Goal: Task Accomplishment & Management: Use online tool/utility

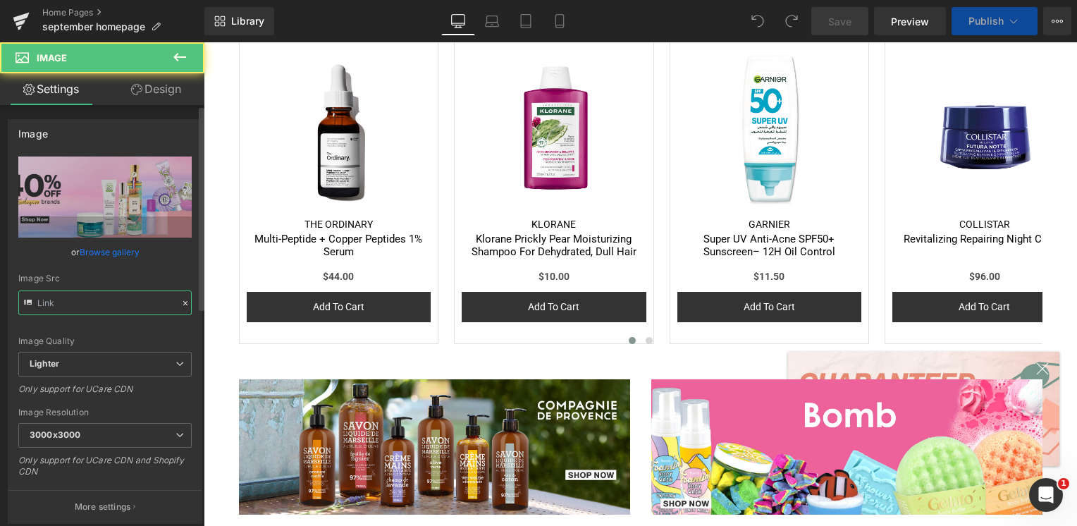
click at [122, 299] on input "text" at bounding box center [104, 302] width 173 height 25
type input "[URL][DOMAIN_NAME]"
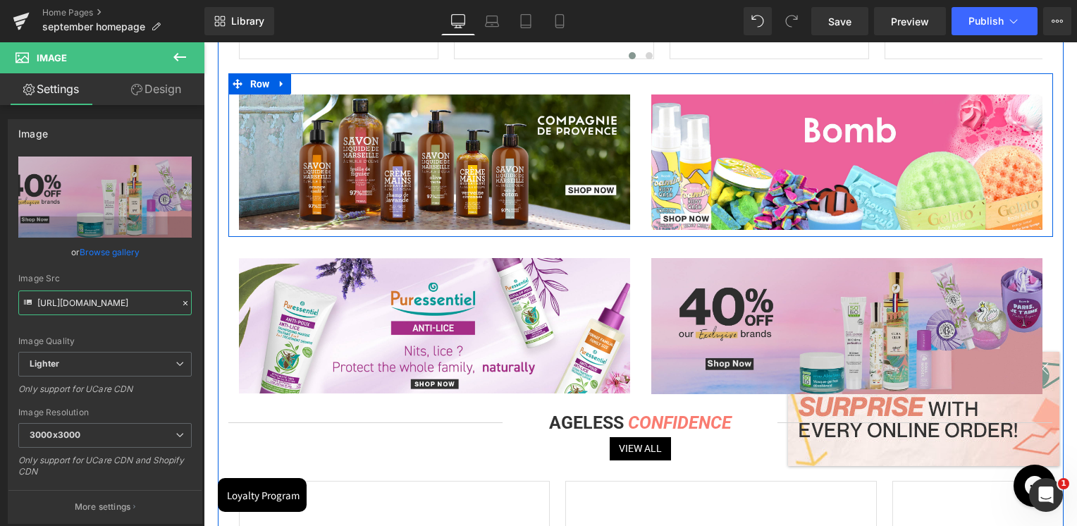
scroll to position [2678, 0]
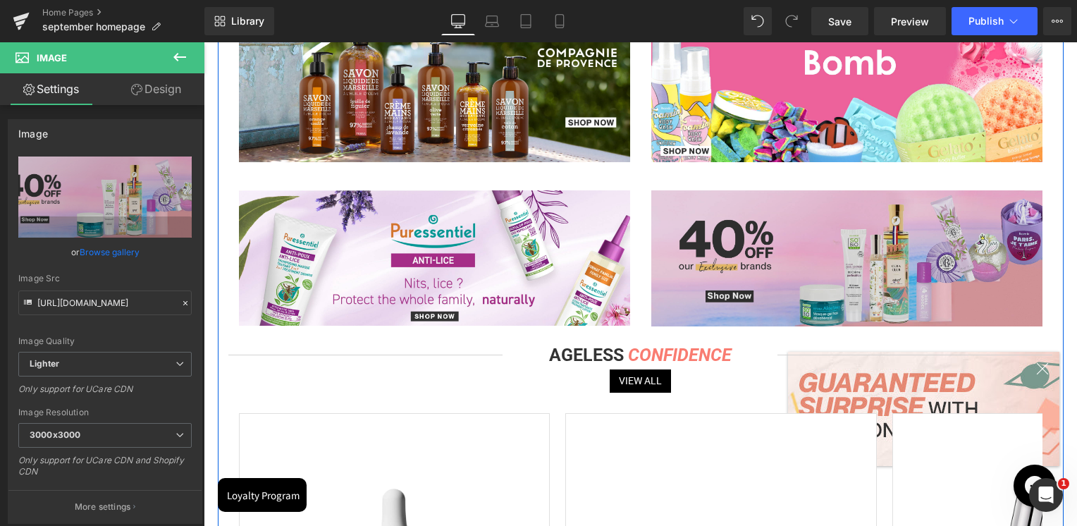
click at [805, 233] on img at bounding box center [846, 257] width 391 height 135
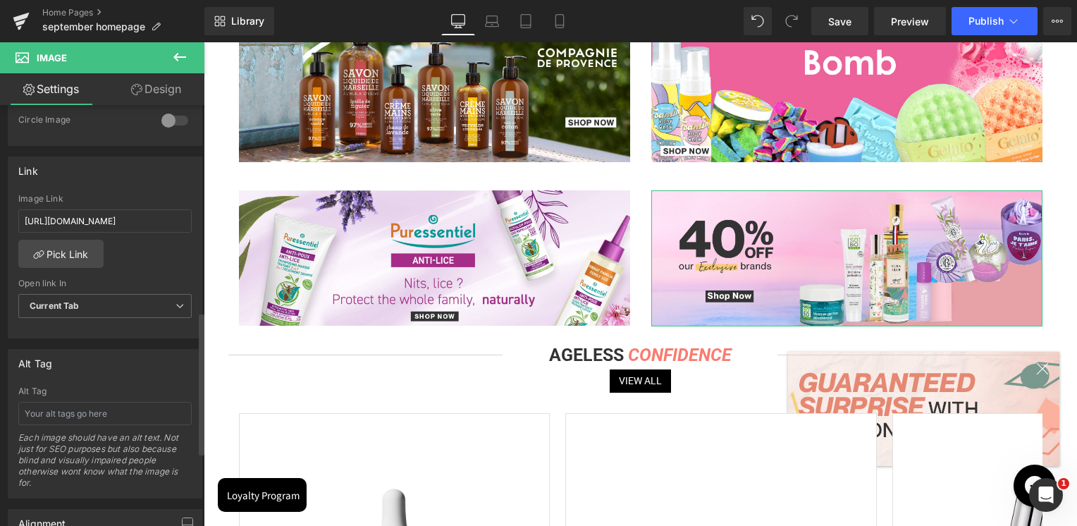
scroll to position [634, 0]
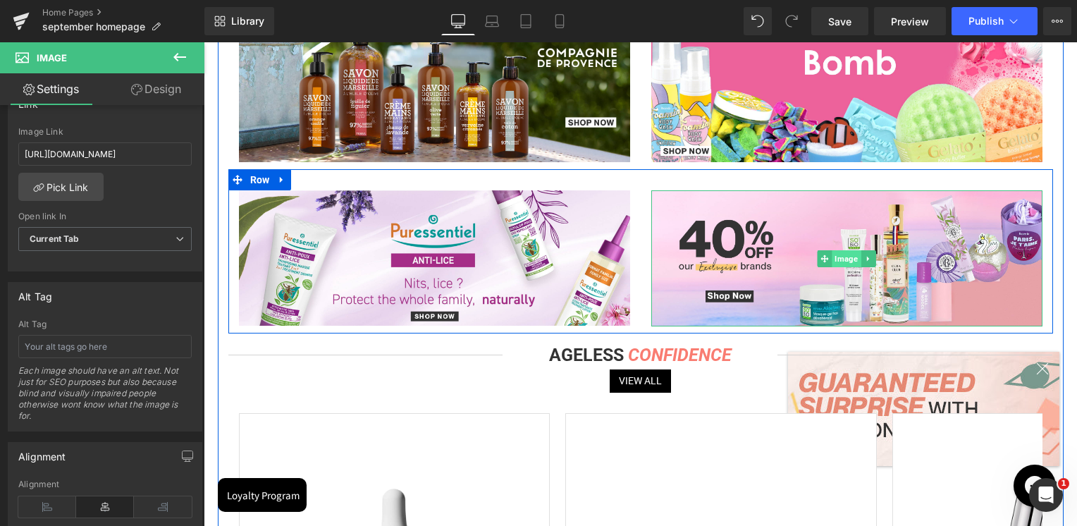
click at [844, 264] on span "Image" at bounding box center [846, 258] width 29 height 17
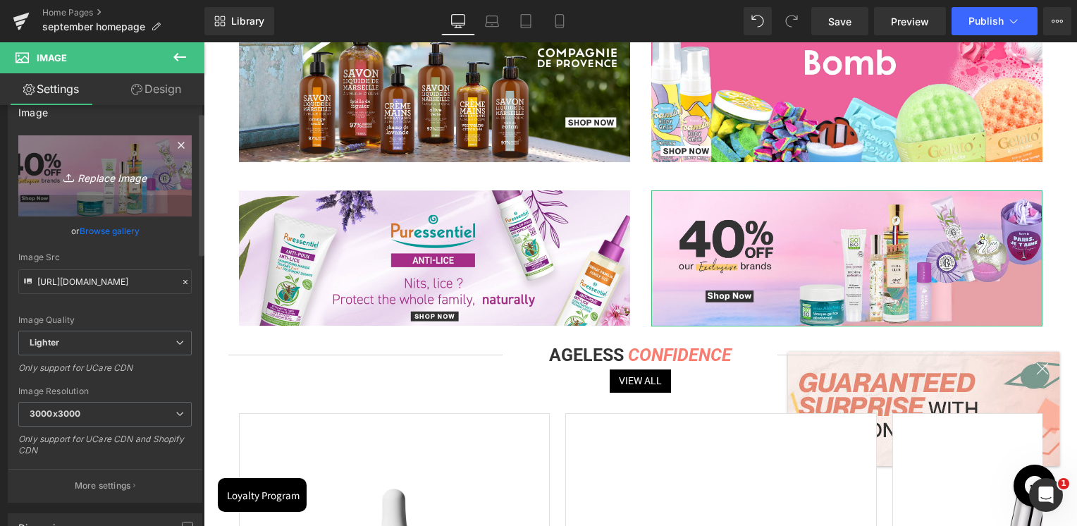
scroll to position [0, 0]
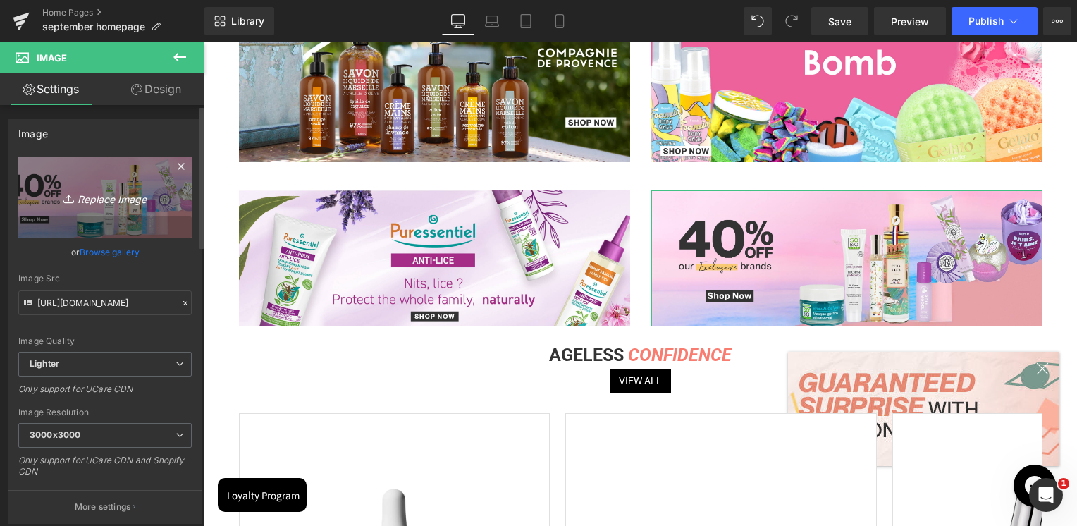
click at [114, 215] on link "Replace Image" at bounding box center [104, 196] width 173 height 81
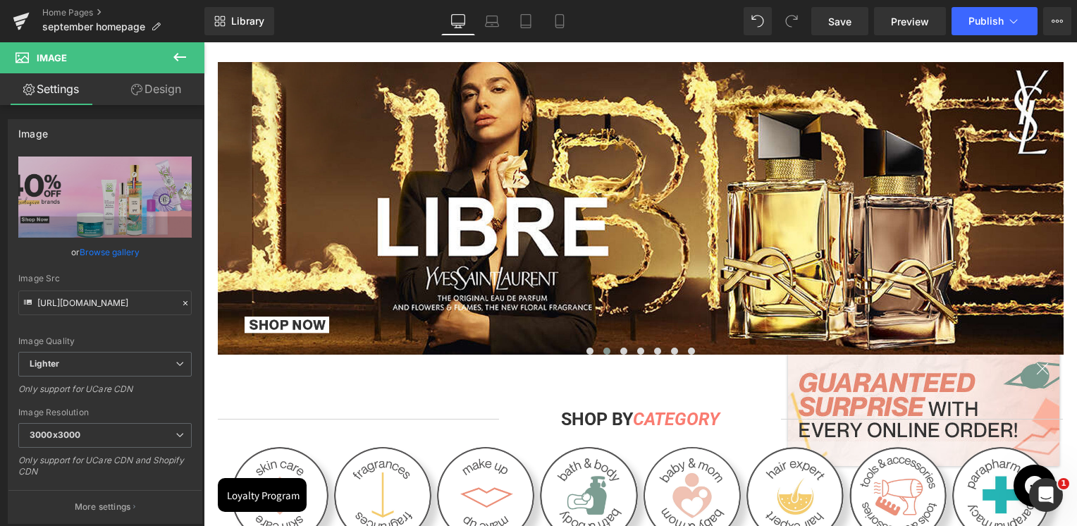
scroll to position [211, 0]
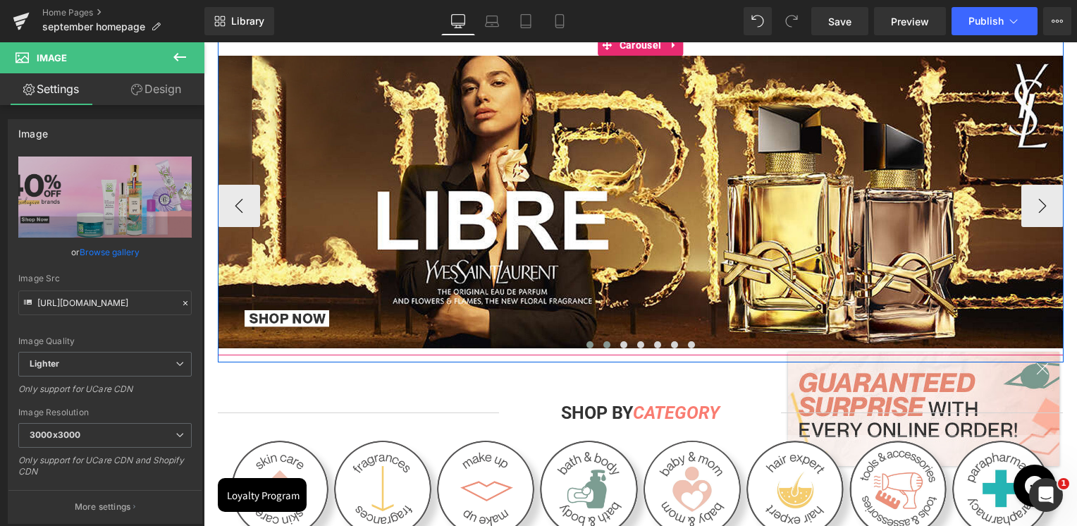
click at [586, 348] on button at bounding box center [589, 345] width 17 height 14
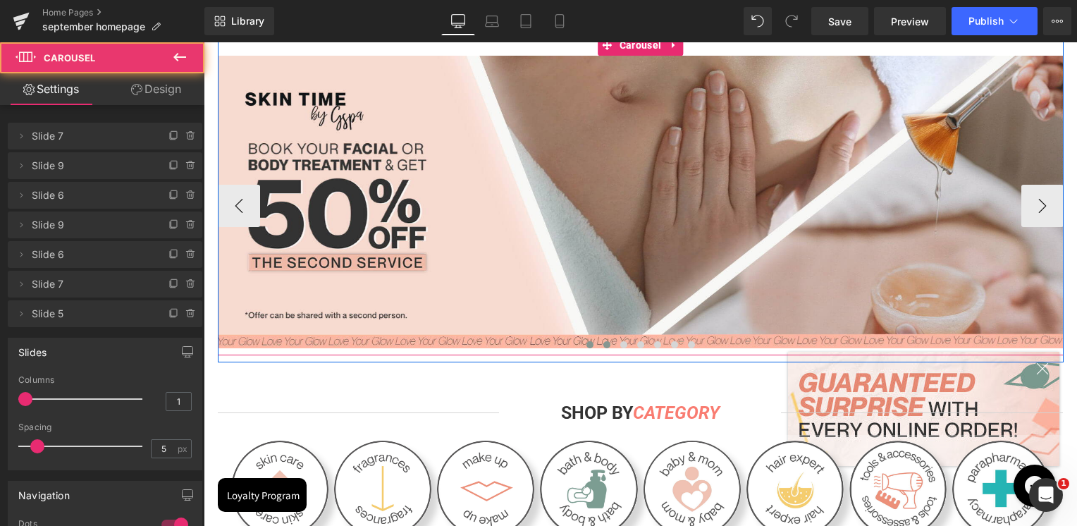
click at [603, 346] on span at bounding box center [606, 344] width 7 height 7
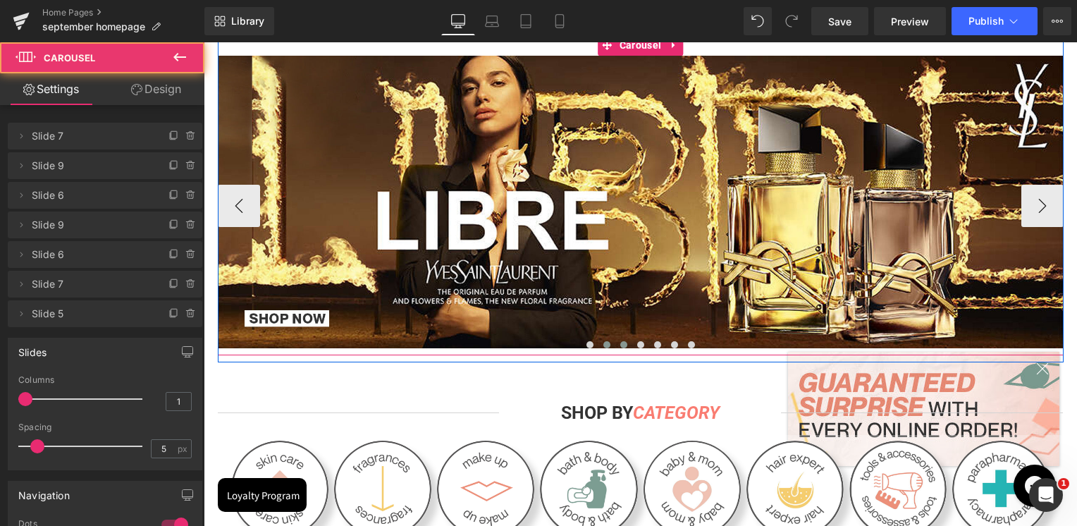
click at [615, 347] on button at bounding box center [623, 345] width 17 height 14
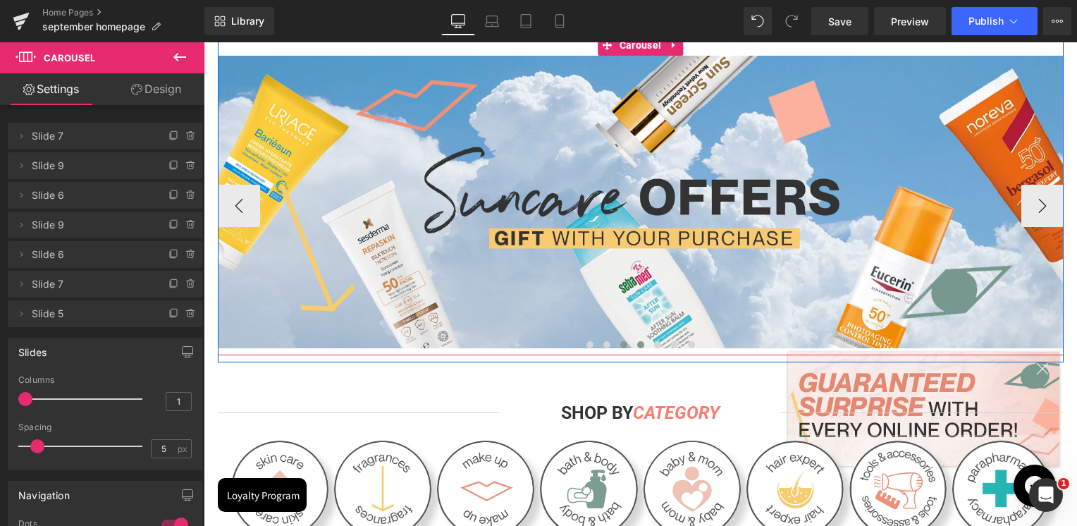
click at [632, 342] on button at bounding box center [640, 345] width 17 height 14
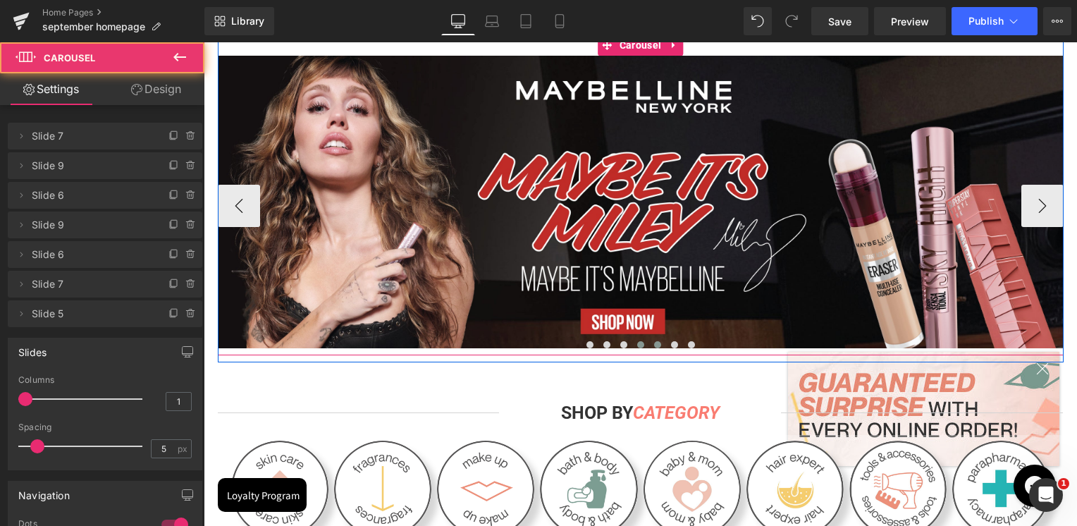
click at [654, 345] on span at bounding box center [657, 344] width 7 height 7
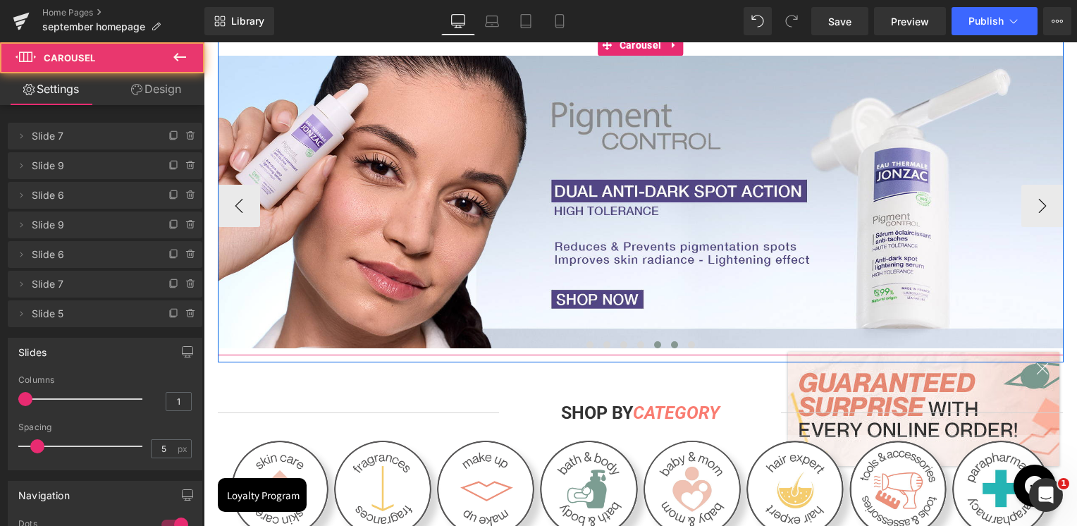
click at [666, 345] on button at bounding box center [674, 345] width 17 height 14
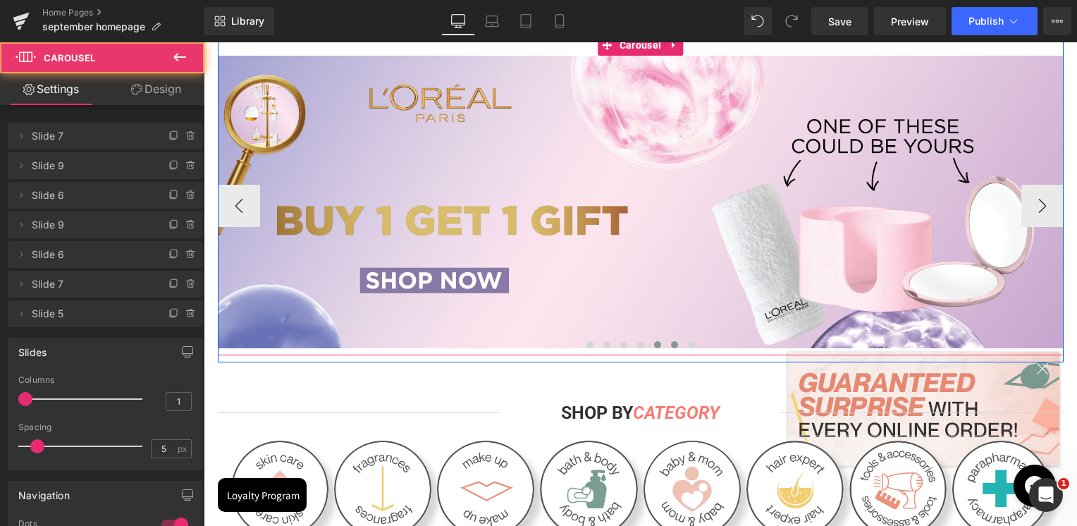
click at [654, 343] on span at bounding box center [657, 344] width 7 height 7
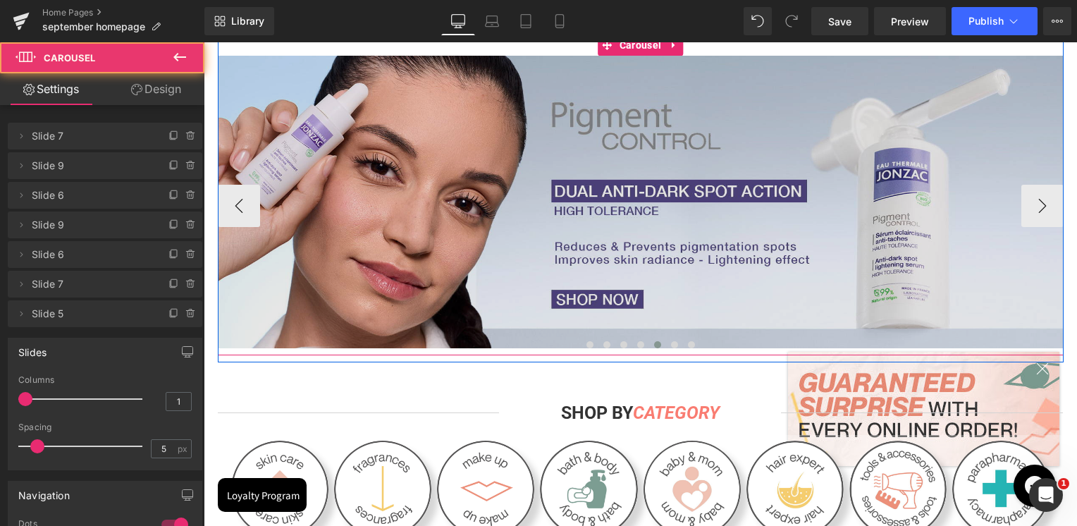
click at [710, 242] on img at bounding box center [641, 202] width 846 height 292
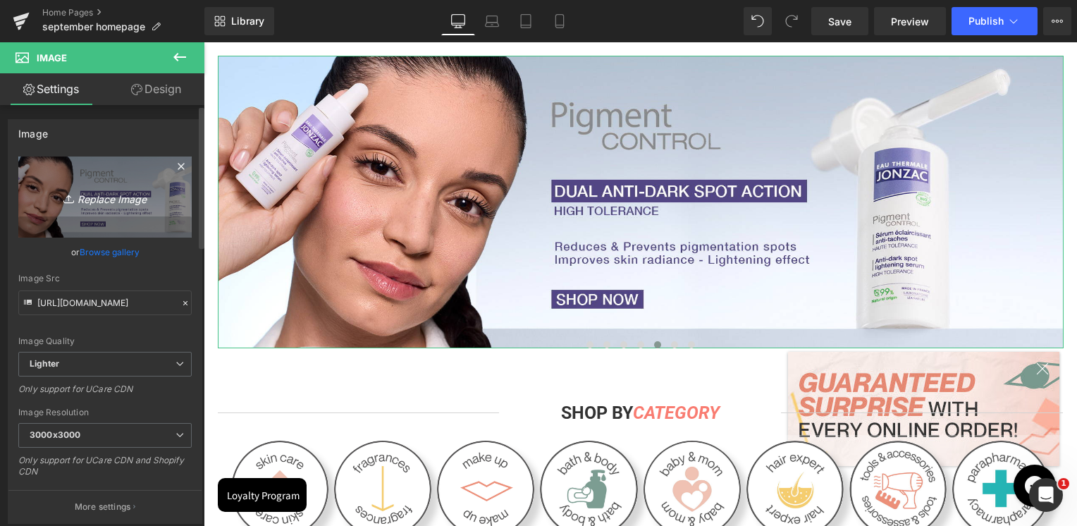
click at [112, 208] on link "Replace Image" at bounding box center [104, 196] width 173 height 81
type input "C:\fakepath\Artboard 1.jpg"
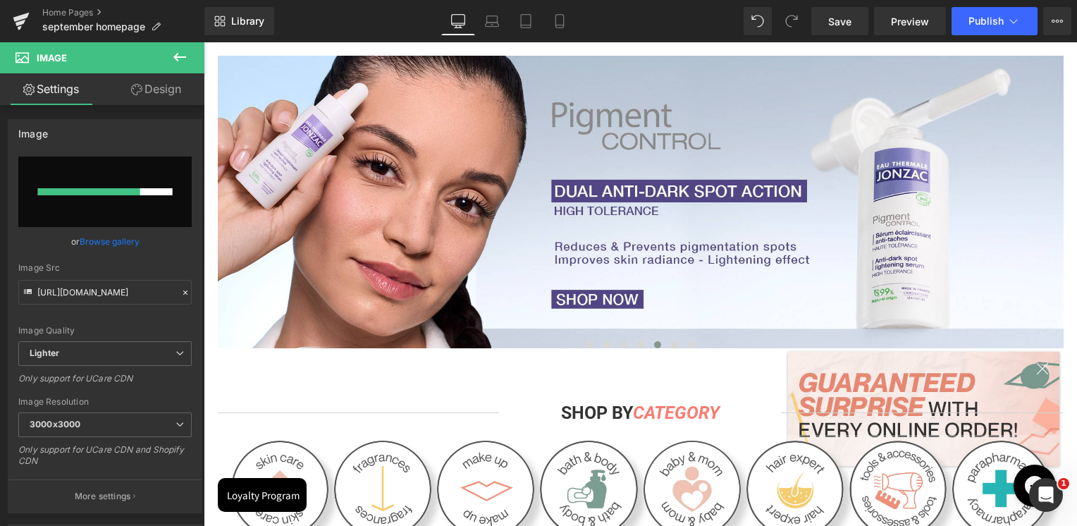
click at [204, 42] on div at bounding box center [204, 42] width 0 height 0
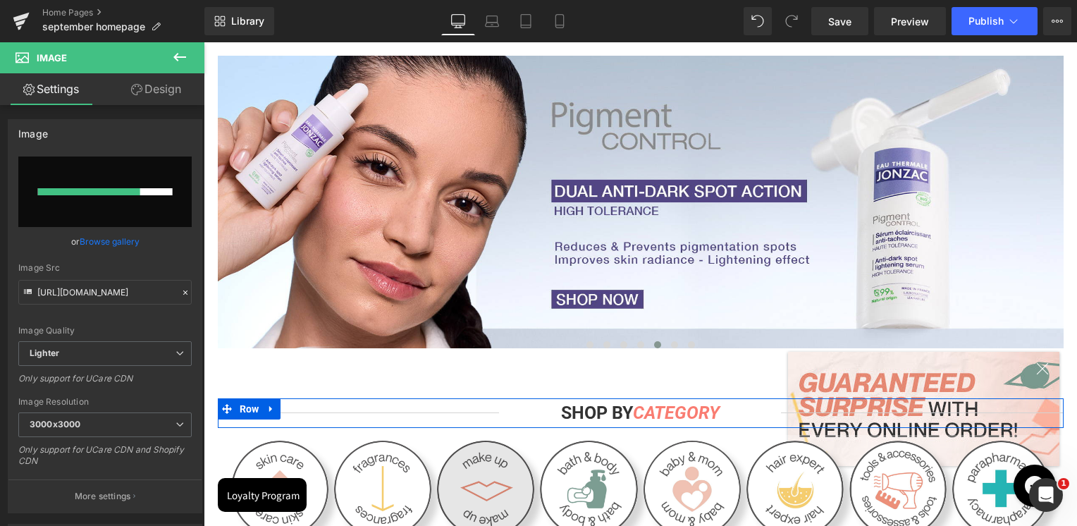
click at [442, 275] on img at bounding box center [641, 202] width 846 height 292
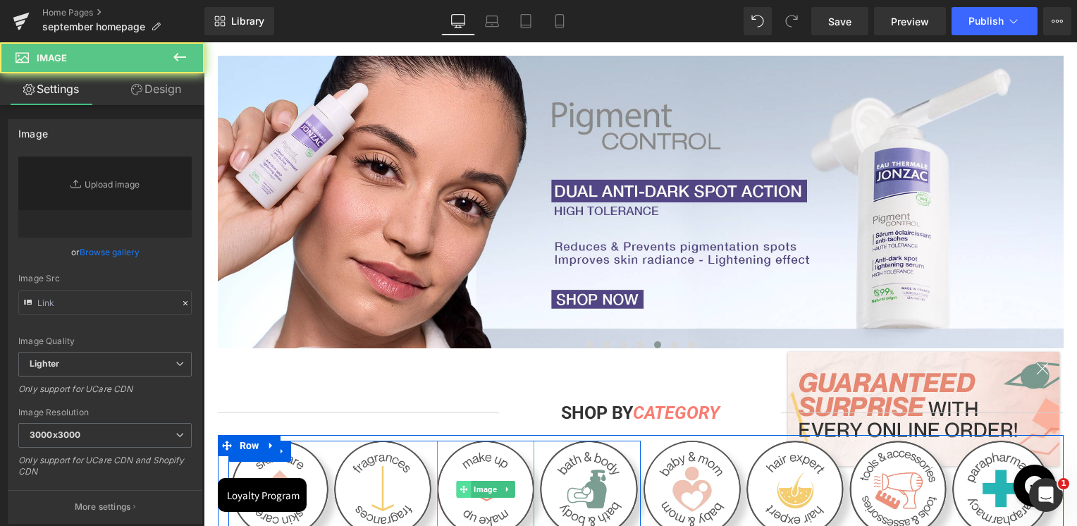
click at [457, 485] on span at bounding box center [464, 489] width 15 height 17
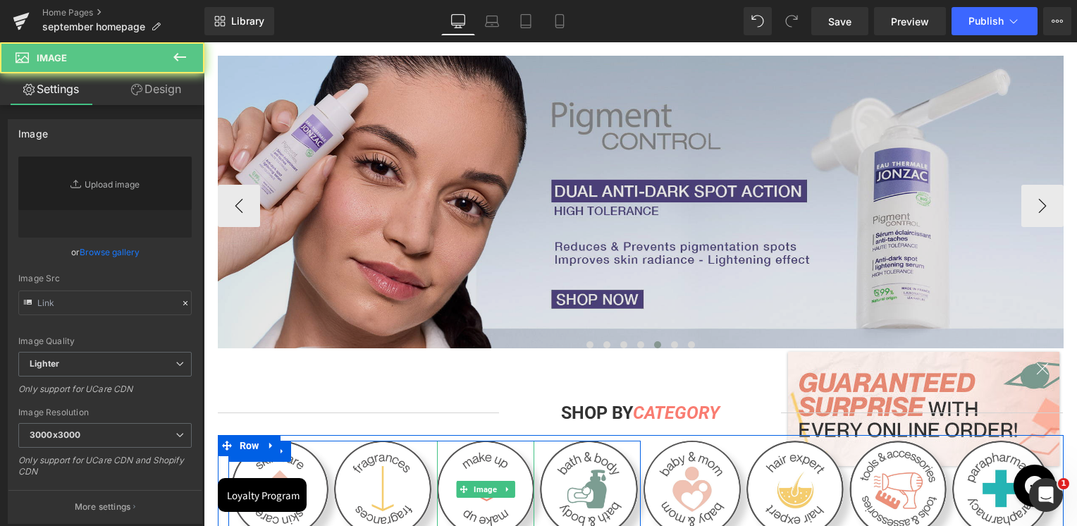
click at [591, 295] on img at bounding box center [641, 202] width 846 height 292
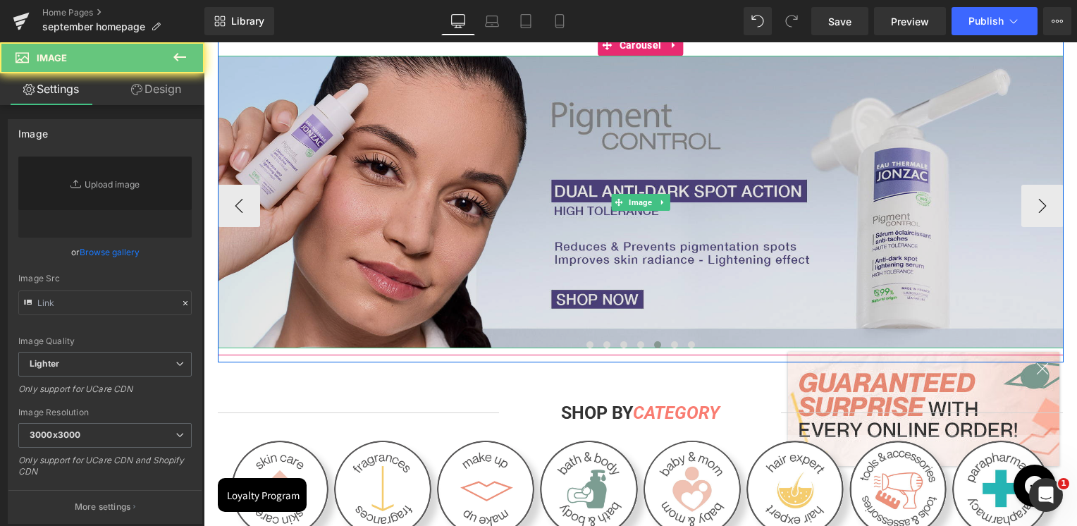
click at [600, 273] on img at bounding box center [641, 202] width 846 height 292
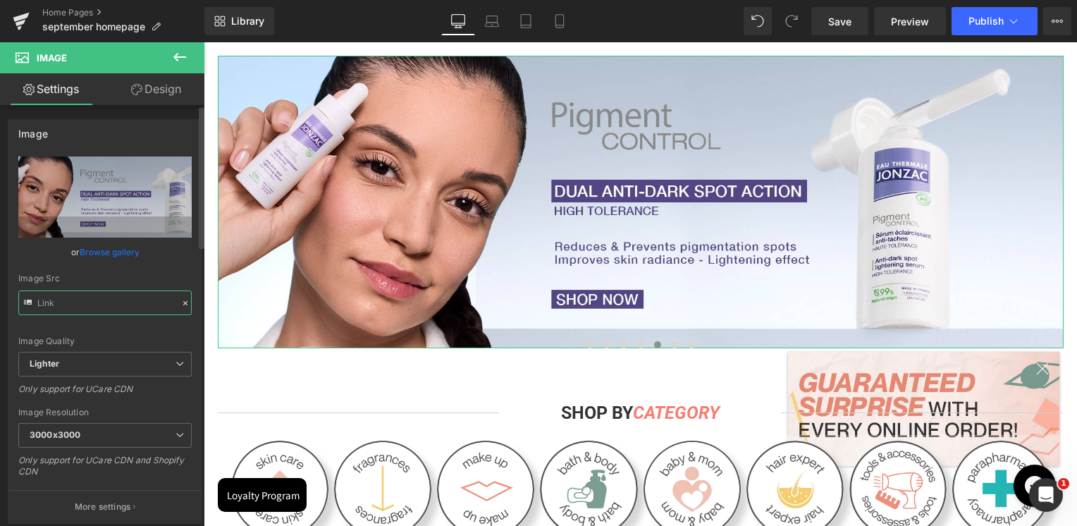
click at [99, 294] on input "text" at bounding box center [104, 302] width 173 height 25
type input "[URL][DOMAIN_NAME]"
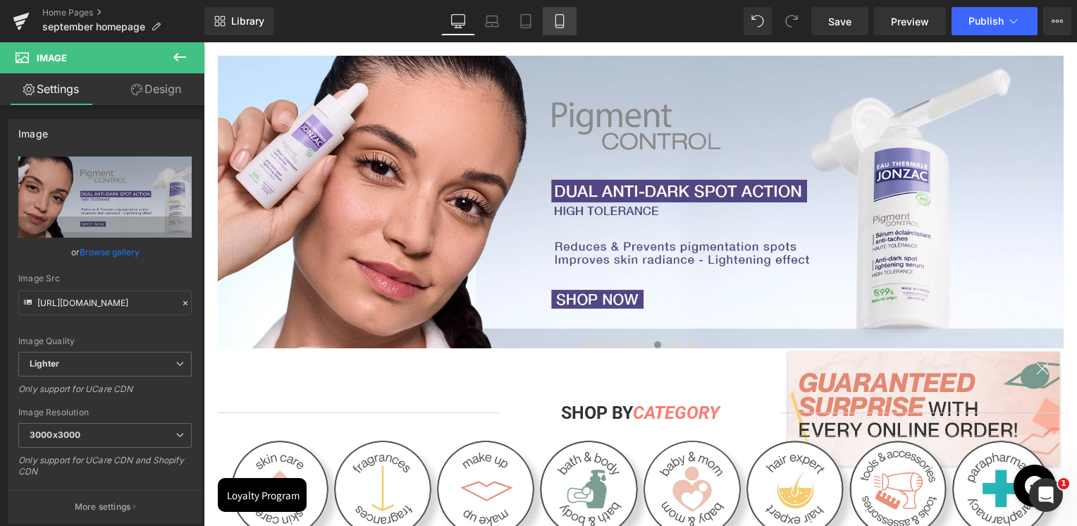
click at [555, 24] on icon at bounding box center [560, 21] width 14 height 14
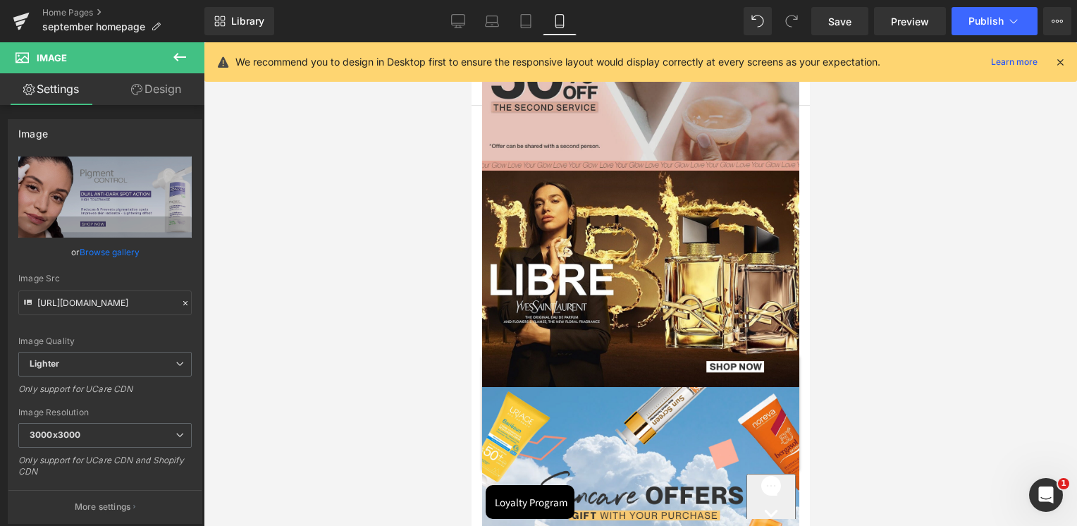
scroll to position [0, 0]
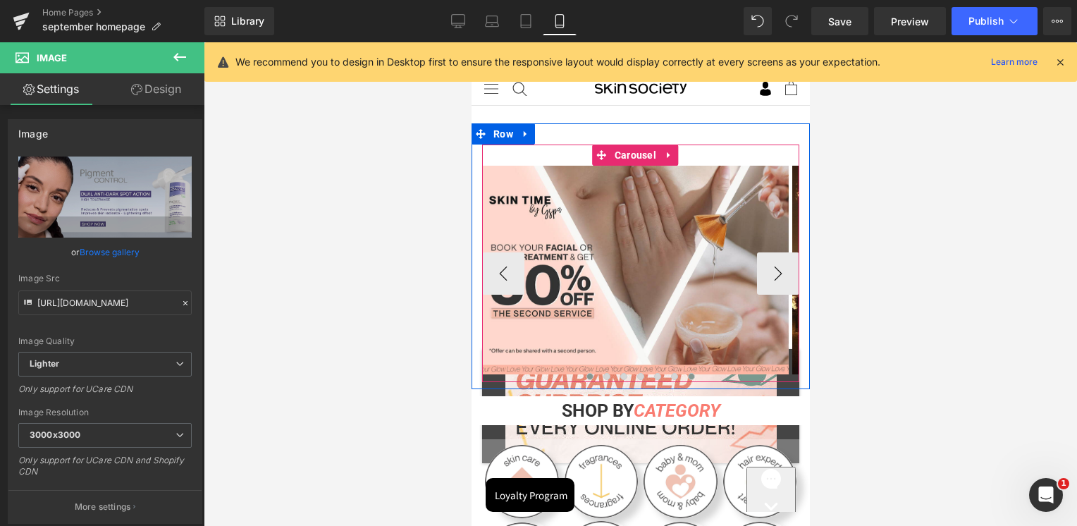
click at [687, 376] on span at bounding box center [690, 376] width 7 height 7
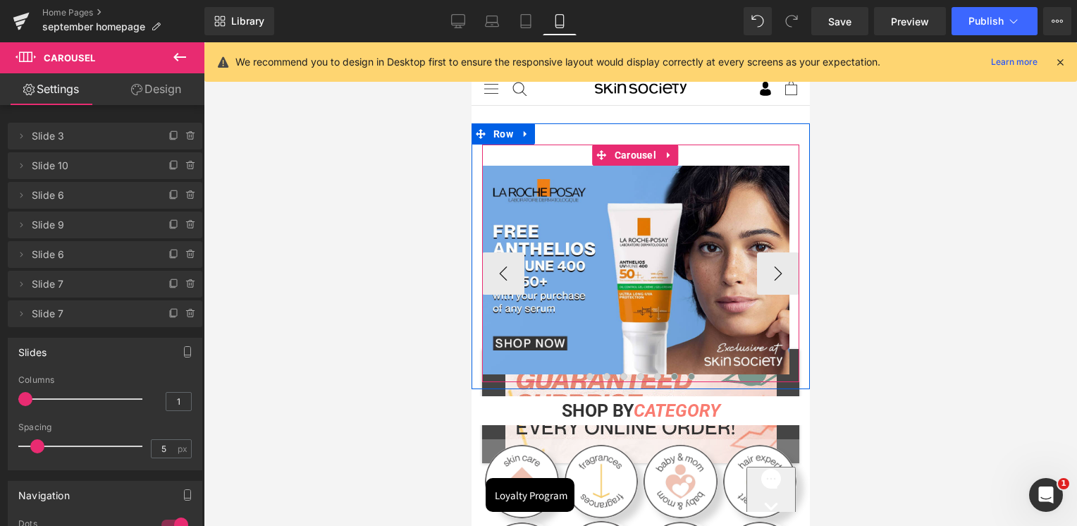
click at [672, 374] on button at bounding box center [673, 376] width 17 height 14
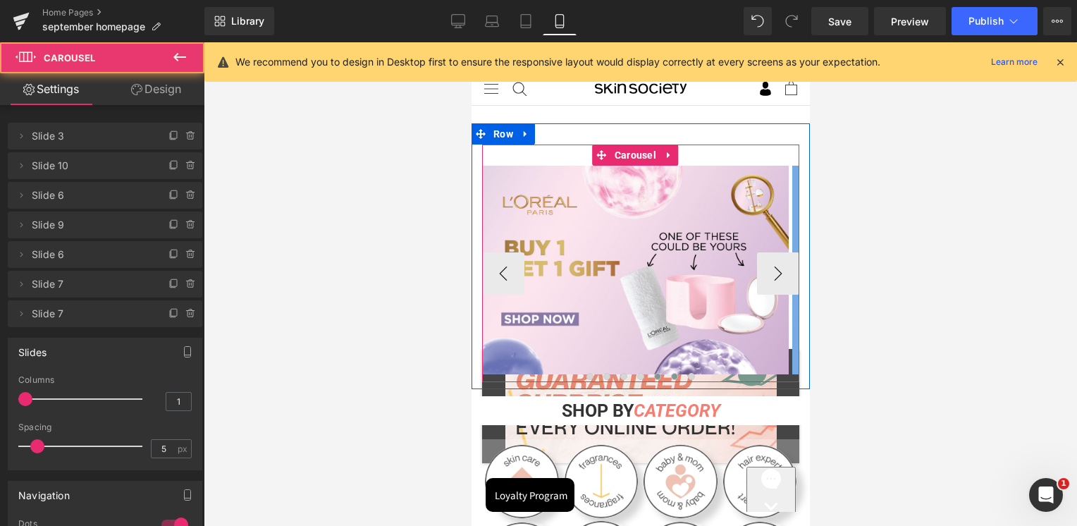
click at [653, 374] on span at bounding box center [656, 376] width 7 height 7
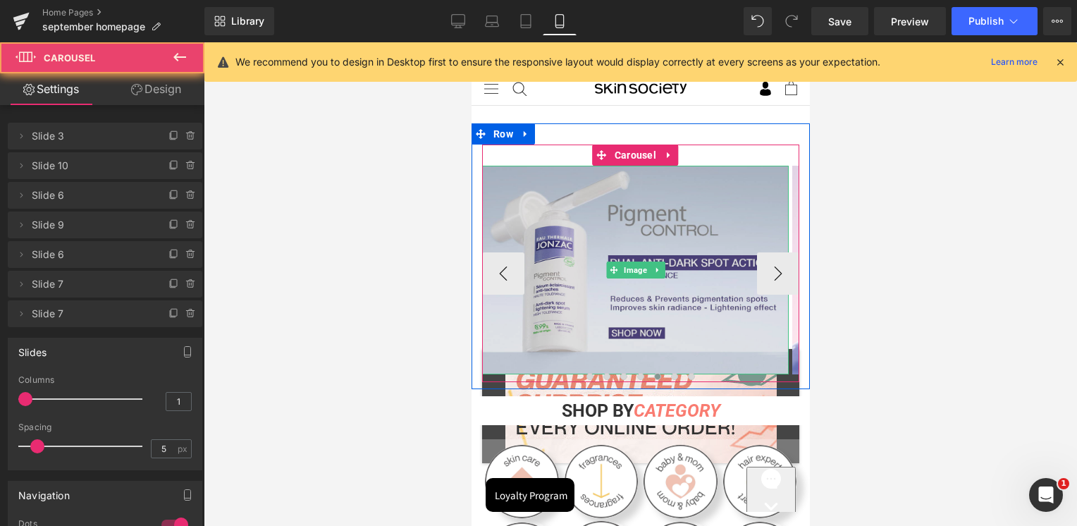
click at [652, 312] on img at bounding box center [634, 270] width 307 height 209
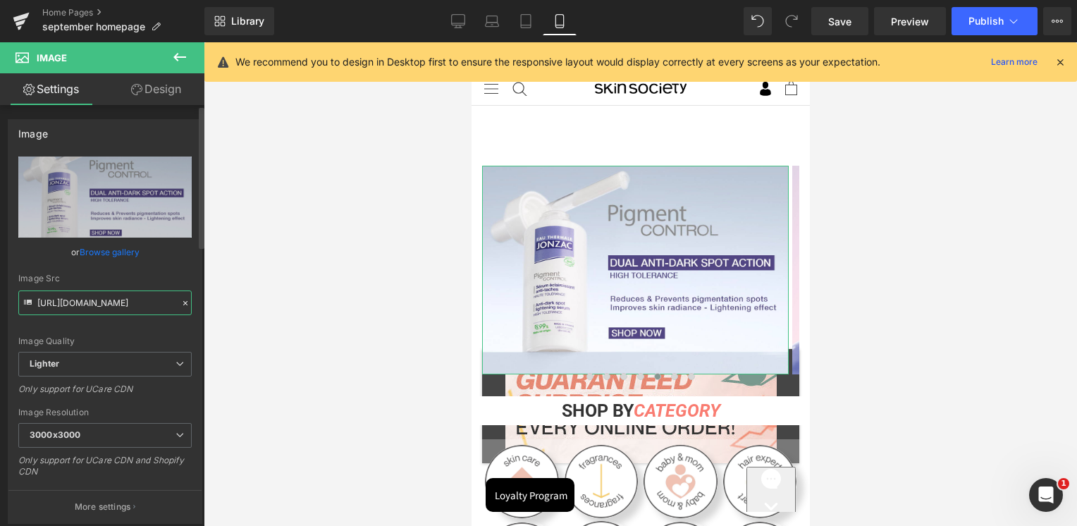
click at [90, 294] on input "[URL][DOMAIN_NAME]" at bounding box center [104, 302] width 173 height 25
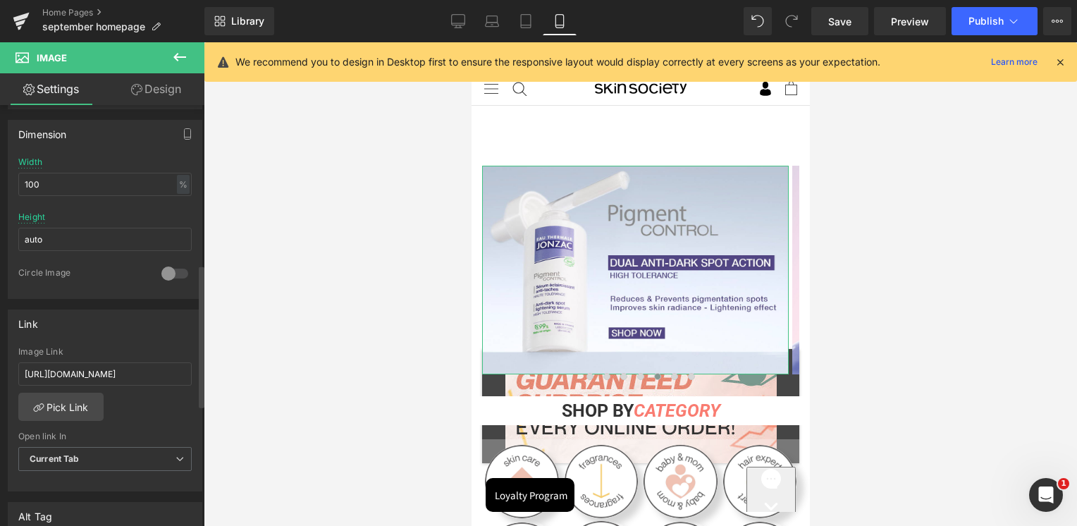
scroll to position [493, 0]
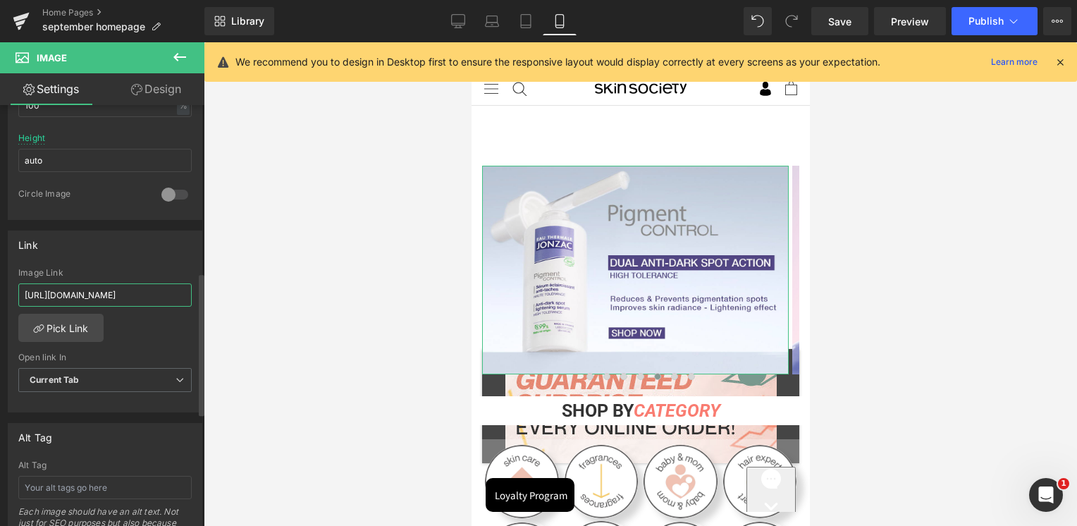
click at [116, 295] on input "[URL][DOMAIN_NAME]" at bounding box center [104, 294] width 173 height 23
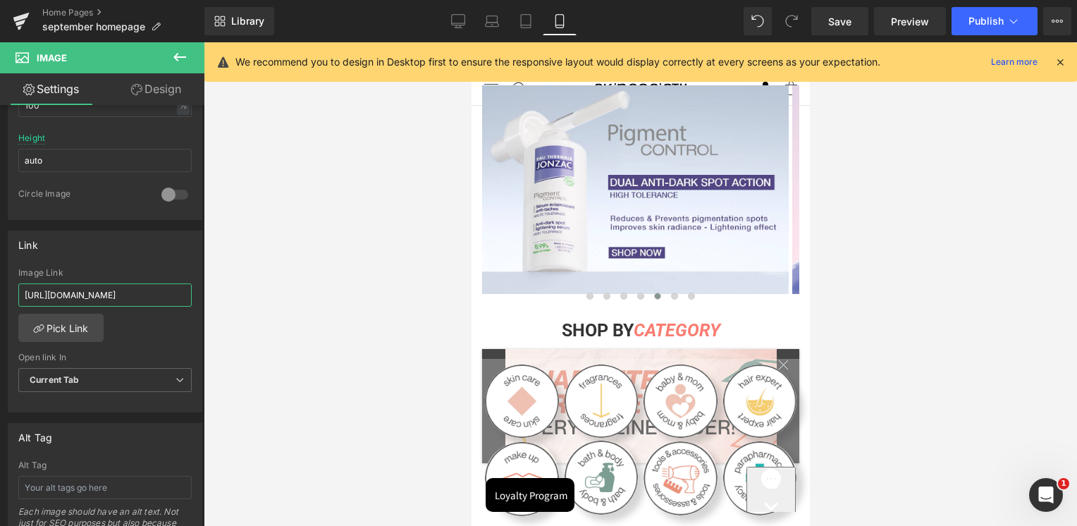
scroll to position [0, 0]
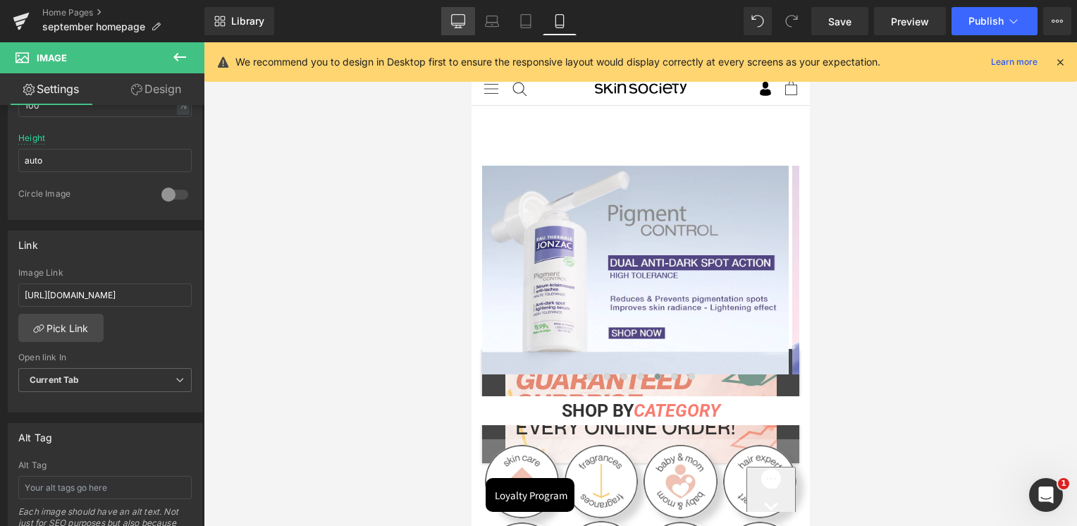
click at [469, 23] on link "Desktop" at bounding box center [458, 21] width 34 height 28
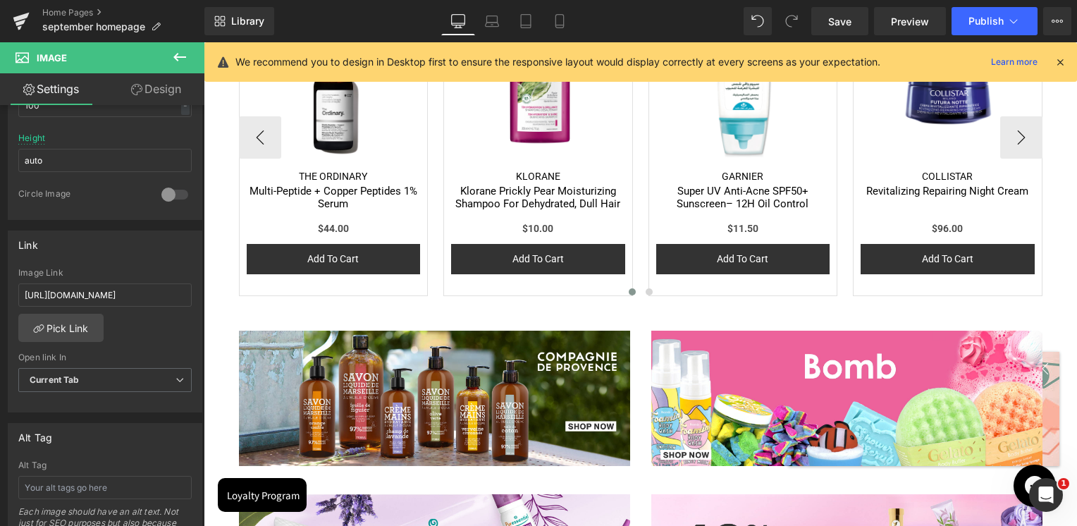
scroll to position [2678, 0]
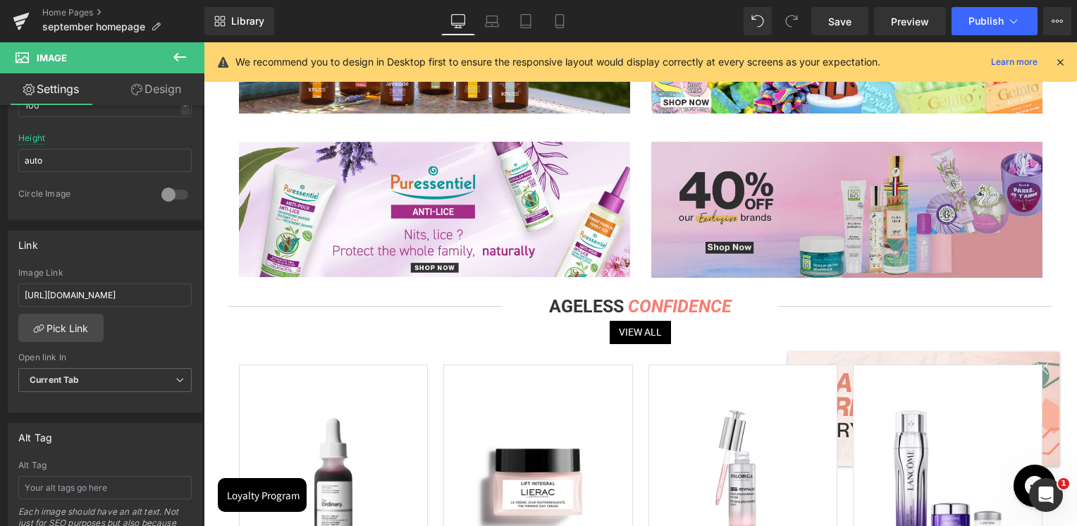
click at [781, 195] on img at bounding box center [846, 209] width 391 height 135
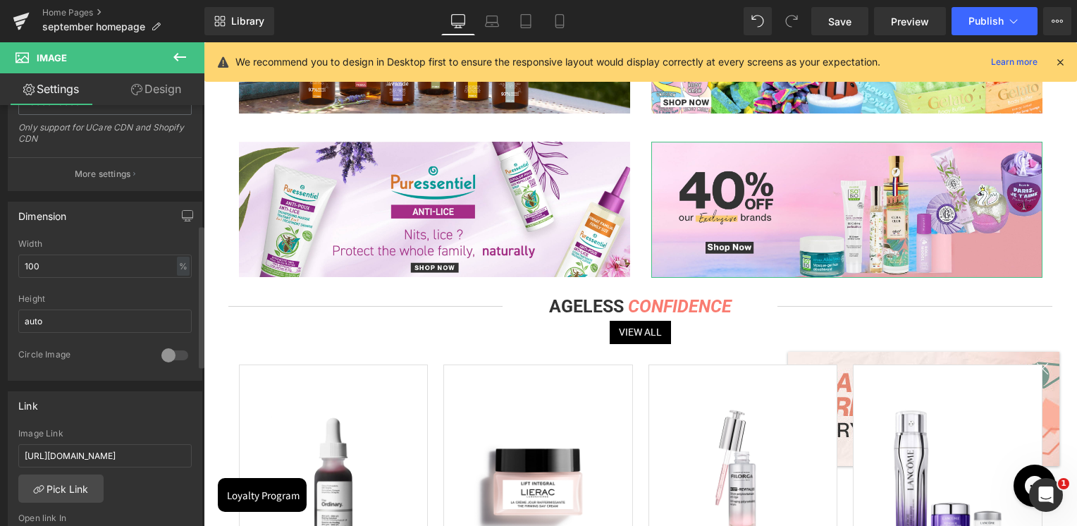
scroll to position [352, 0]
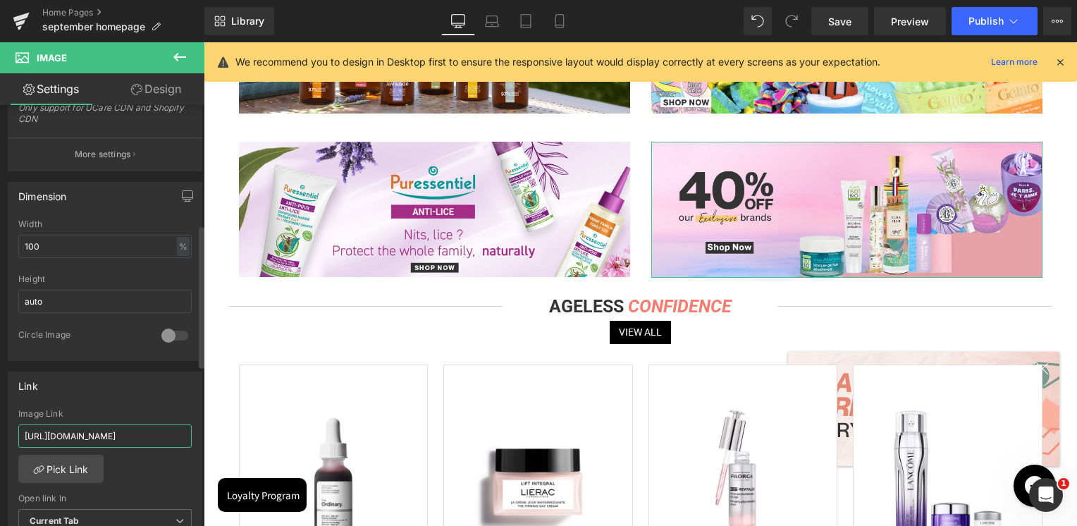
click at [115, 425] on input "[URL][DOMAIN_NAME]" at bounding box center [104, 435] width 173 height 23
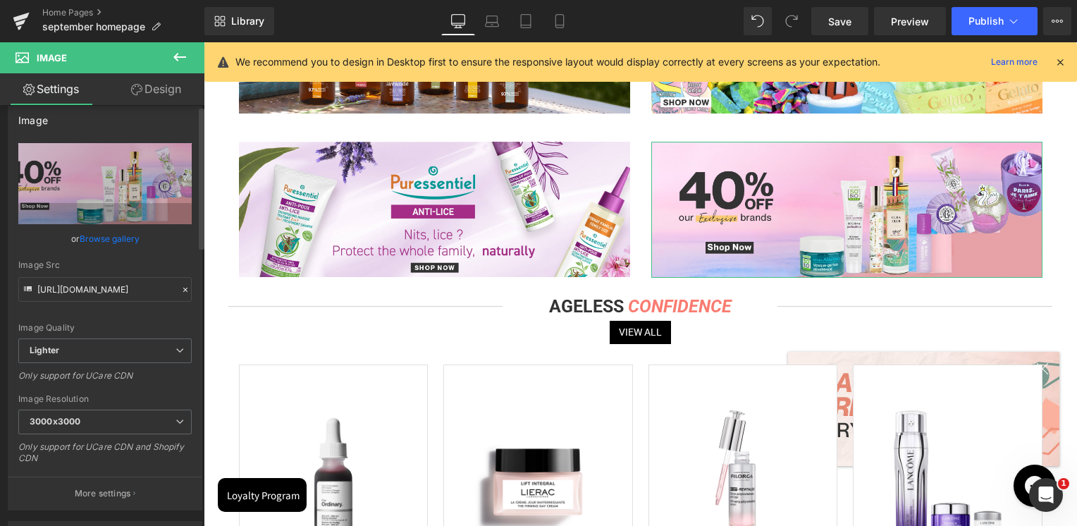
scroll to position [0, 0]
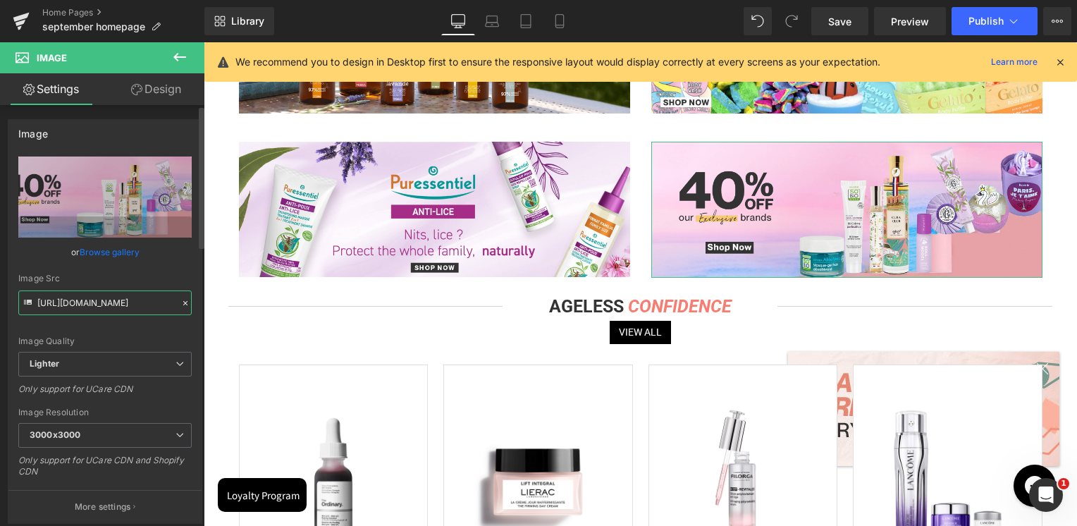
click at [93, 306] on input "[URL][DOMAIN_NAME]" at bounding box center [104, 302] width 173 height 25
paste input "8cbf493f-2eda-465e-9b84-781bd89535d7/-/format/auto/-/preview/3000x3000/-/qualit…"
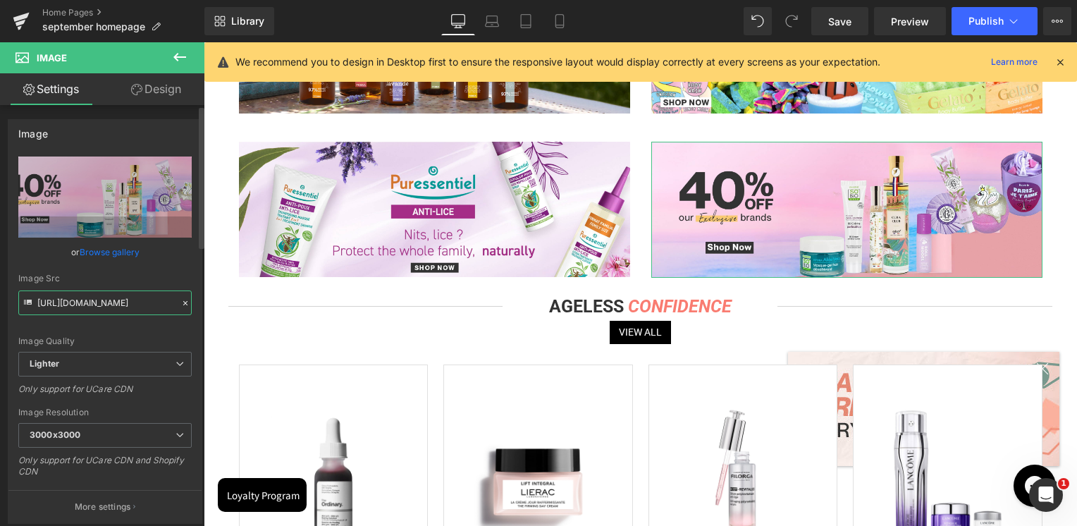
scroll to position [0, 536]
type input "[URL][DOMAIN_NAME]"
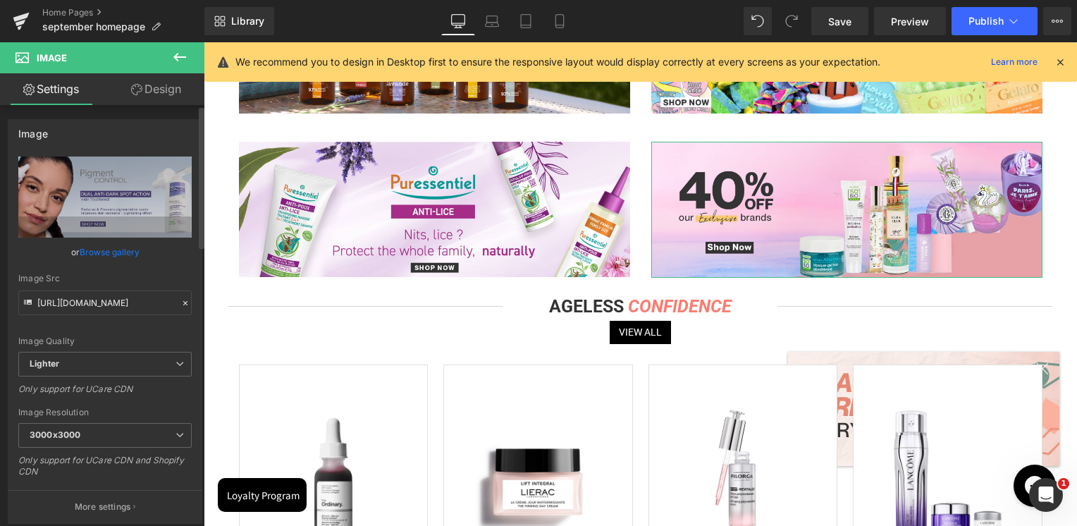
drag, startPoint x: 109, startPoint y: 278, endPoint x: 149, endPoint y: 160, distance: 125.0
click at [109, 278] on div "Image Src" at bounding box center [104, 278] width 173 height 10
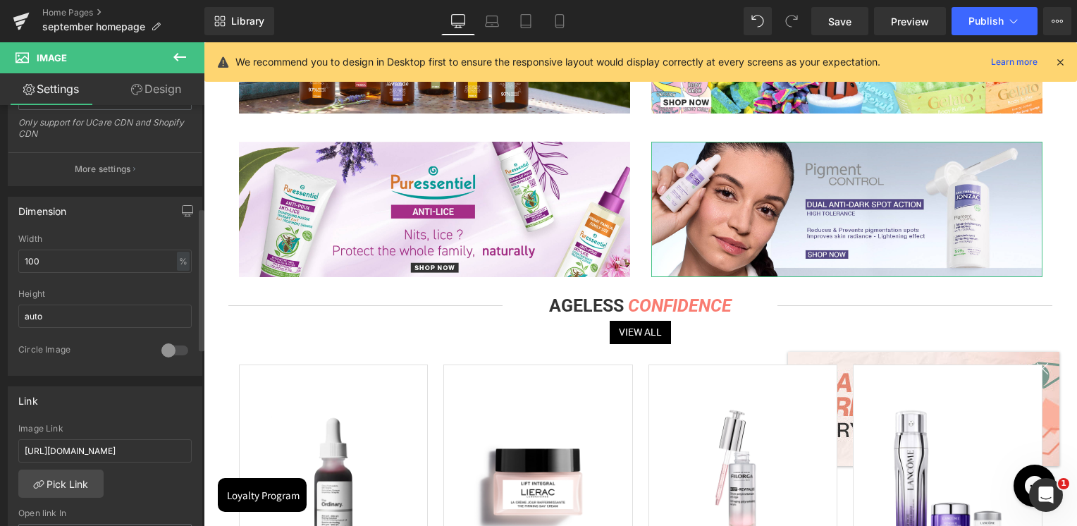
scroll to position [493, 0]
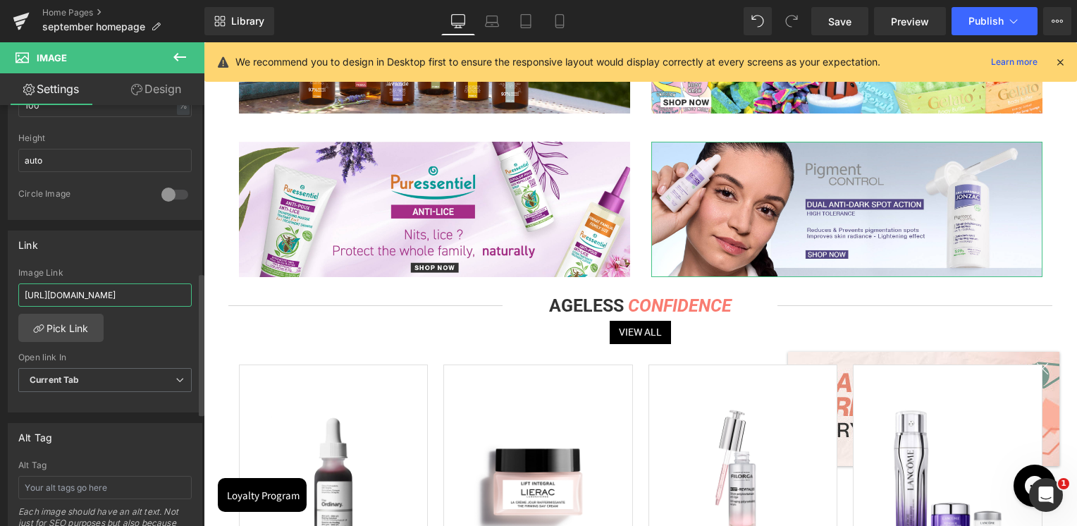
click at [101, 301] on input "[URL][DOMAIN_NAME]" at bounding box center [104, 294] width 173 height 23
paste input "home-page-new-in?page=1&rb_vendor=Jonzac&tab=products&sort_by=created&sort_orde…"
type input "[URL][DOMAIN_NAME]"
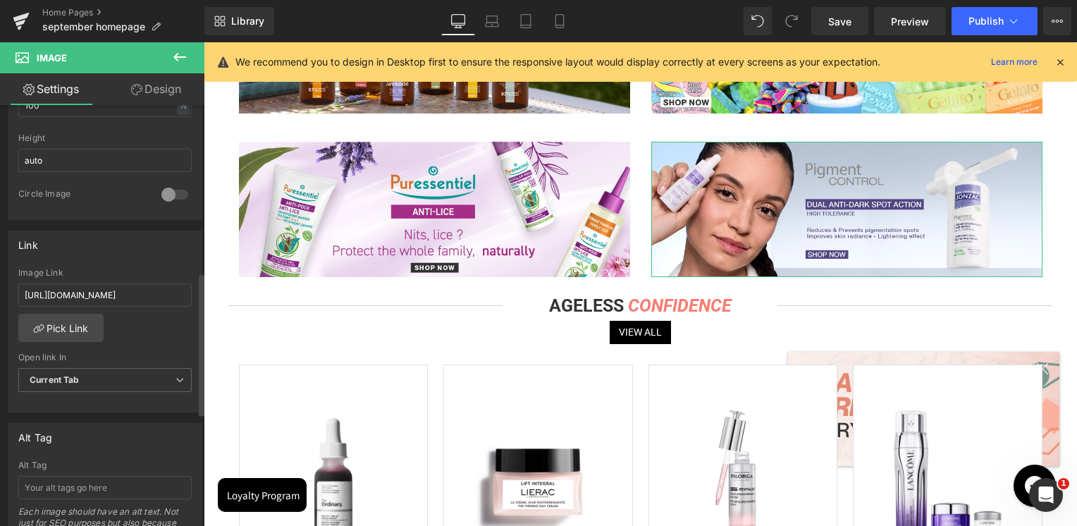
click at [122, 252] on div "Link" at bounding box center [104, 244] width 193 height 27
click at [567, 16] on link "Mobile" at bounding box center [560, 21] width 34 height 28
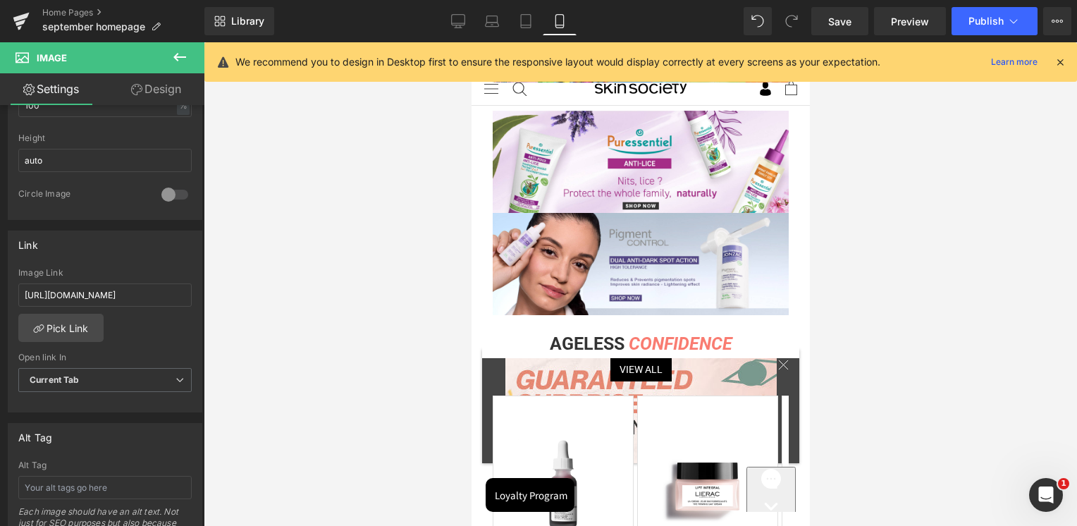
scroll to position [1855, 0]
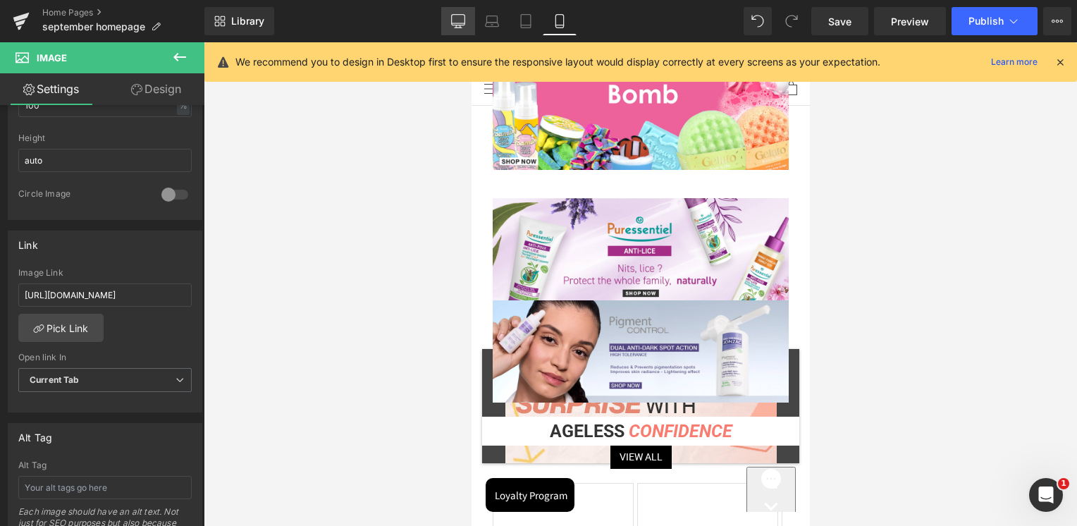
click at [456, 16] on icon at bounding box center [458, 21] width 14 height 14
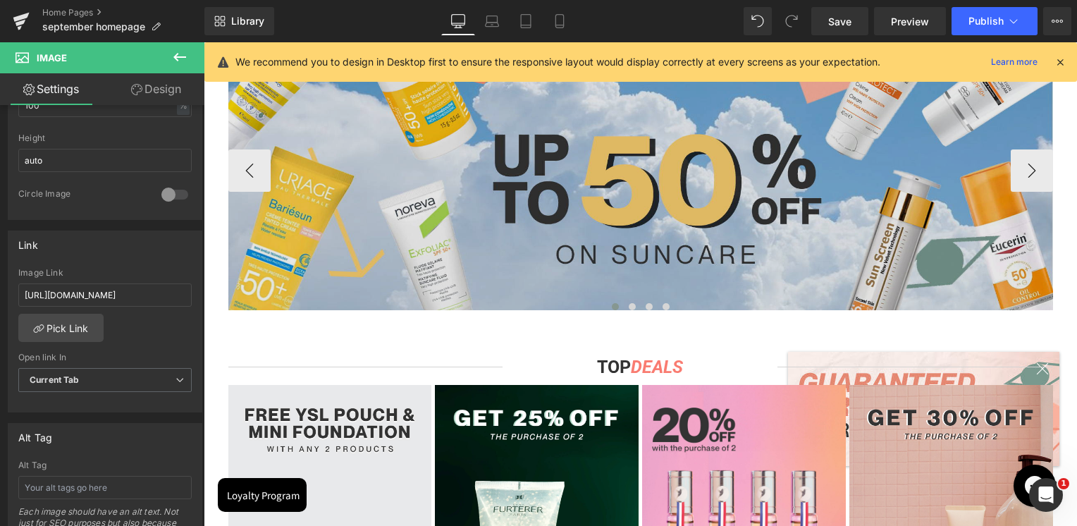
scroll to position [746, 0]
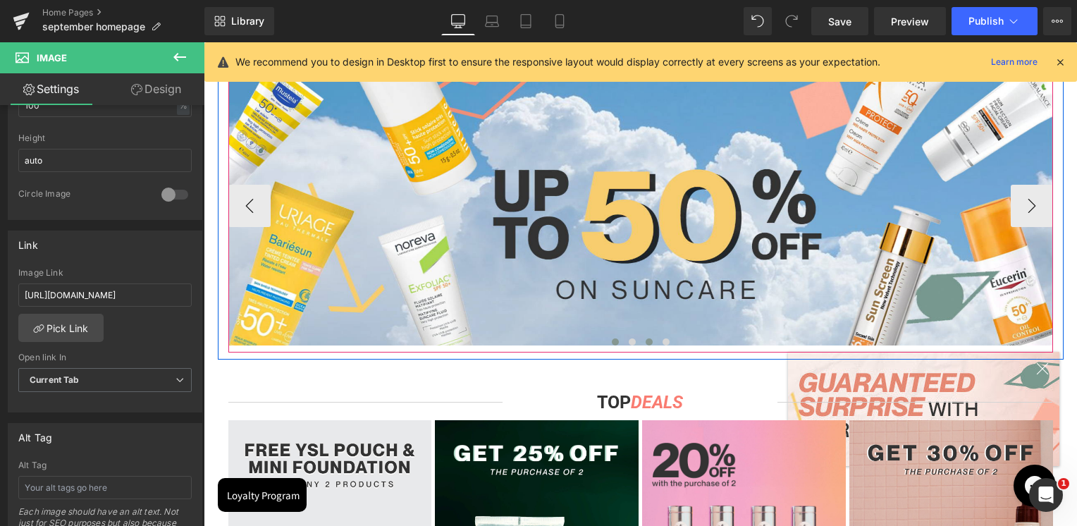
click at [646, 338] on span at bounding box center [649, 341] width 7 height 7
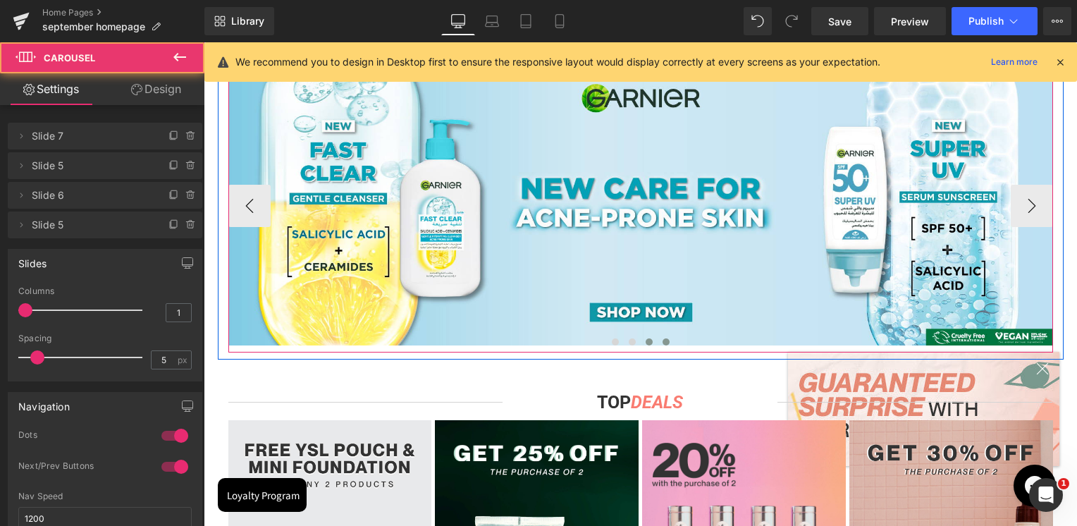
click at [660, 345] on button at bounding box center [666, 342] width 17 height 14
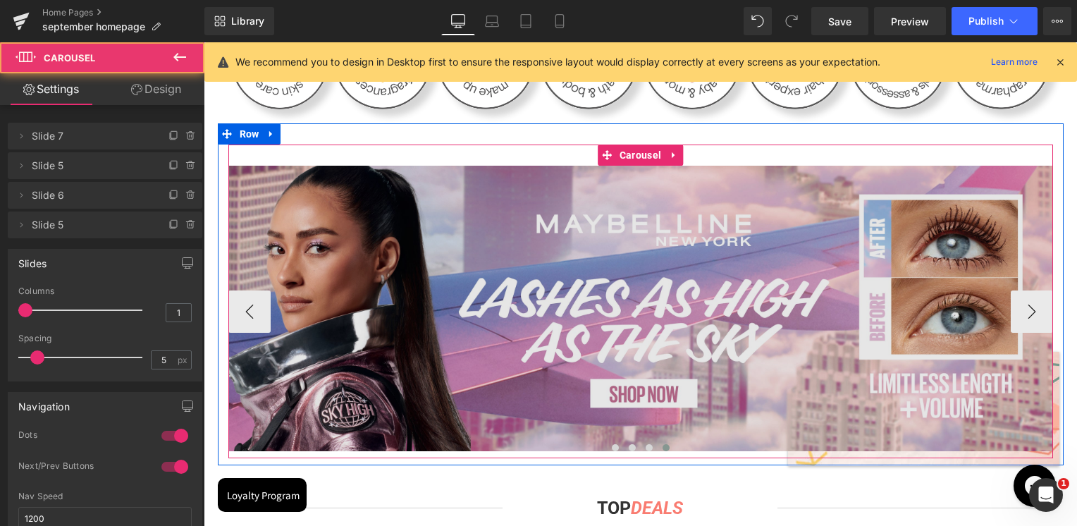
scroll to position [393, 0]
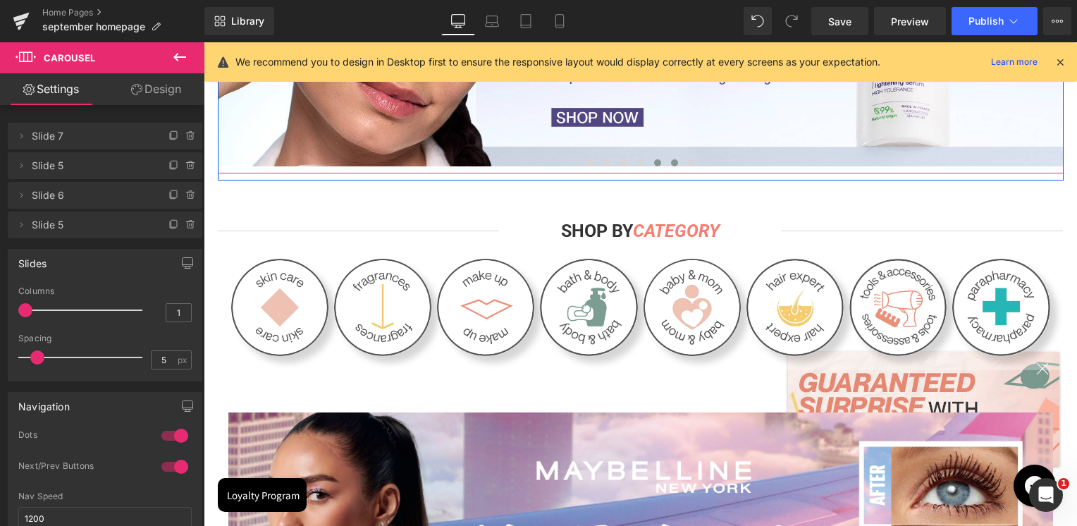
click at [671, 161] on span at bounding box center [674, 162] width 7 height 7
click at [654, 164] on span at bounding box center [657, 162] width 7 height 7
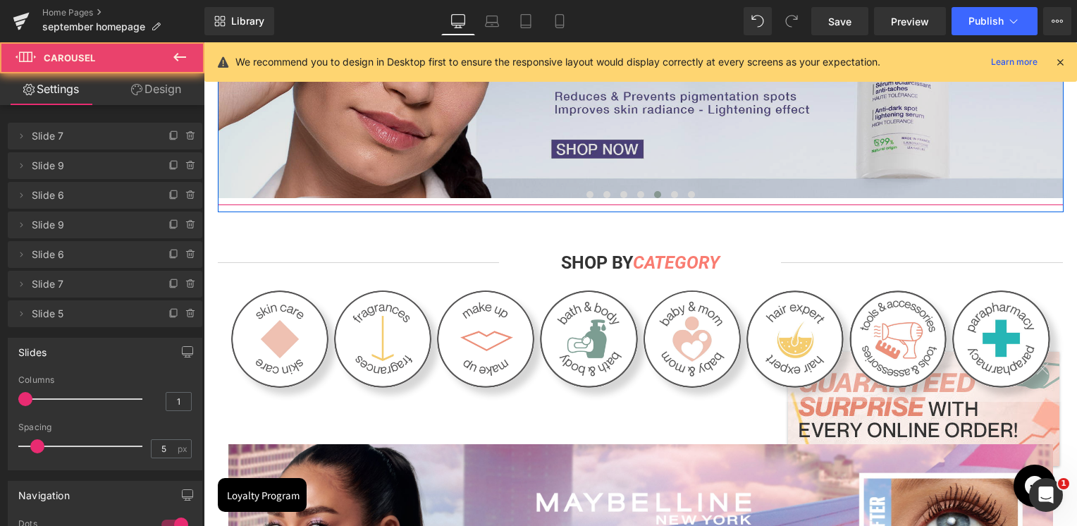
scroll to position [252, 0]
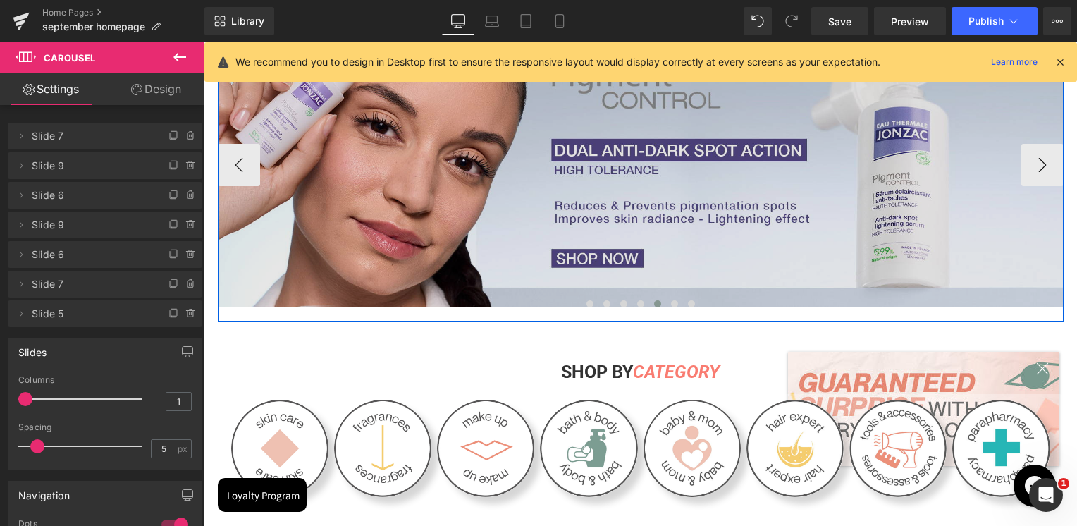
click at [628, 237] on img at bounding box center [641, 161] width 846 height 292
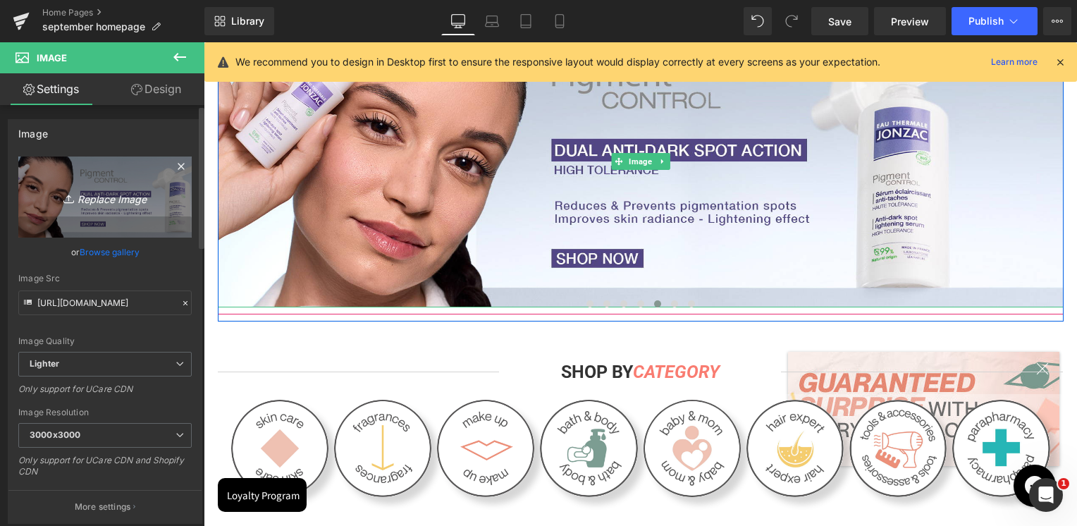
click at [134, 186] on link "Replace Image" at bounding box center [104, 196] width 173 height 81
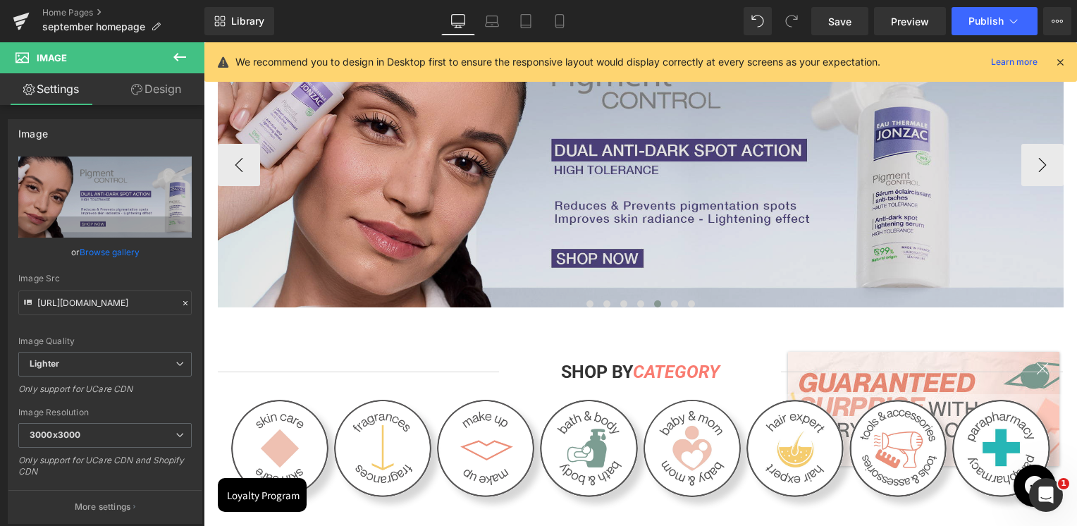
click at [638, 168] on span "Image" at bounding box center [640, 161] width 29 height 17
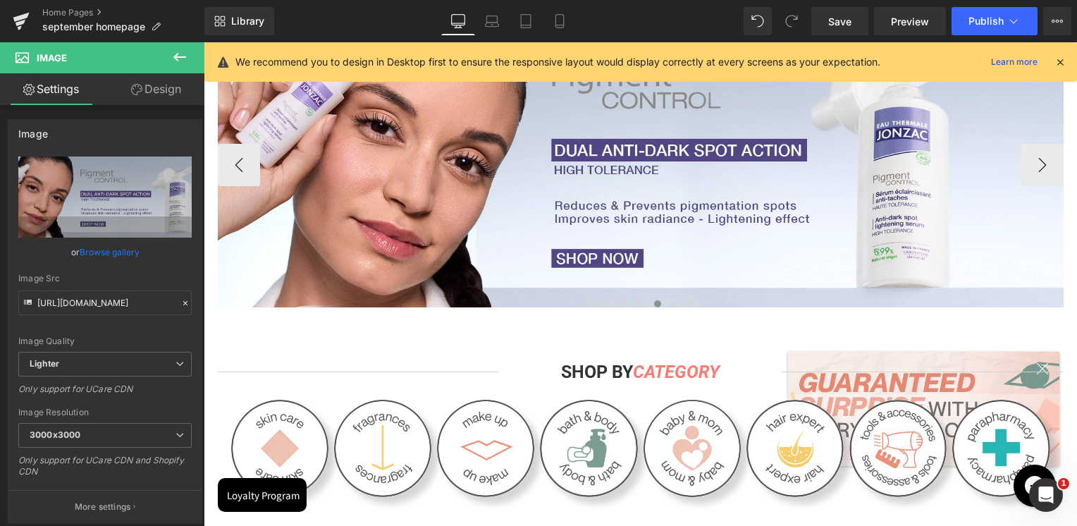
click at [639, 159] on span "Image" at bounding box center [640, 161] width 29 height 17
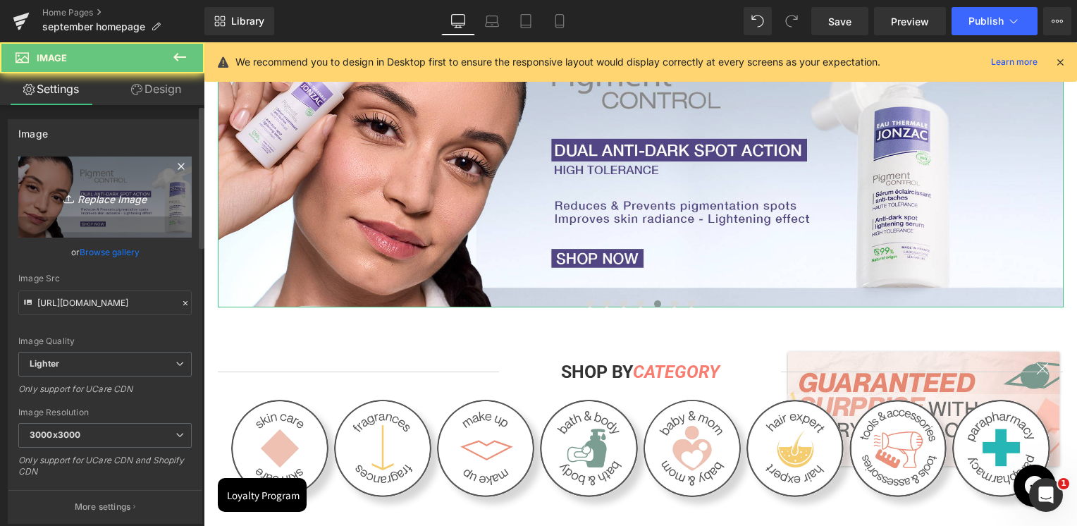
click at [104, 202] on icon "Replace Image" at bounding box center [105, 197] width 113 height 18
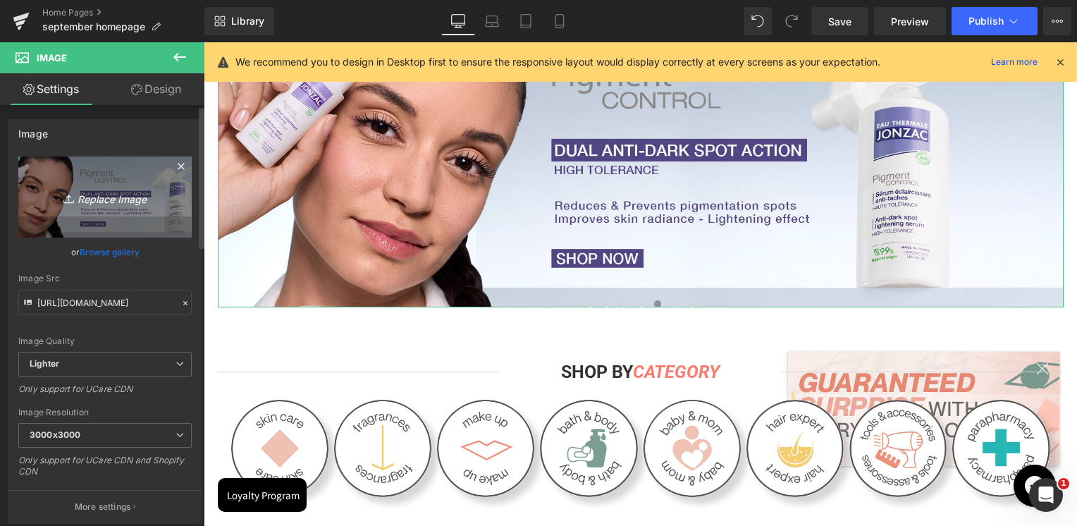
type input "C:\fakepath\Artboard 1.jpg"
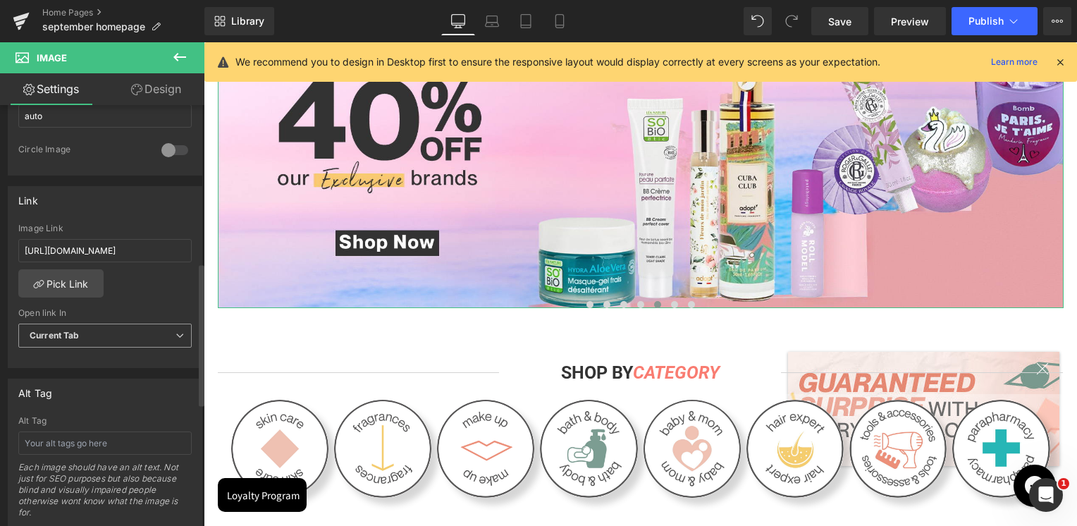
scroll to position [564, 0]
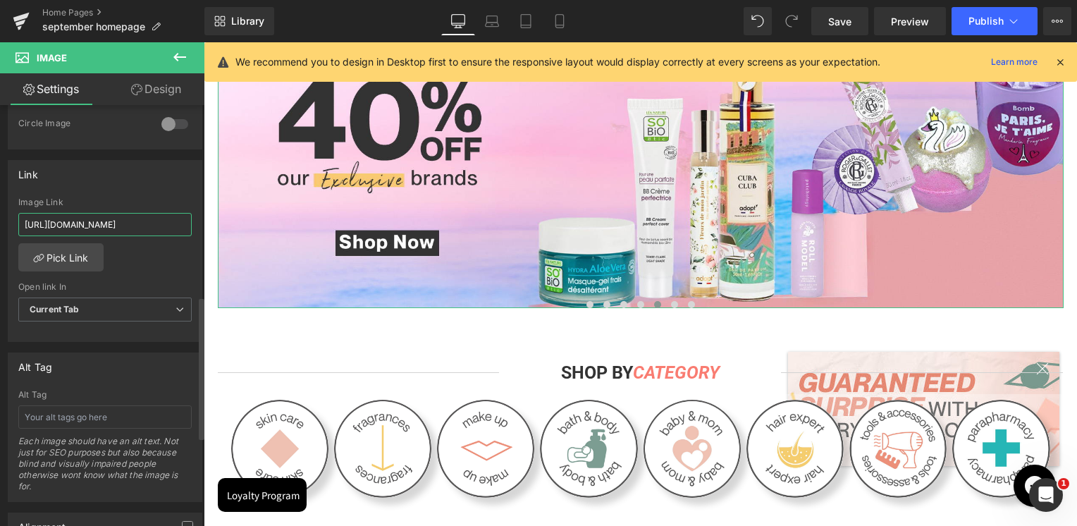
click at [120, 215] on input "[URL][DOMAIN_NAME]" at bounding box center [104, 224] width 173 height 23
paste input "value-deals?page=1&tab=products&sort_by=discount&sort_order=desc&rb_vendor=Adop…"
type input "[URL][DOMAIN_NAME]"
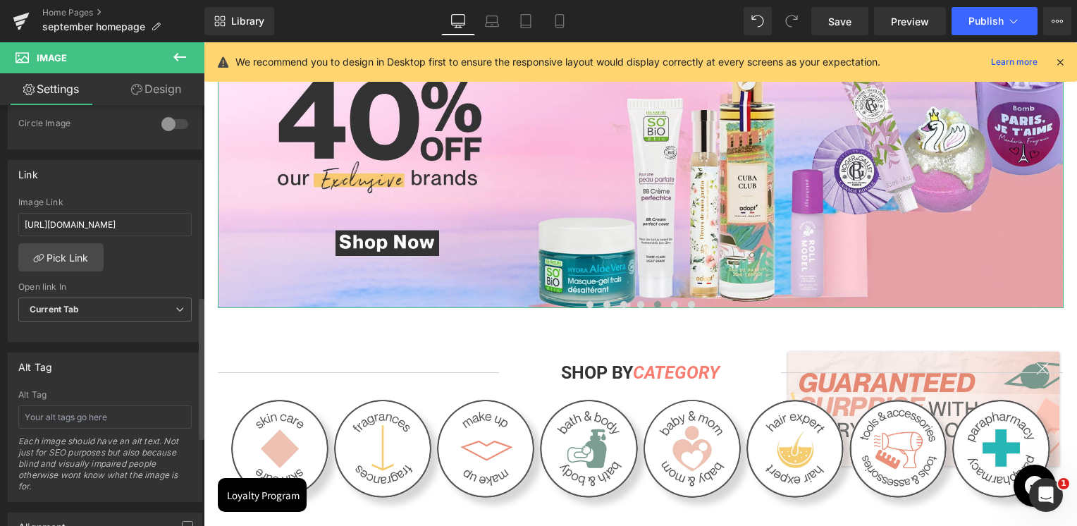
click at [117, 207] on div "Image Link [URL][DOMAIN_NAME]" at bounding box center [104, 220] width 173 height 46
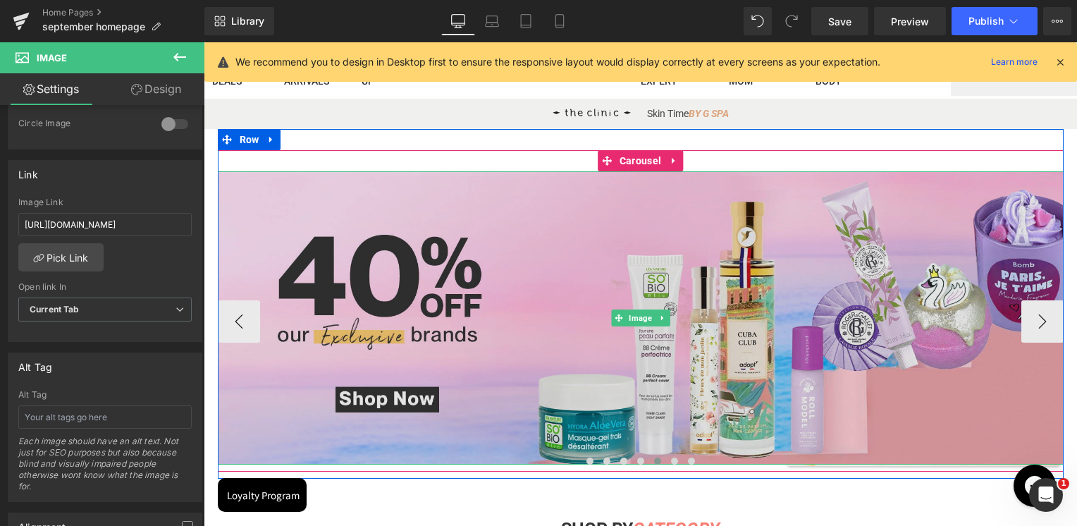
scroll to position [41, 0]
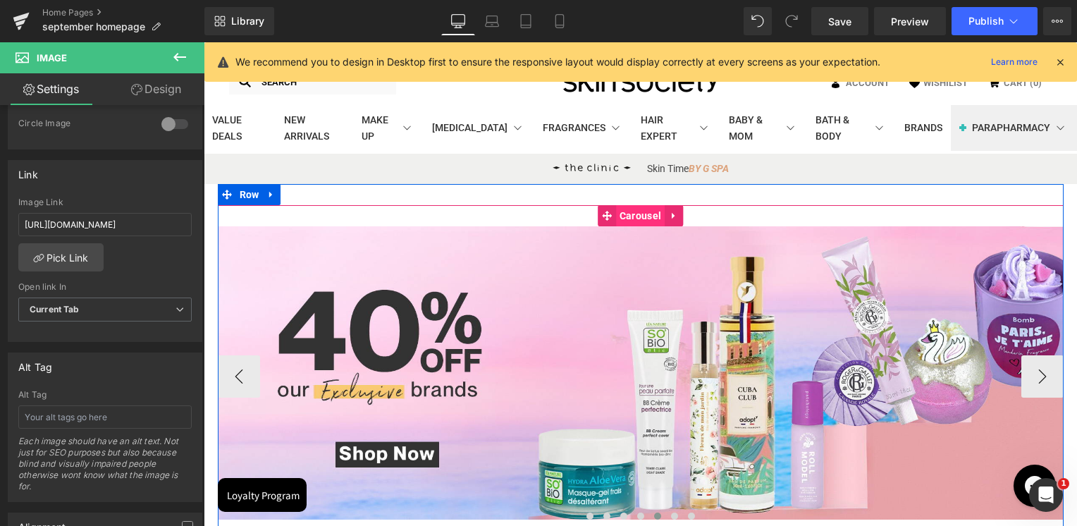
click at [642, 214] on span "Carousel" at bounding box center [640, 215] width 49 height 21
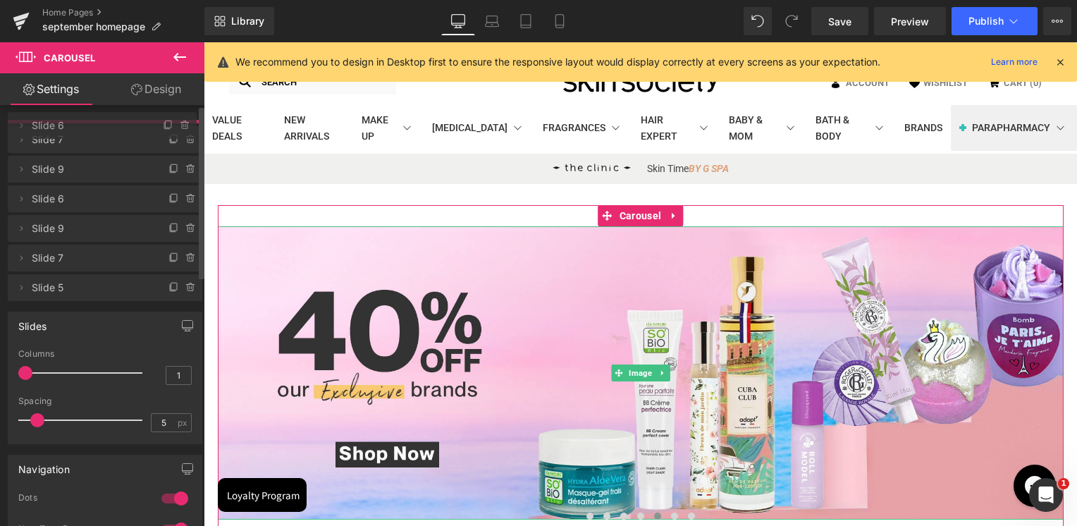
drag, startPoint x: 74, startPoint y: 253, endPoint x: 79, endPoint y: 124, distance: 129.1
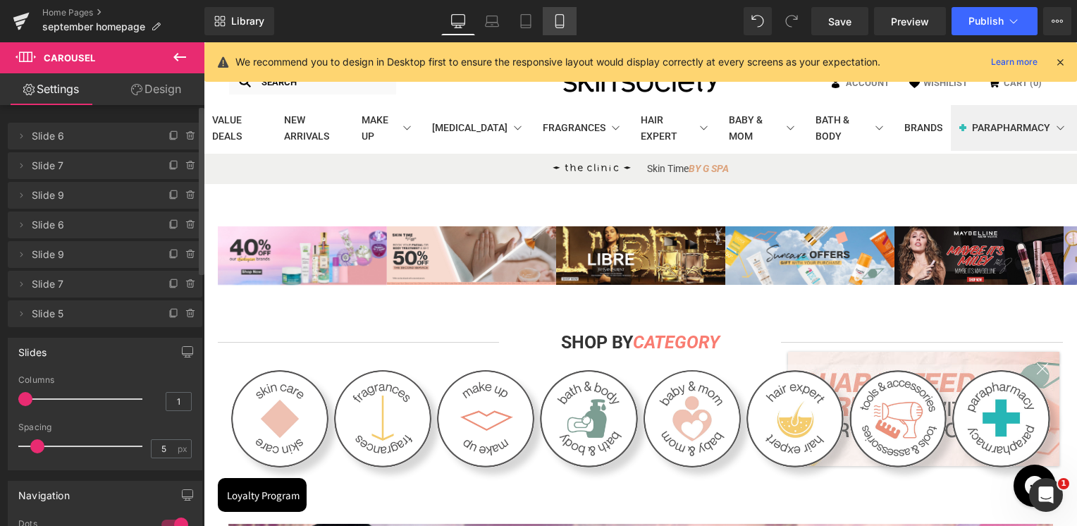
click at [564, 21] on icon at bounding box center [560, 21] width 14 height 14
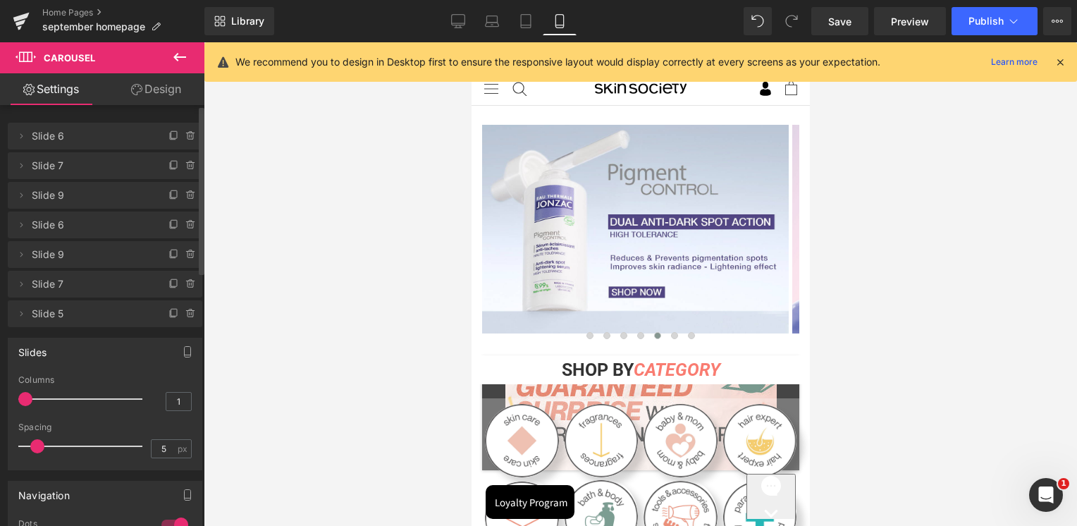
scroll to position [0, 0]
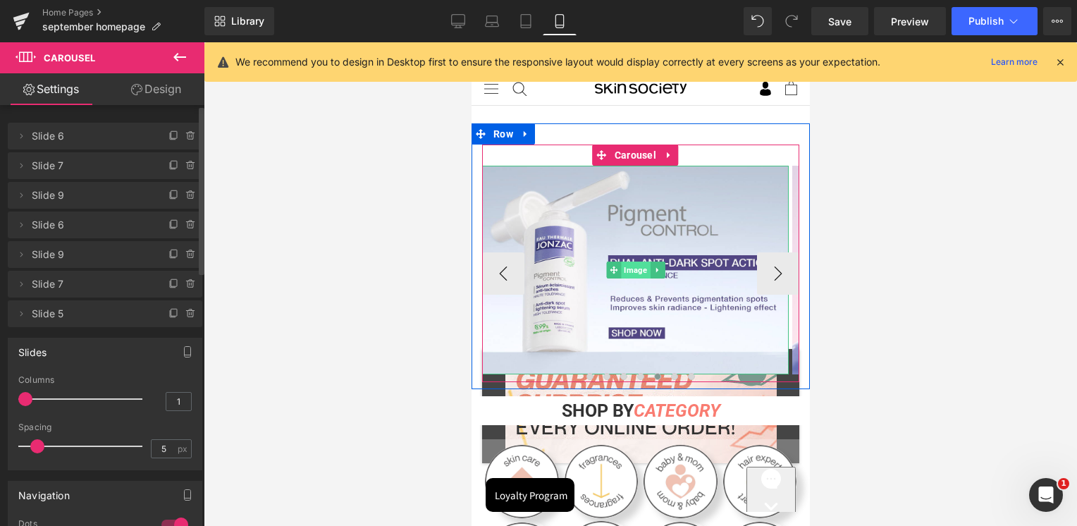
click at [631, 272] on span "Image" at bounding box center [634, 269] width 29 height 17
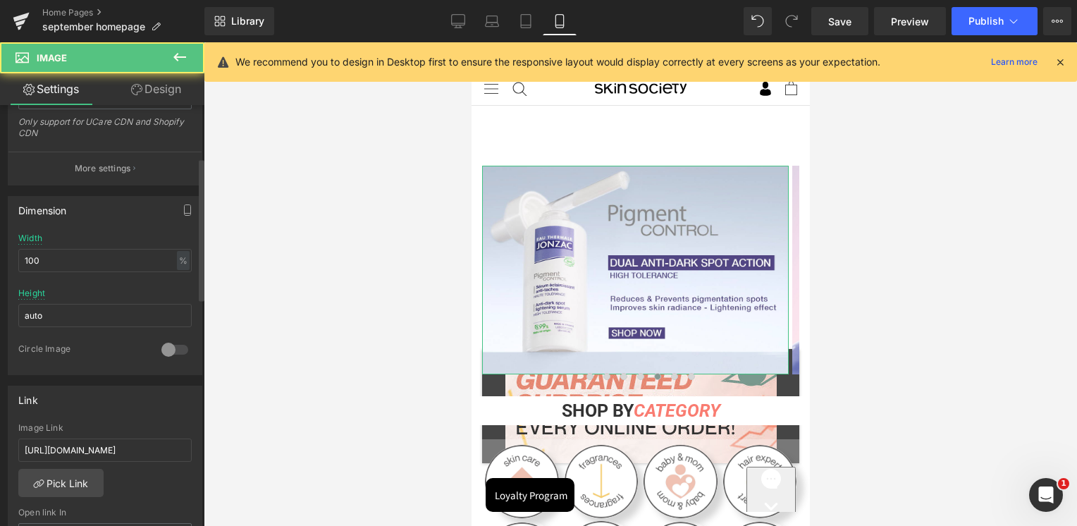
scroll to position [352, 0]
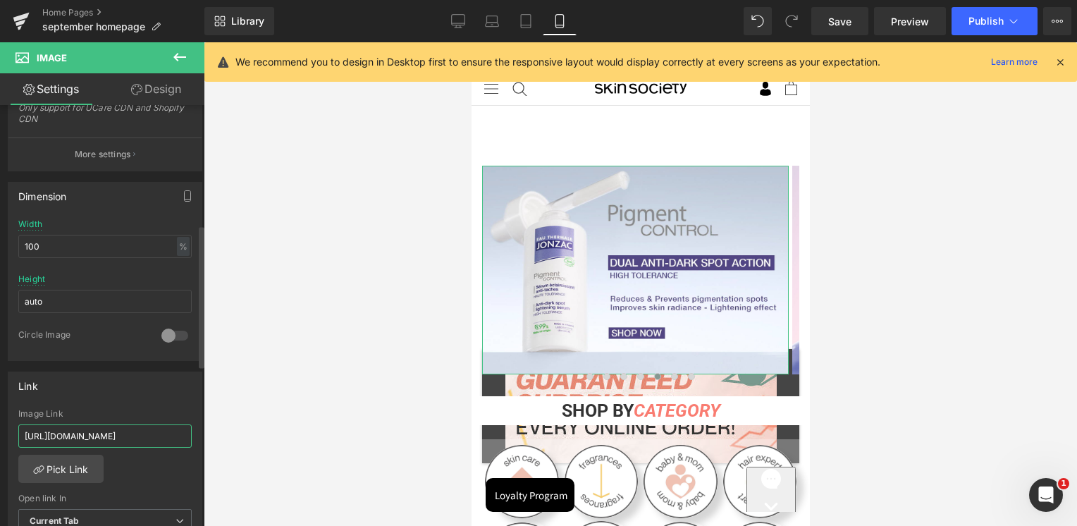
click at [95, 424] on input "[URL][DOMAIN_NAME]" at bounding box center [104, 435] width 173 height 23
paste input "value-deals?page=1&tab=products&sort_by=discount&sort_order=desc&rb_vendor=Adop…"
type input "[URL][DOMAIN_NAME]"
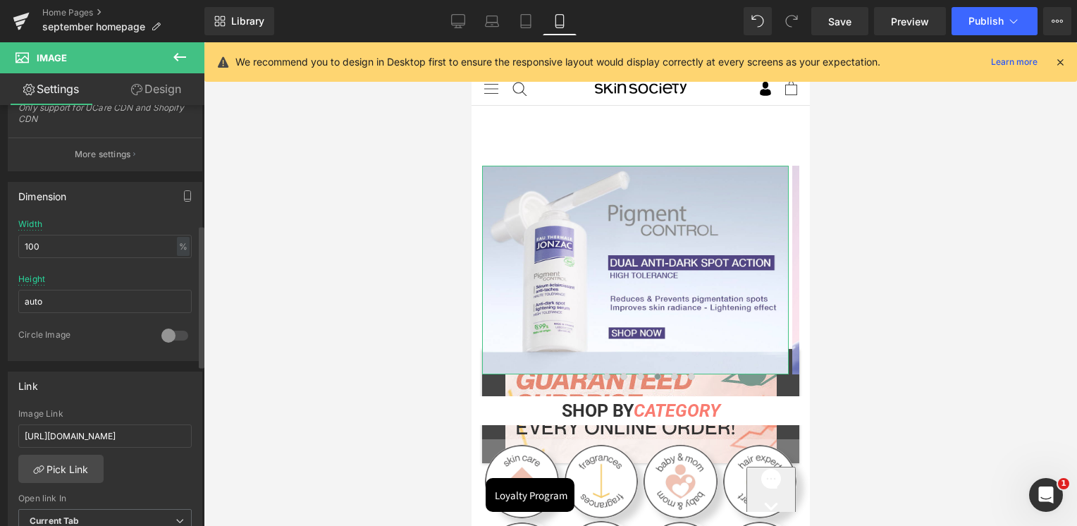
scroll to position [0, 0]
click at [98, 395] on div "Link" at bounding box center [104, 385] width 193 height 27
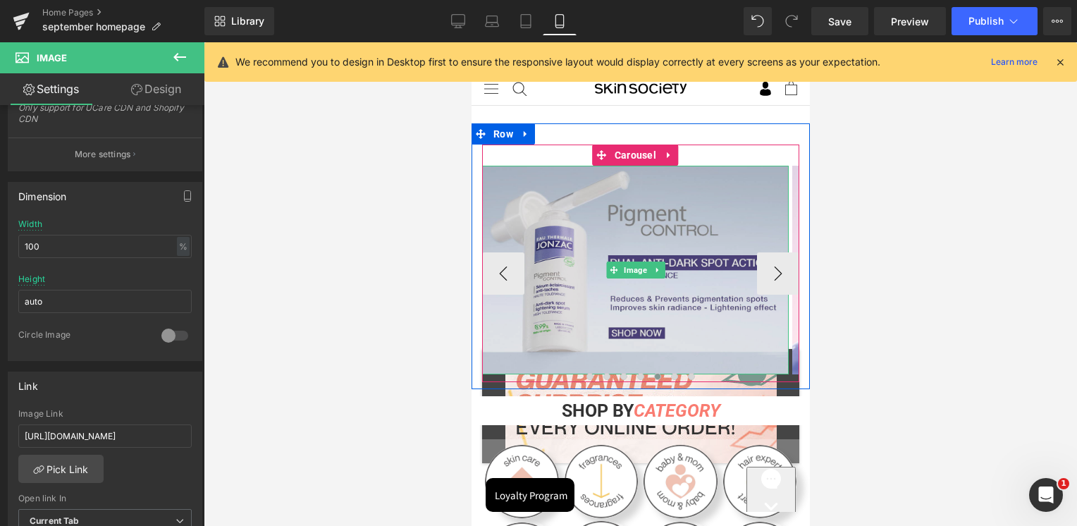
click at [590, 263] on img at bounding box center [634, 270] width 307 height 209
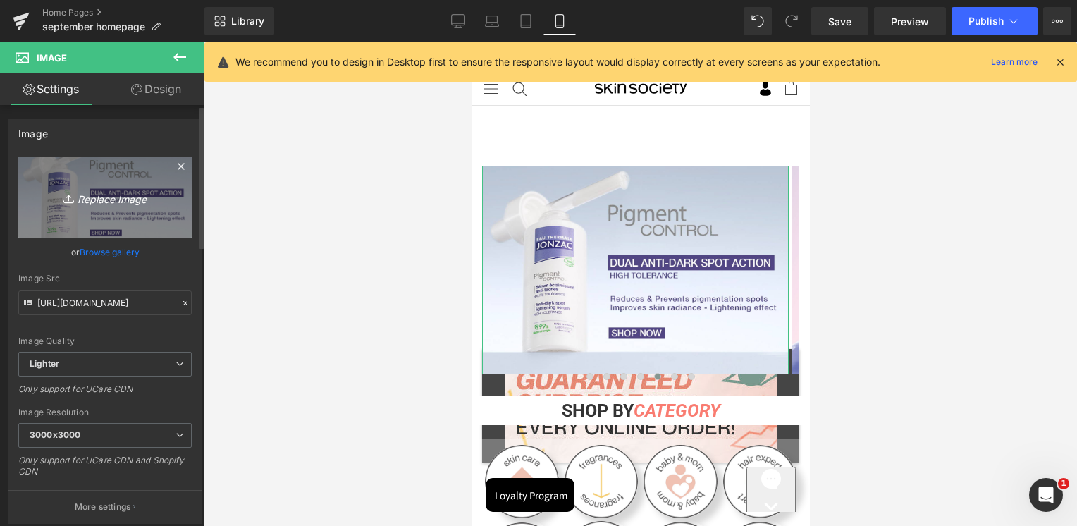
click at [107, 217] on link "Replace Image" at bounding box center [104, 196] width 173 height 81
type input "C:\fakepath\Artboard 2.jpg"
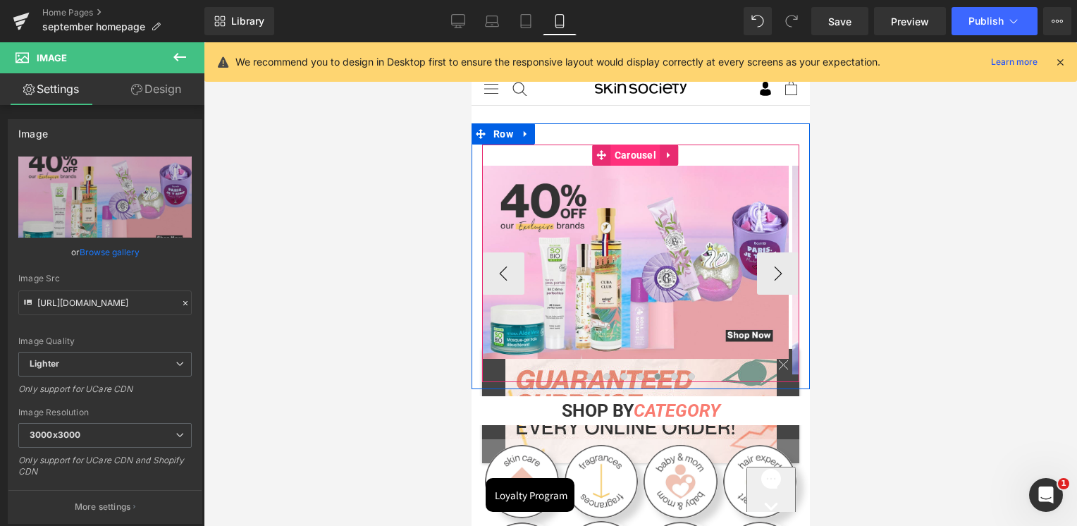
click at [648, 162] on span "Carousel" at bounding box center [634, 154] width 49 height 21
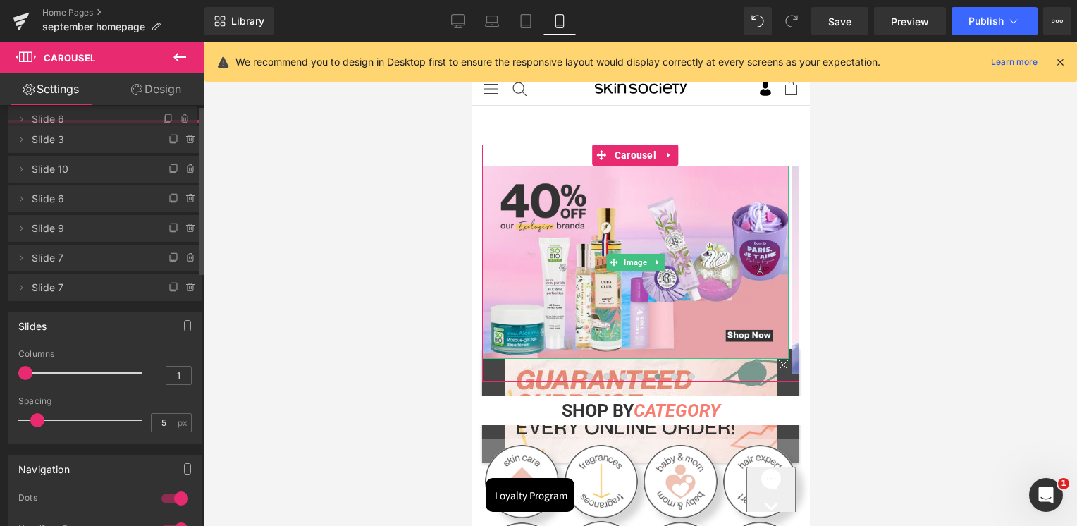
drag, startPoint x: 96, startPoint y: 250, endPoint x: 118, endPoint y: 115, distance: 137.2
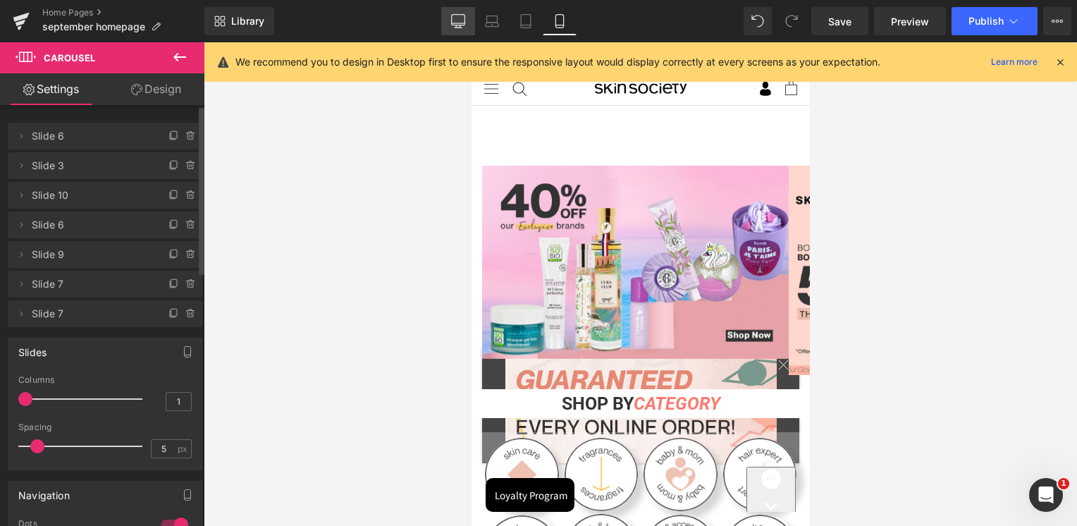
click at [452, 24] on icon at bounding box center [458, 20] width 13 height 11
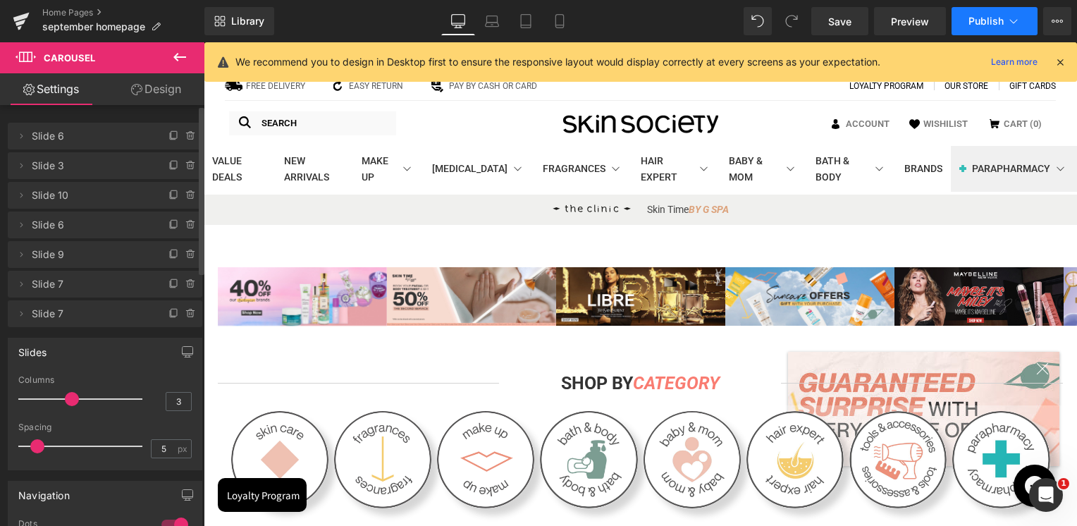
click at [1009, 32] on button "Publish" at bounding box center [994, 21] width 86 height 28
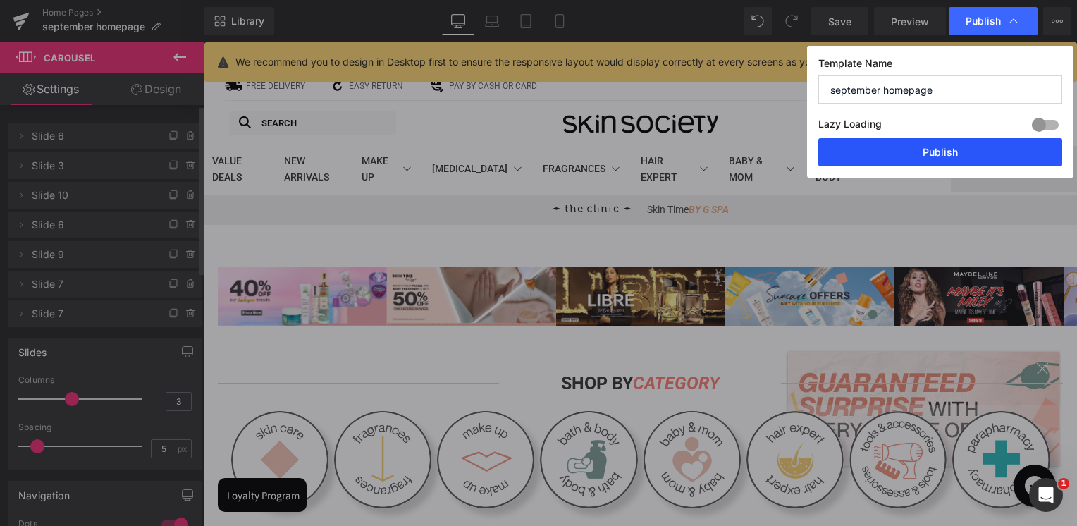
drag, startPoint x: 968, startPoint y: 148, endPoint x: 529, endPoint y: 184, distance: 440.5
click at [968, 148] on button "Publish" at bounding box center [940, 152] width 244 height 28
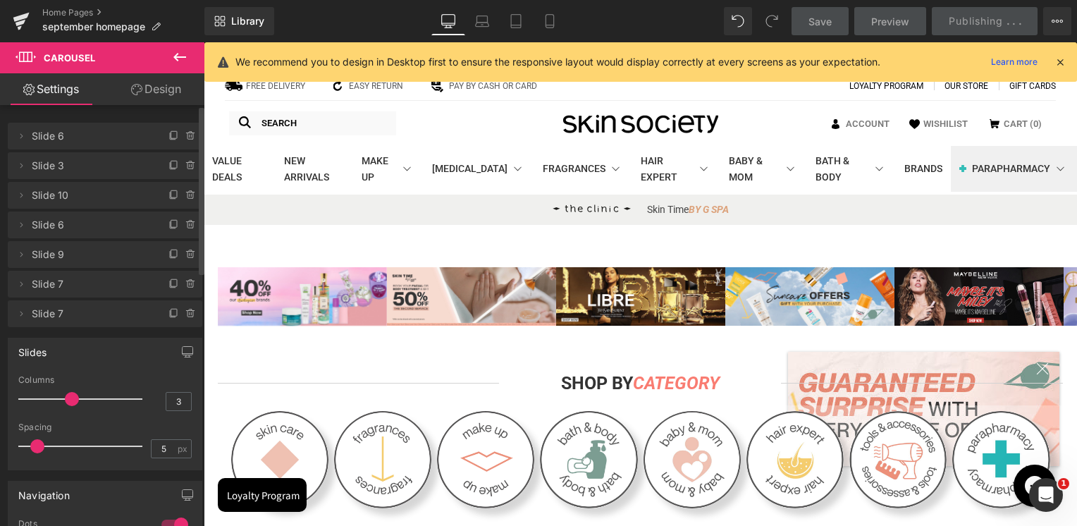
scroll to position [141, 0]
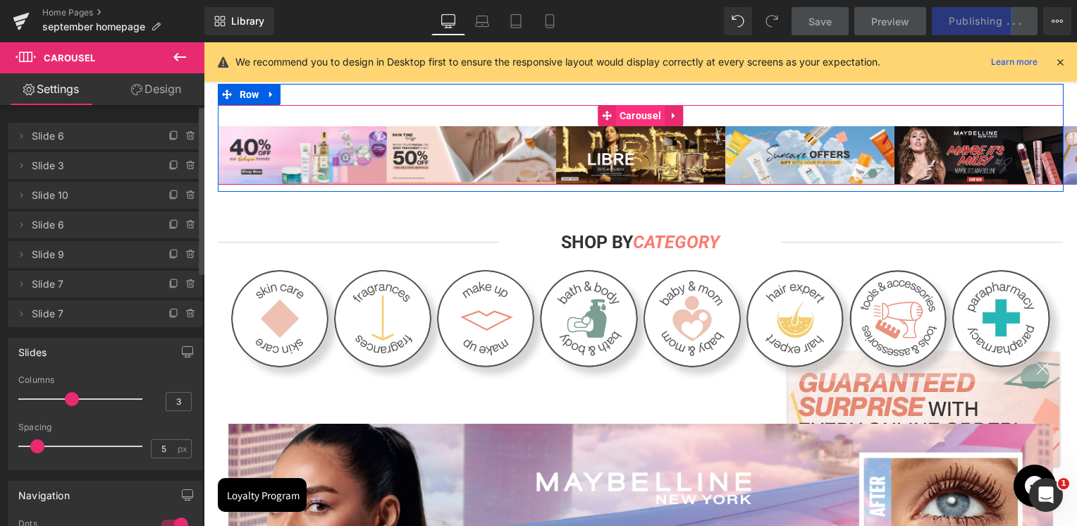
click at [622, 113] on span "Carousel" at bounding box center [640, 115] width 49 height 21
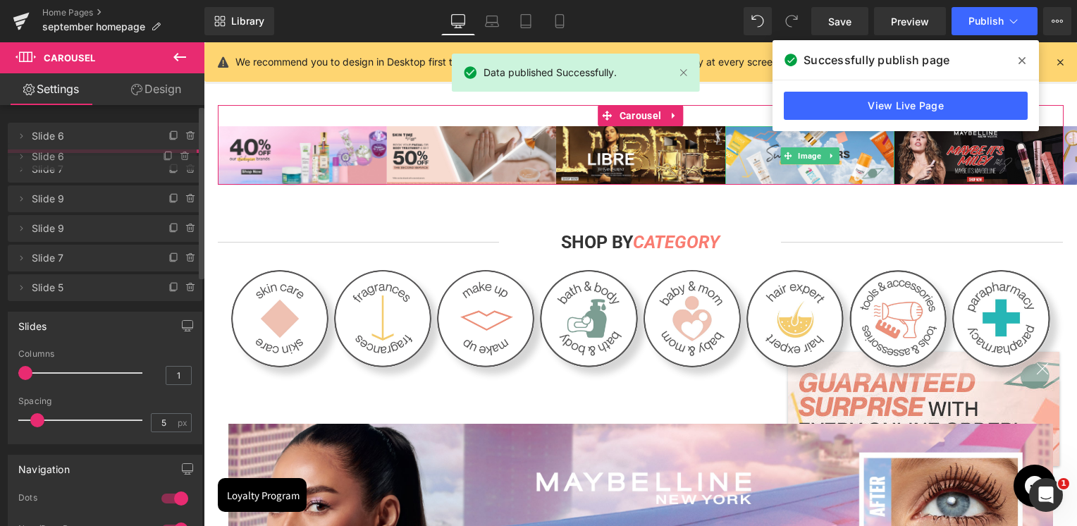
drag, startPoint x: 83, startPoint y: 227, endPoint x: 90, endPoint y: 159, distance: 68.7
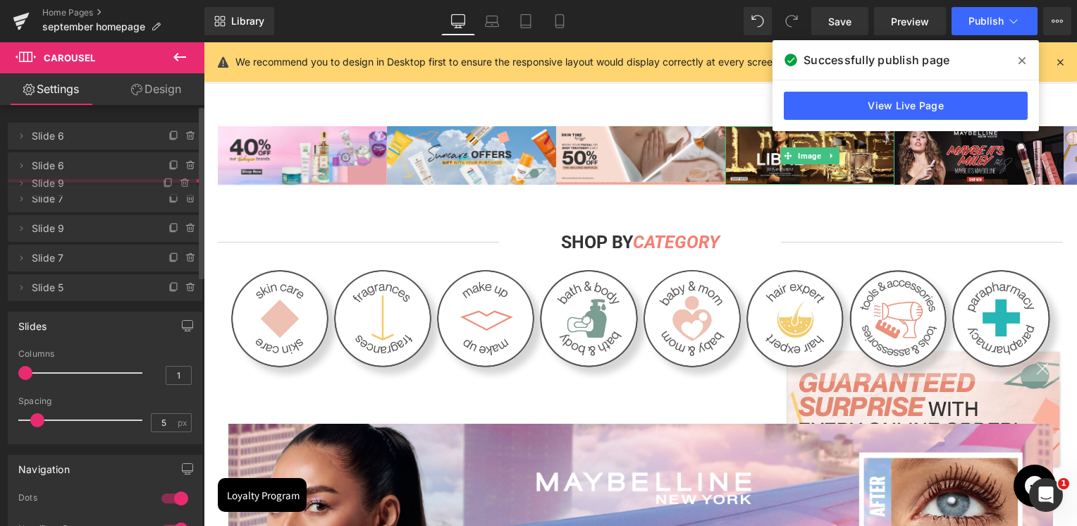
drag, startPoint x: 82, startPoint y: 226, endPoint x: 91, endPoint y: 185, distance: 42.4
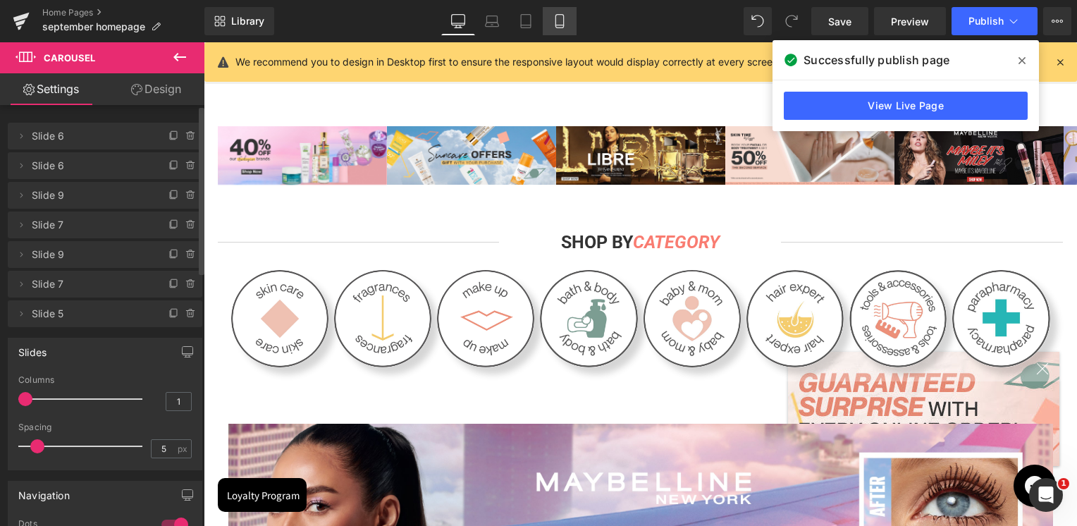
click at [555, 24] on icon at bounding box center [560, 21] width 14 height 14
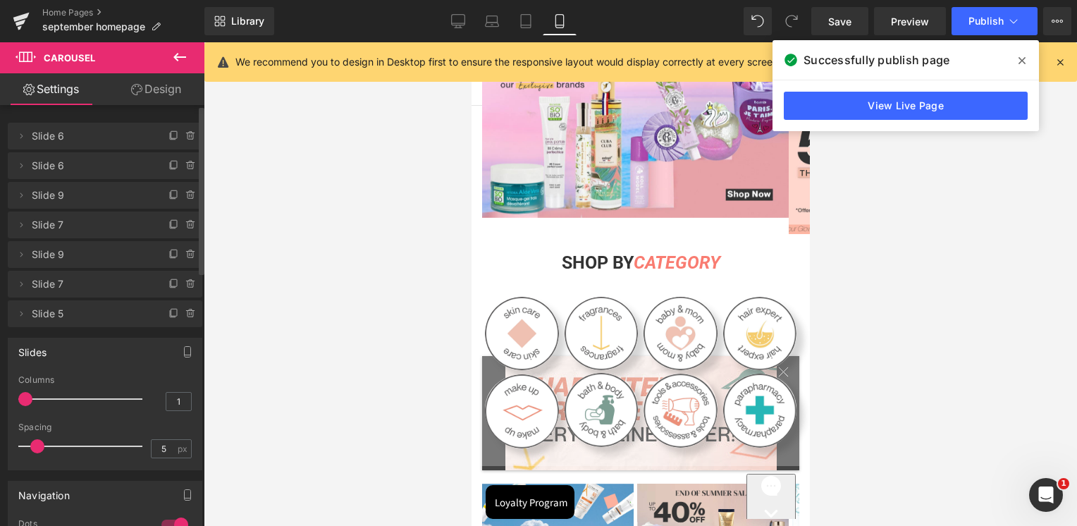
scroll to position [0, 0]
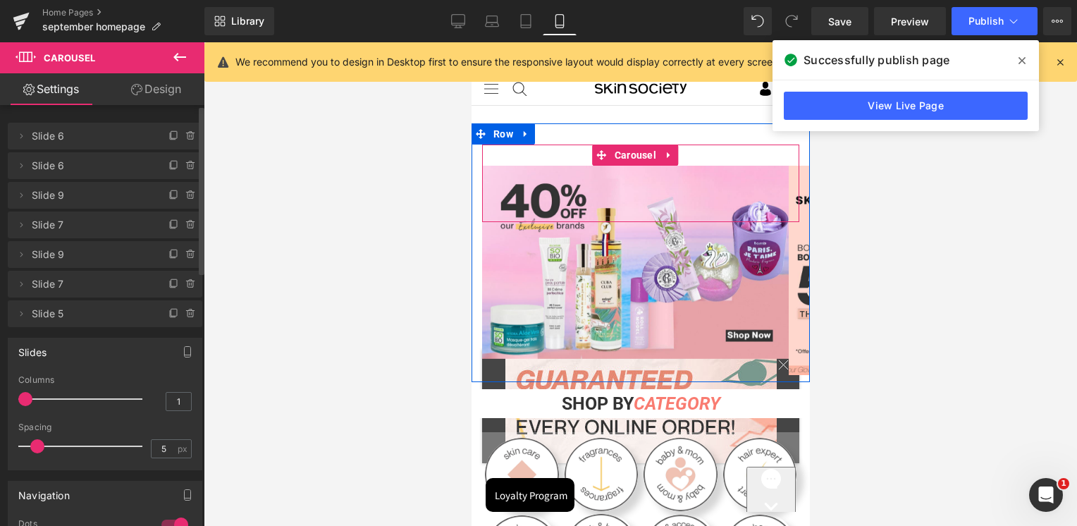
drag, startPoint x: 642, startPoint y: 159, endPoint x: 633, endPoint y: 378, distance: 219.4
click at [642, 159] on span "Carousel" at bounding box center [634, 154] width 49 height 21
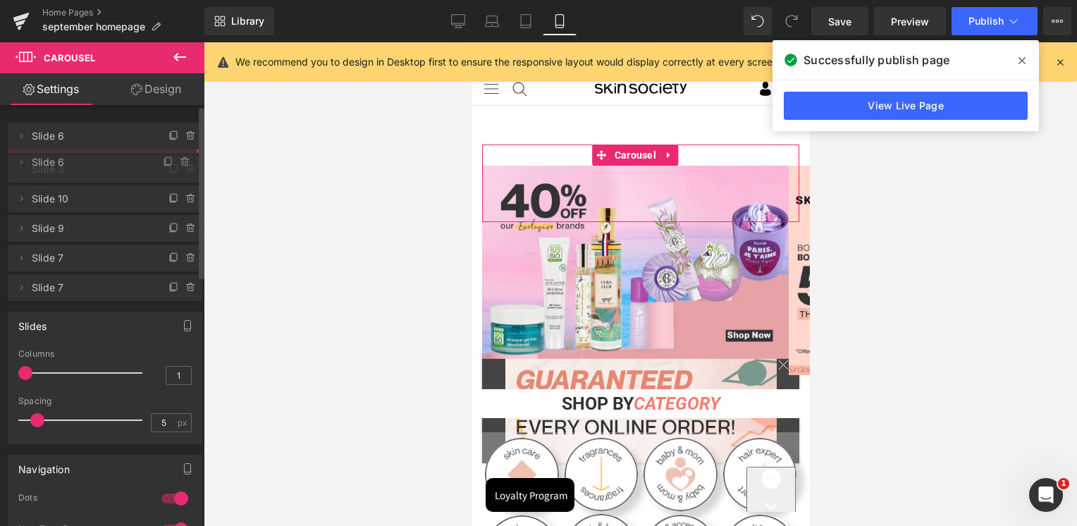
drag, startPoint x: 65, startPoint y: 224, endPoint x: 79, endPoint y: 161, distance: 64.3
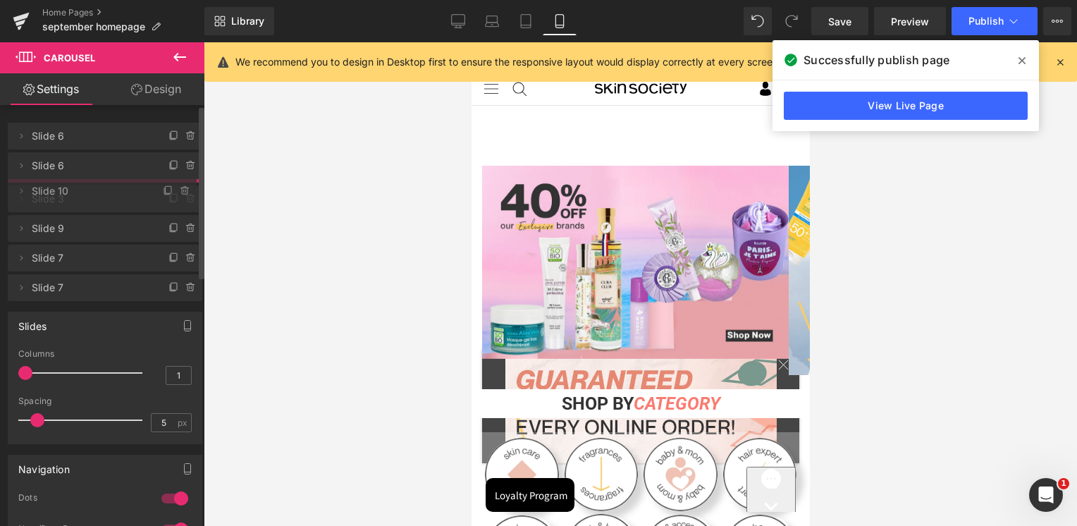
drag, startPoint x: 69, startPoint y: 224, endPoint x: 74, endPoint y: 190, distance: 34.2
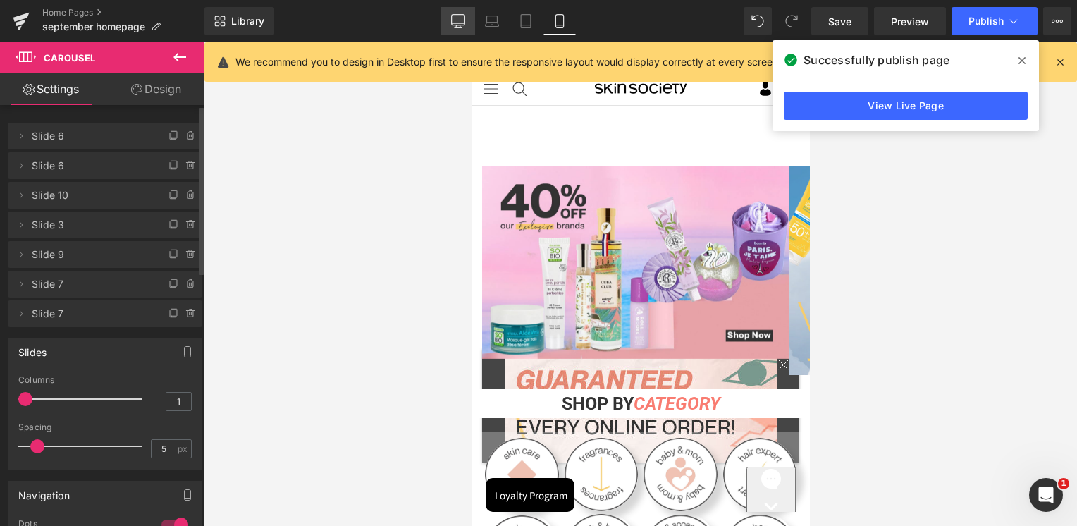
click at [460, 28] on link "Desktop" at bounding box center [458, 21] width 34 height 28
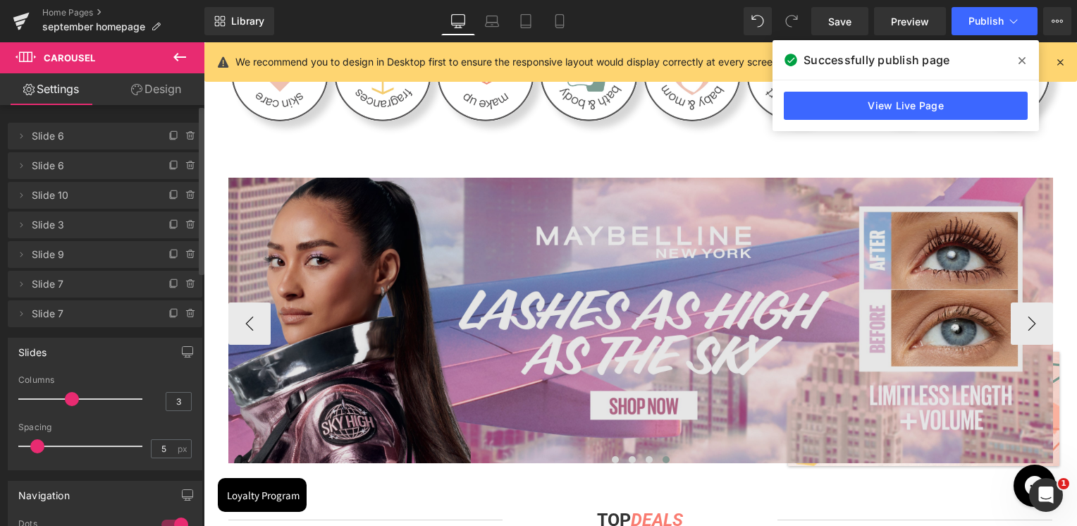
scroll to position [493, 0]
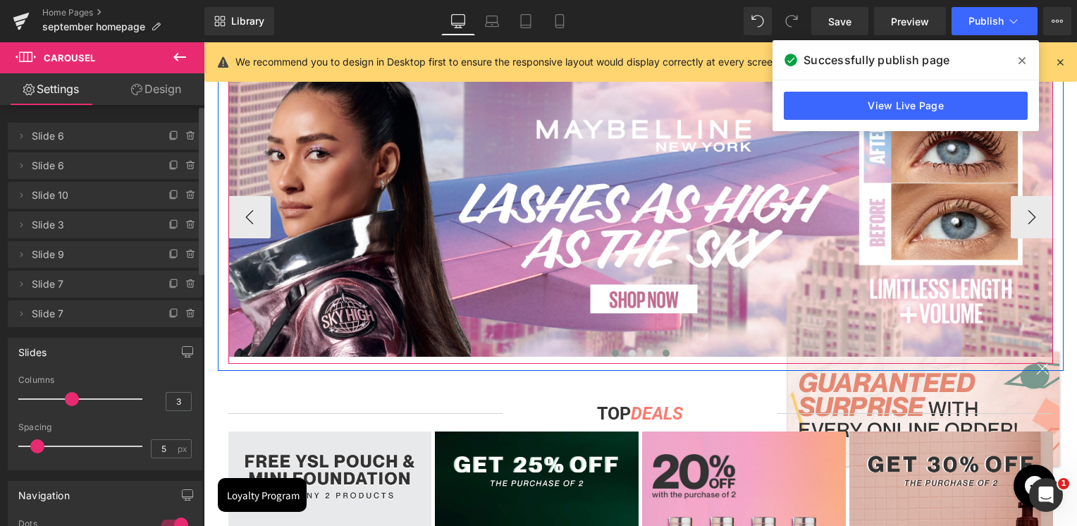
click at [610, 357] on button at bounding box center [615, 353] width 17 height 14
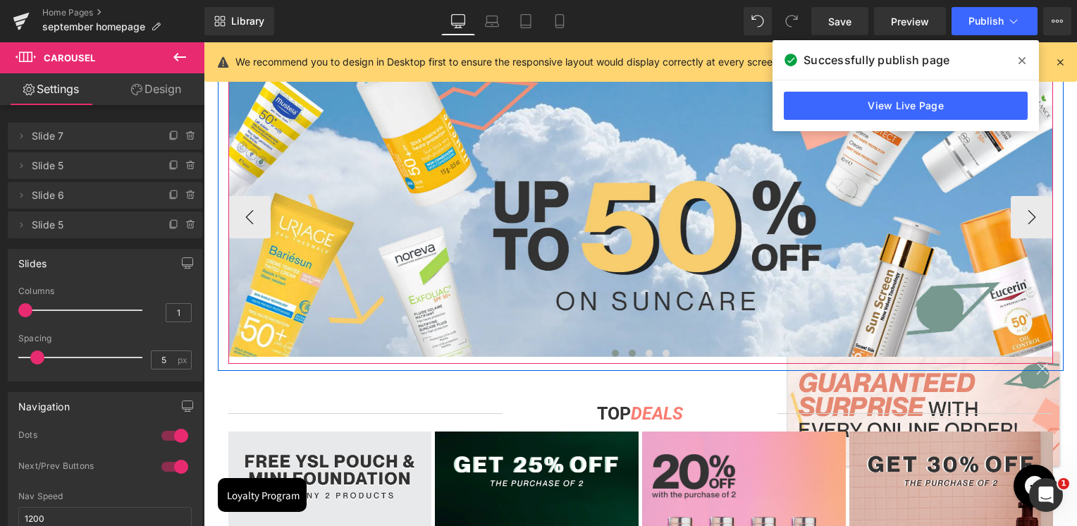
click at [624, 352] on button at bounding box center [632, 353] width 17 height 14
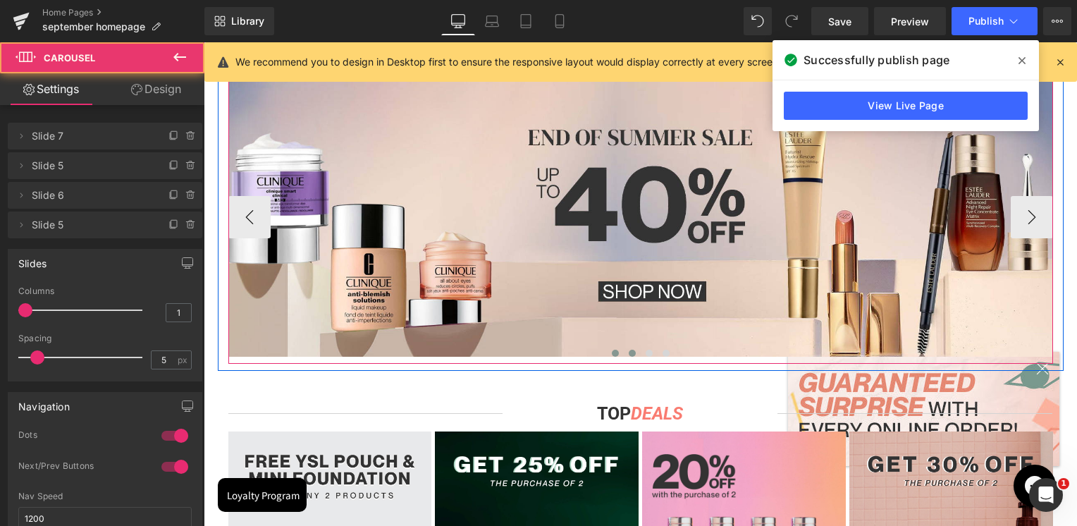
click at [607, 351] on button at bounding box center [615, 353] width 17 height 14
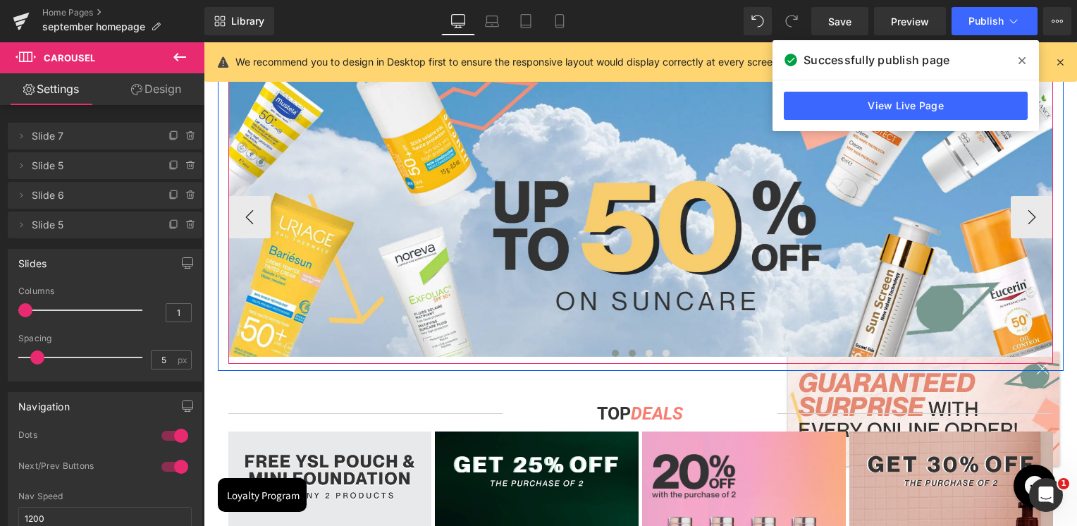
click at [629, 351] on span at bounding box center [632, 353] width 7 height 7
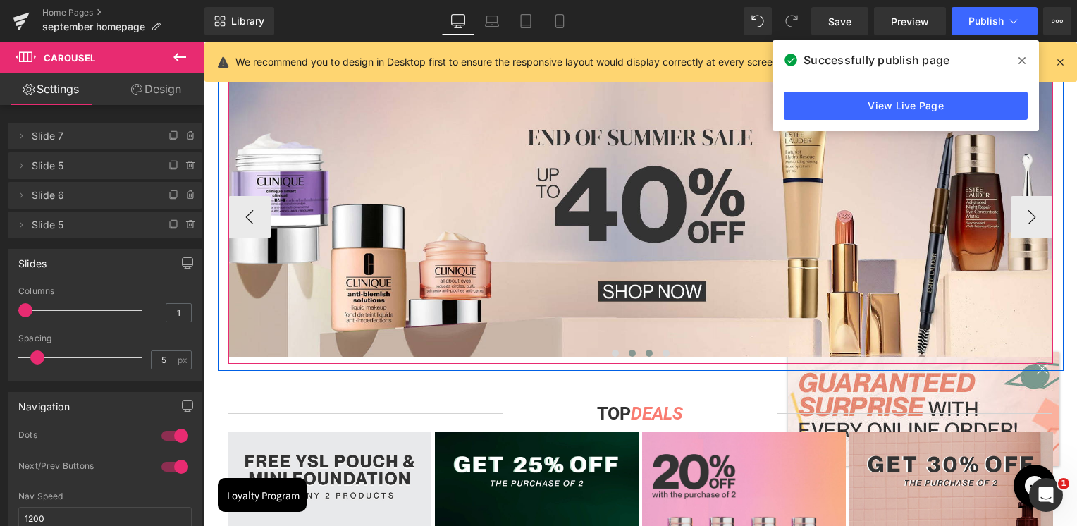
click at [646, 355] on span at bounding box center [649, 353] width 7 height 7
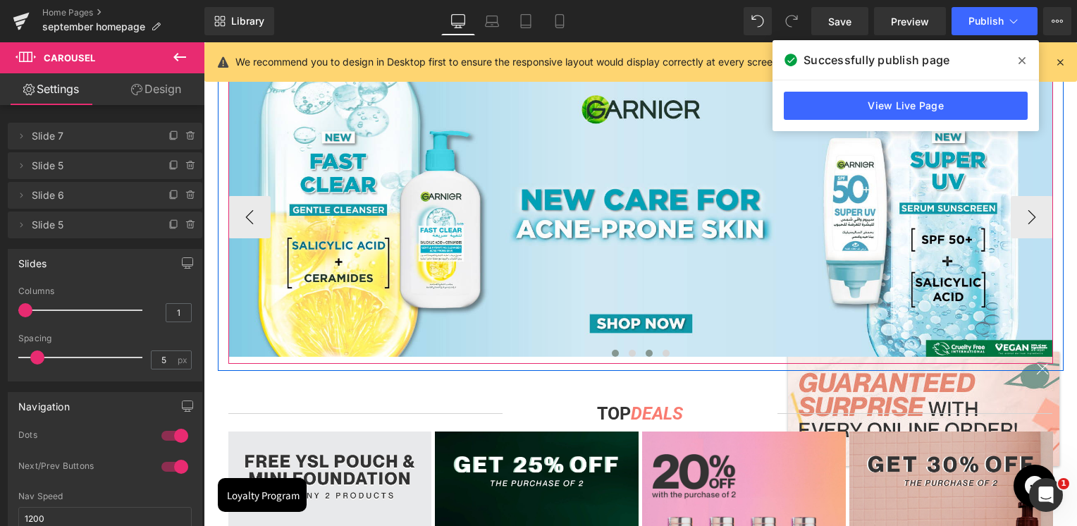
click at [612, 355] on span at bounding box center [615, 353] width 7 height 7
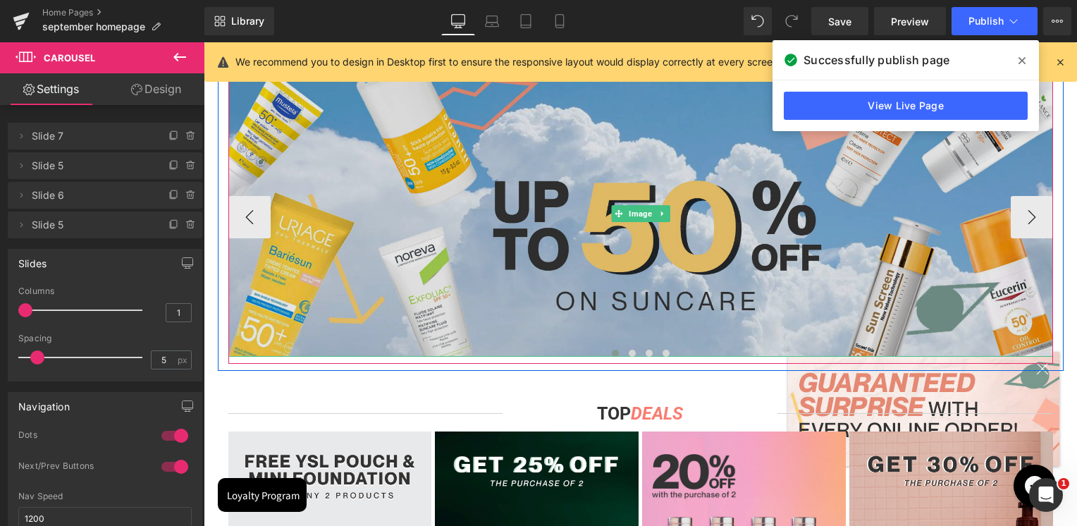
scroll to position [423, 0]
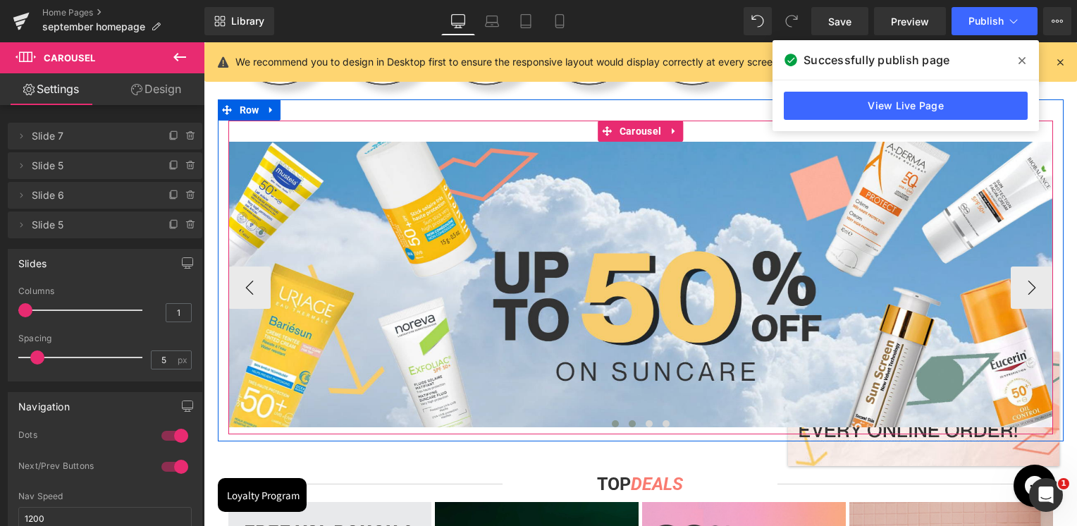
drag, startPoint x: 624, startPoint y: 420, endPoint x: 632, endPoint y: 421, distance: 7.9
click at [629, 420] on span at bounding box center [632, 423] width 7 height 7
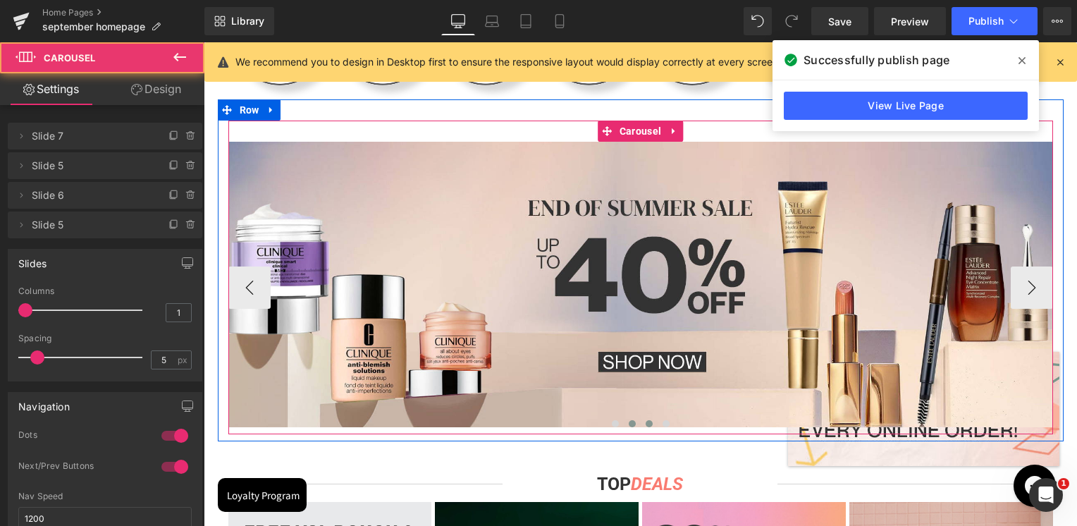
click at [641, 421] on button at bounding box center [649, 424] width 17 height 14
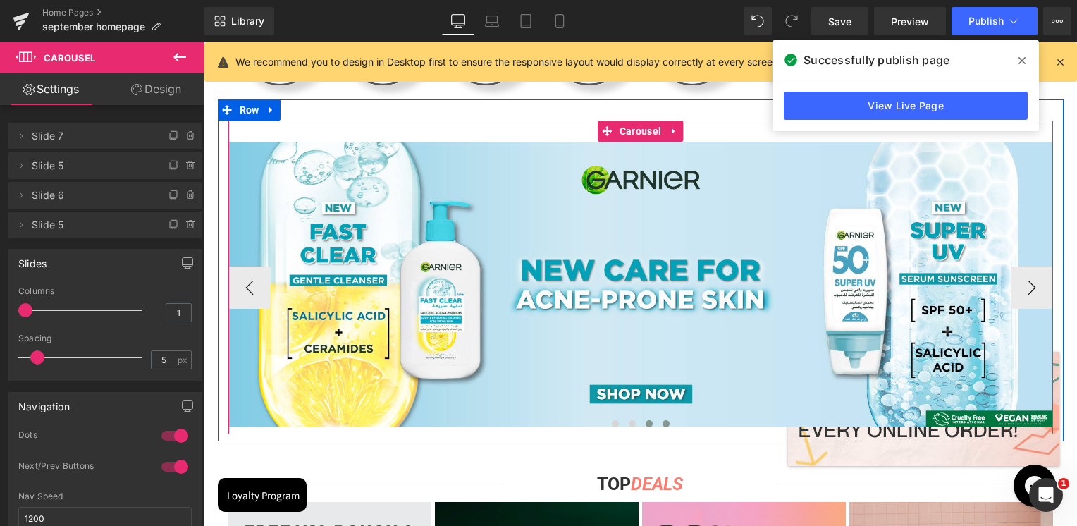
click at [662, 421] on span at bounding box center [665, 423] width 7 height 7
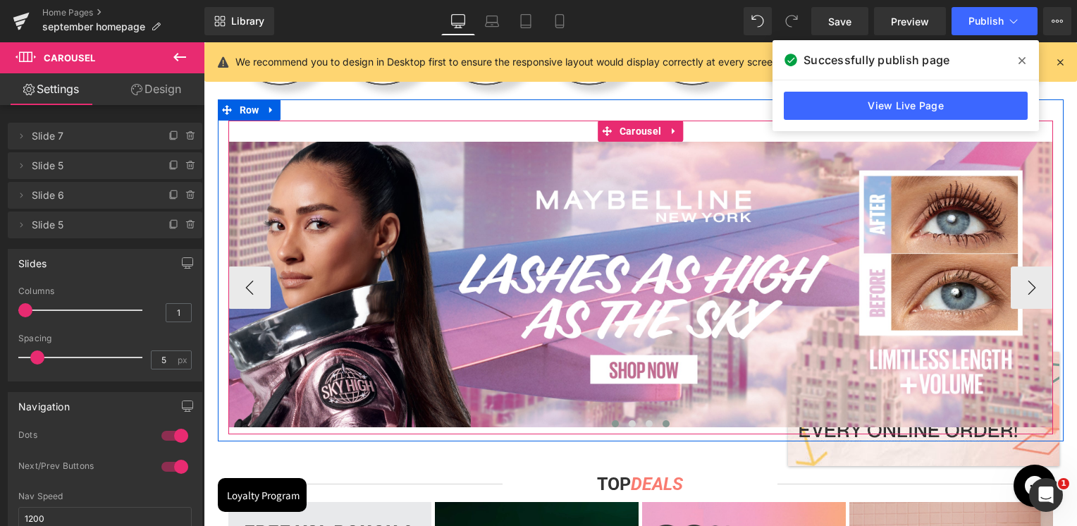
click at [612, 421] on span at bounding box center [615, 423] width 7 height 7
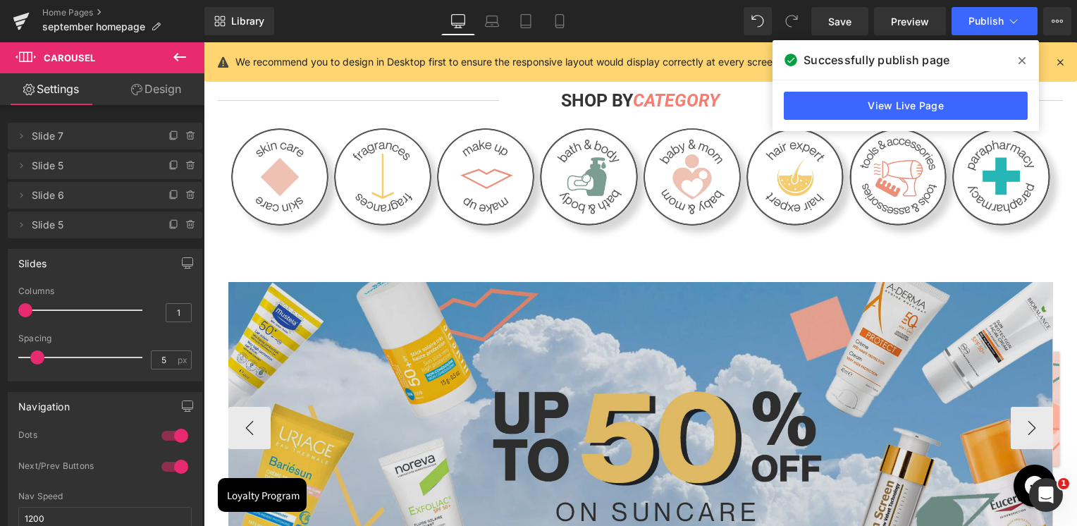
scroll to position [282, 0]
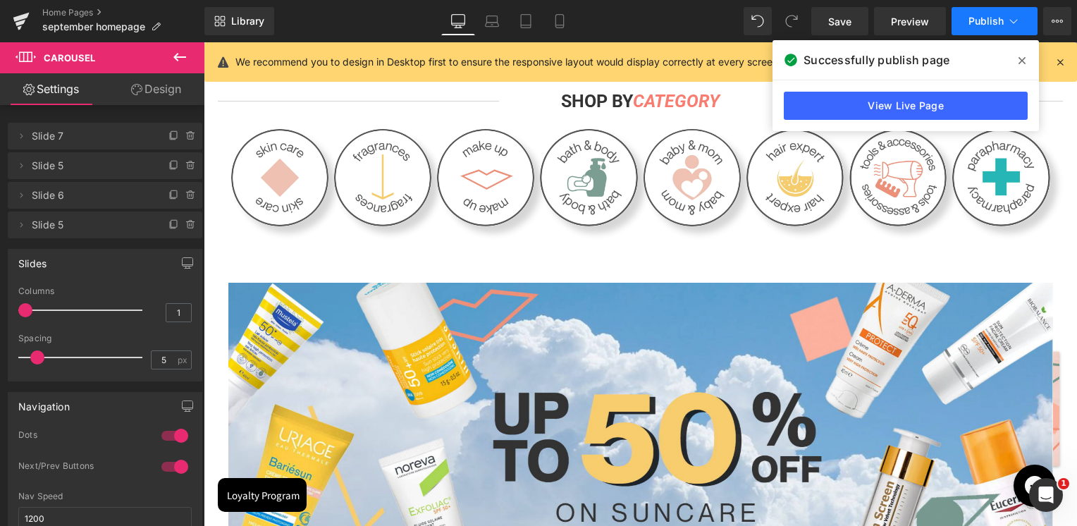
click at [987, 25] on span "Publish" at bounding box center [985, 21] width 35 height 11
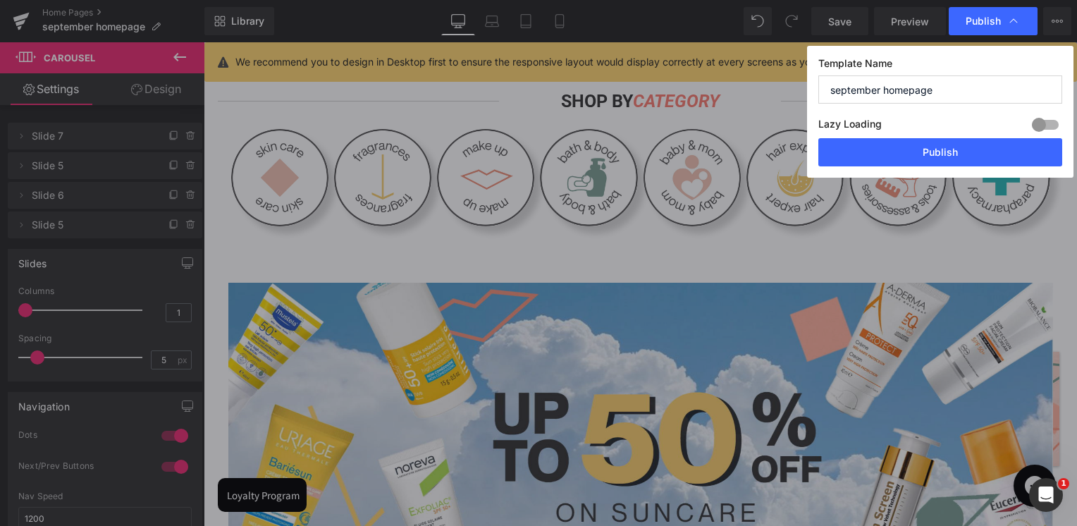
drag, startPoint x: 1151, startPoint y: 276, endPoint x: 627, endPoint y: 44, distance: 573.3
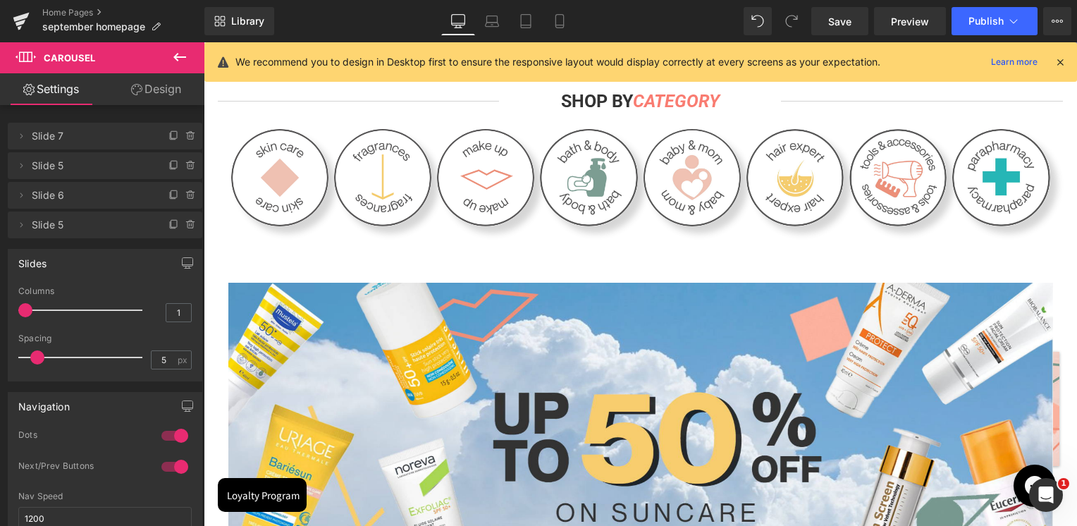
scroll to position [564, 0]
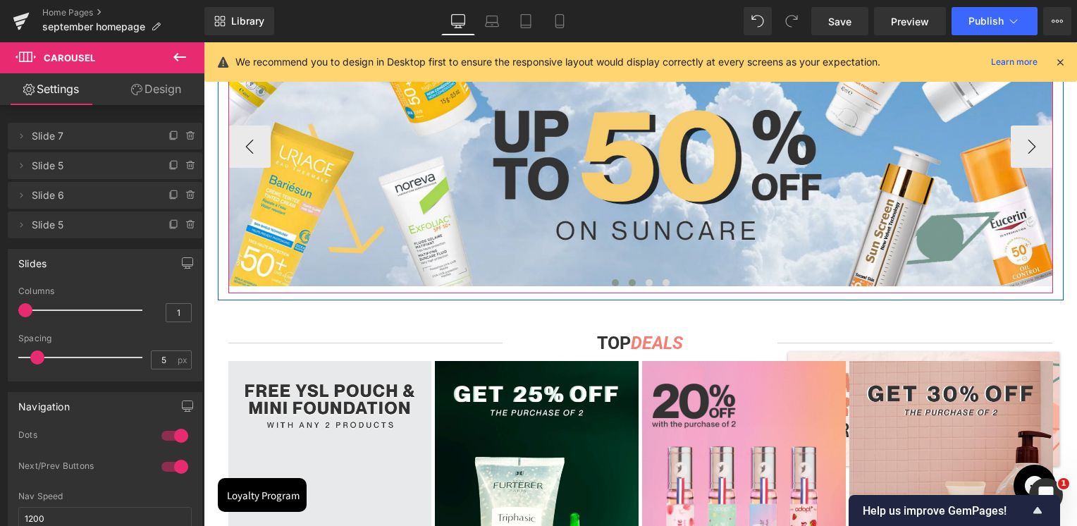
click at [629, 282] on span at bounding box center [632, 282] width 7 height 7
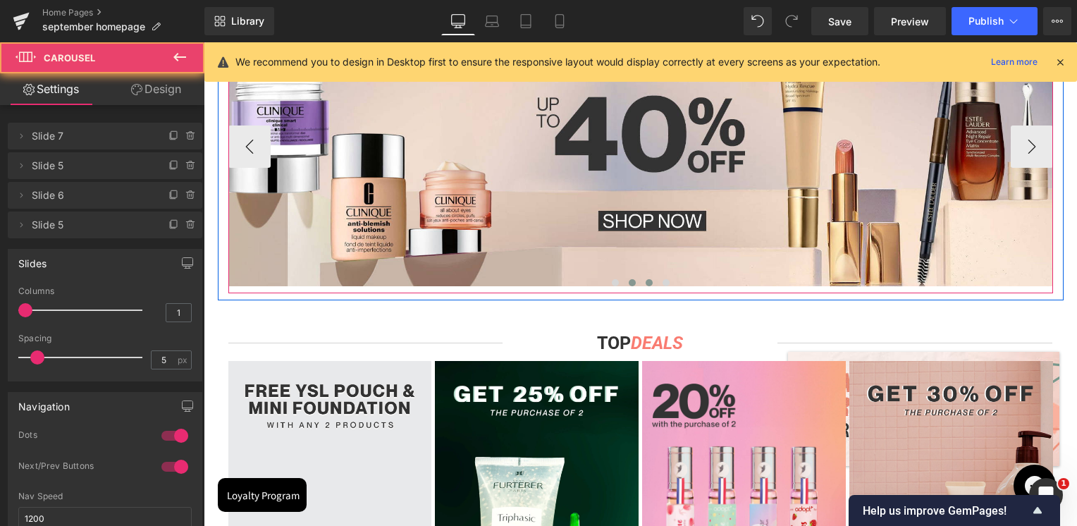
click at [641, 285] on button at bounding box center [649, 283] width 17 height 14
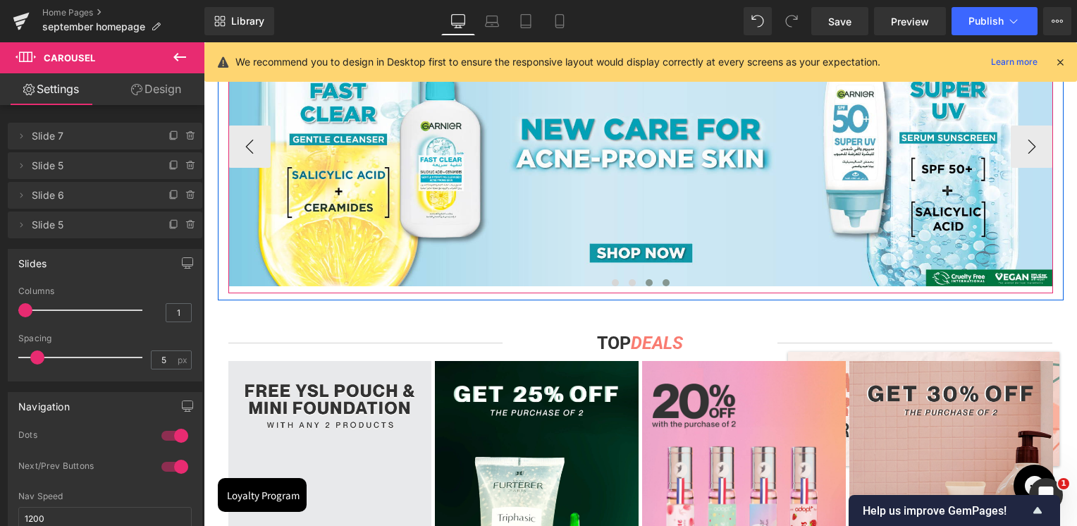
click at [658, 283] on button at bounding box center [666, 283] width 17 height 14
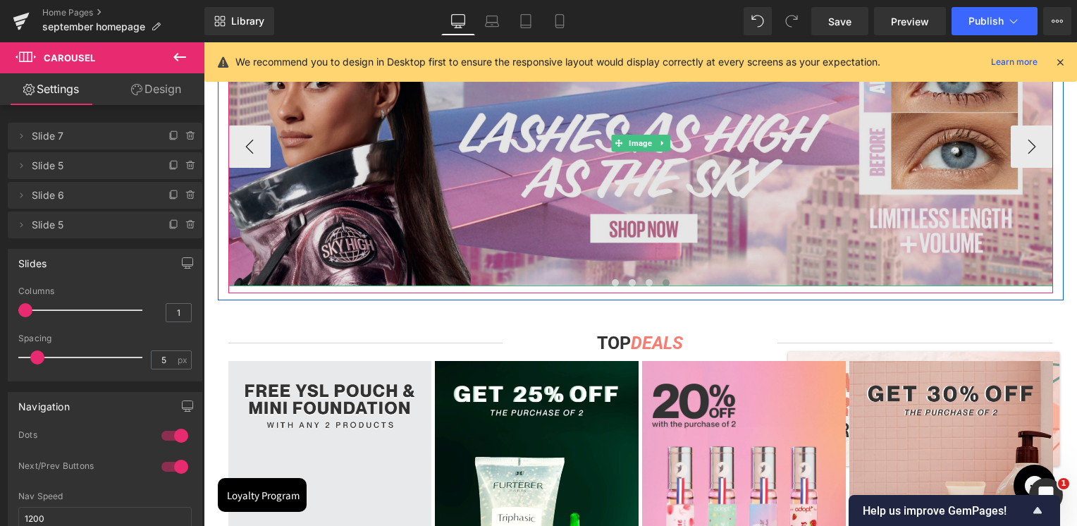
click at [627, 255] on img at bounding box center [640, 143] width 825 height 285
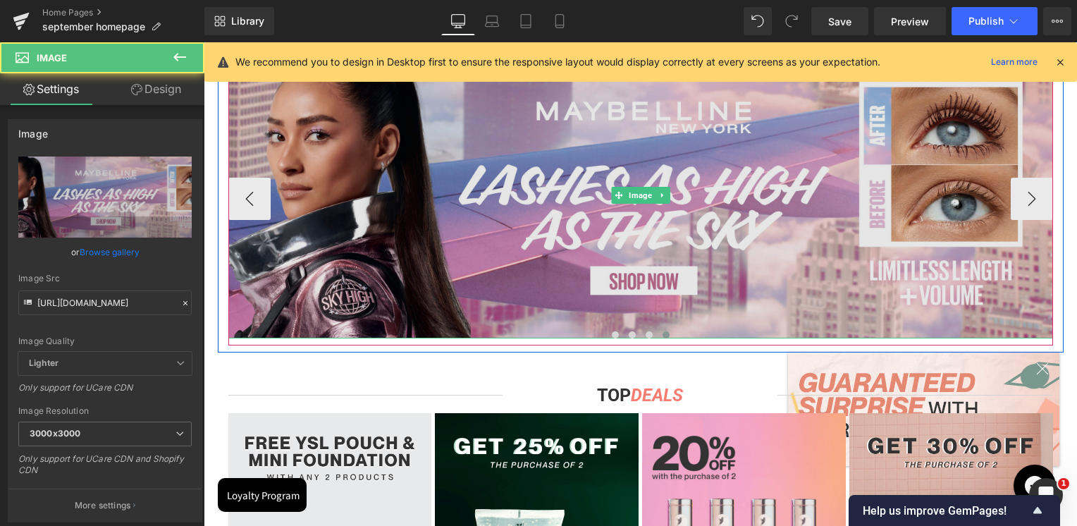
scroll to position [352, 0]
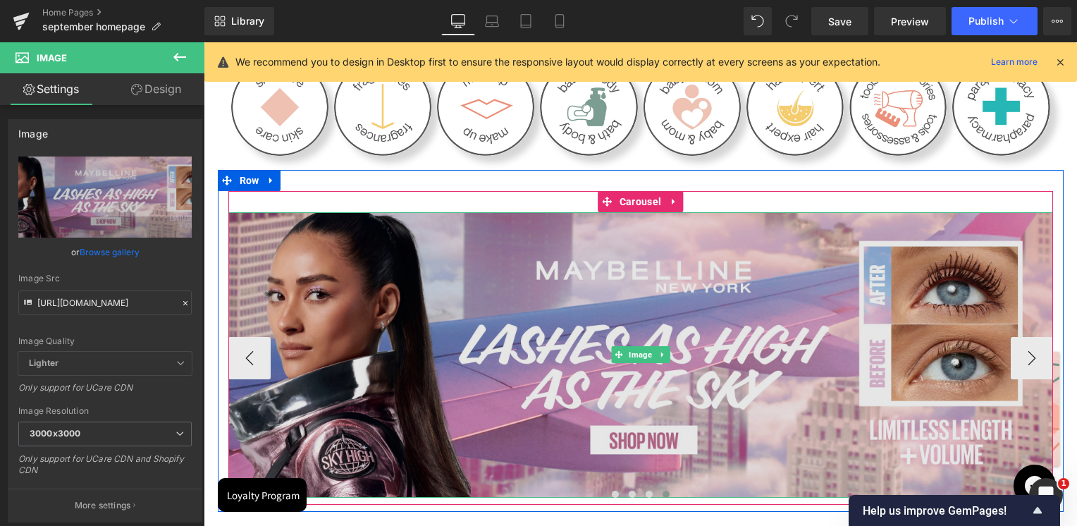
click at [438, 321] on img at bounding box center [640, 354] width 825 height 285
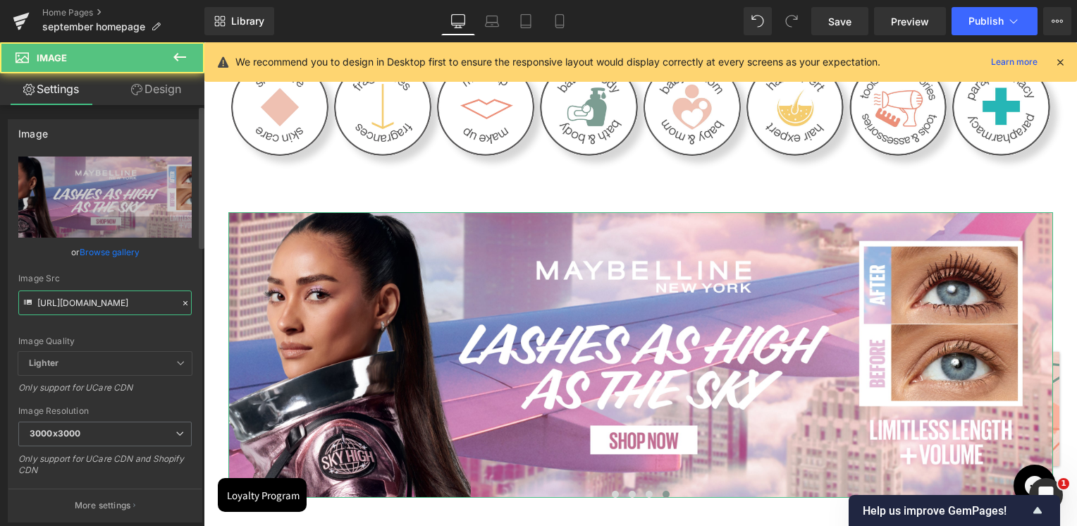
click at [101, 295] on input "[URL][DOMAIN_NAME]" at bounding box center [104, 302] width 173 height 25
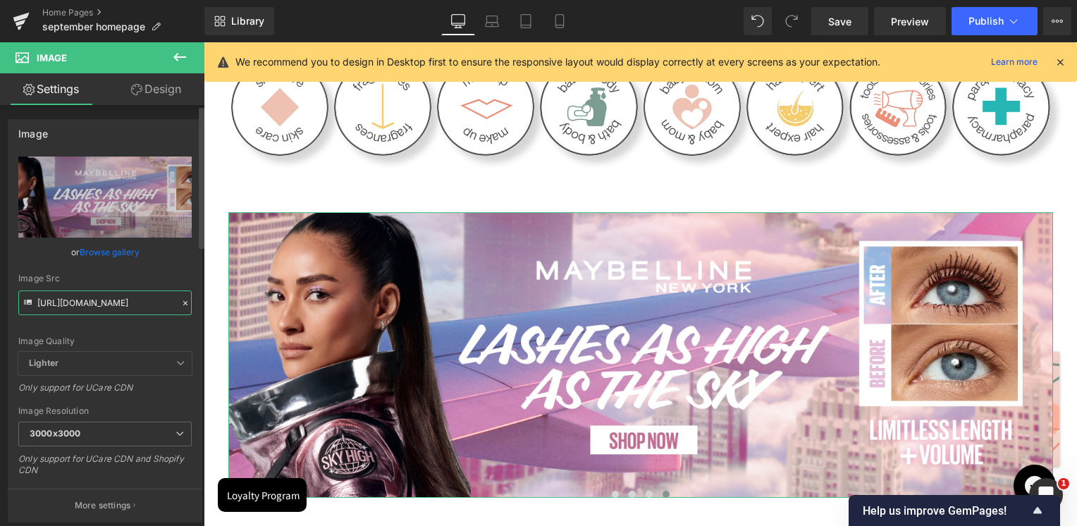
paste input "Le_Defile-01.jpg?v=1759134980"
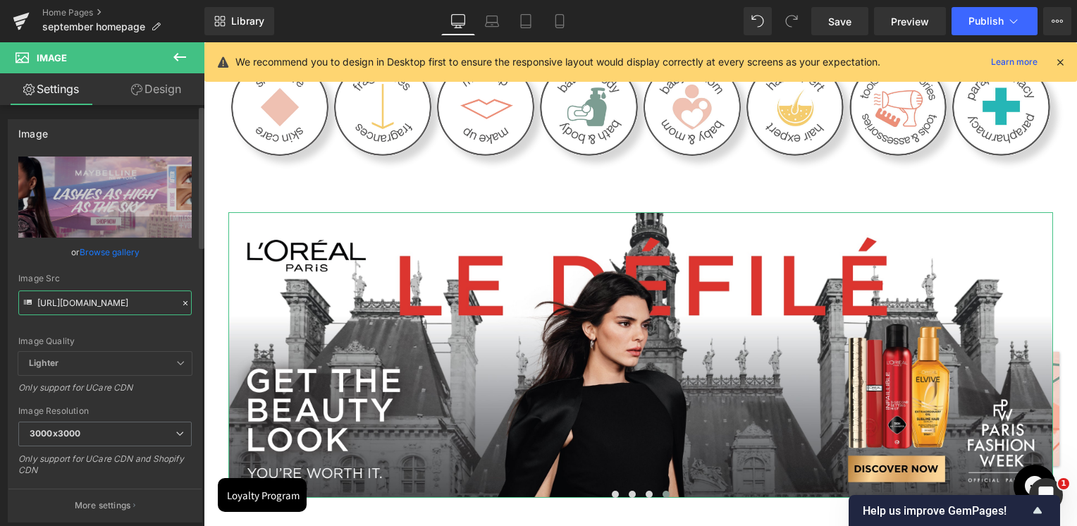
type input "[URL][DOMAIN_NAME]"
click at [117, 280] on div "Image Src" at bounding box center [104, 278] width 173 height 10
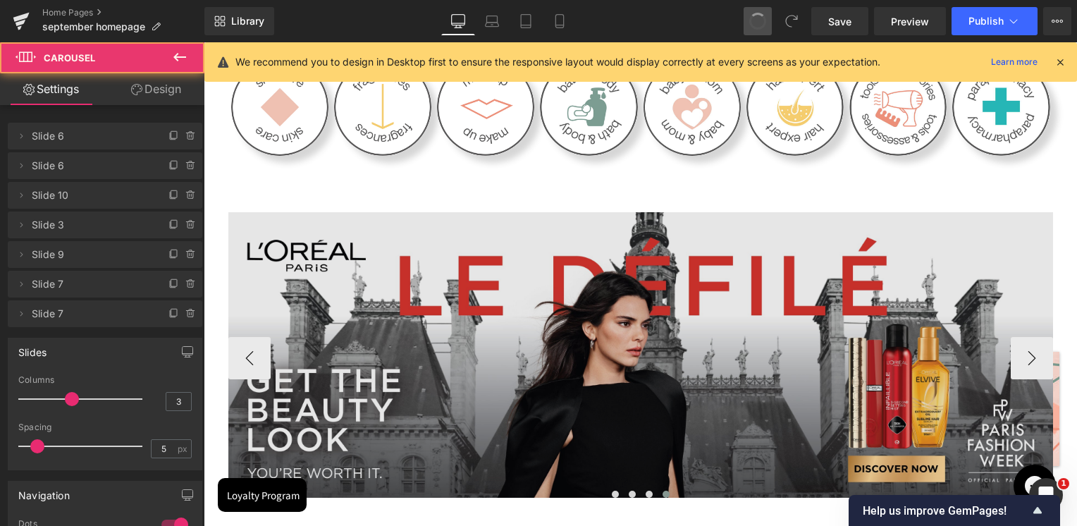
click at [640, 320] on img at bounding box center [640, 354] width 825 height 285
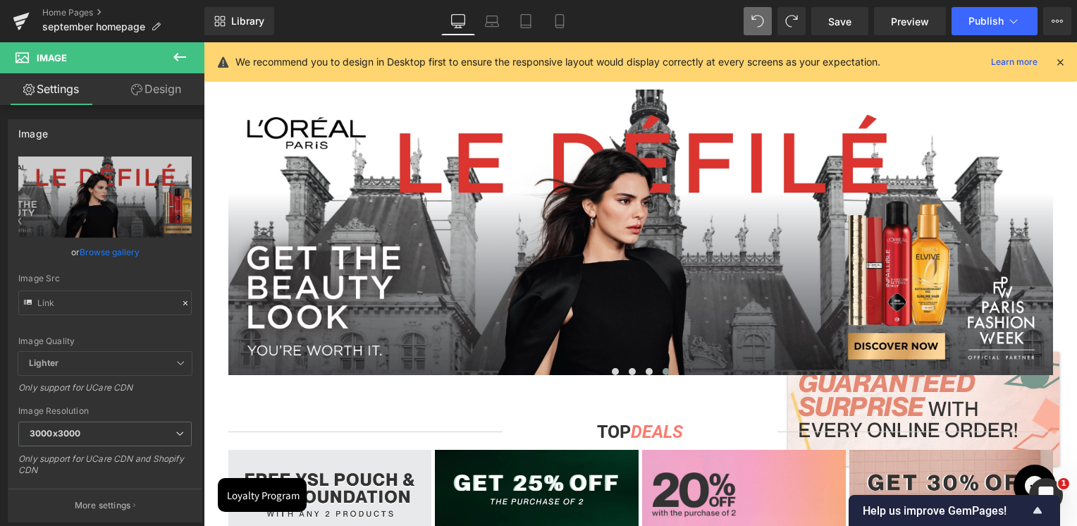
scroll to position [352, 0]
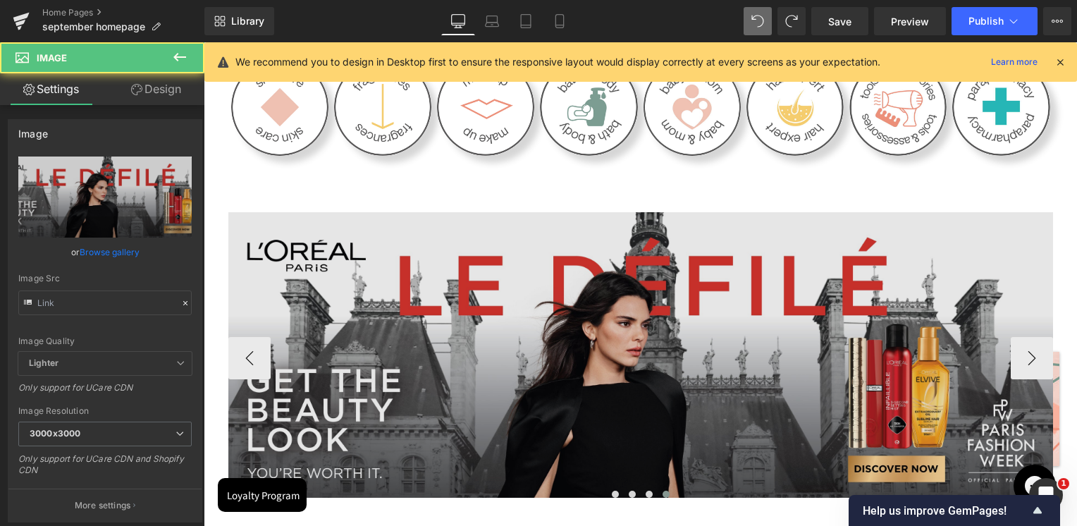
click at [626, 359] on div "Image" at bounding box center [640, 354] width 825 height 285
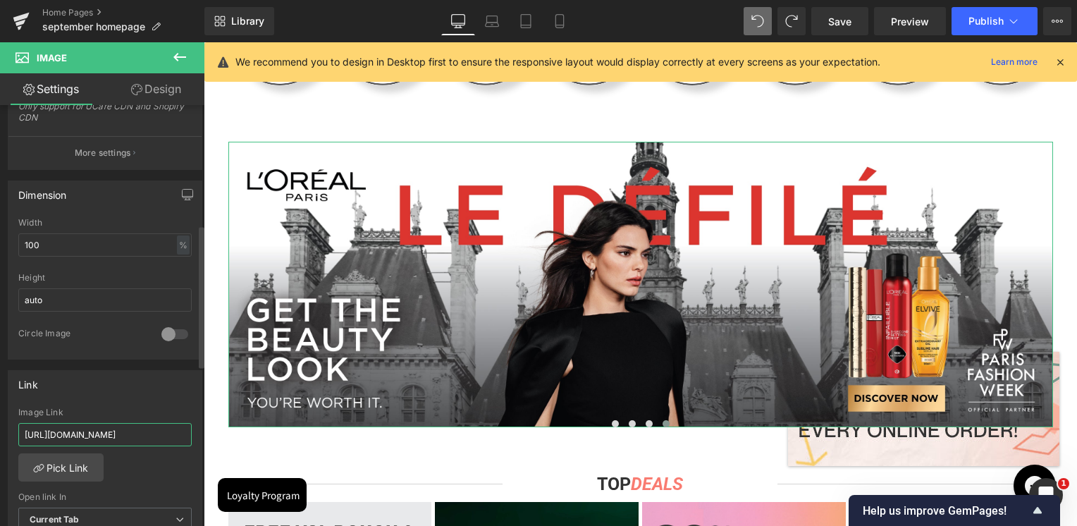
click at [101, 434] on input "[URL][DOMAIN_NAME]" at bounding box center [104, 434] width 173 height 23
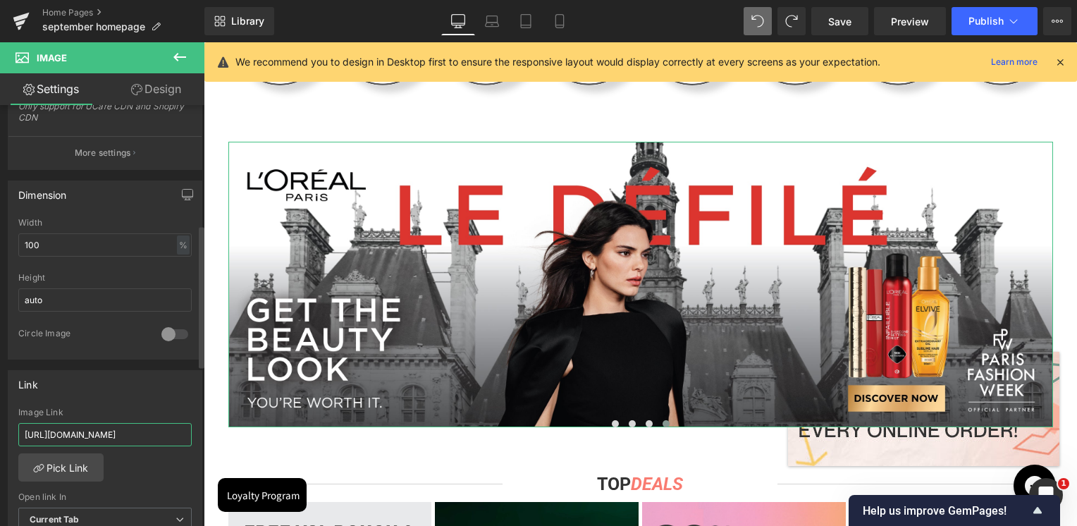
type input "[URL][DOMAIN_NAME]"
click at [101, 381] on div "Link" at bounding box center [104, 384] width 193 height 27
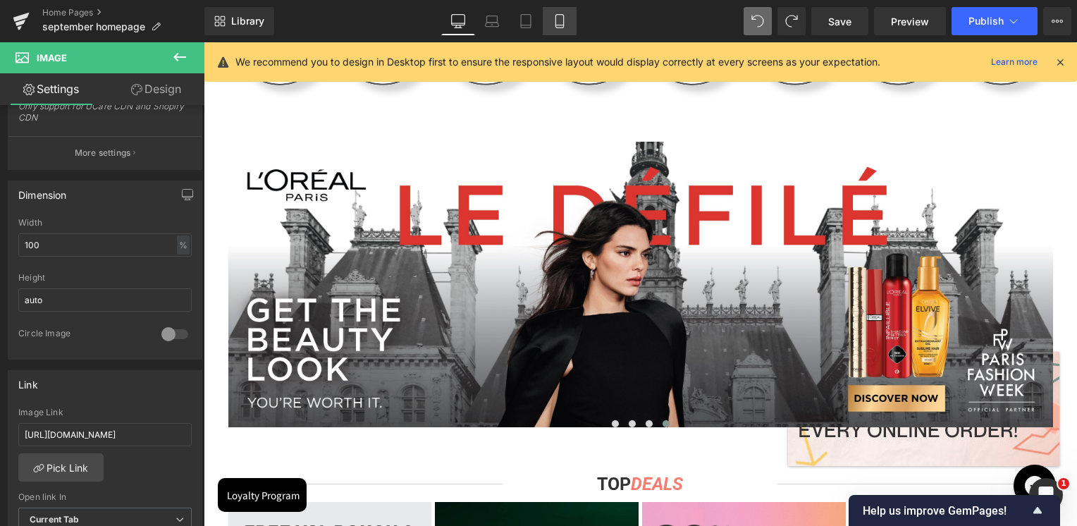
click at [555, 22] on icon at bounding box center [559, 21] width 8 height 13
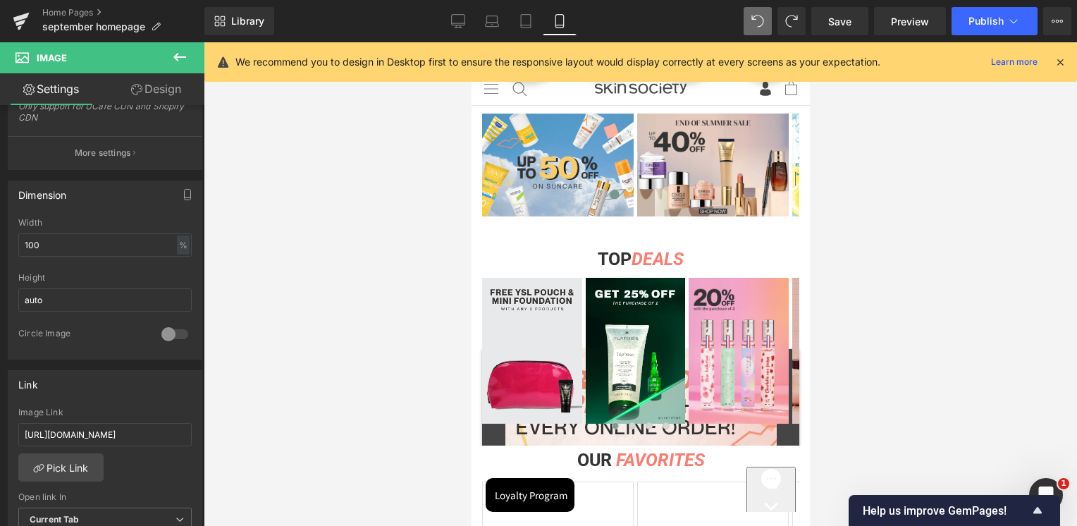
scroll to position [423, 0]
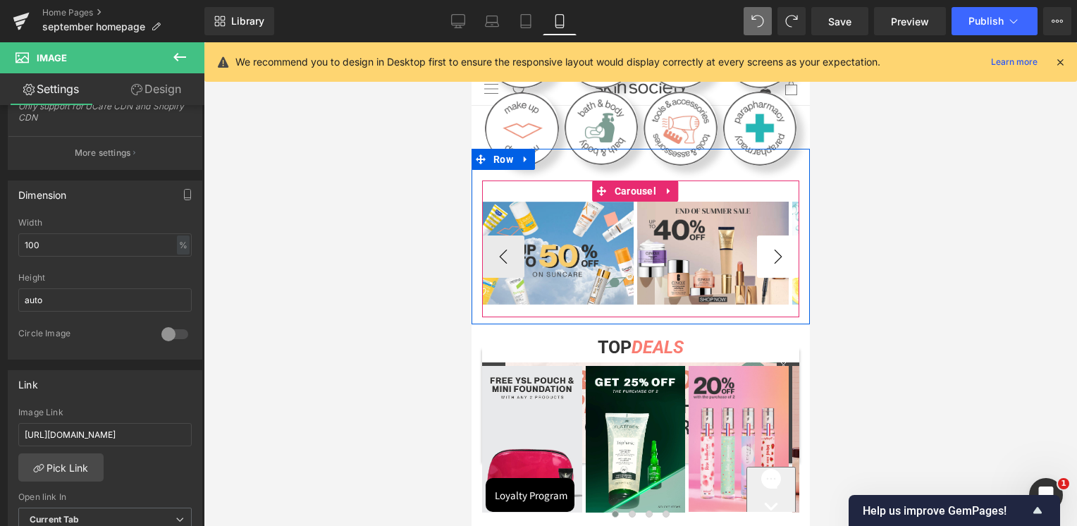
click at [773, 249] on button "›" at bounding box center [777, 256] width 42 height 42
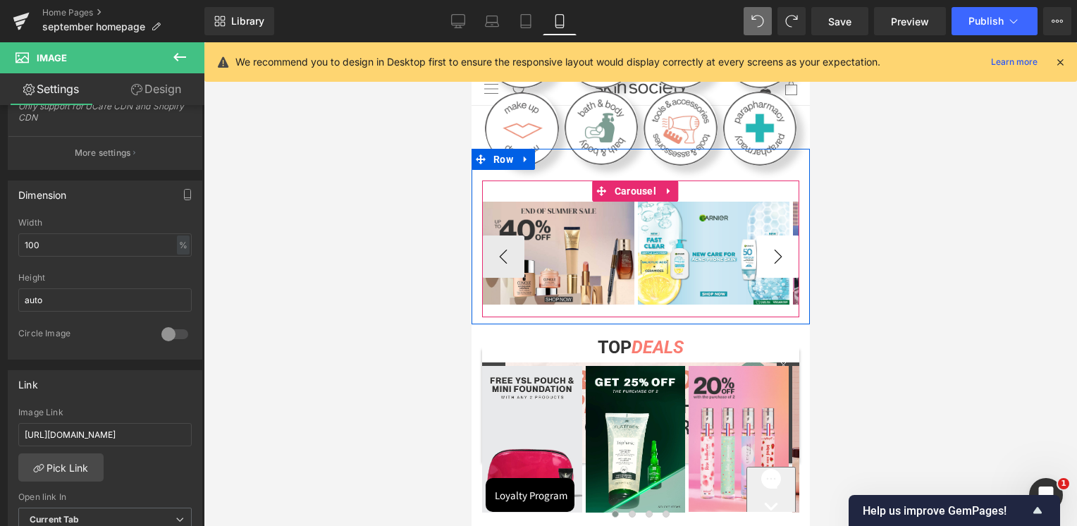
click at [773, 249] on button "›" at bounding box center [777, 256] width 42 height 42
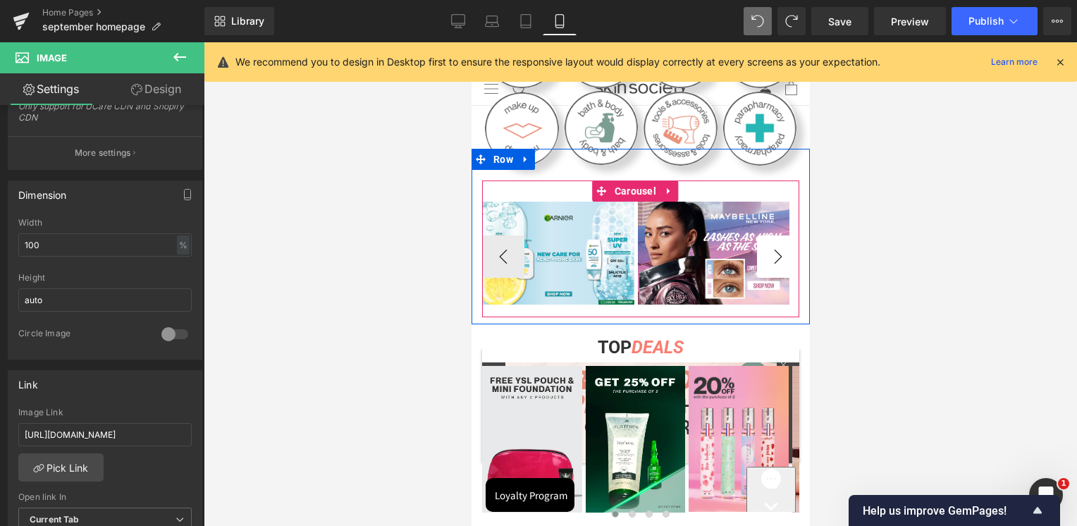
click at [773, 249] on button "›" at bounding box center [777, 256] width 42 height 42
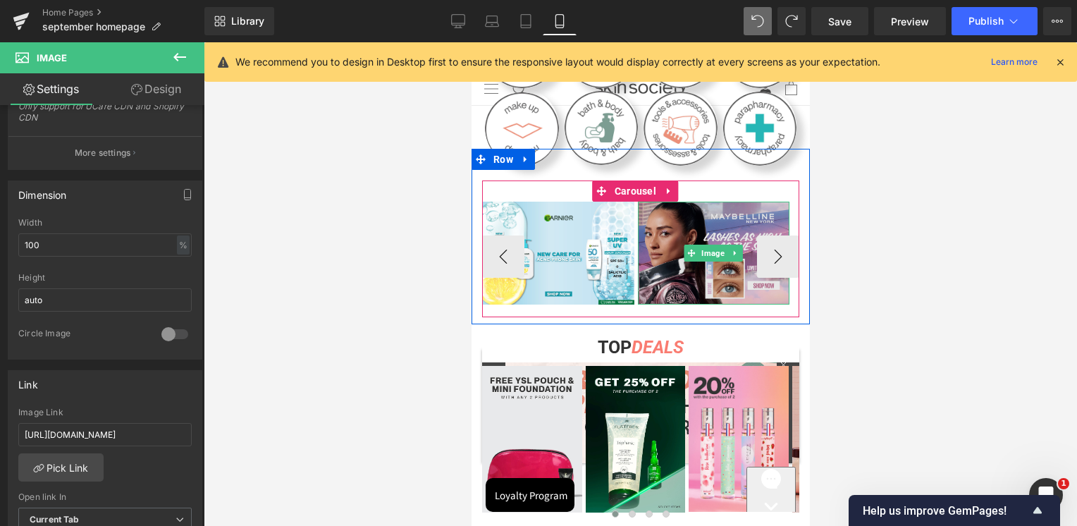
click at [686, 251] on span at bounding box center [691, 253] width 15 height 17
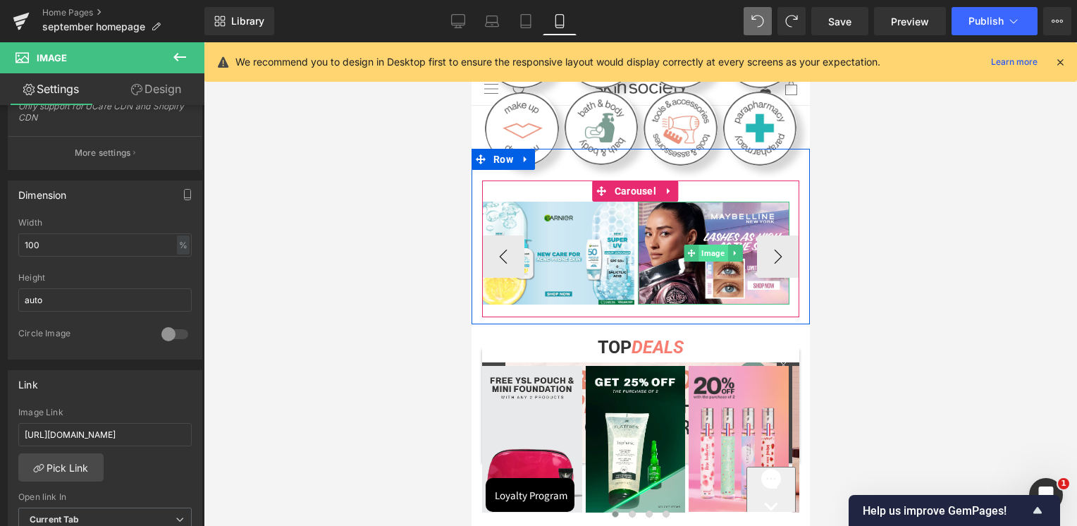
click at [701, 248] on span "Image" at bounding box center [712, 253] width 29 height 17
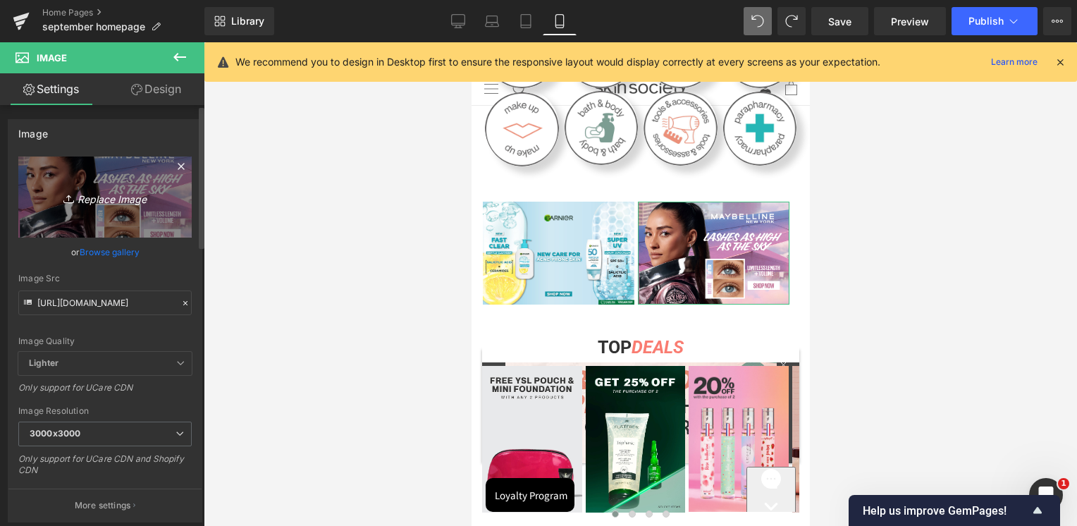
click at [125, 207] on link "Replace Image" at bounding box center [104, 196] width 173 height 81
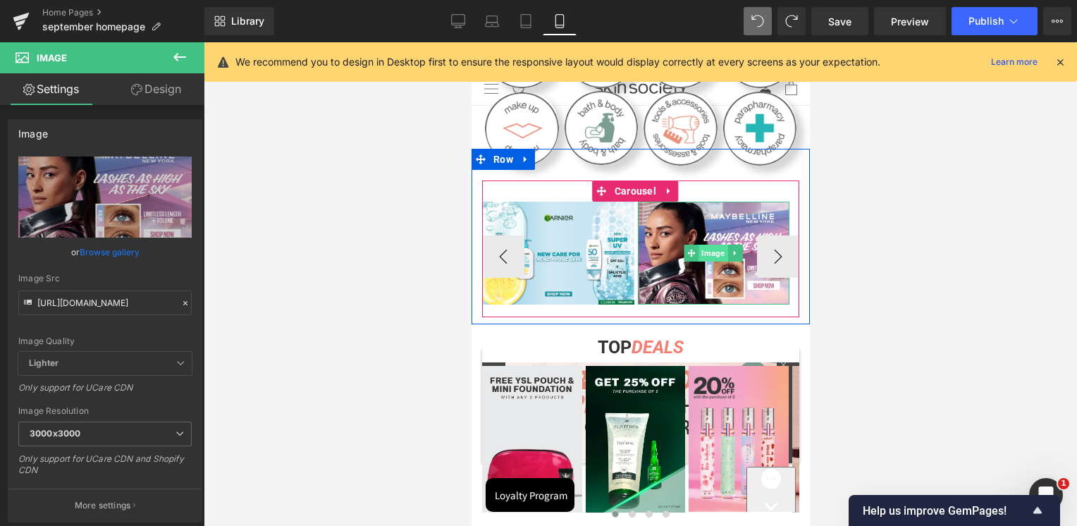
click at [711, 253] on span "Image" at bounding box center [712, 253] width 29 height 17
click at [95, 306] on input "[URL][DOMAIN_NAME]" at bounding box center [104, 302] width 173 height 25
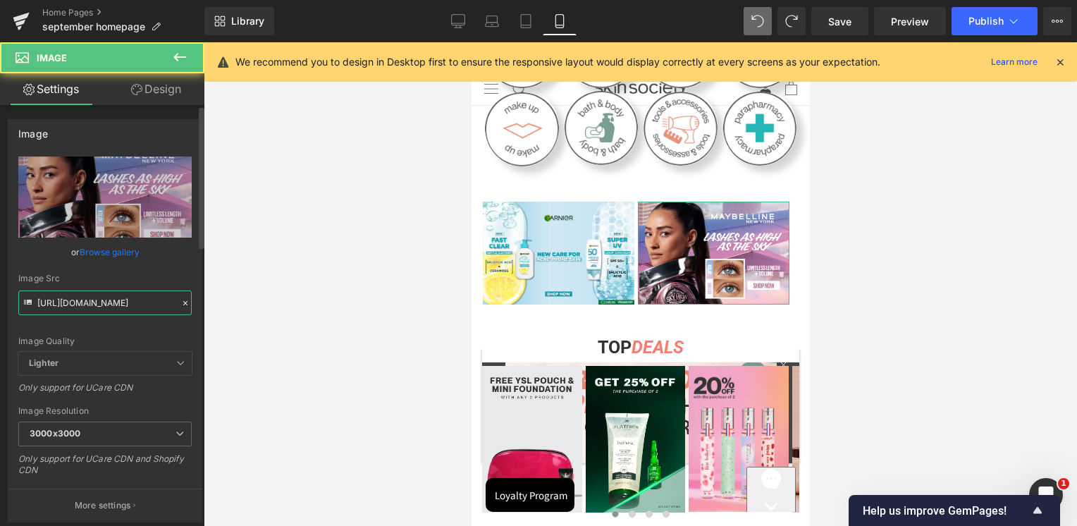
click at [99, 302] on input "[URL][DOMAIN_NAME]" at bounding box center [104, 302] width 173 height 25
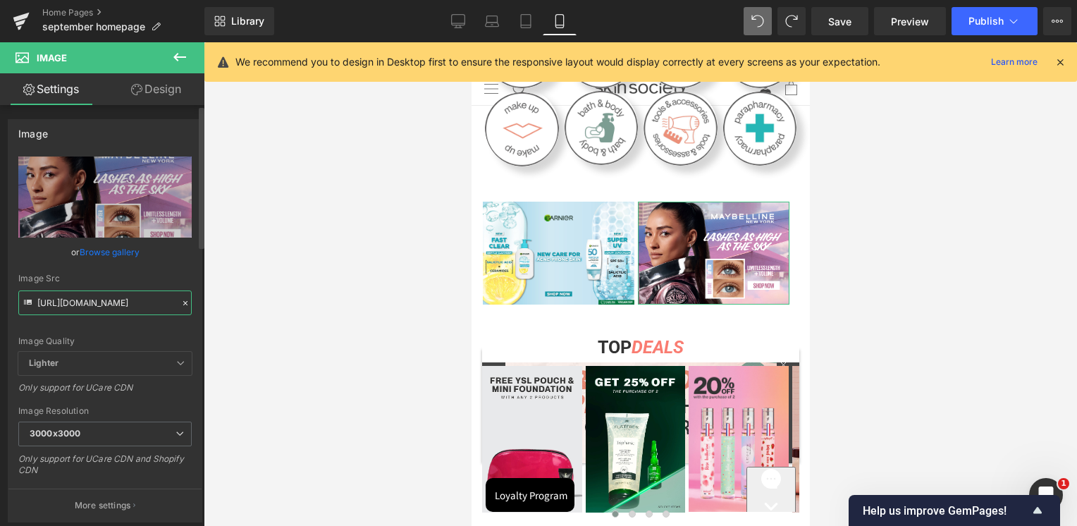
paste input "Le_Defile-03.jpg?v=175913497"
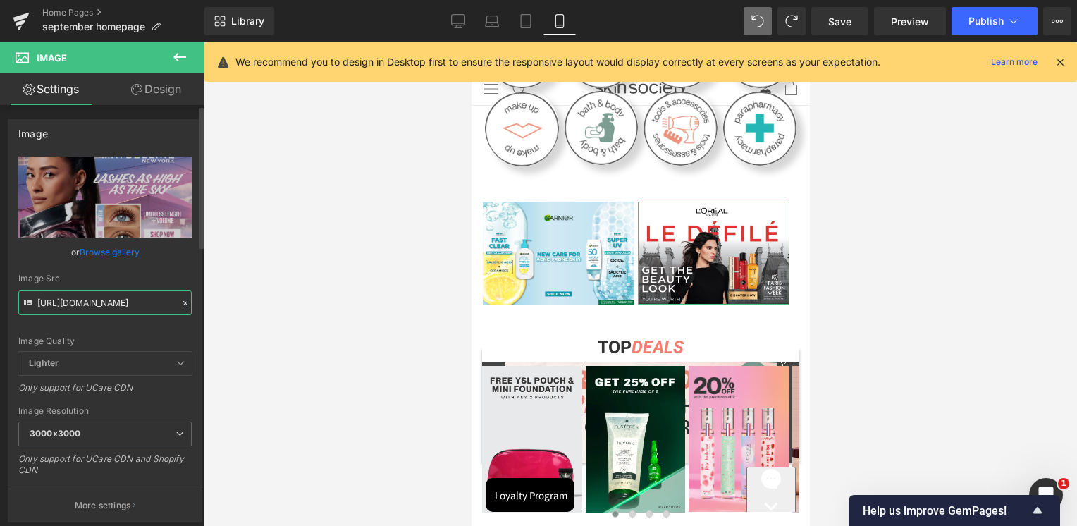
type input "[URL][DOMAIN_NAME]"
click at [116, 282] on div "Image Src" at bounding box center [104, 278] width 173 height 10
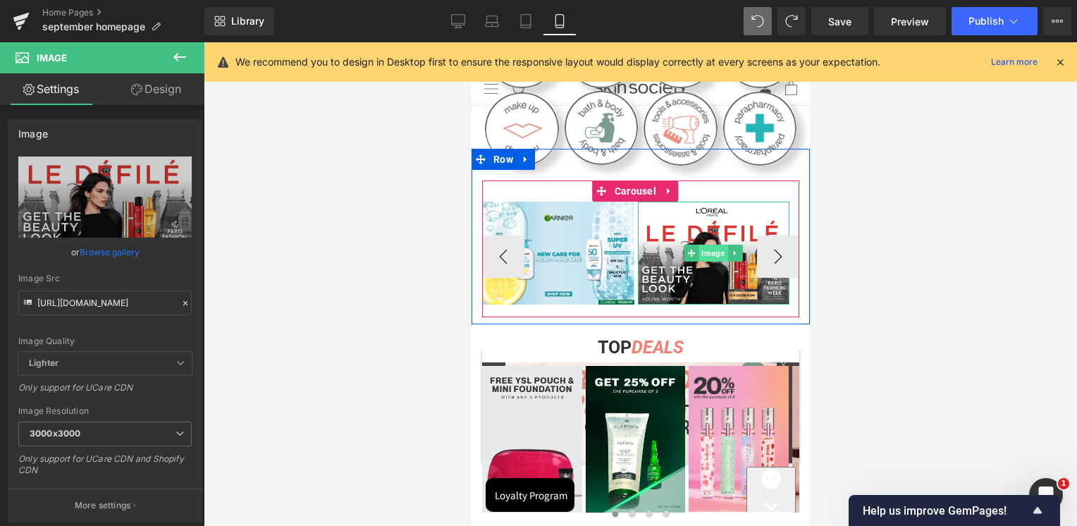
click at [703, 252] on span "Image" at bounding box center [712, 253] width 29 height 17
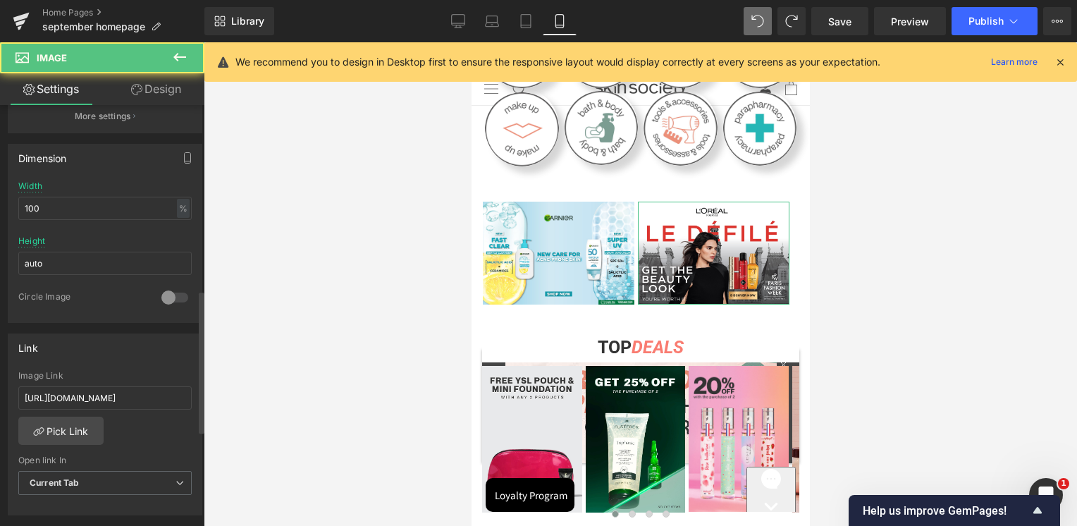
scroll to position [564, 0]
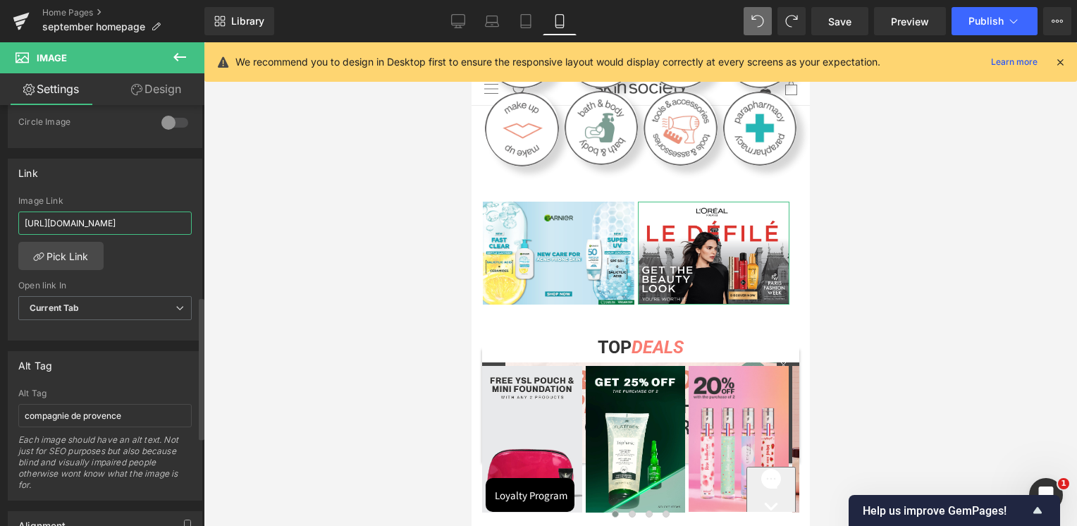
click at [127, 221] on input "[URL][DOMAIN_NAME]" at bounding box center [104, 222] width 173 height 23
paste input "le-defile-1"
type input "[URL][DOMAIN_NAME]"
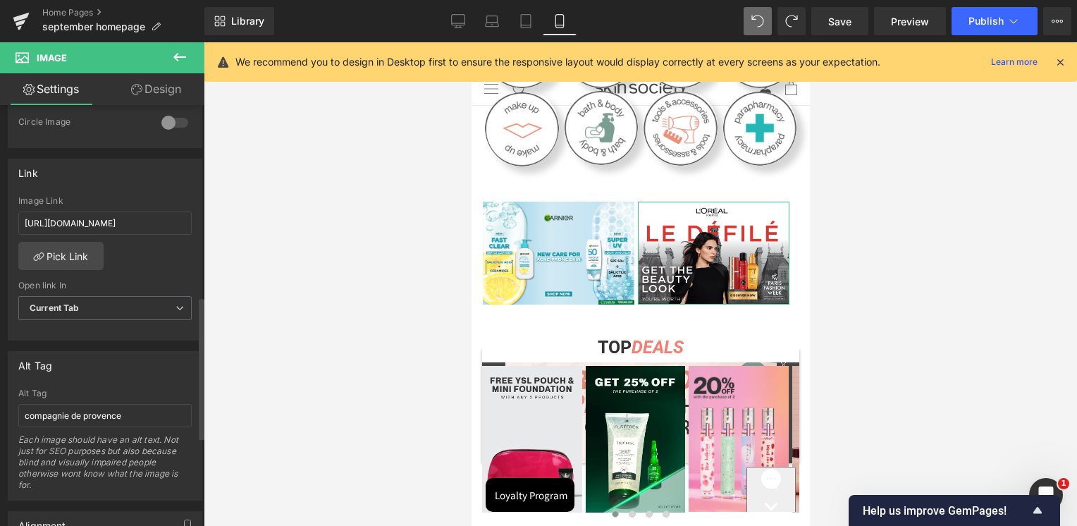
scroll to position [0, 0]
click at [135, 183] on div "Link" at bounding box center [104, 172] width 193 height 27
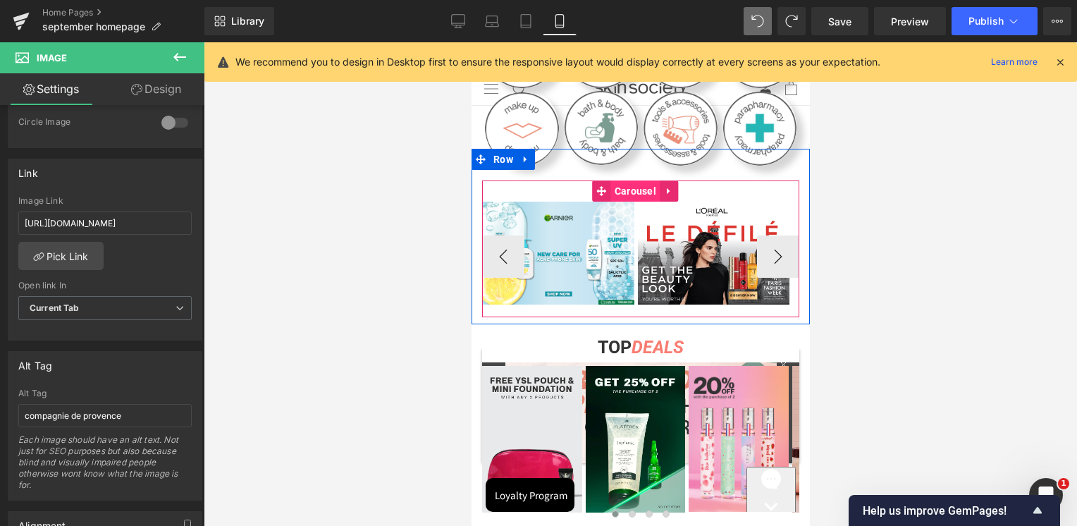
click at [629, 184] on span "Carousel" at bounding box center [634, 190] width 49 height 21
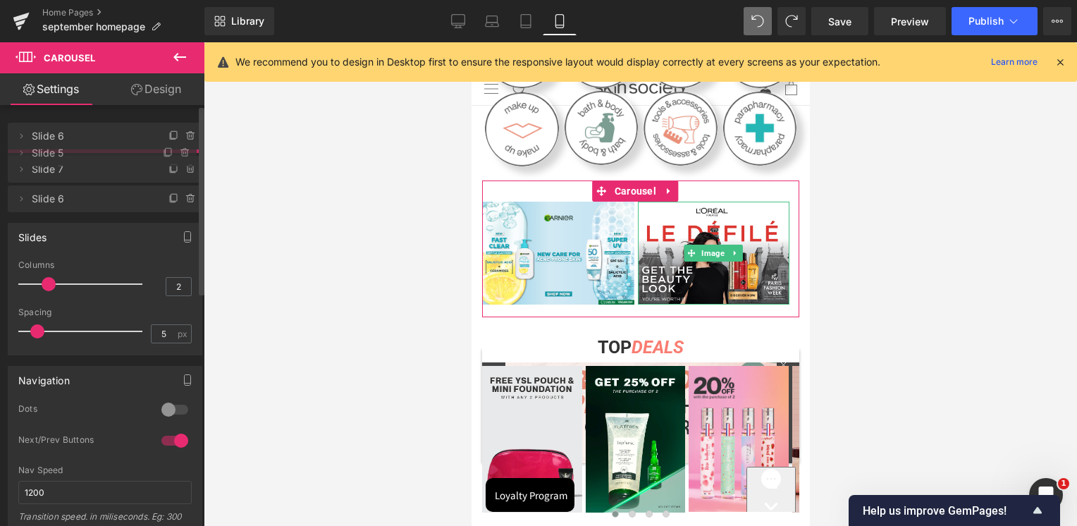
drag, startPoint x: 85, startPoint y: 227, endPoint x: 101, endPoint y: 155, distance: 73.9
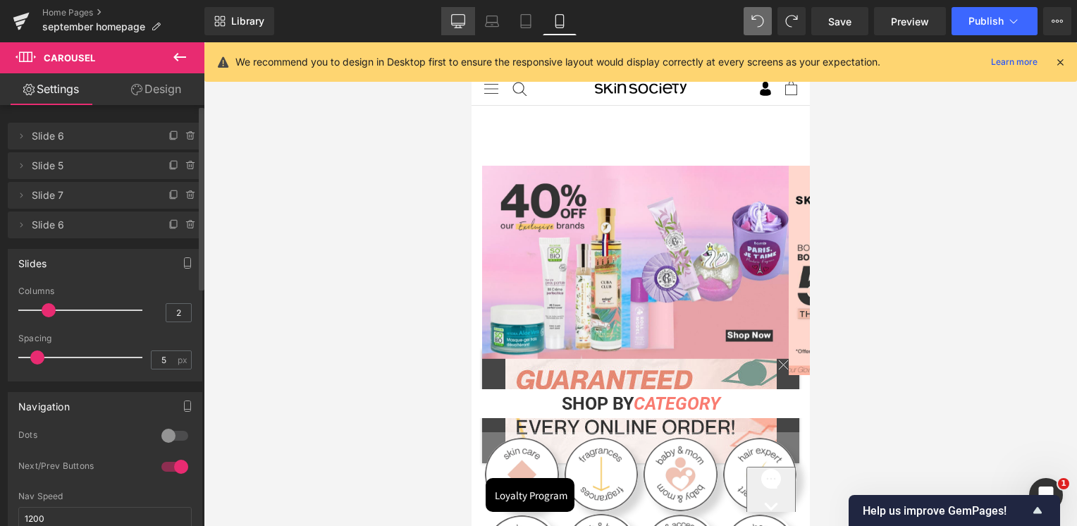
click at [462, 27] on icon at bounding box center [458, 27] width 7 height 0
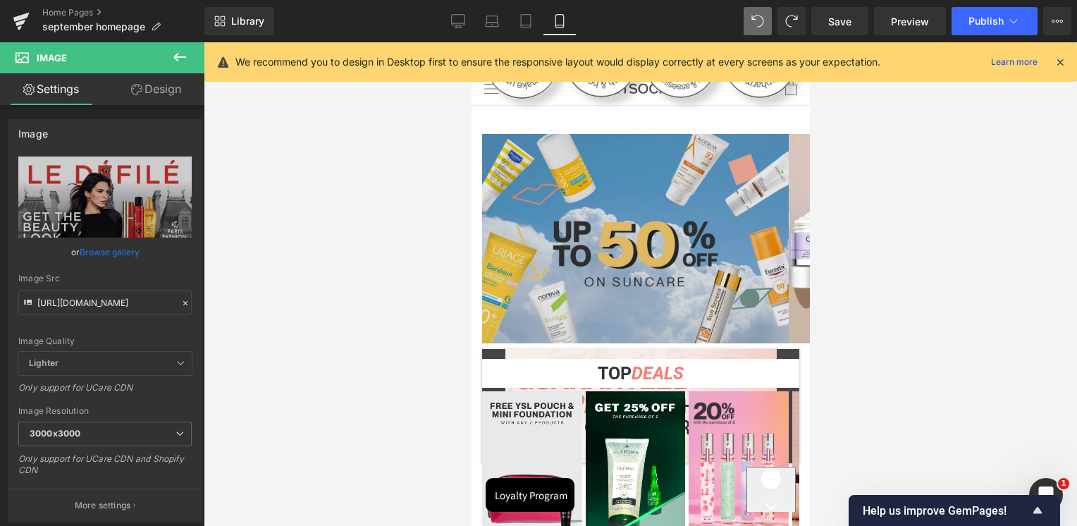
scroll to position [483, 0]
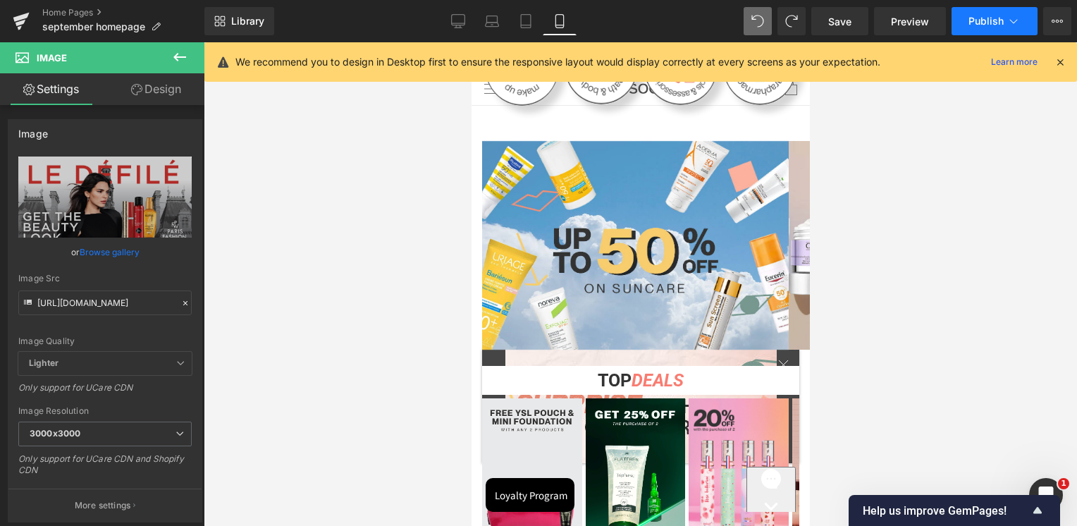
click at [990, 30] on button "Publish" at bounding box center [994, 21] width 86 height 28
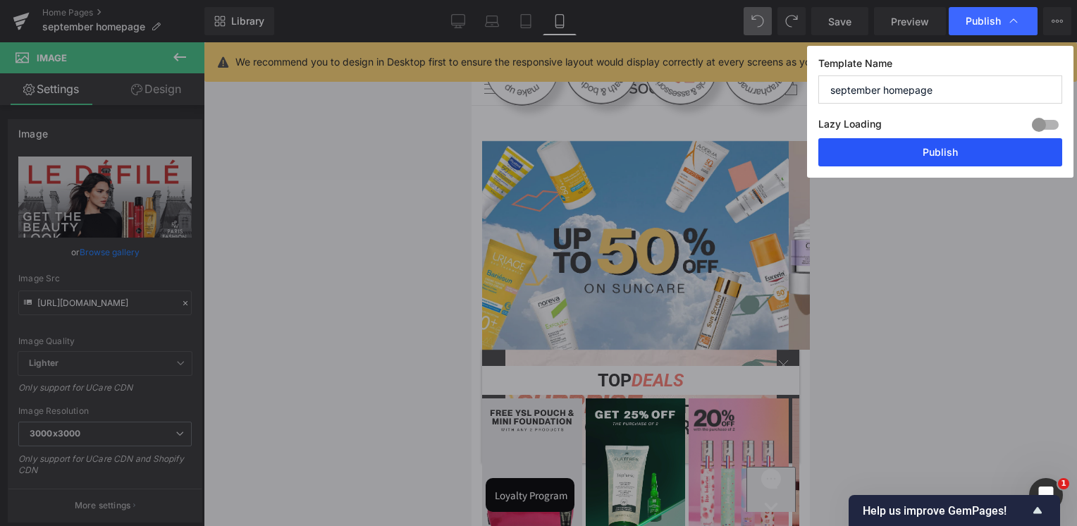
click at [926, 160] on button "Publish" at bounding box center [940, 152] width 244 height 28
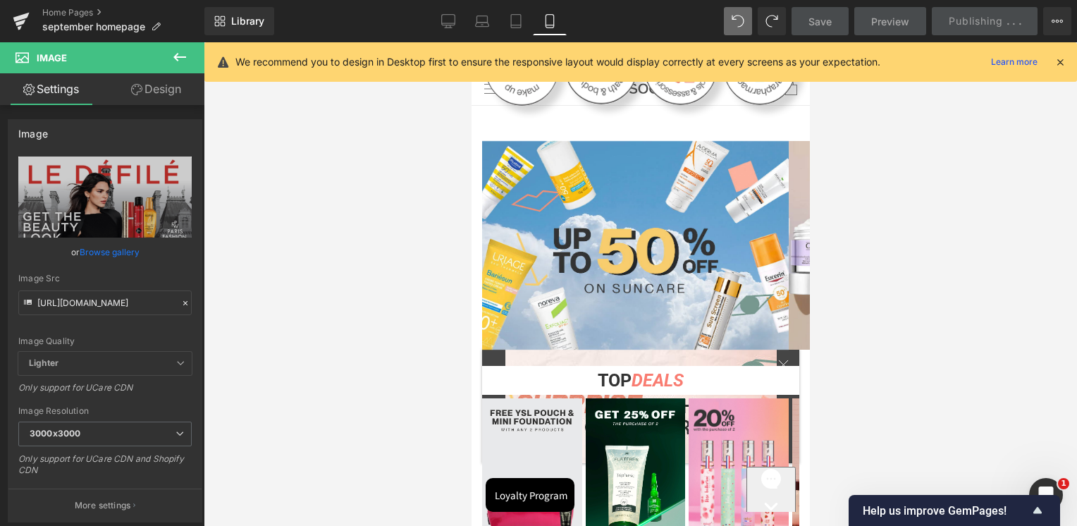
click at [927, 159] on div at bounding box center [640, 283] width 873 height 483
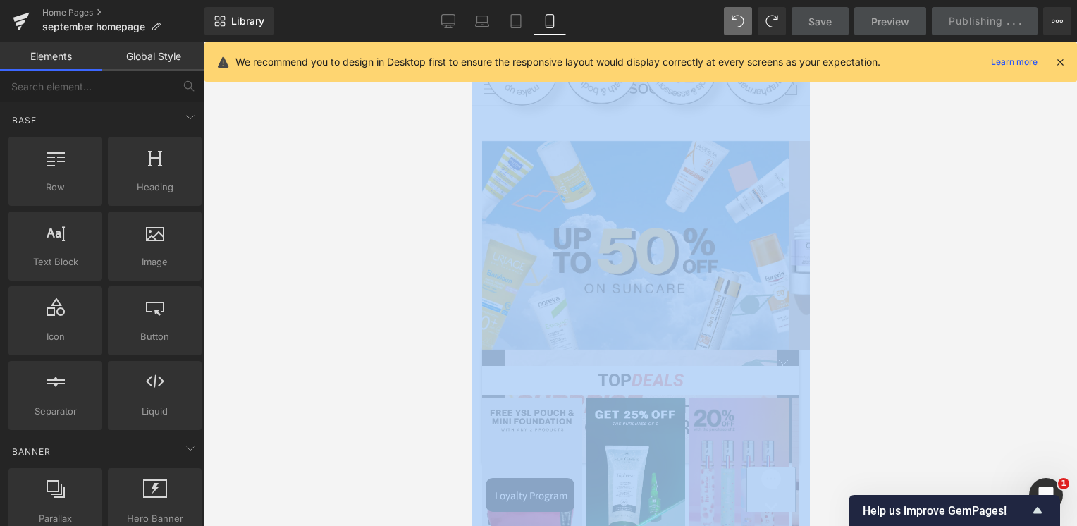
click at [820, 171] on div at bounding box center [640, 283] width 873 height 483
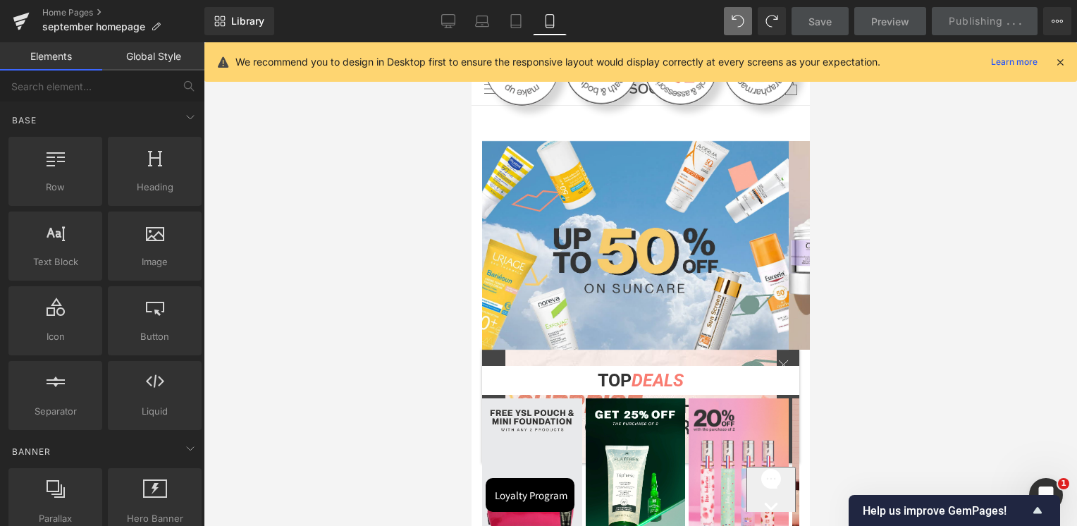
drag, startPoint x: 16, startPoint y: 20, endPoint x: 664, endPoint y: 63, distance: 649.8
click at [16, 20] on icon at bounding box center [21, 17] width 16 height 9
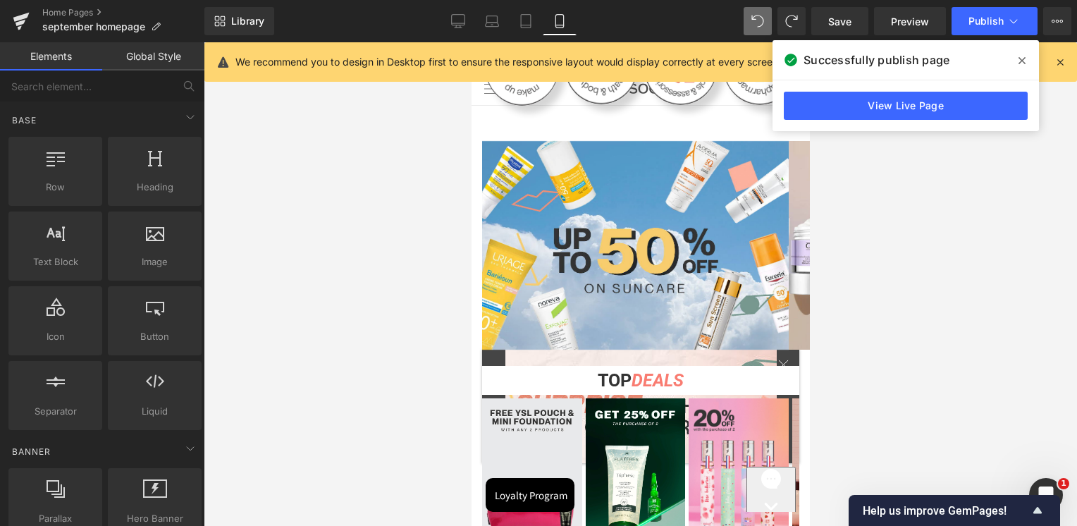
click at [17, 27] on icon at bounding box center [21, 21] width 17 height 35
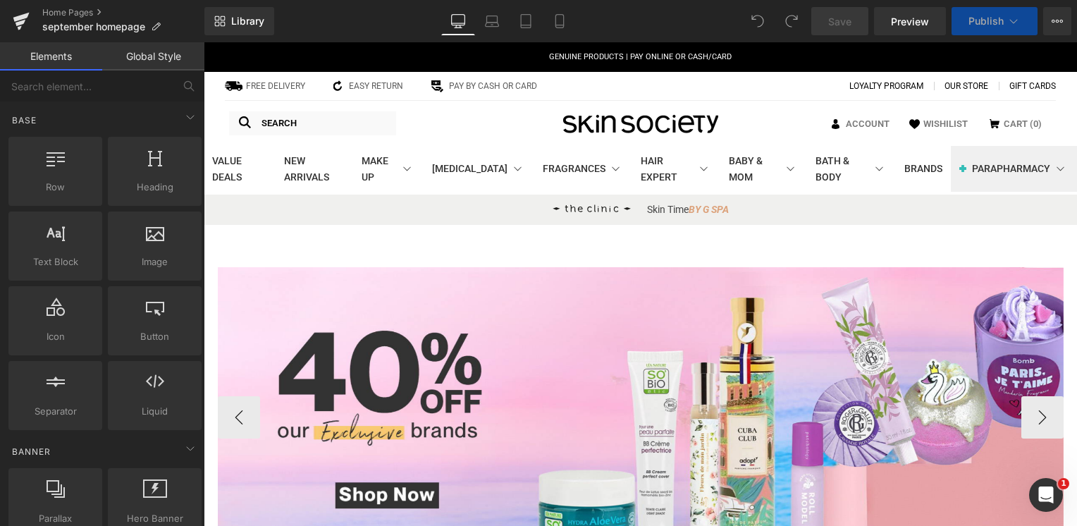
scroll to position [211, 0]
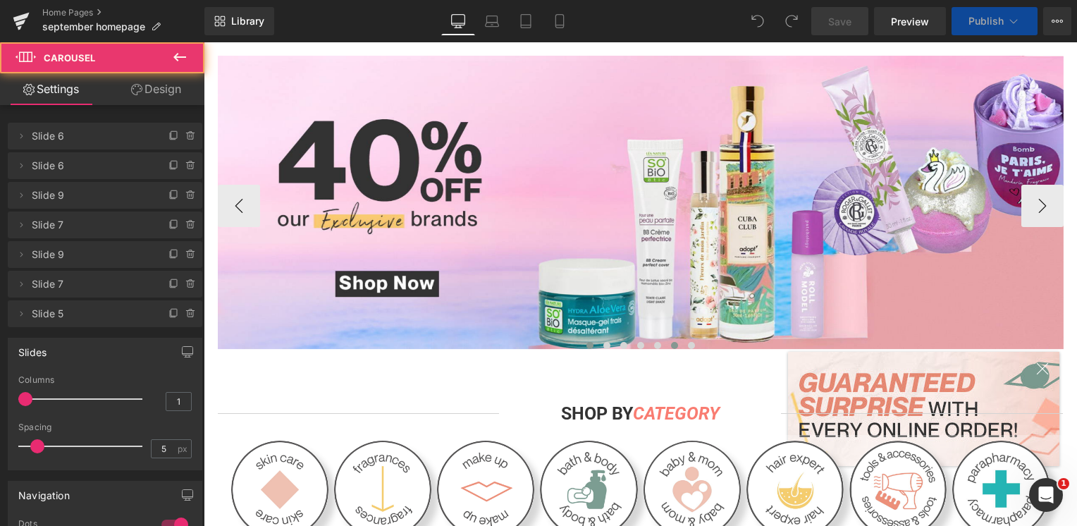
click at [671, 345] on span at bounding box center [674, 345] width 7 height 7
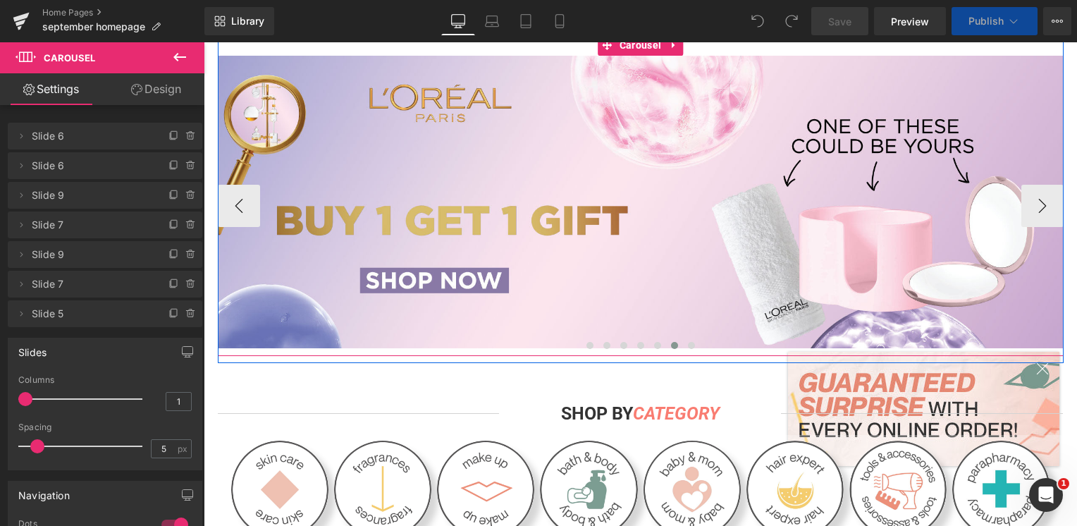
click at [708, 258] on img at bounding box center [641, 202] width 846 height 292
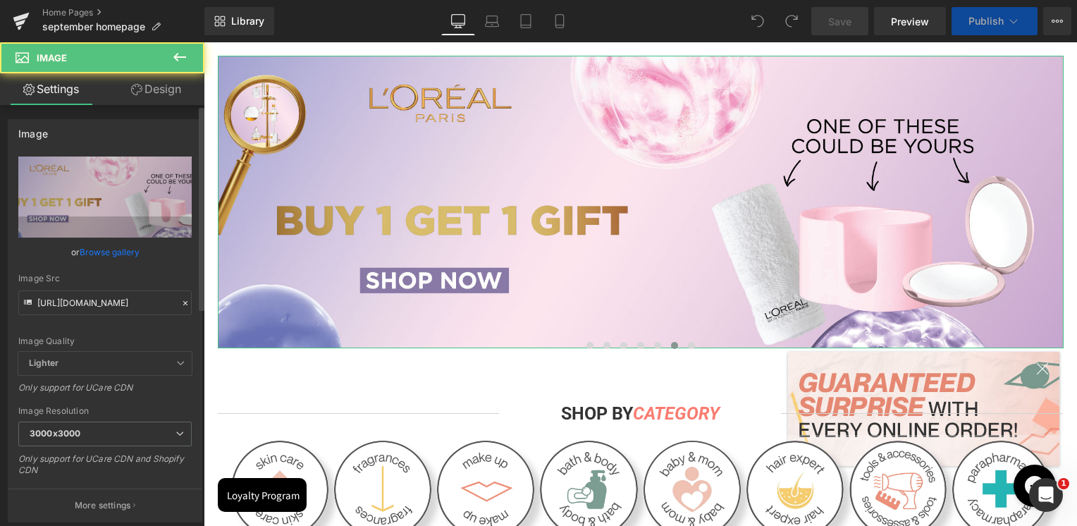
scroll to position [211, 0]
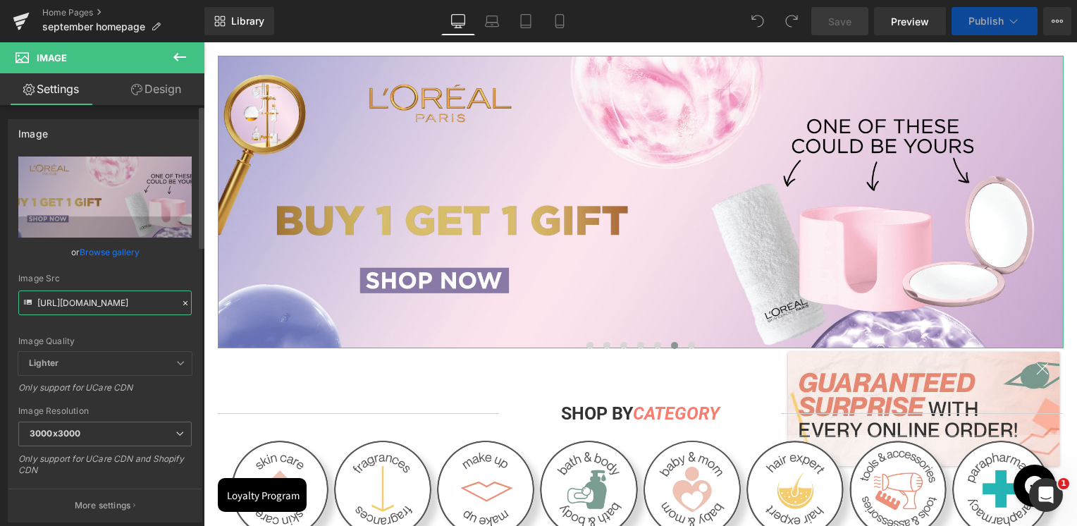
click at [113, 300] on input "https://cdn.shopify.com/s/files/1/0295/0545/4173/files/Banner-Buy1-Get1-homepag…" at bounding box center [104, 302] width 173 height 25
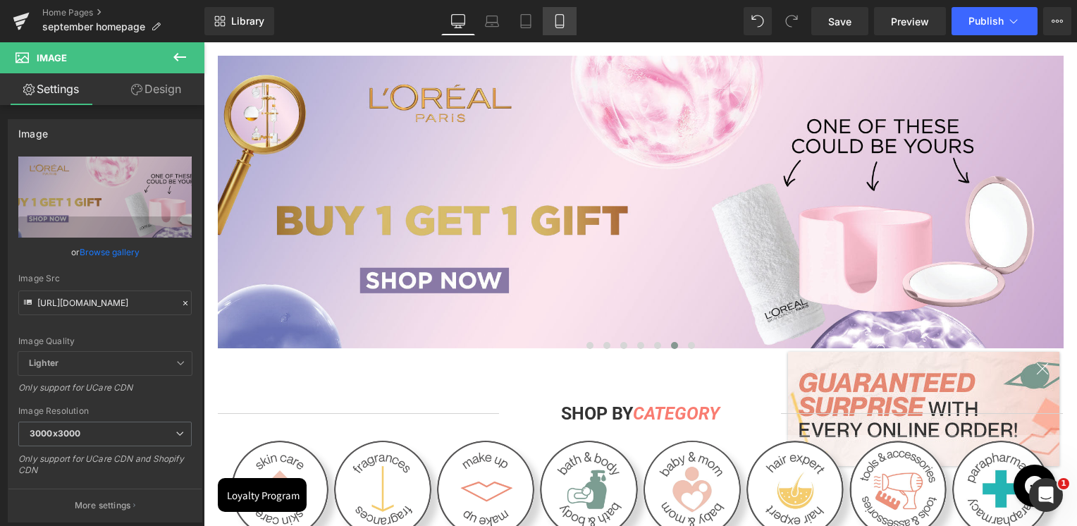
click at [569, 24] on link "Mobile" at bounding box center [560, 21] width 34 height 28
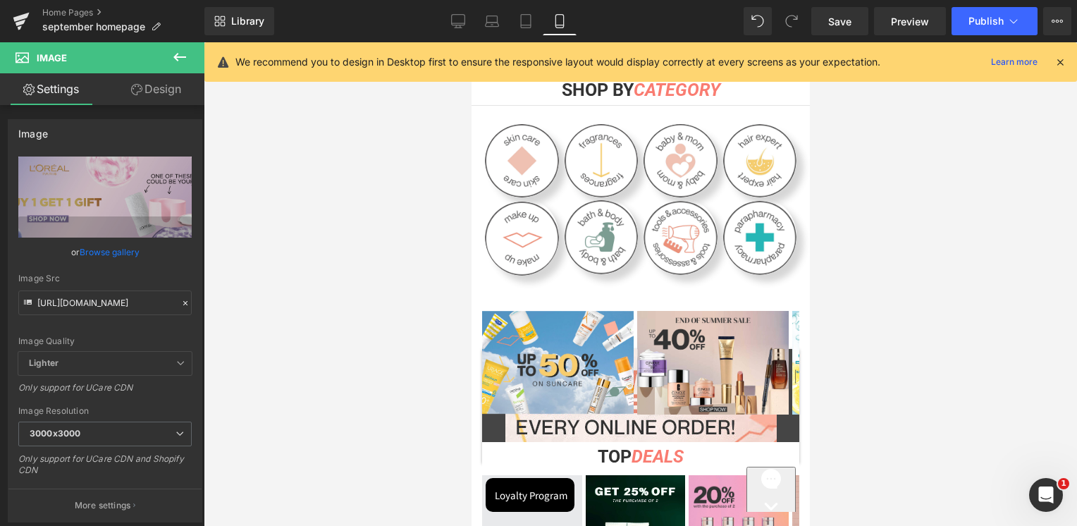
scroll to position [282, 0]
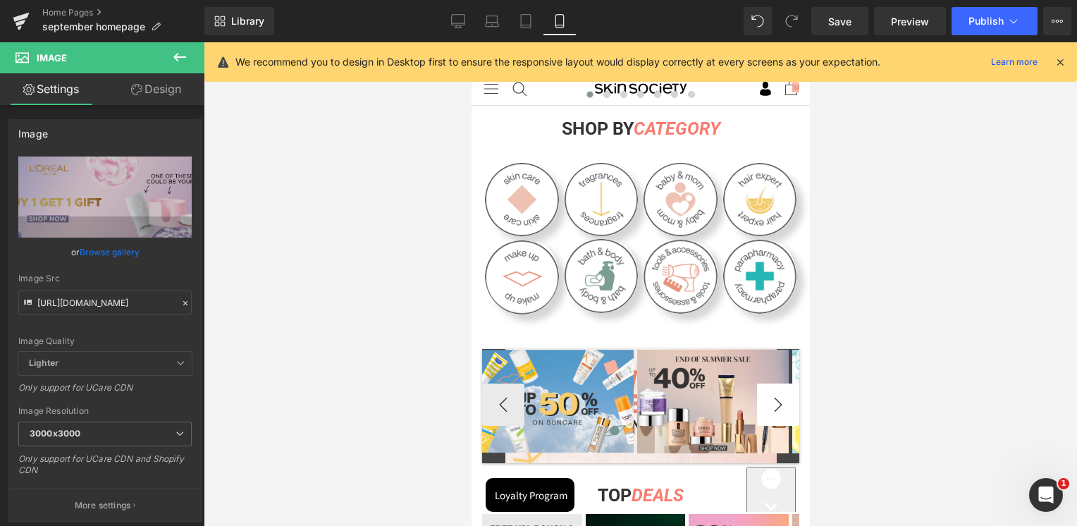
click at [767, 404] on button "›" at bounding box center [777, 404] width 42 height 42
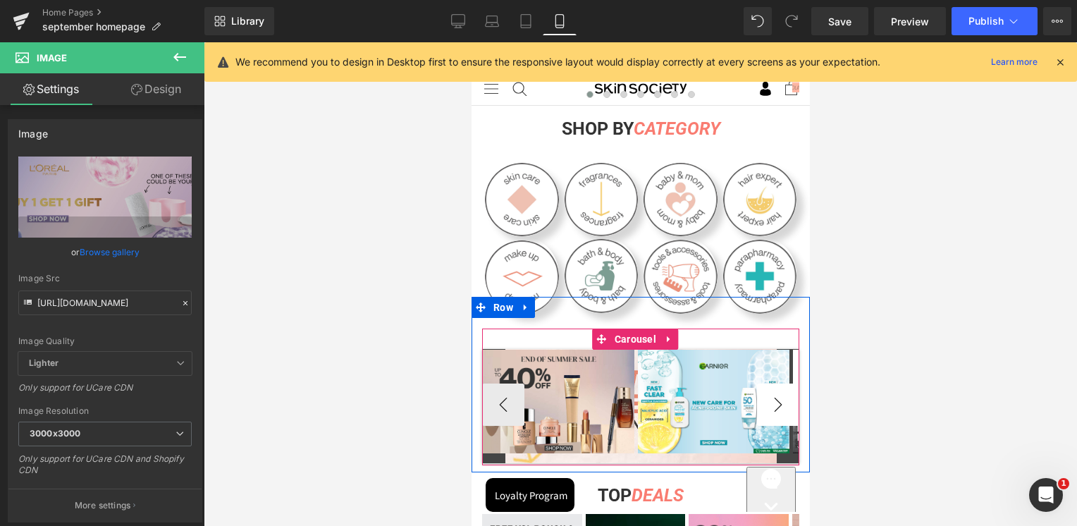
click at [767, 404] on button "›" at bounding box center [777, 404] width 42 height 42
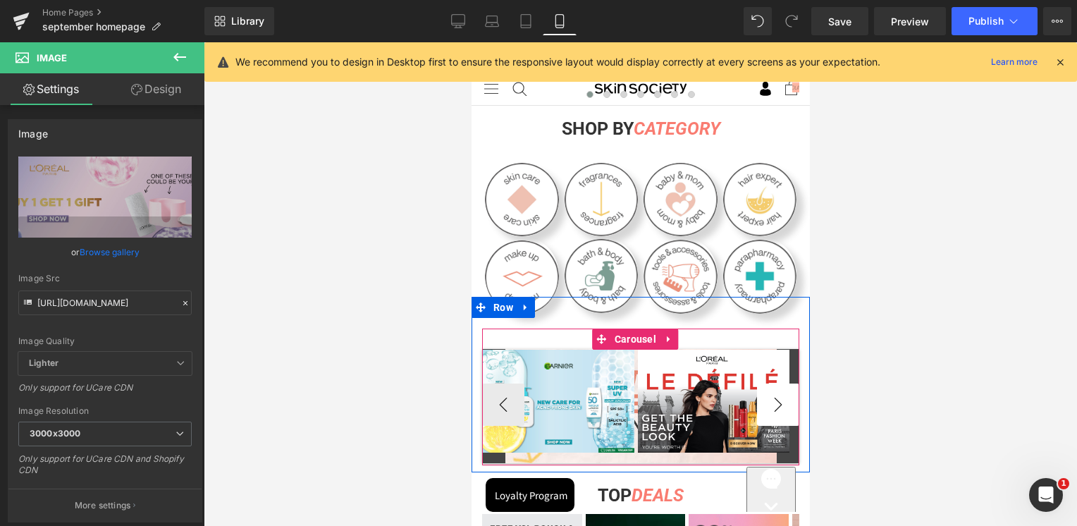
click at [767, 404] on button "›" at bounding box center [777, 404] width 42 height 42
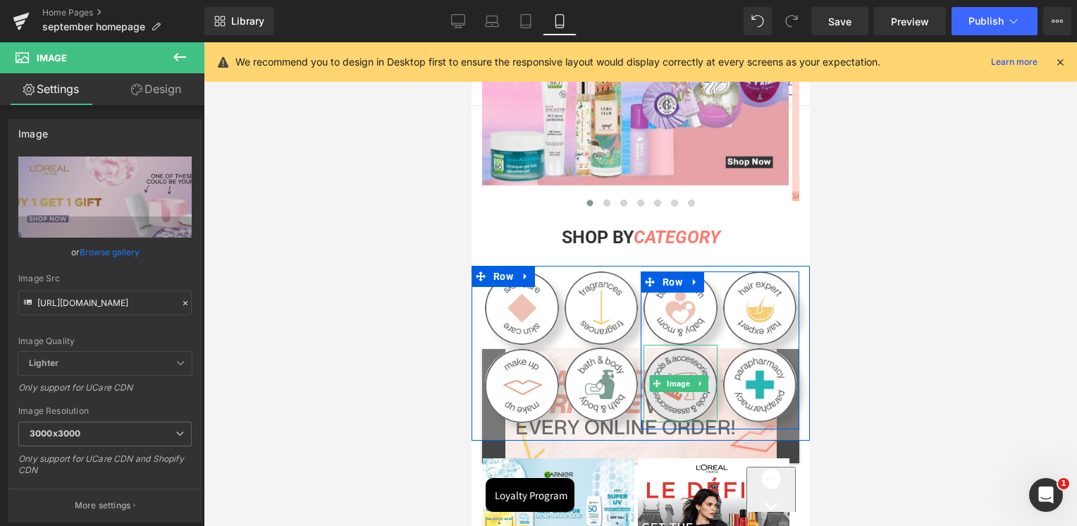
scroll to position [70, 0]
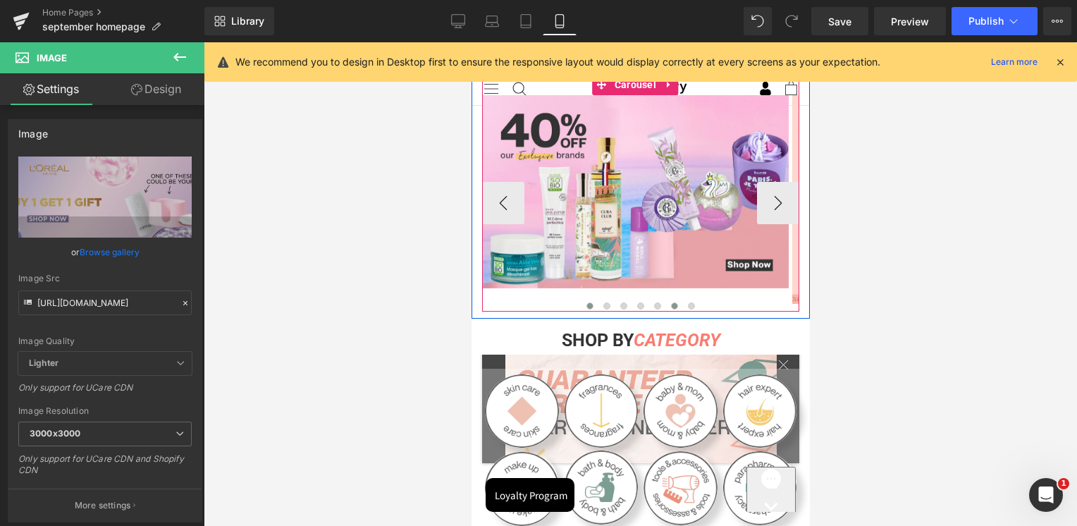
click at [670, 303] on span at bounding box center [673, 305] width 7 height 7
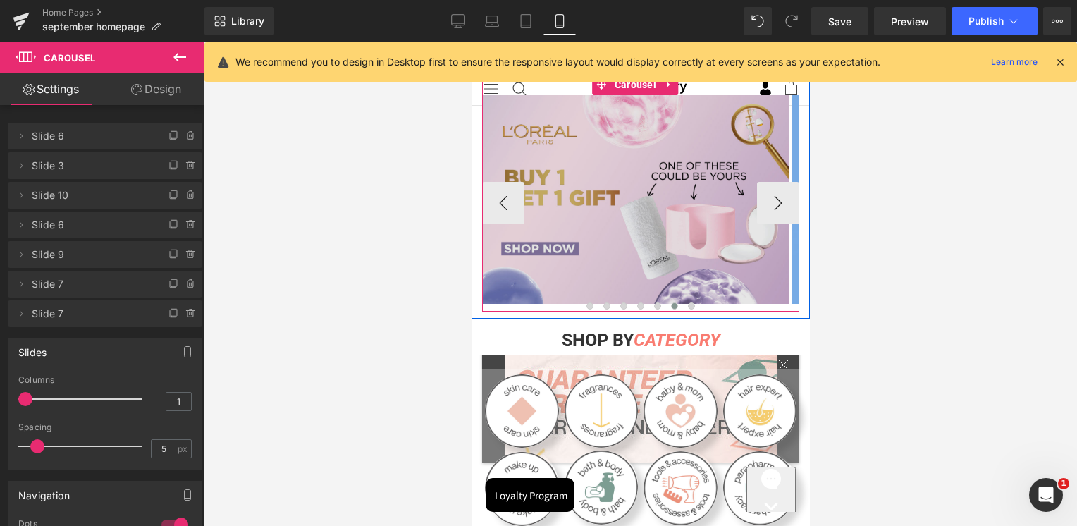
click at [670, 265] on img at bounding box center [634, 199] width 307 height 209
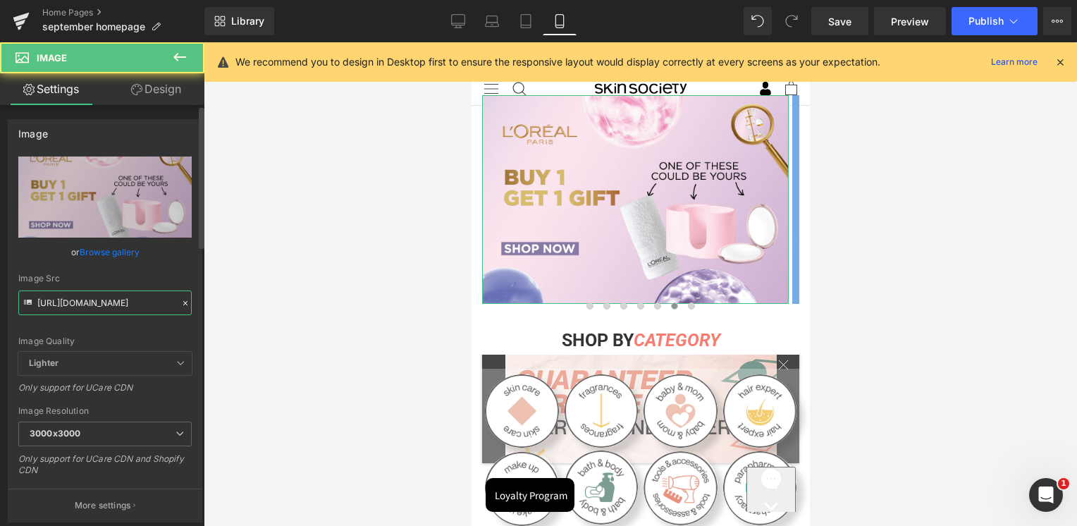
click at [121, 295] on input "https://cdn.shopify.com/s/files/1/0295/0545/4173/files/Buy-1-Get-Gift-Mobile_30…" at bounding box center [104, 302] width 173 height 25
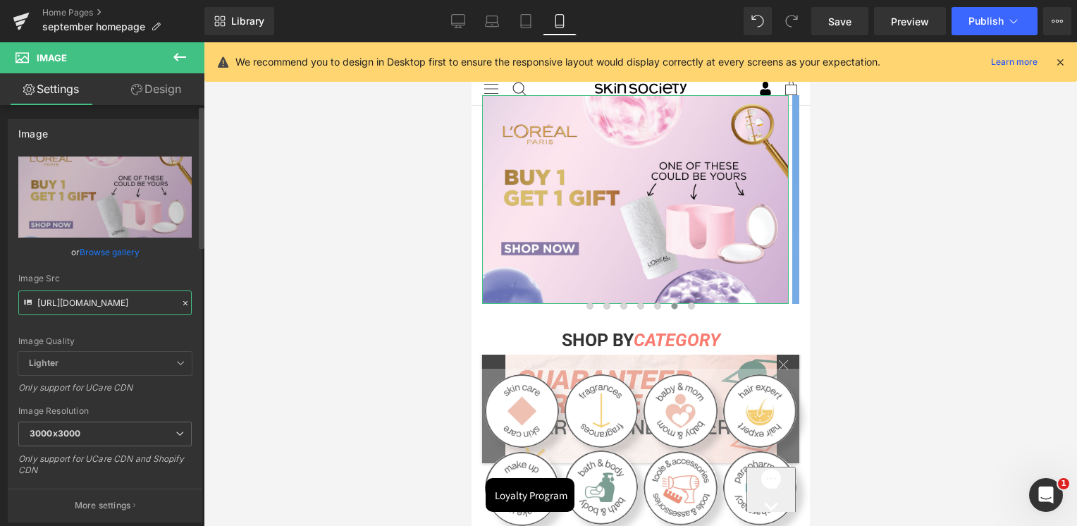
click at [121, 295] on input "https://cdn.shopify.com/s/files/1/0295/0545/4173/files/Buy-1-Get-Gift-Mobile_30…" at bounding box center [104, 302] width 173 height 25
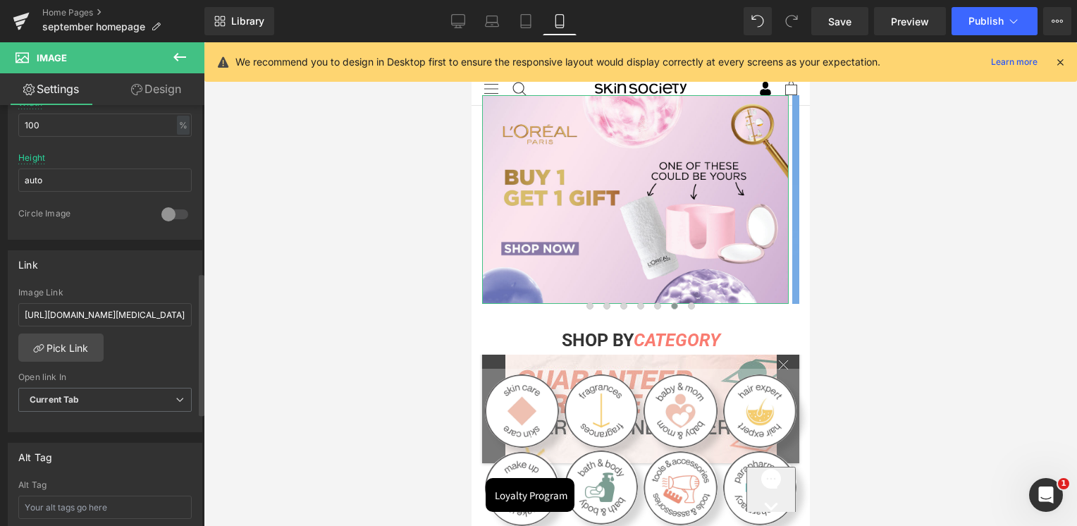
scroll to position [493, 0]
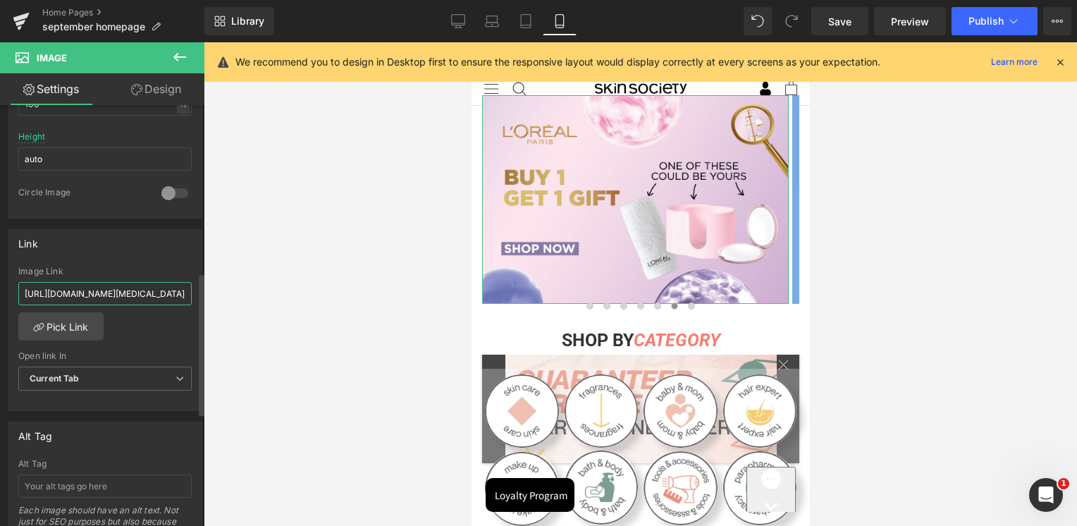
click at [104, 296] on input "https://skinsociety.me/collections/loreal-paris-skin-care-1" at bounding box center [104, 293] width 173 height 23
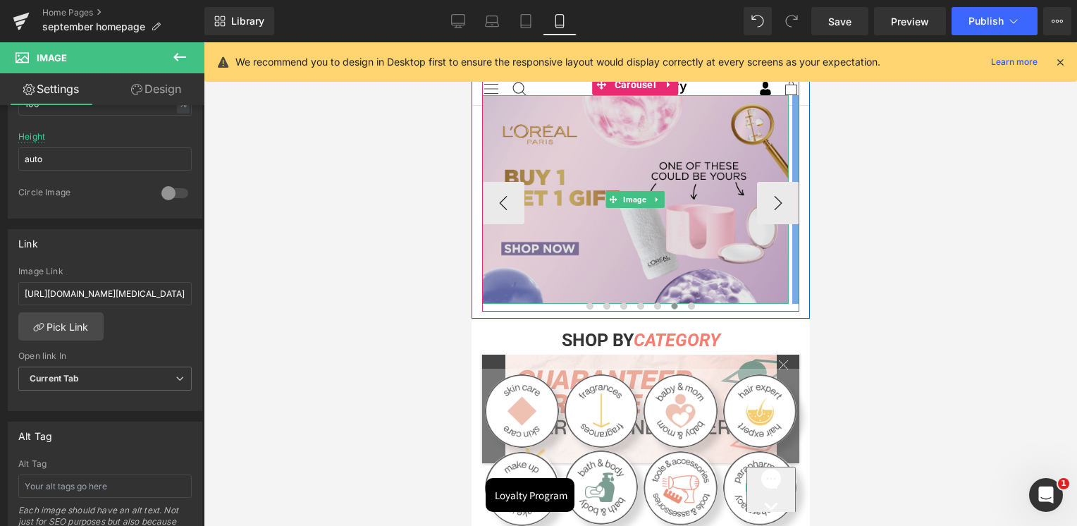
click at [670, 249] on img at bounding box center [634, 199] width 307 height 209
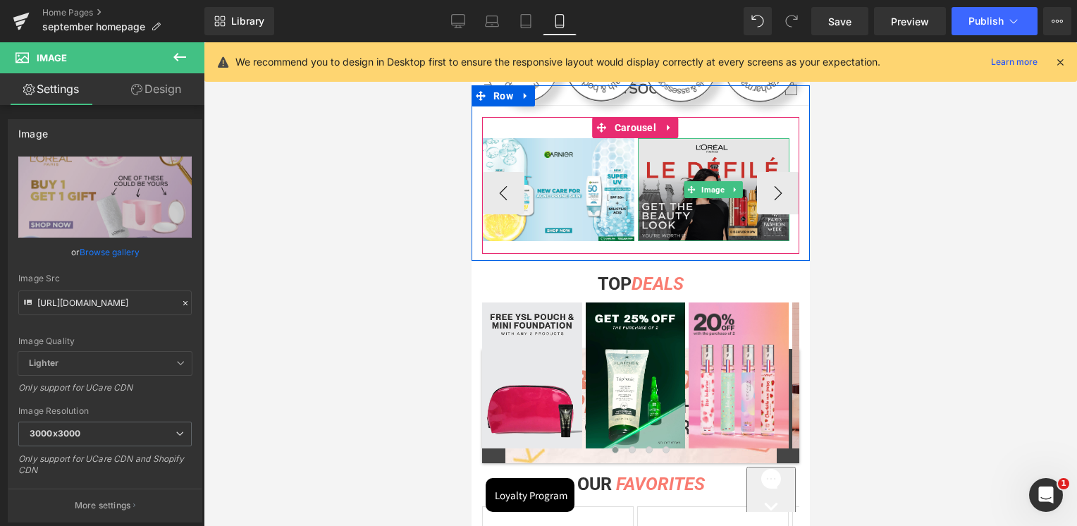
click at [691, 204] on img at bounding box center [713, 190] width 152 height 104
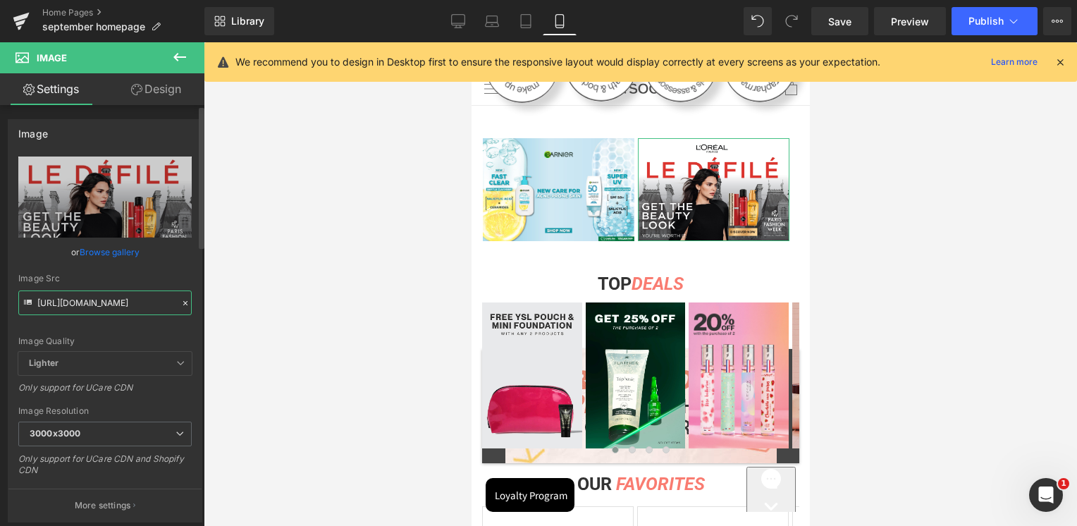
click at [135, 295] on input "[URL][DOMAIN_NAME]" at bounding box center [104, 302] width 173 height 25
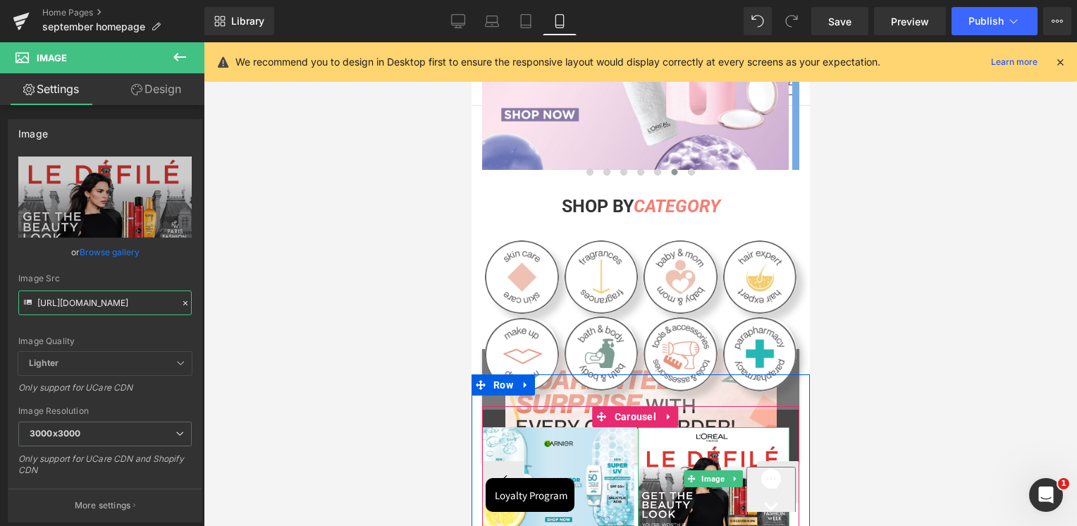
scroll to position [141, 0]
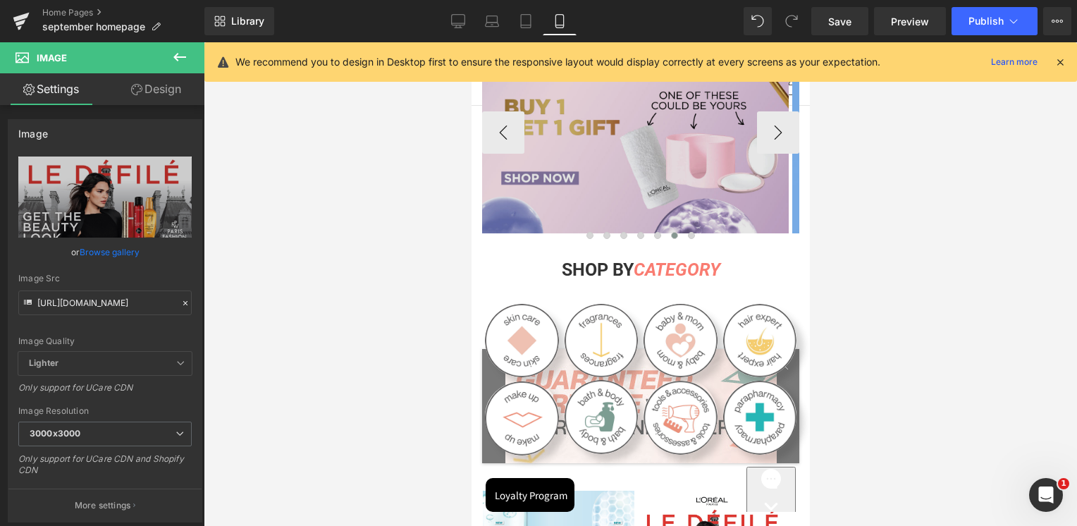
click at [655, 186] on img at bounding box center [634, 129] width 307 height 209
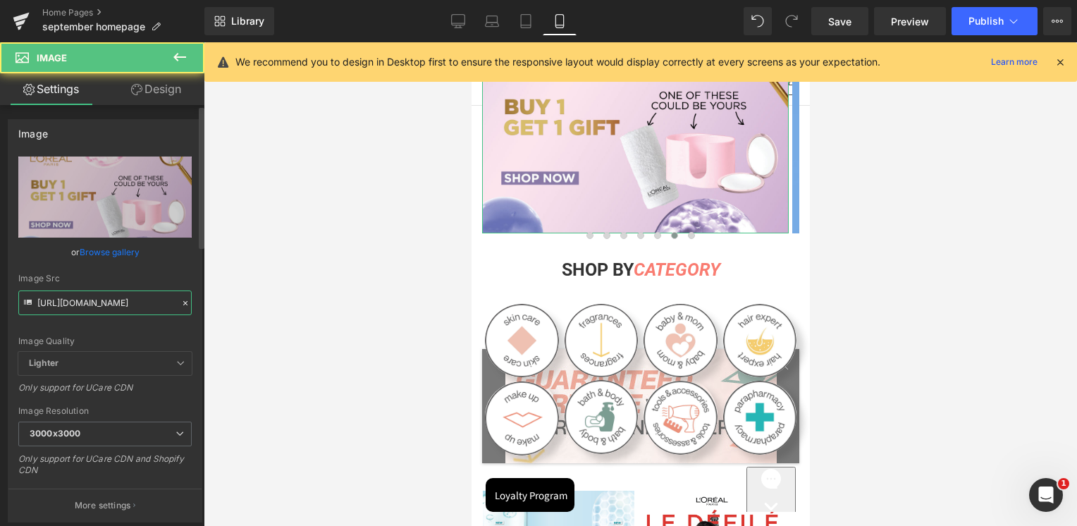
click at [138, 305] on input "https://cdn.shopify.com/s/files/1/0295/0545/4173/files/Buy-1-Get-Gift-Mobile_30…" at bounding box center [104, 302] width 173 height 25
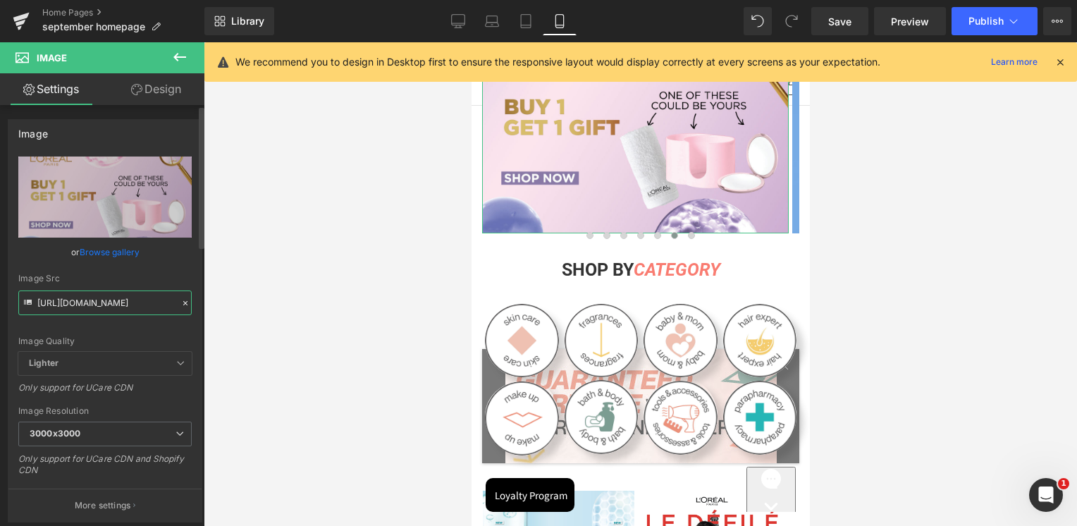
paste input "SkinSociety_banners_Le_Defile-03_3000x3000.jpg?v=1759134977"
type input "[URL][DOMAIN_NAME]"
click at [137, 277] on div "Image Src" at bounding box center [104, 278] width 173 height 10
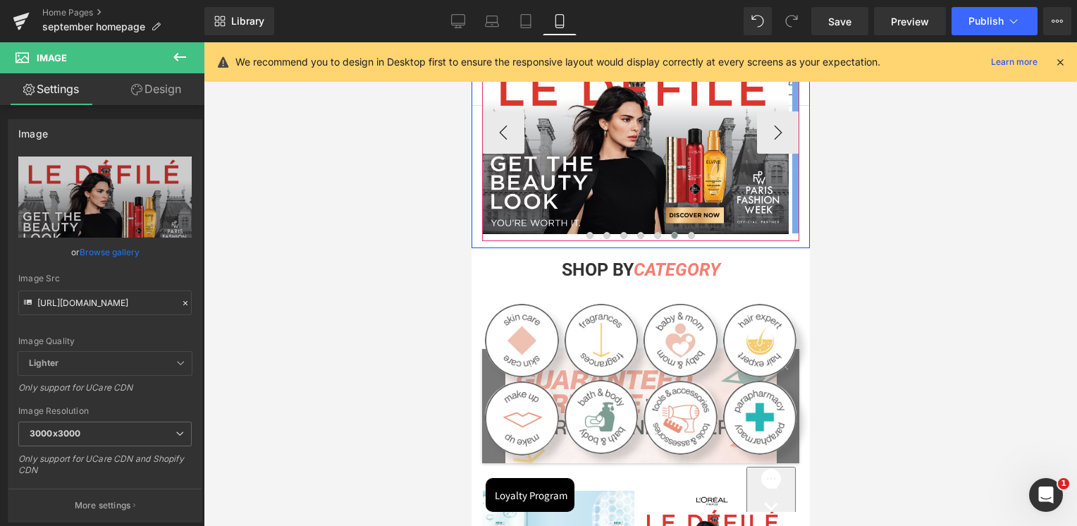
scroll to position [70, 0]
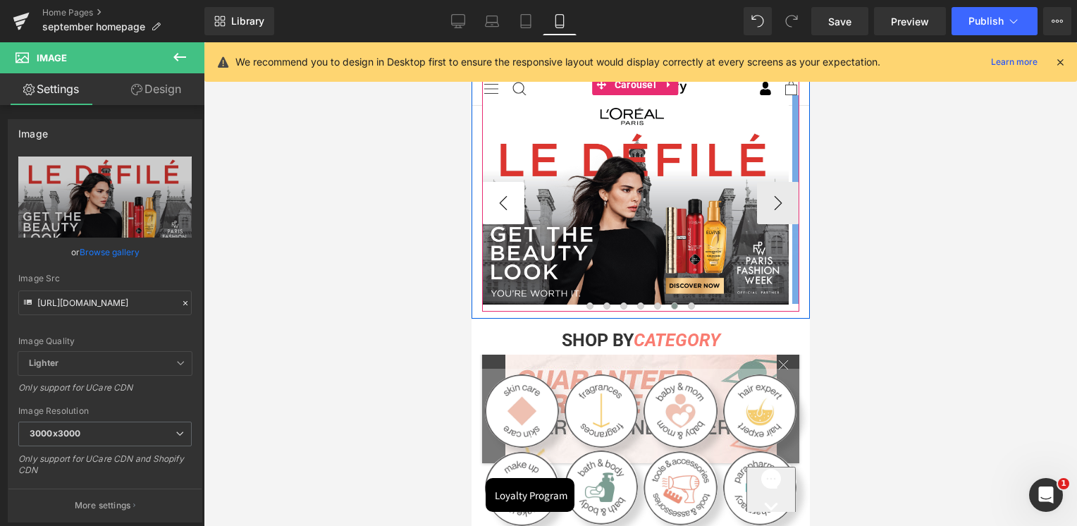
click at [502, 193] on button "‹" at bounding box center [502, 203] width 42 height 42
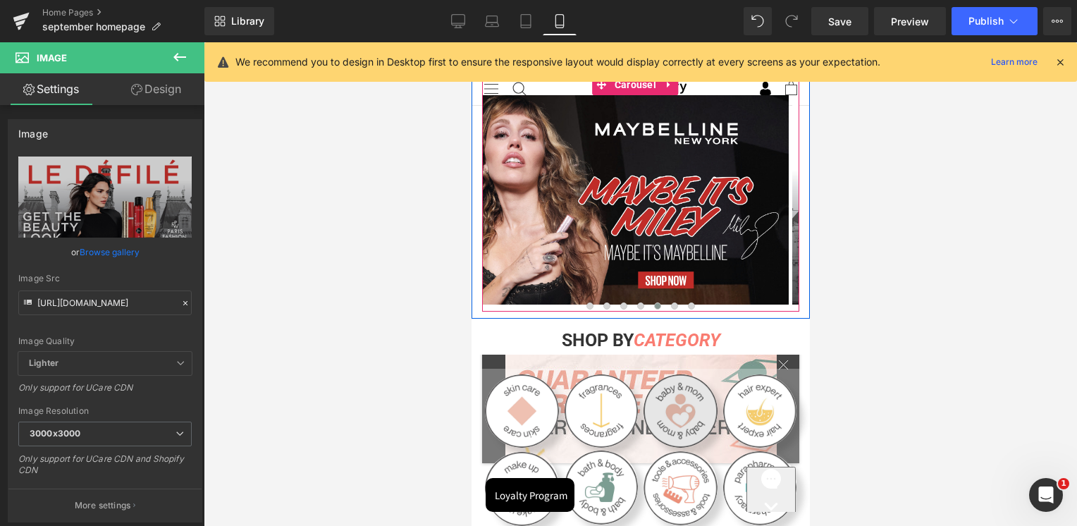
drag, startPoint x: 765, startPoint y: 199, endPoint x: 679, endPoint y: 398, distance: 217.5
click at [799, 199] on button "›" at bounding box center [820, 203] width 42 height 42
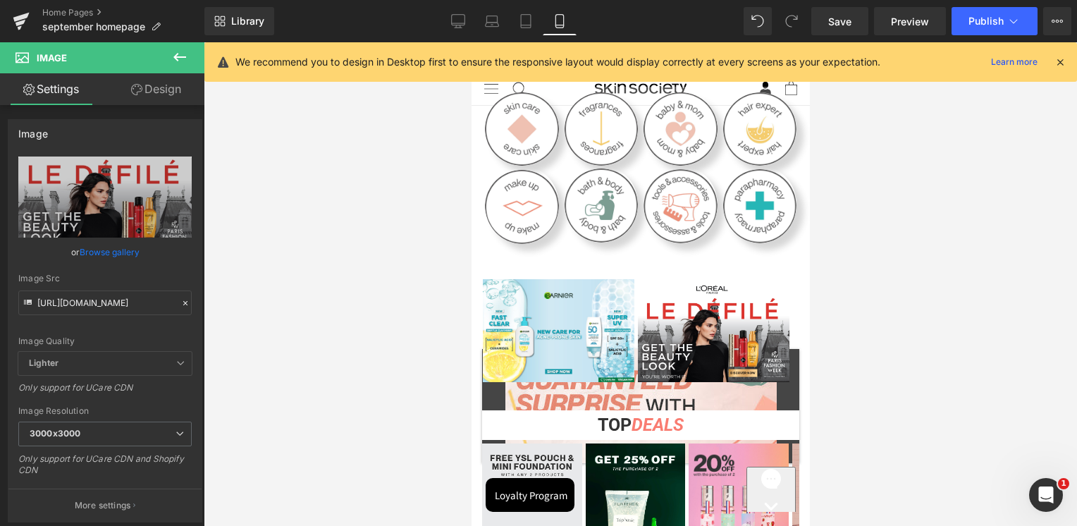
scroll to position [423, 0]
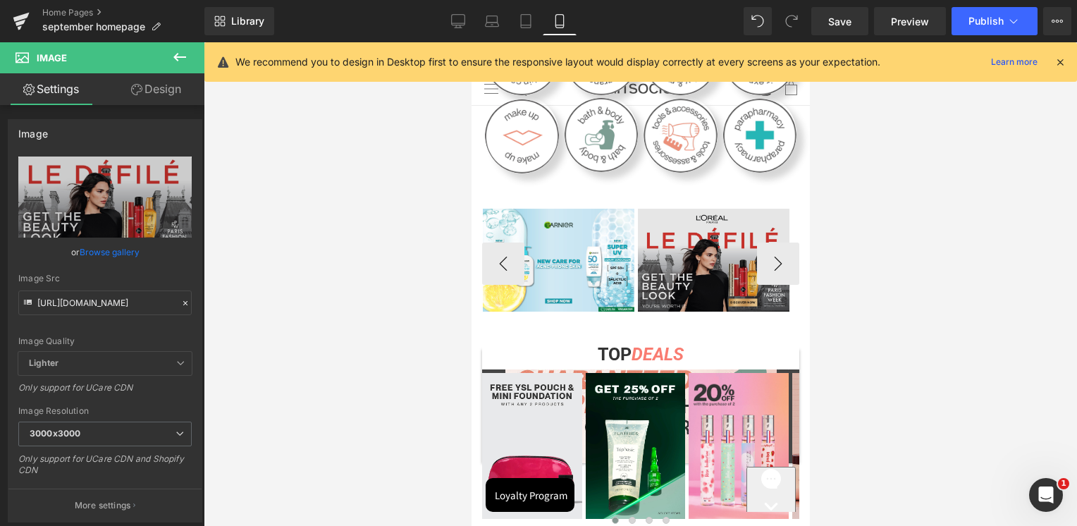
click at [729, 276] on img at bounding box center [713, 261] width 152 height 104
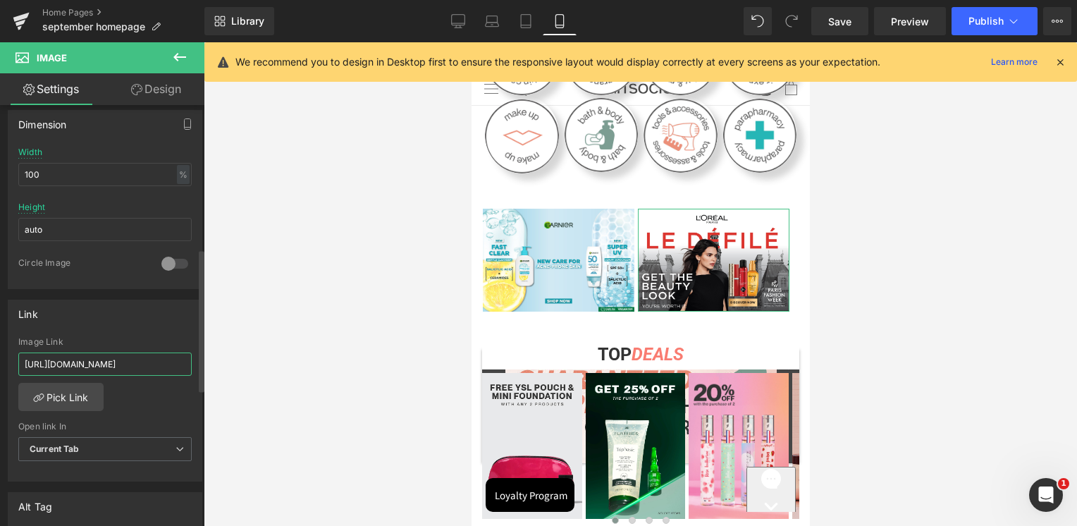
click at [147, 359] on input "[URL][DOMAIN_NAME]" at bounding box center [104, 363] width 173 height 23
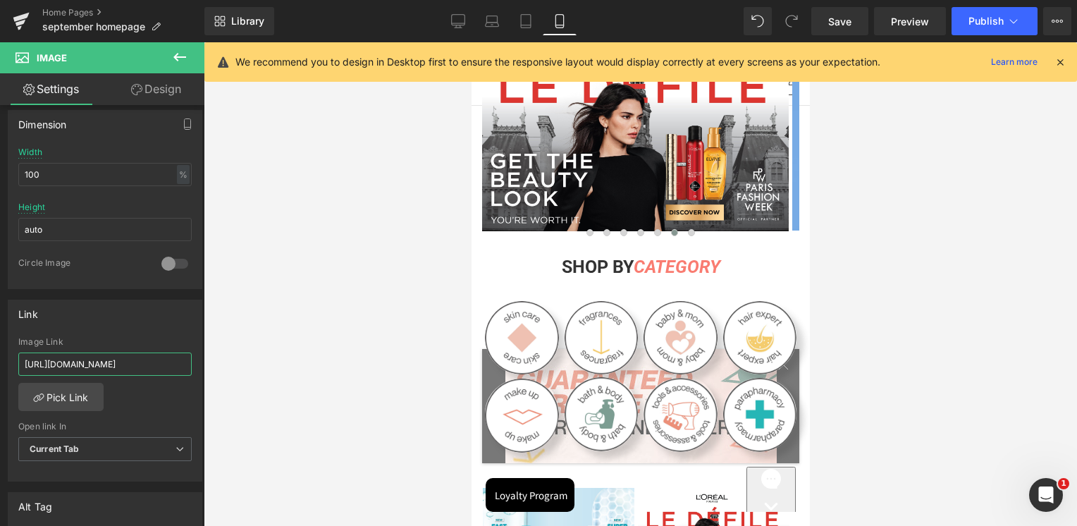
scroll to position [141, 0]
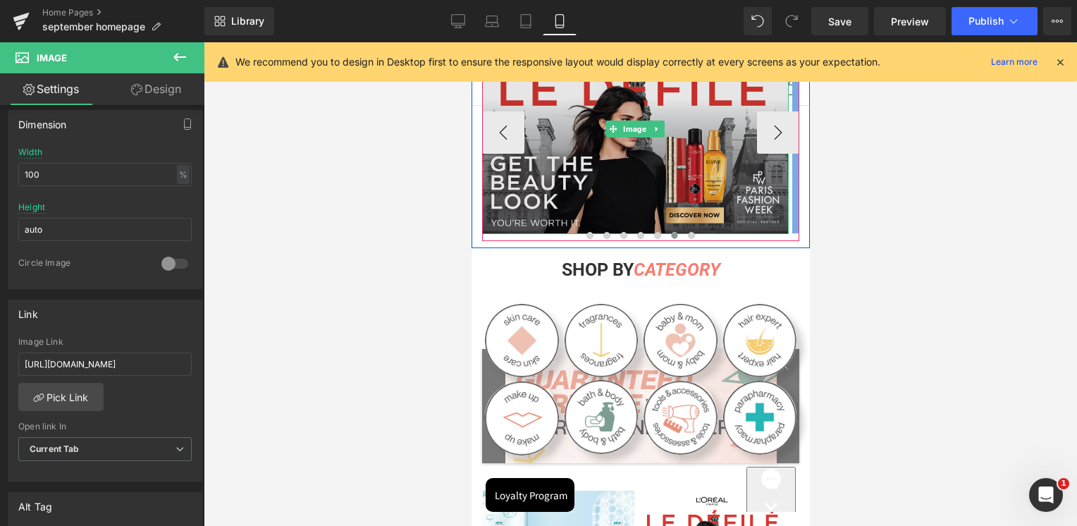
click at [629, 175] on img at bounding box center [634, 129] width 307 height 209
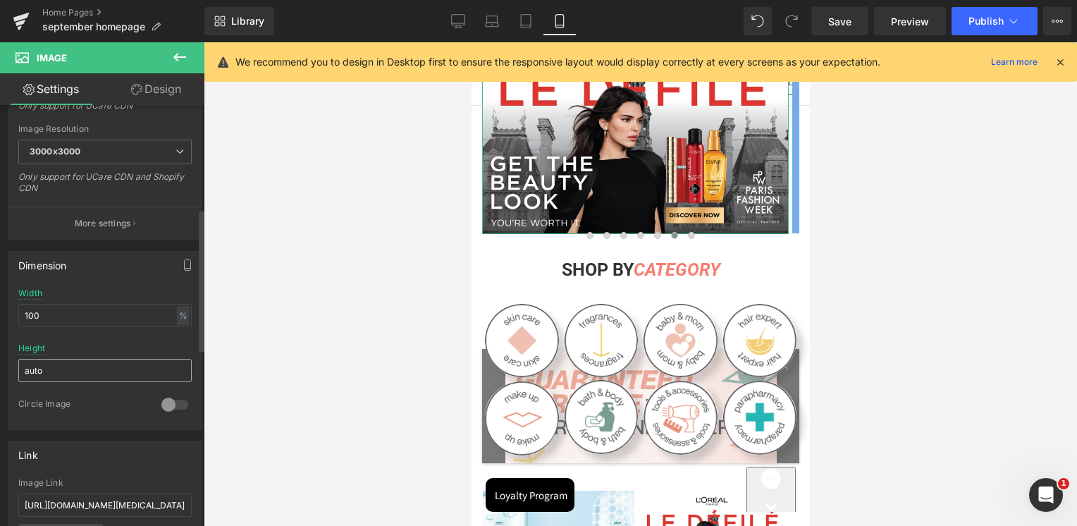
scroll to position [493, 0]
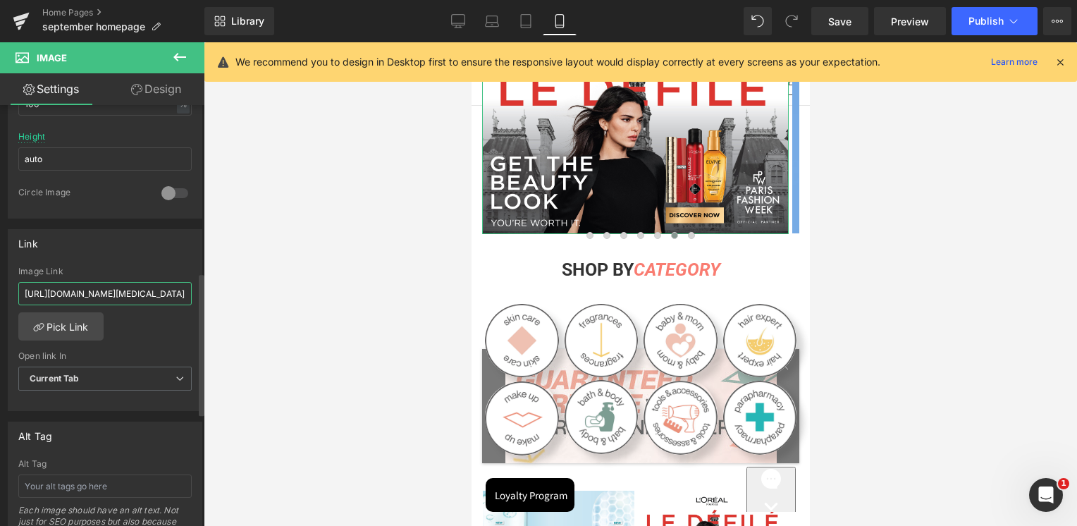
click at [119, 282] on input "https://skinsociety.me/collections/loreal-paris-skin-care-1?_gl=1*1ncwn67*_gcl_…" at bounding box center [104, 293] width 173 height 23
type input "[URL][DOMAIN_NAME]"
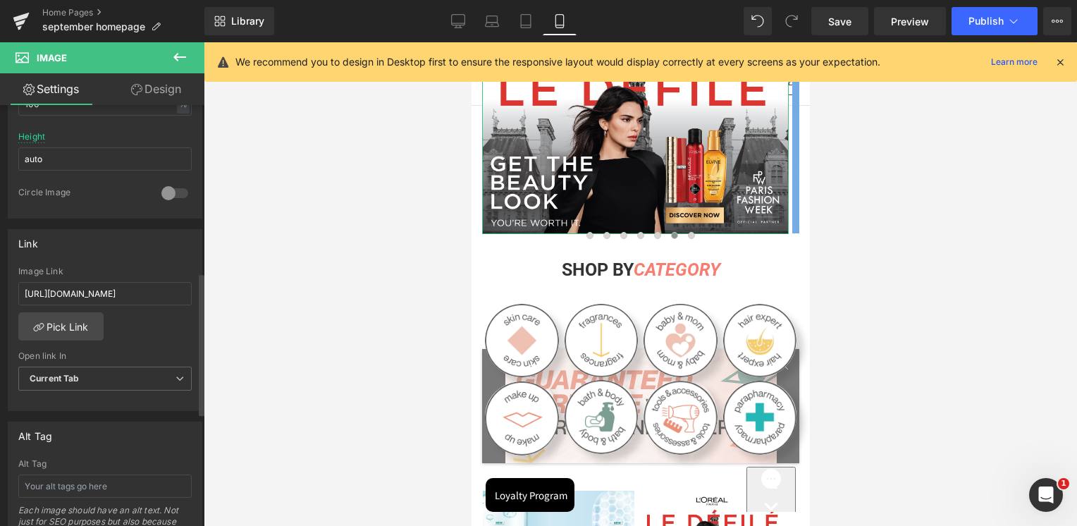
click at [121, 269] on div "Image Link" at bounding box center [104, 271] width 173 height 10
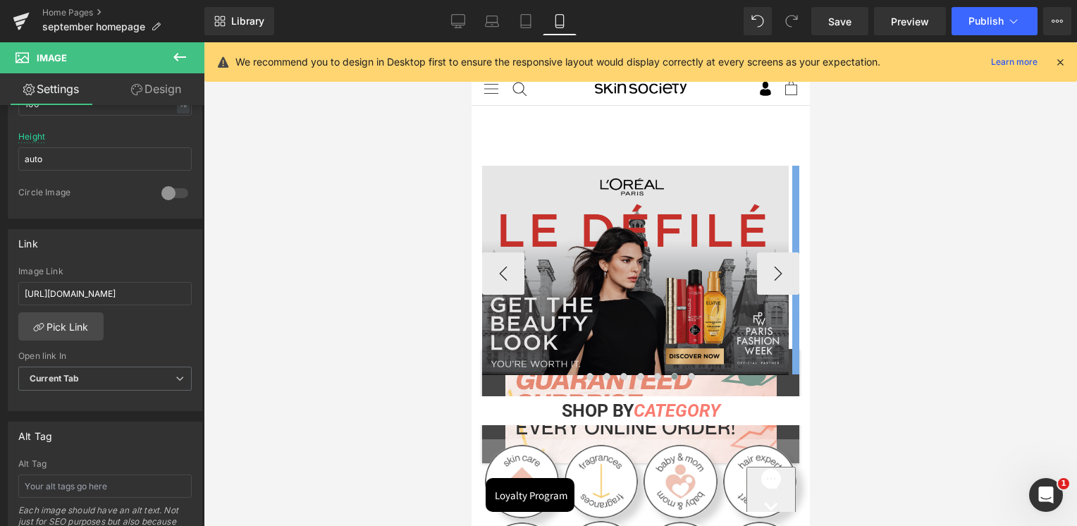
scroll to position [352, 0]
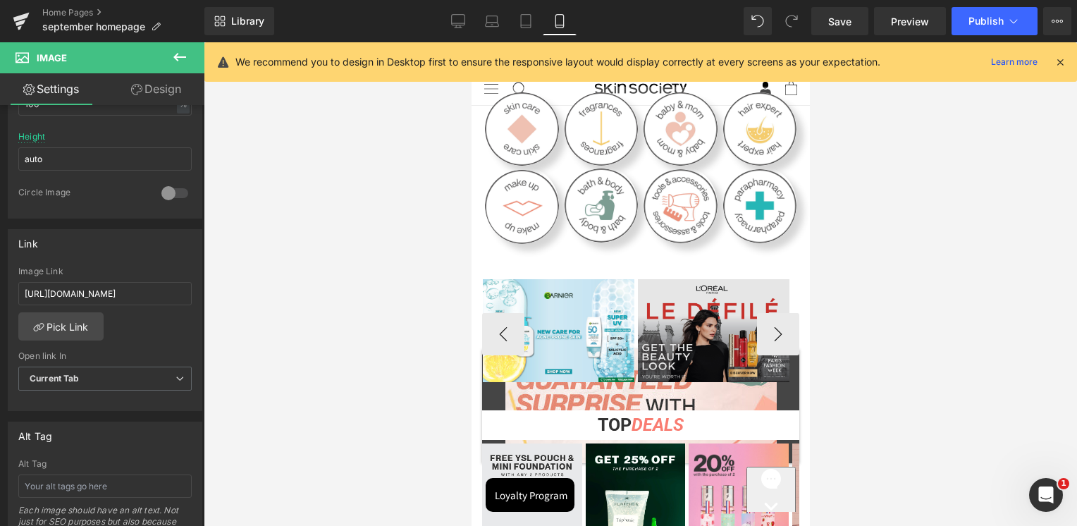
click at [699, 300] on img at bounding box center [713, 331] width 152 height 104
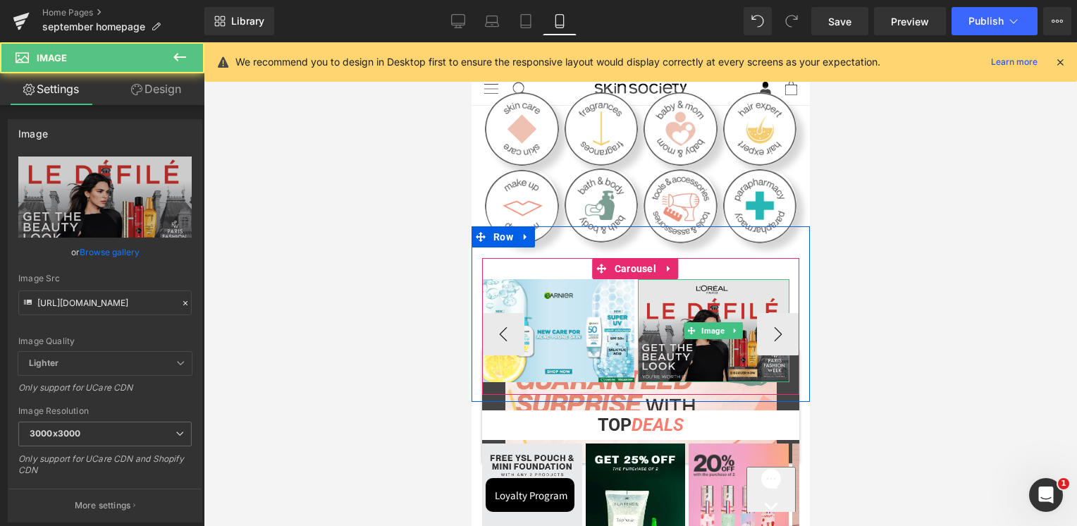
click at [721, 339] on img at bounding box center [713, 331] width 152 height 104
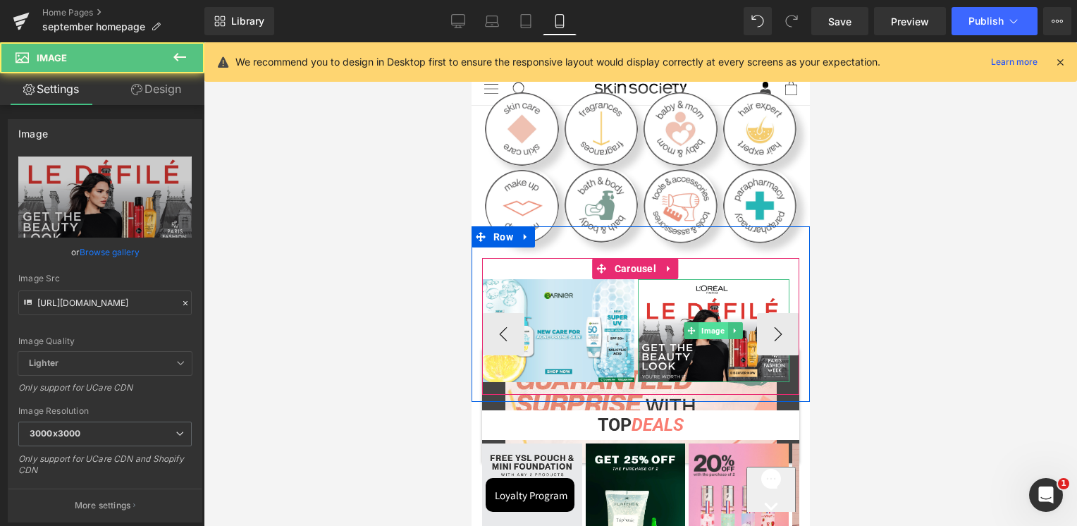
click at [714, 331] on span "Image" at bounding box center [712, 330] width 29 height 17
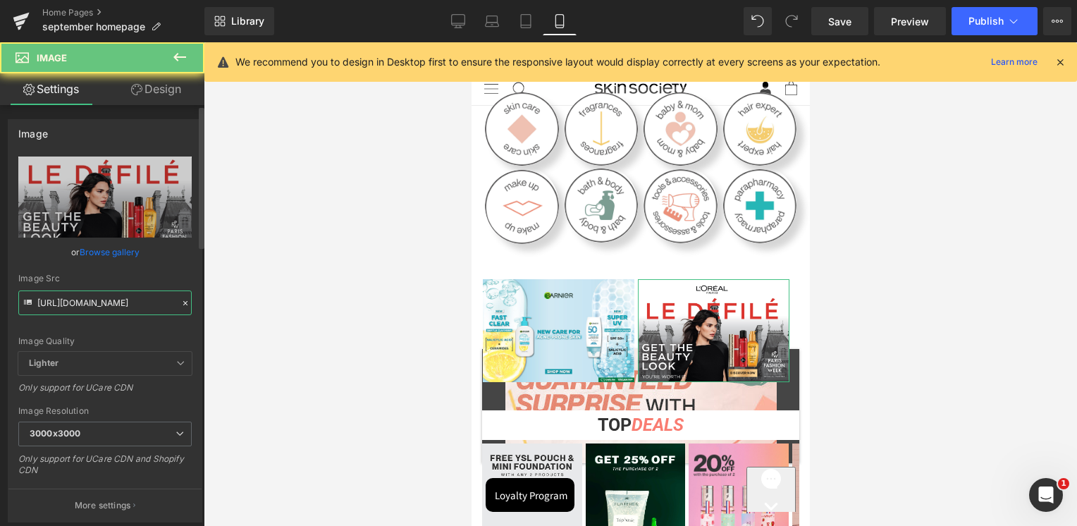
click at [105, 295] on input "[URL][DOMAIN_NAME]" at bounding box center [104, 302] width 173 height 25
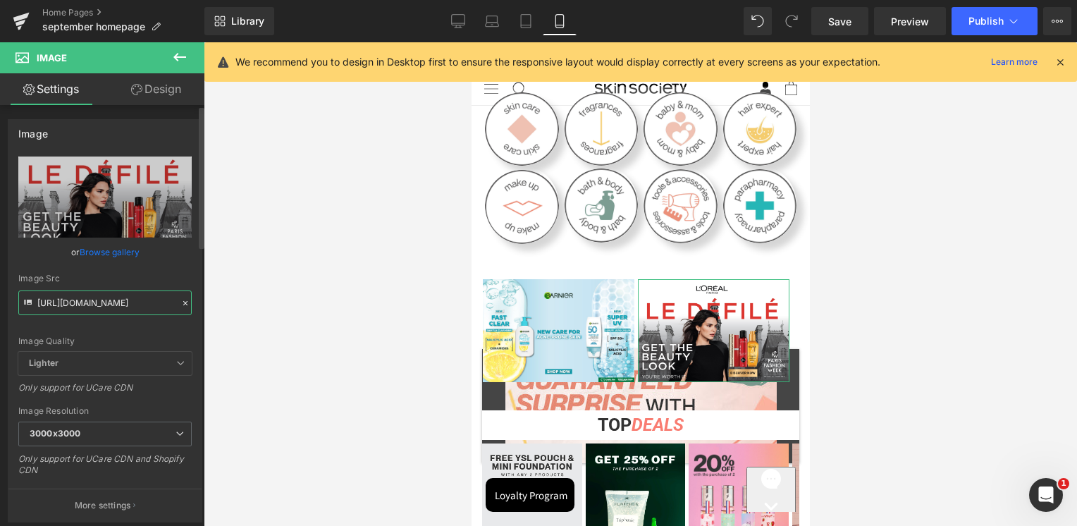
click at [105, 295] on input "[URL][DOMAIN_NAME]" at bounding box center [104, 302] width 173 height 25
paste input "Buy-1-Get-Gift-Mobile_3000x3000.jpg?v=1758271719"
type input "https://cdn.shopify.com/s/files/1/0295/0545/4173/files/Buy-1-Get-Gift-Mobile_30…"
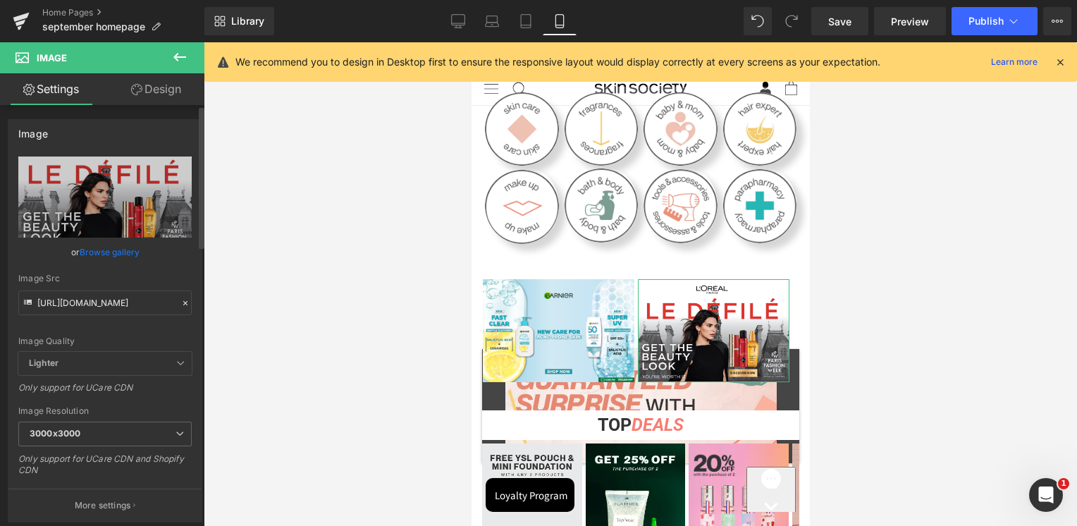
click at [107, 273] on div "Image Src" at bounding box center [104, 278] width 173 height 10
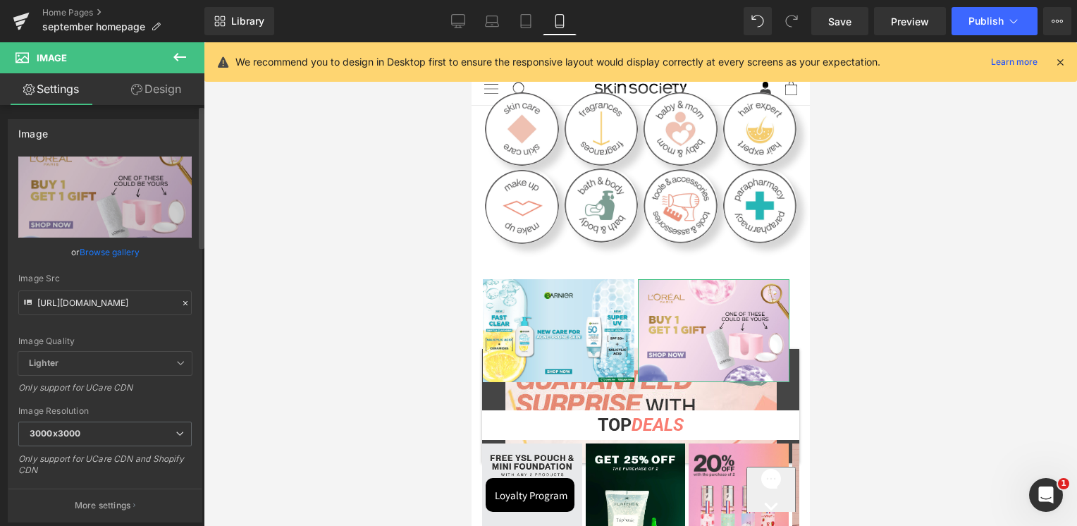
scroll to position [0, 0]
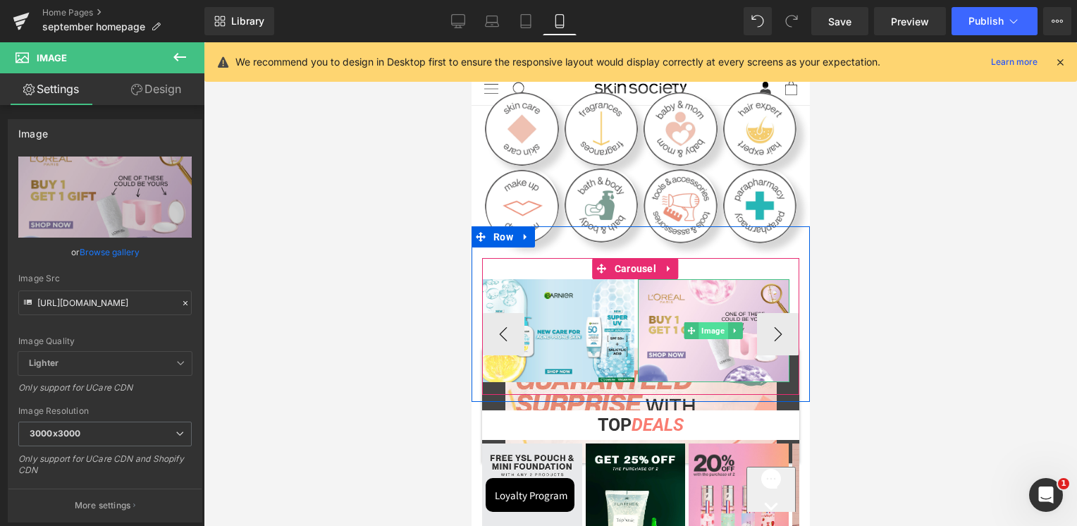
click at [710, 331] on span "Image" at bounding box center [712, 330] width 29 height 17
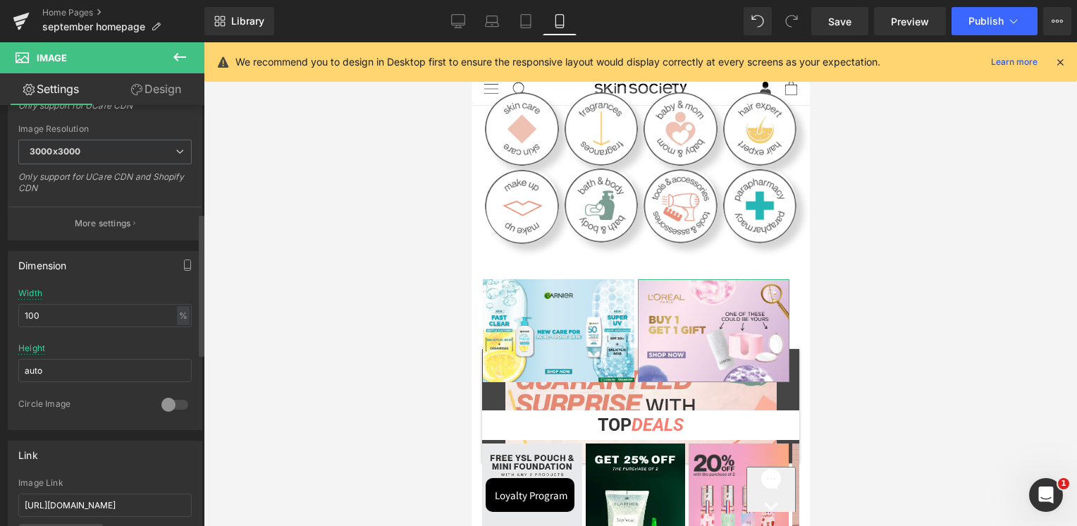
scroll to position [352, 0]
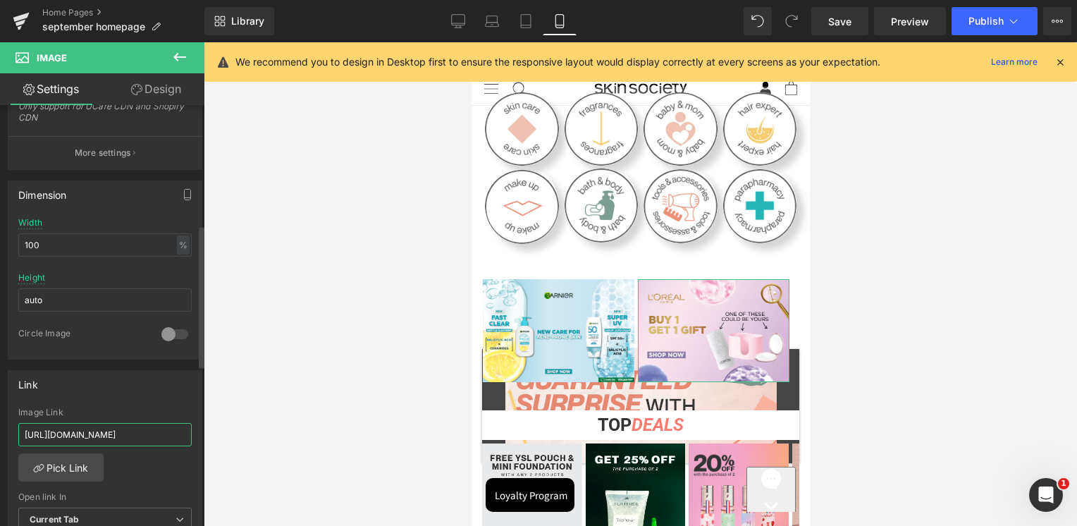
click at [86, 433] on input "[URL][DOMAIN_NAME]" at bounding box center [104, 434] width 173 height 23
paste input "loreal-paris-skin-care-1"
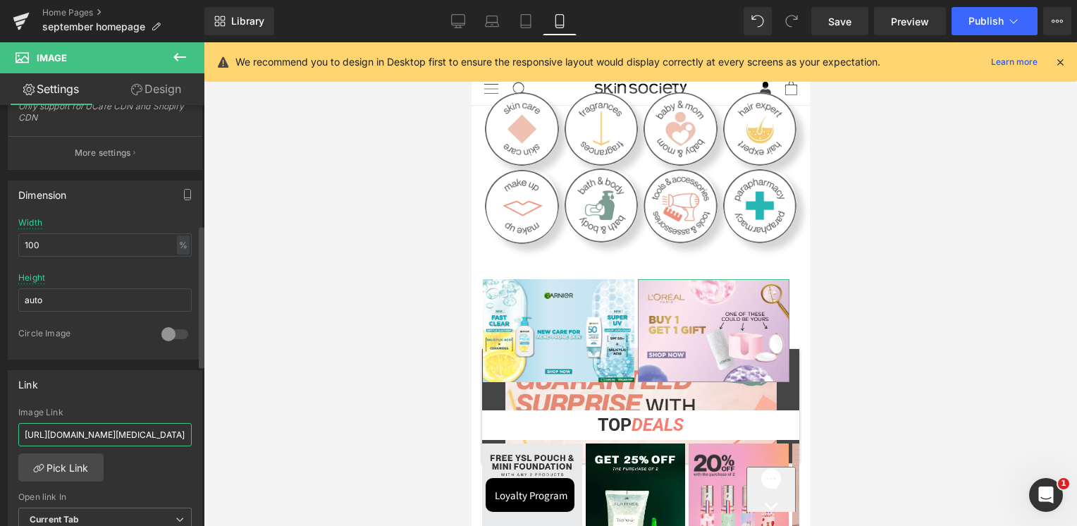
type input "https://skinsociety.me/collections/loreal-paris-skin-care-1"
click at [105, 407] on div "Image Link" at bounding box center [104, 412] width 173 height 10
click at [466, 30] on link "Desktop" at bounding box center [458, 21] width 34 height 28
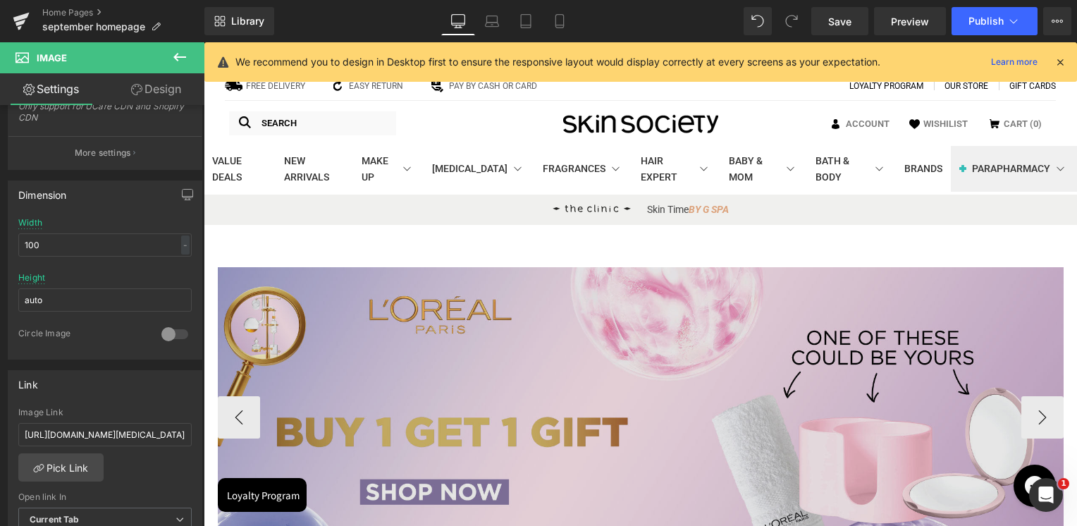
click at [692, 267] on img at bounding box center [641, 413] width 846 height 292
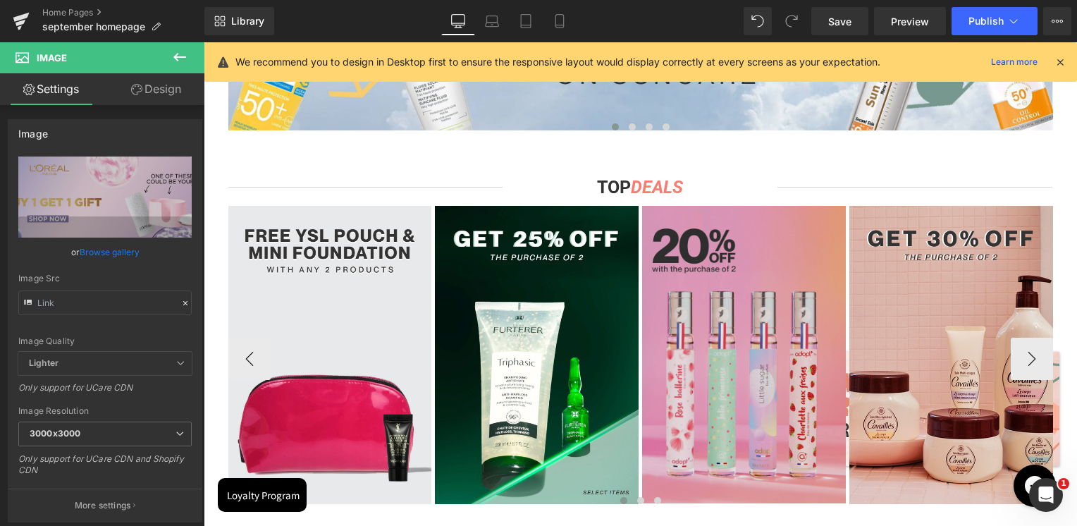
scroll to position [775, 0]
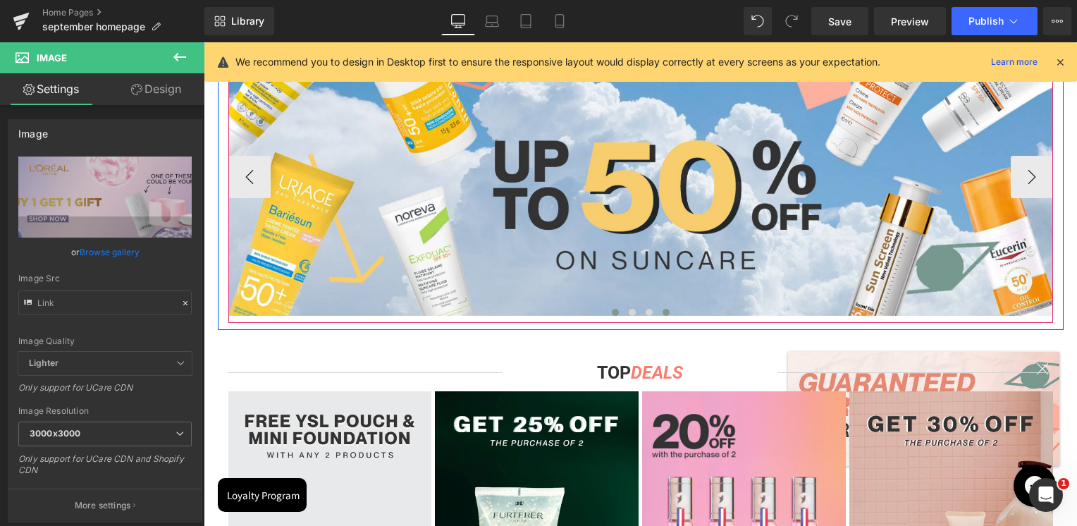
click at [662, 312] on span at bounding box center [665, 312] width 7 height 7
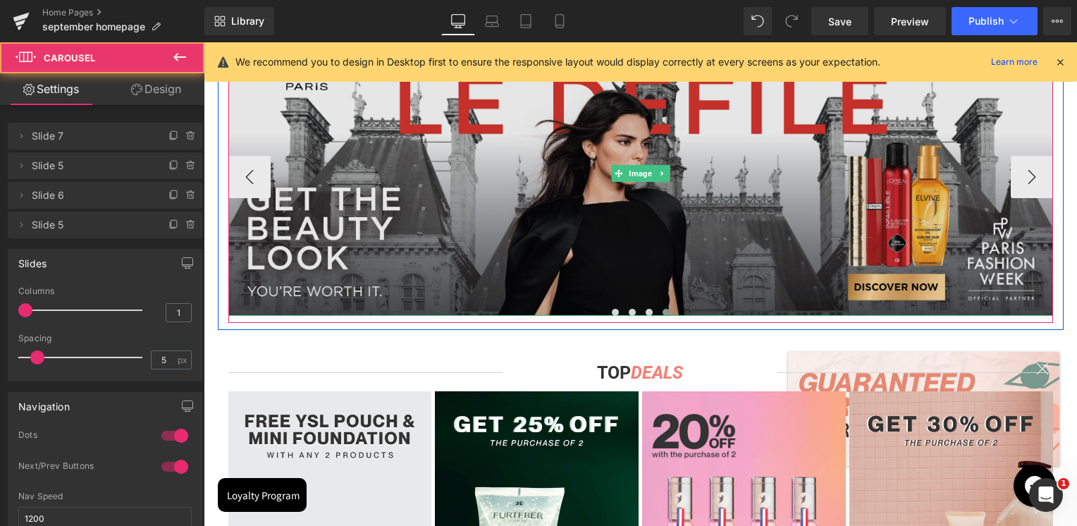
click at [699, 260] on img at bounding box center [640, 173] width 825 height 285
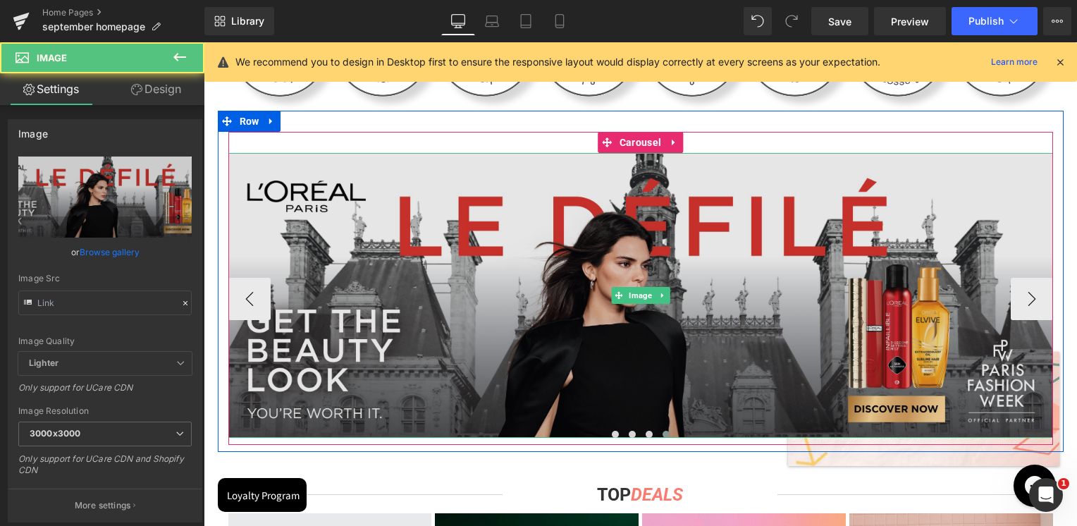
scroll to position [564, 0]
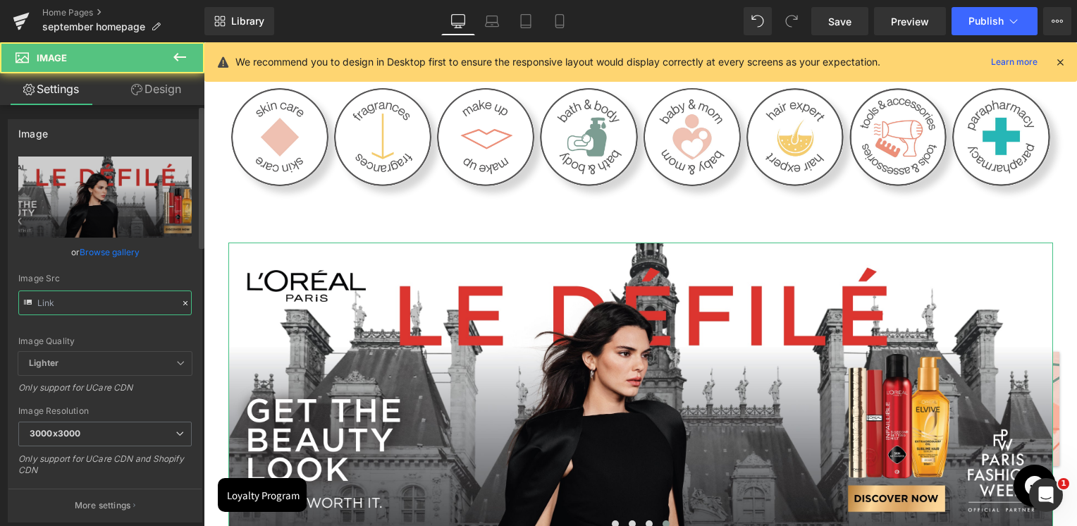
click at [116, 309] on input "text" at bounding box center [104, 302] width 173 height 25
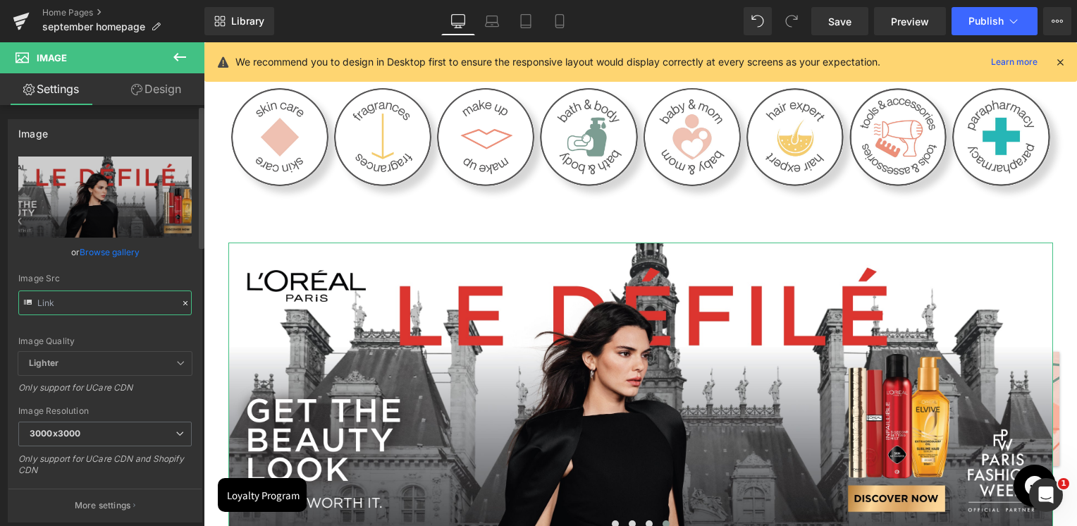
click at [116, 309] on input "text" at bounding box center [104, 302] width 173 height 25
type input "[URL][DOMAIN_NAME]"
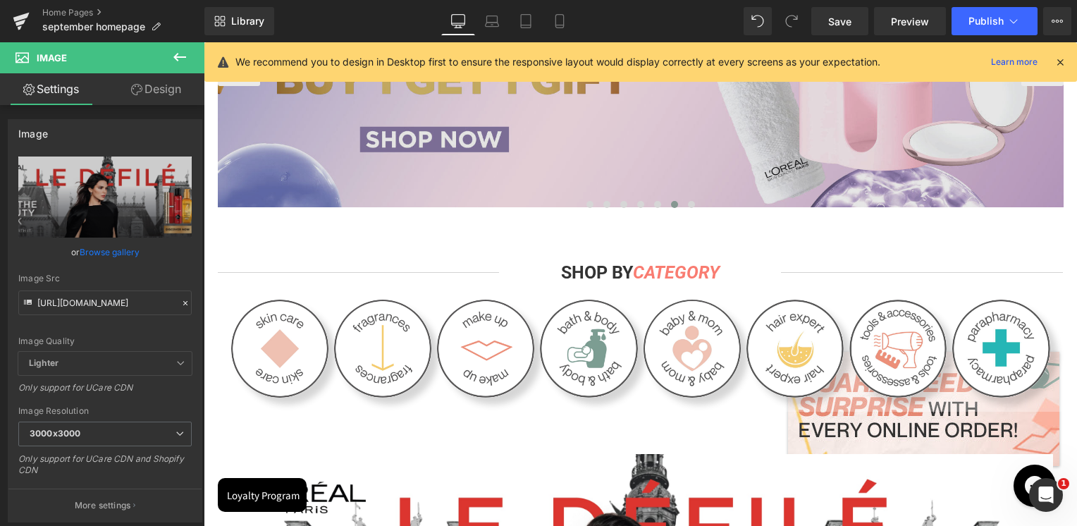
click at [633, 192] on img at bounding box center [641, 61] width 846 height 292
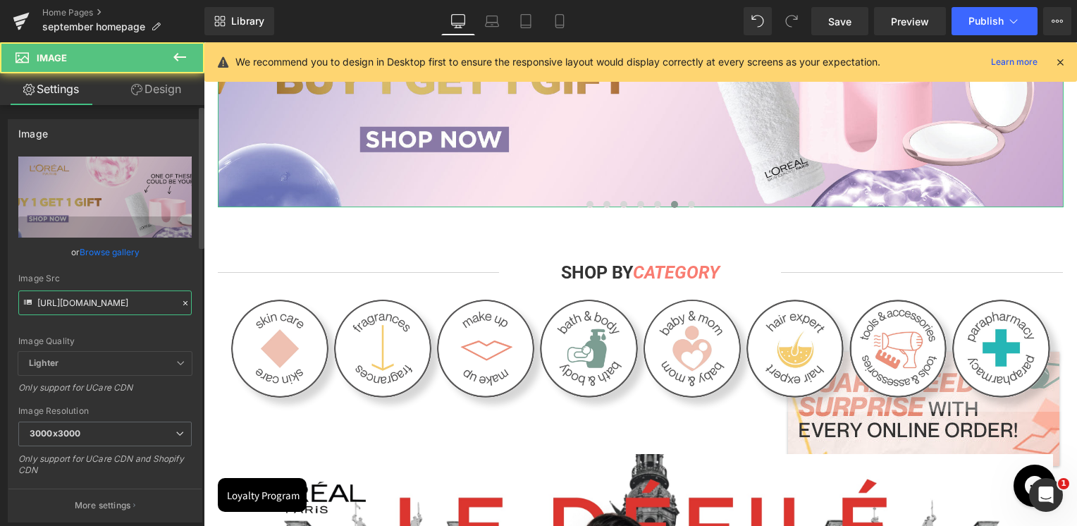
click at [113, 309] on input "https://cdn.shopify.com/s/files/1/0295/0545/4173/files/Banner-Buy1-Get1-homepag…" at bounding box center [104, 302] width 173 height 25
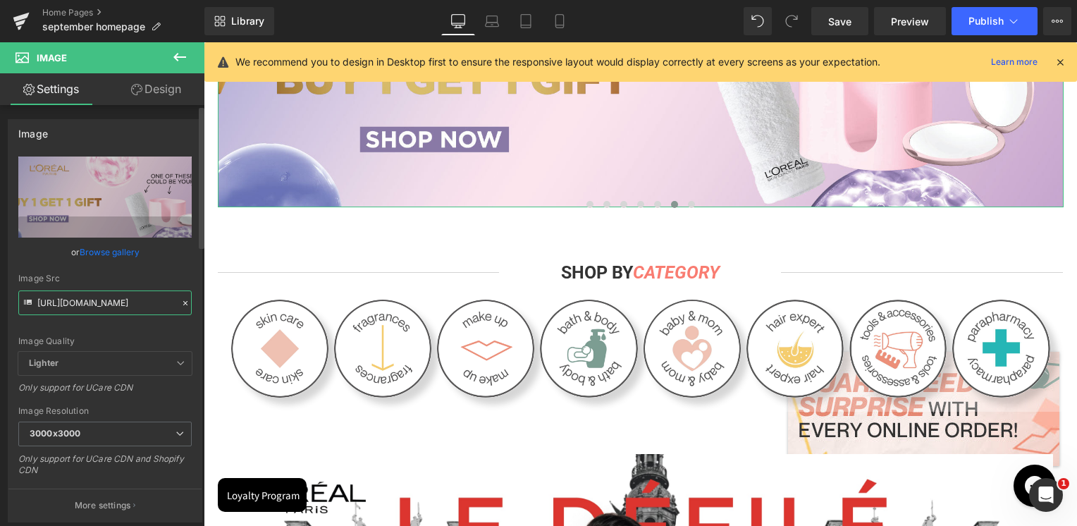
click at [113, 309] on input "https://cdn.shopify.com/s/files/1/0295/0545/4173/files/Banner-Buy1-Get1-homepag…" at bounding box center [104, 302] width 173 height 25
type input "[URL][DOMAIN_NAME]"
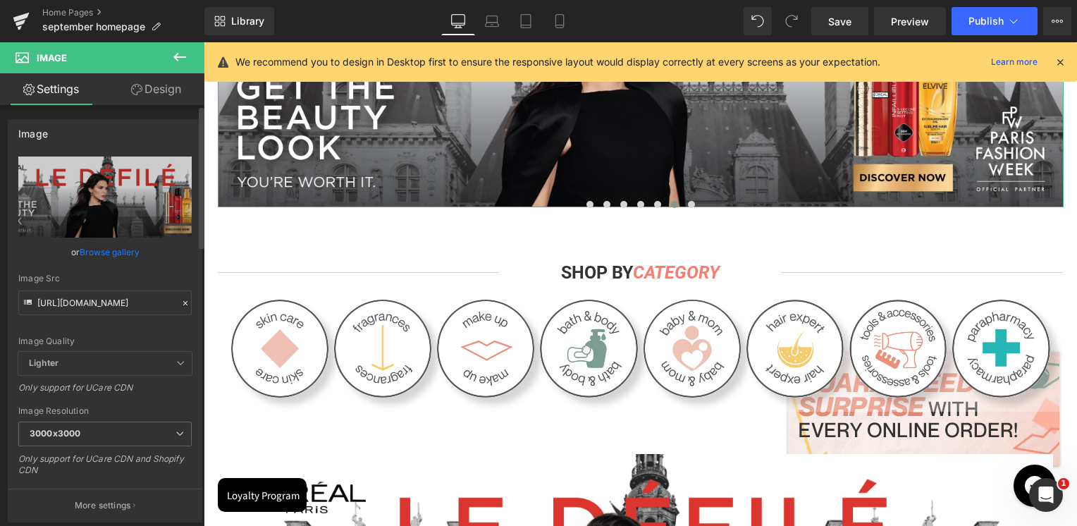
click at [128, 275] on div "Image Src" at bounding box center [104, 278] width 173 height 10
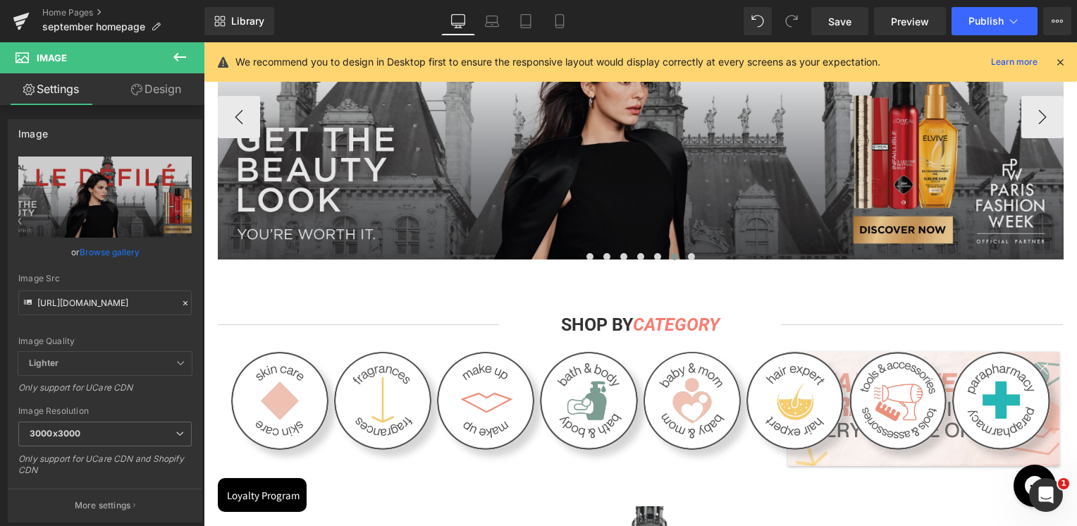
scroll to position [282, 0]
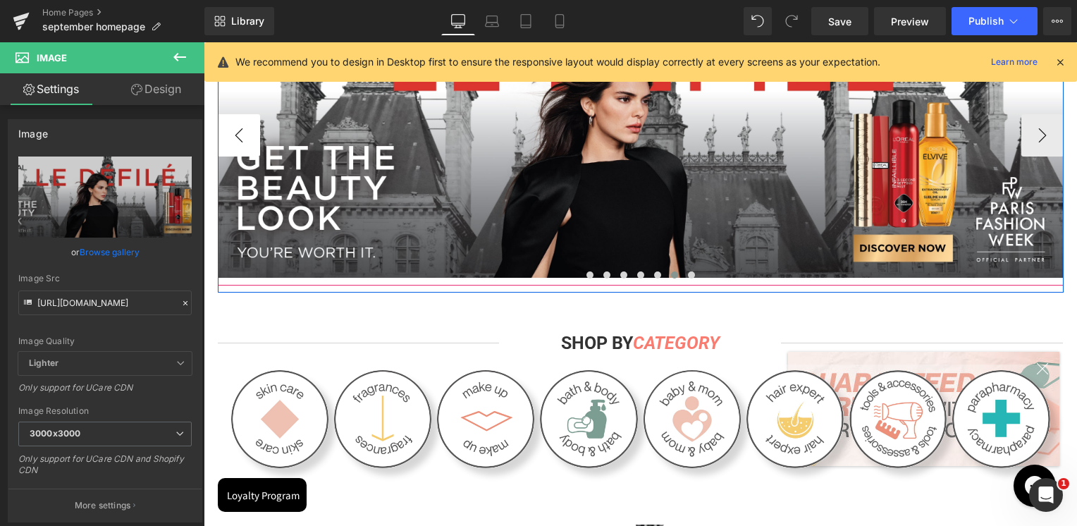
click at [241, 140] on button "‹" at bounding box center [239, 135] width 42 height 42
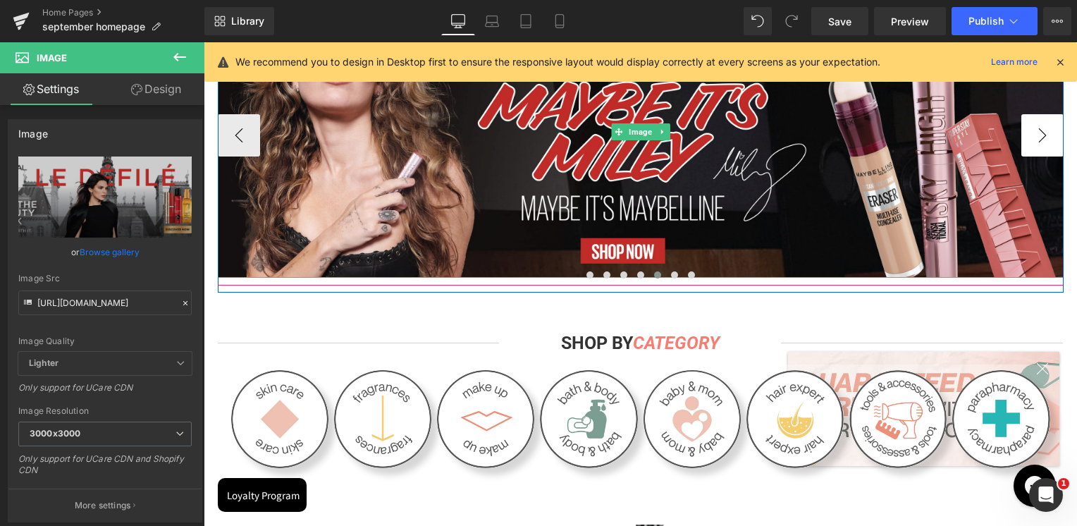
click at [1031, 132] on button "›" at bounding box center [1042, 135] width 42 height 42
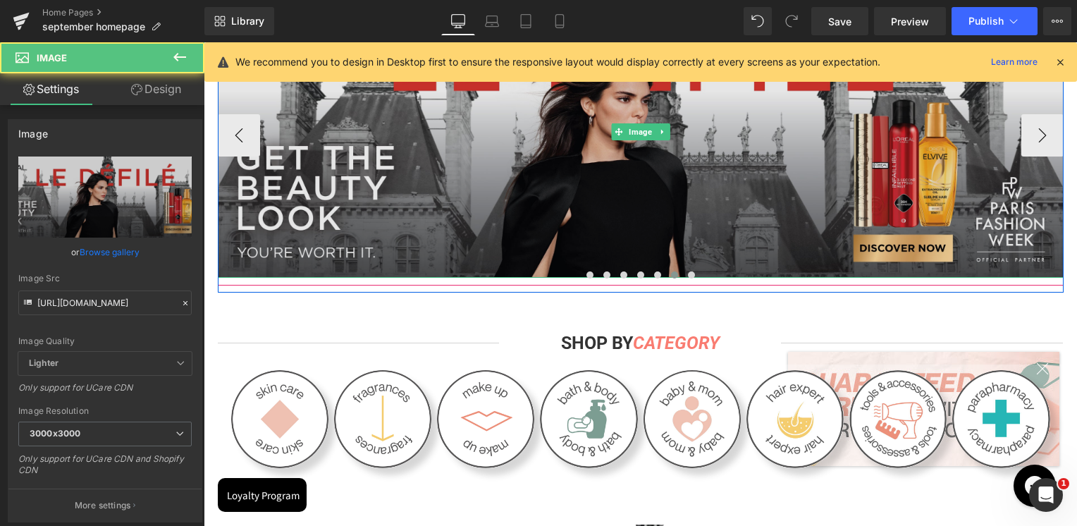
click at [558, 216] on img at bounding box center [641, 131] width 846 height 292
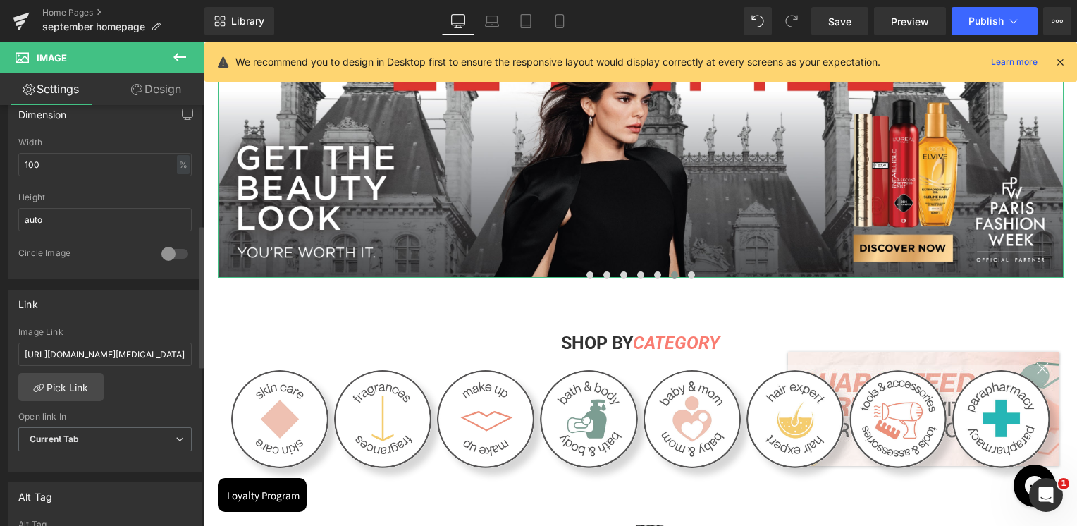
scroll to position [493, 0]
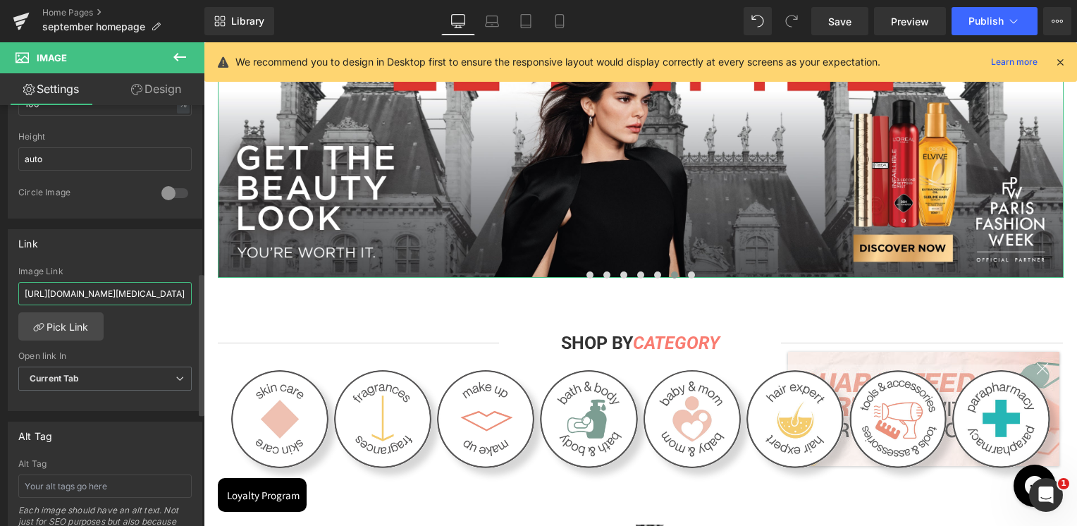
click at [126, 298] on input "https://skinsociety.me/collections/loreal-paris-skin-care-1?_gl=1*1iax1lv*_gcl_…" at bounding box center [104, 293] width 173 height 23
type input "[URL][DOMAIN_NAME]"
click at [124, 261] on div "Link https://skinsociety.me/collections/loreal-paris-skin-care-1?_gl=1*1iax1lv*…" at bounding box center [105, 320] width 195 height 183
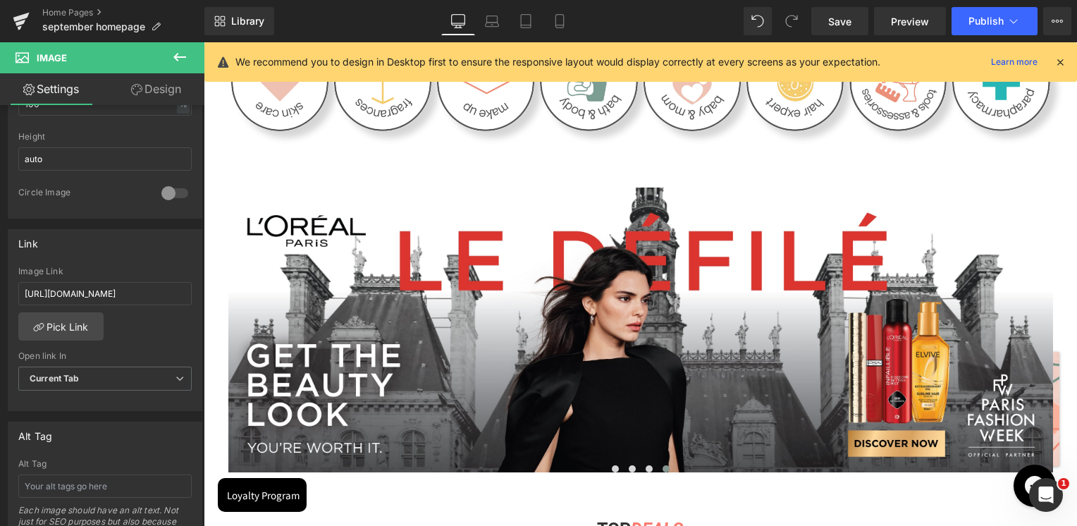
scroll to position [705, 0]
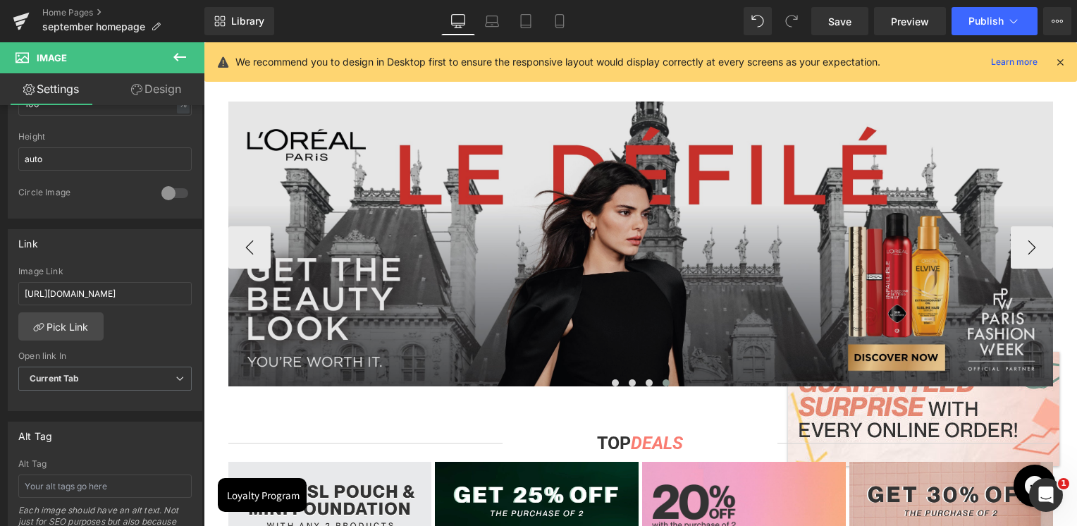
click at [658, 285] on img at bounding box center [640, 243] width 825 height 285
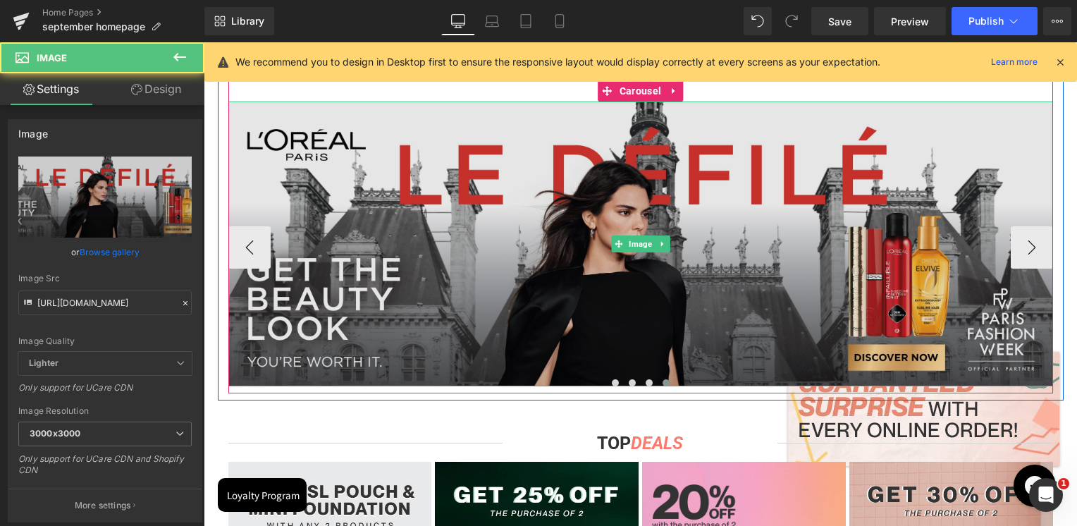
click at [580, 221] on img at bounding box center [640, 243] width 825 height 285
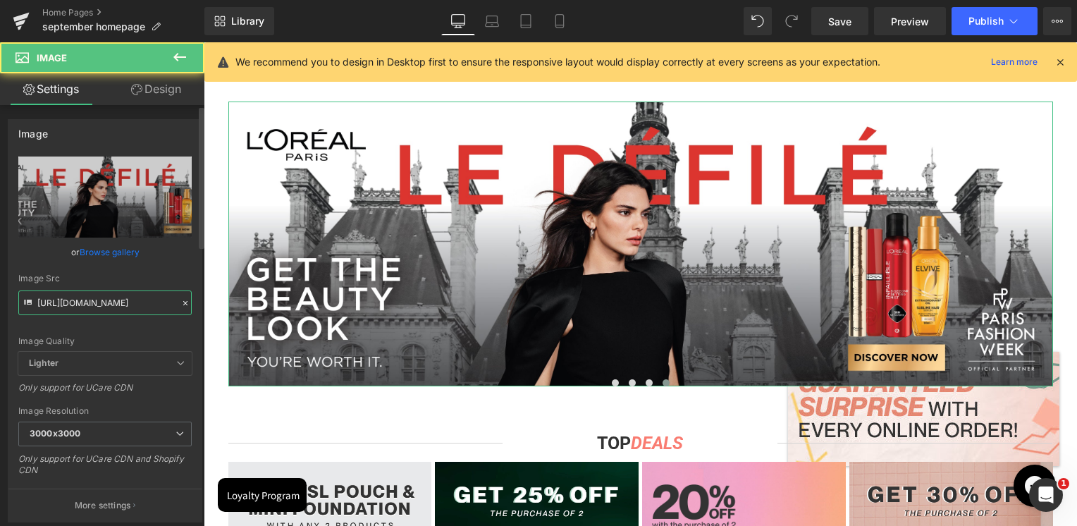
click at [82, 308] on input "[URL][DOMAIN_NAME]" at bounding box center [104, 302] width 173 height 25
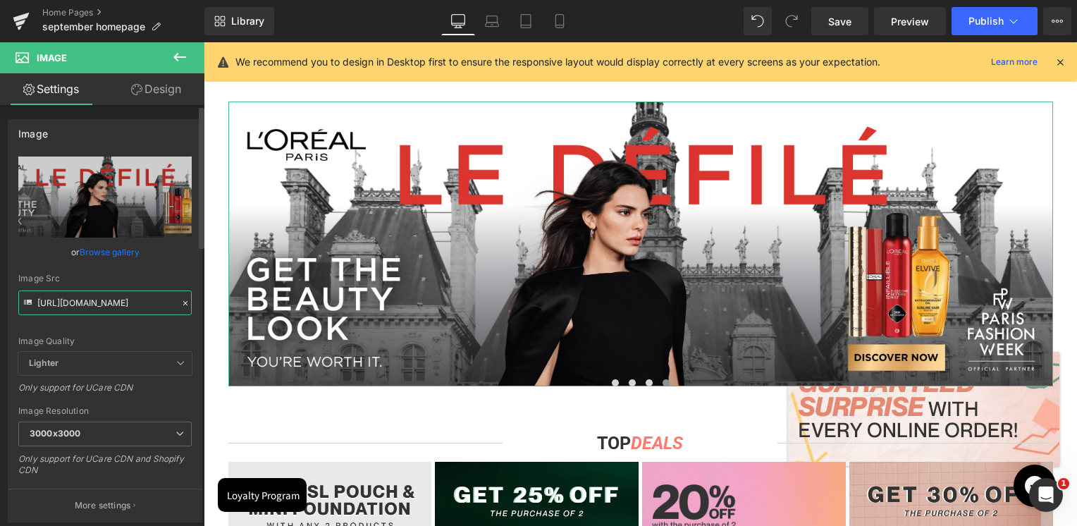
click at [82, 308] on input "[URL][DOMAIN_NAME]" at bounding box center [104, 302] width 173 height 25
paste input "Banner-Buy1-Get1-homepage_3000x3000.jpg?v=1758271719"
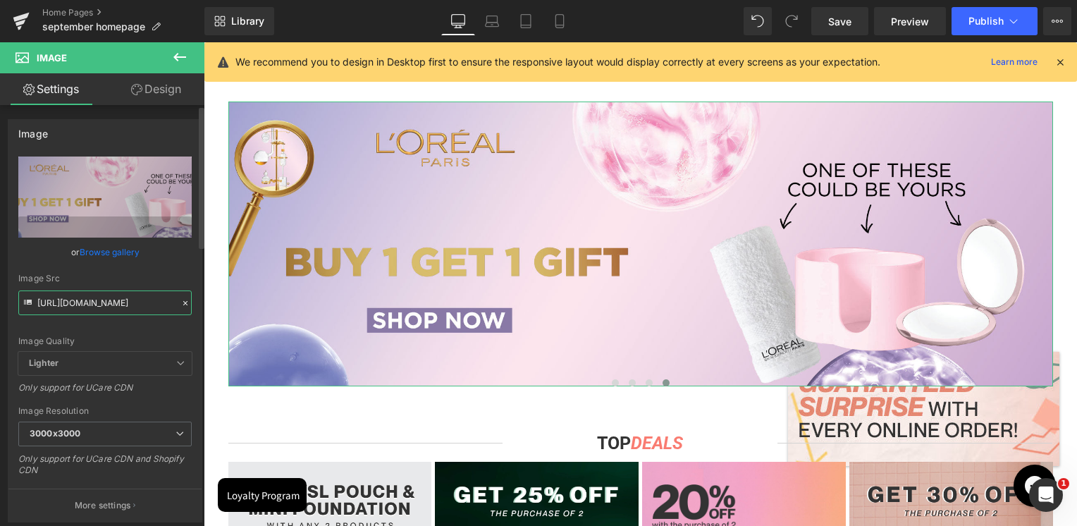
type input "https://cdn.shopify.com/s/files/1/0295/0545/4173/files/Banner-Buy1-Get1-homepag…"
click at [100, 286] on div "Image Src https://cdn.shopify.com/s/files/1/0295/0545/4173/files/Banner-Buy1-Ge…" at bounding box center [104, 294] width 173 height 42
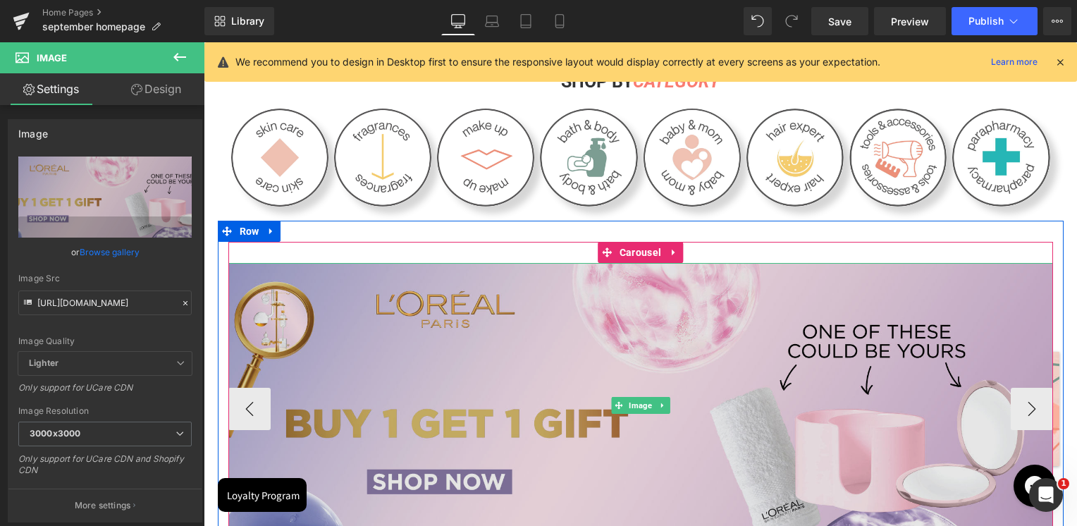
scroll to position [634, 0]
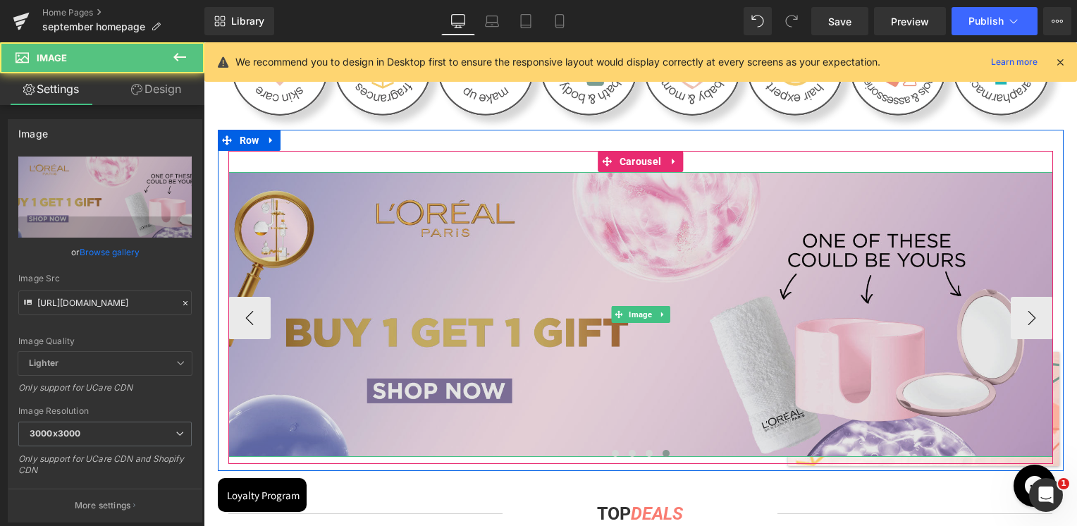
click at [533, 277] on img at bounding box center [640, 314] width 825 height 285
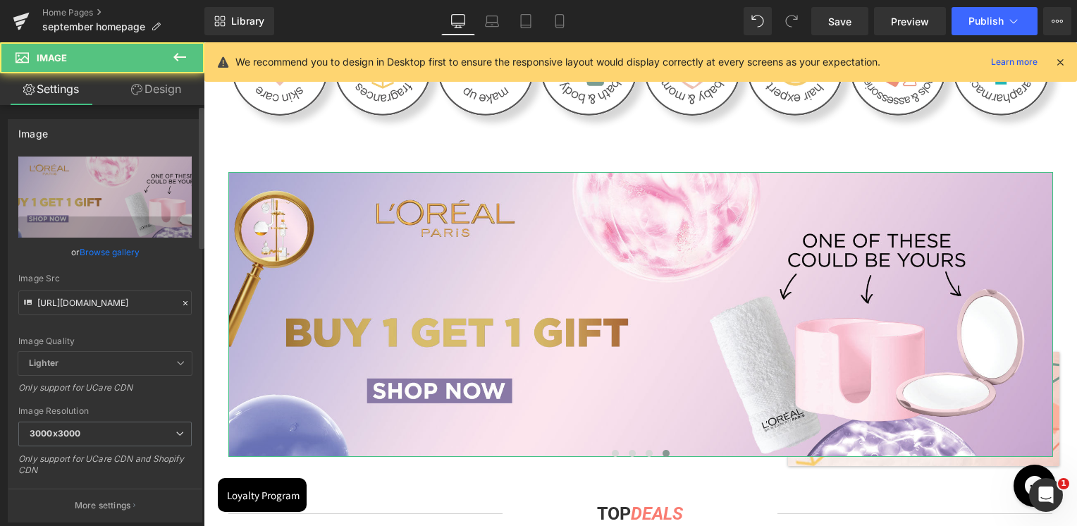
scroll to position [493, 0]
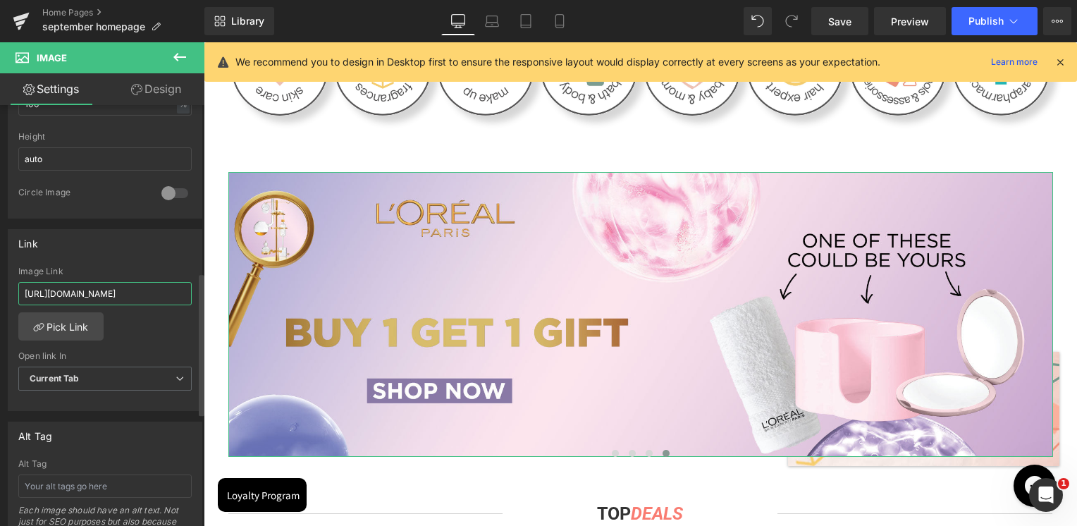
click at [136, 286] on input "[URL][DOMAIN_NAME]" at bounding box center [104, 293] width 173 height 23
click at [135, 286] on input "[URL][DOMAIN_NAME]" at bounding box center [104, 293] width 173 height 23
paste input "oreal-paris-skin-car"
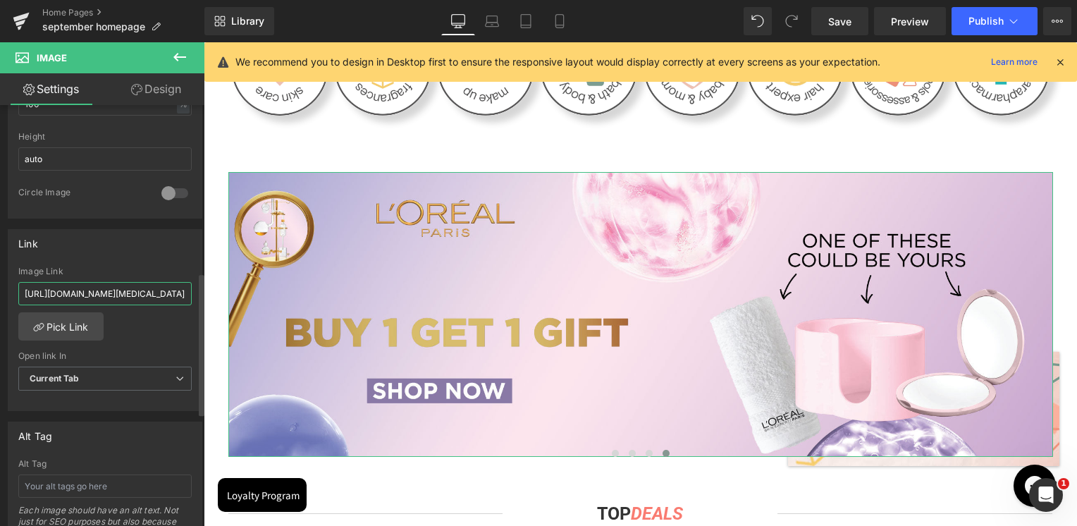
scroll to position [0, 76]
type input "https://skinsociety.me/collections/loreal-paris-skin-care-1"
click at [132, 266] on div "Image Link" at bounding box center [104, 271] width 173 height 10
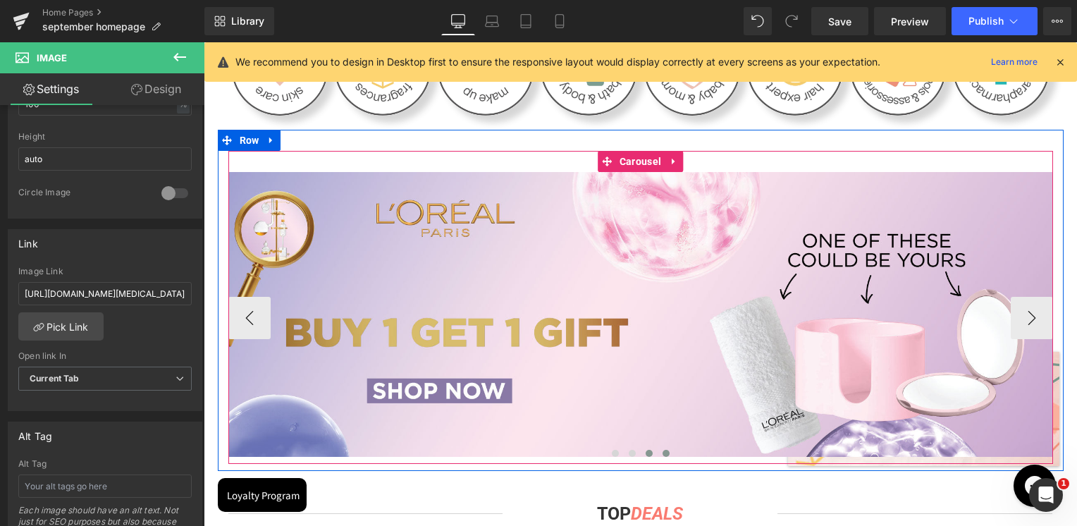
click at [646, 453] on span at bounding box center [649, 453] width 7 height 7
click at [624, 453] on button at bounding box center [632, 453] width 17 height 14
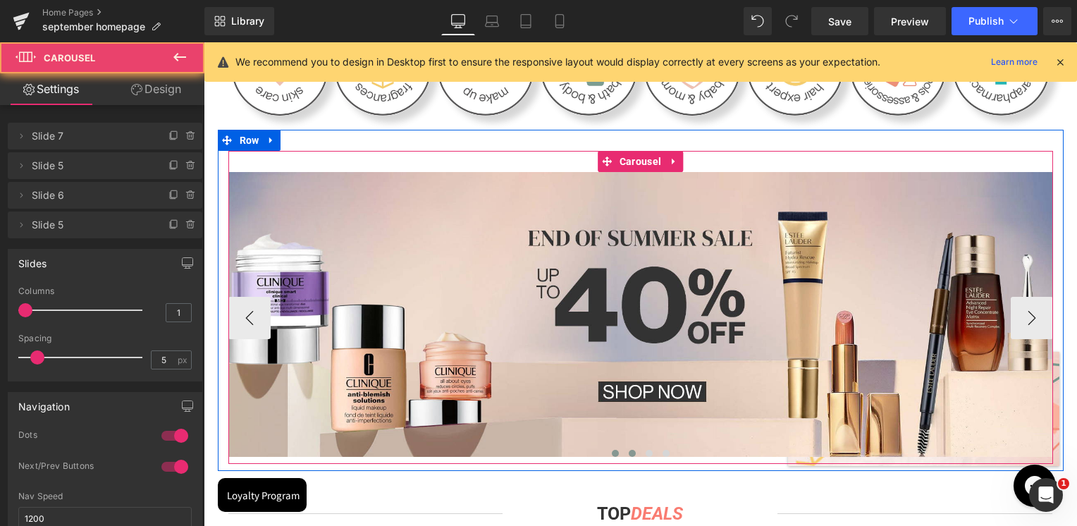
click at [612, 455] on span at bounding box center [615, 453] width 7 height 7
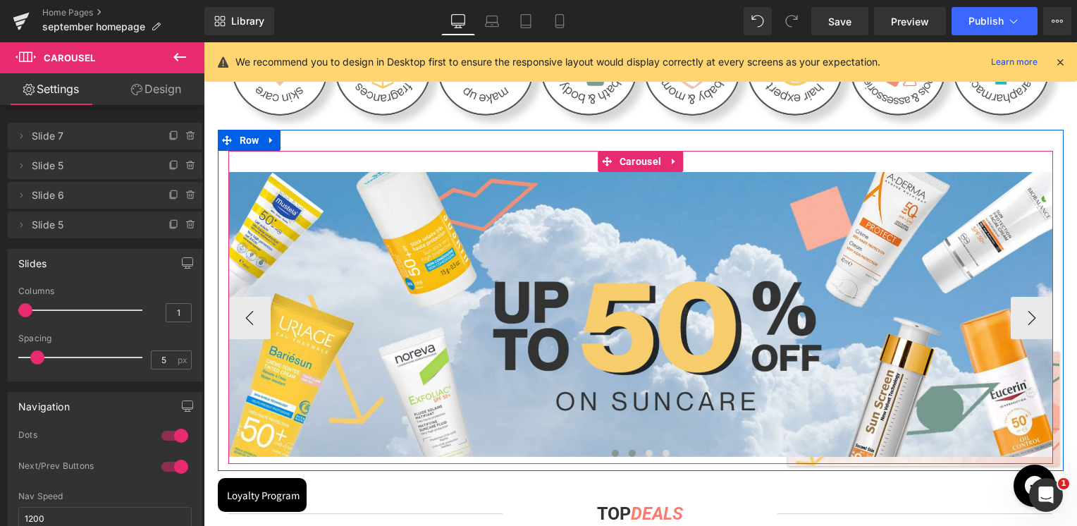
click at [631, 455] on button at bounding box center [632, 453] width 17 height 14
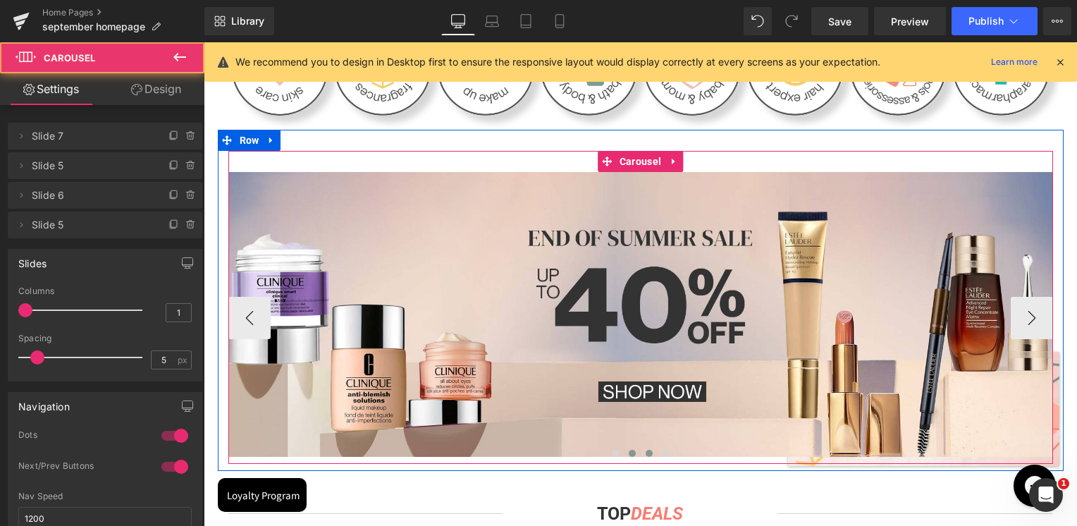
click at [634, 451] on button at bounding box center [632, 453] width 17 height 14
click at [646, 452] on span at bounding box center [649, 453] width 7 height 7
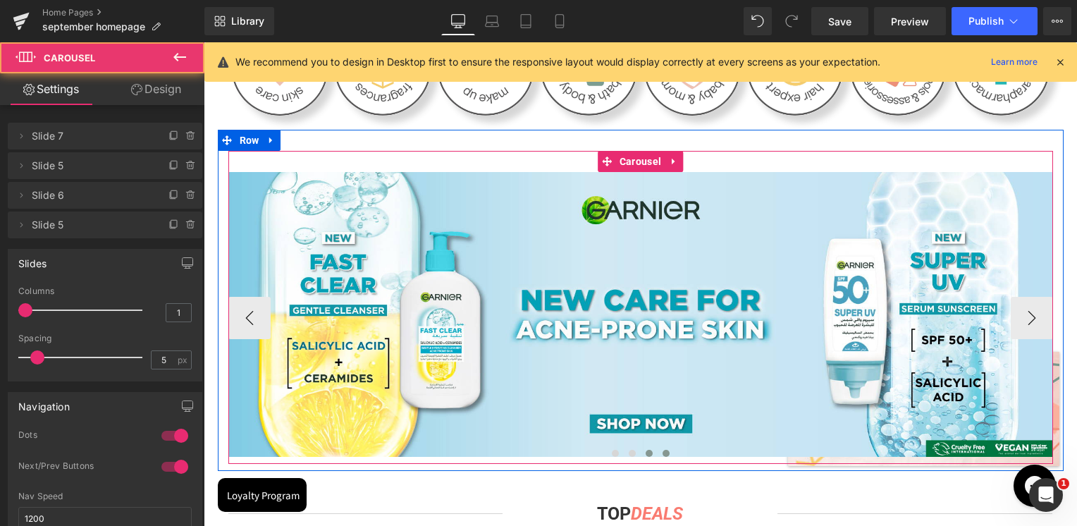
click at [662, 452] on span at bounding box center [665, 453] width 7 height 7
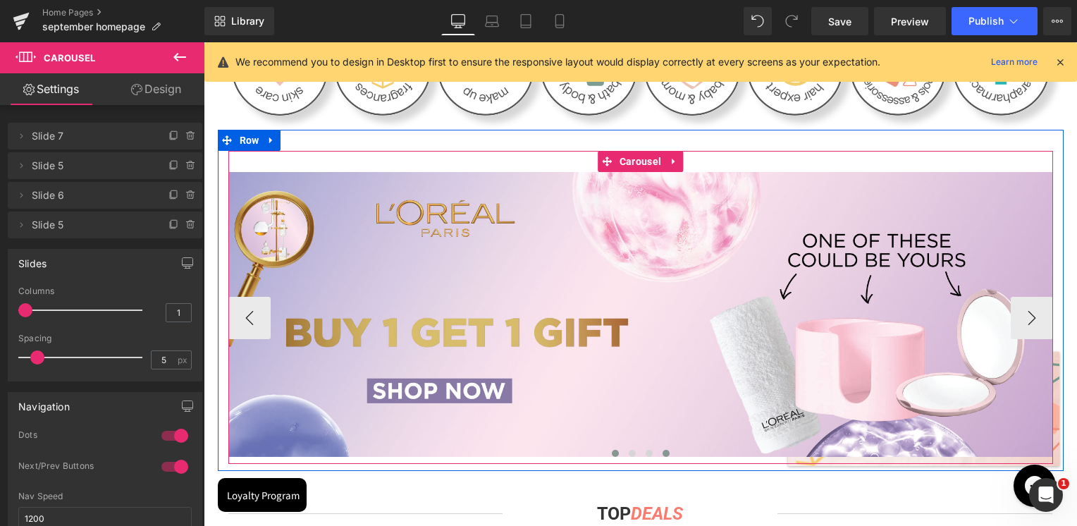
click at [612, 451] on span at bounding box center [615, 453] width 7 height 7
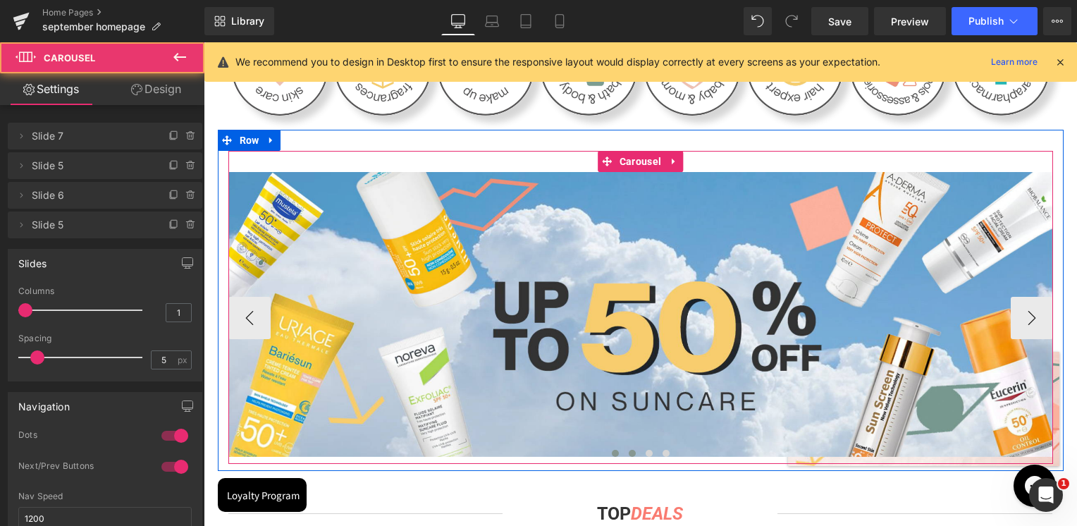
click at [629, 451] on span at bounding box center [632, 453] width 7 height 7
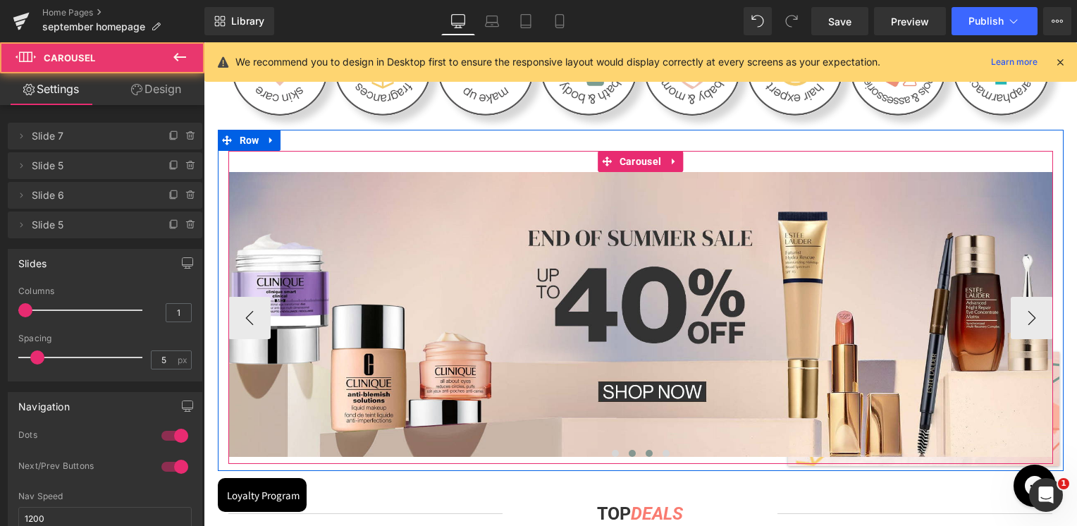
click at [646, 452] on span at bounding box center [649, 453] width 7 height 7
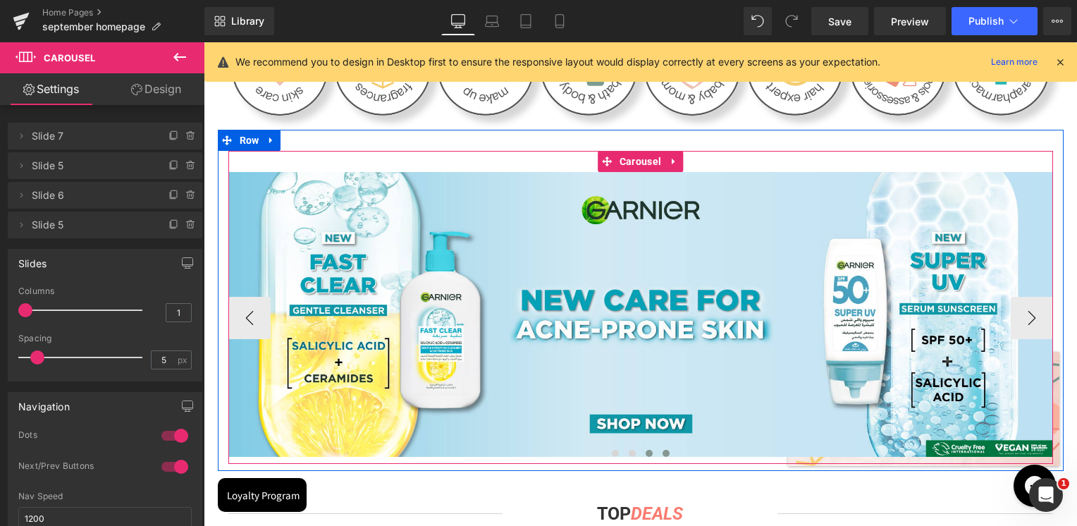
click at [658, 452] on button at bounding box center [666, 453] width 17 height 14
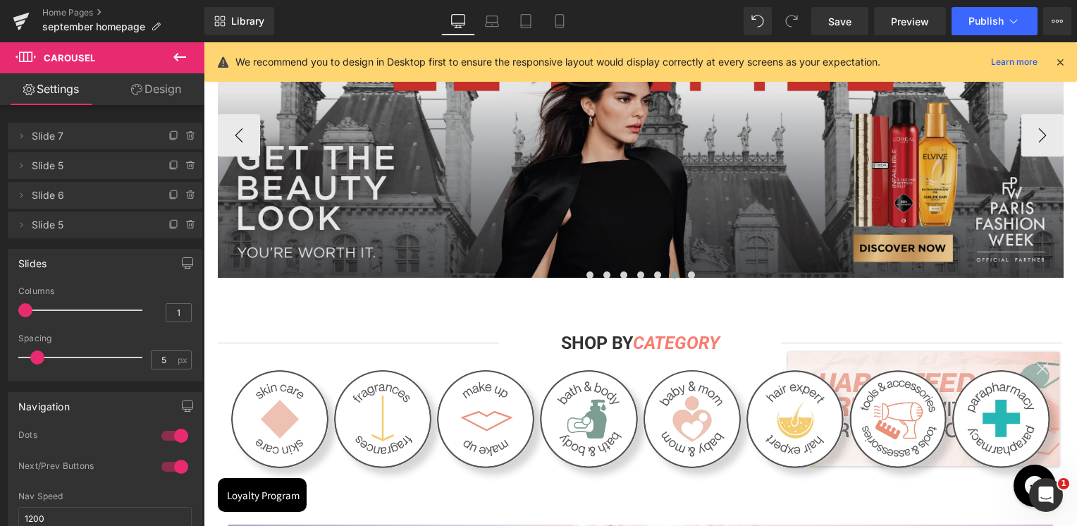
scroll to position [70, 0]
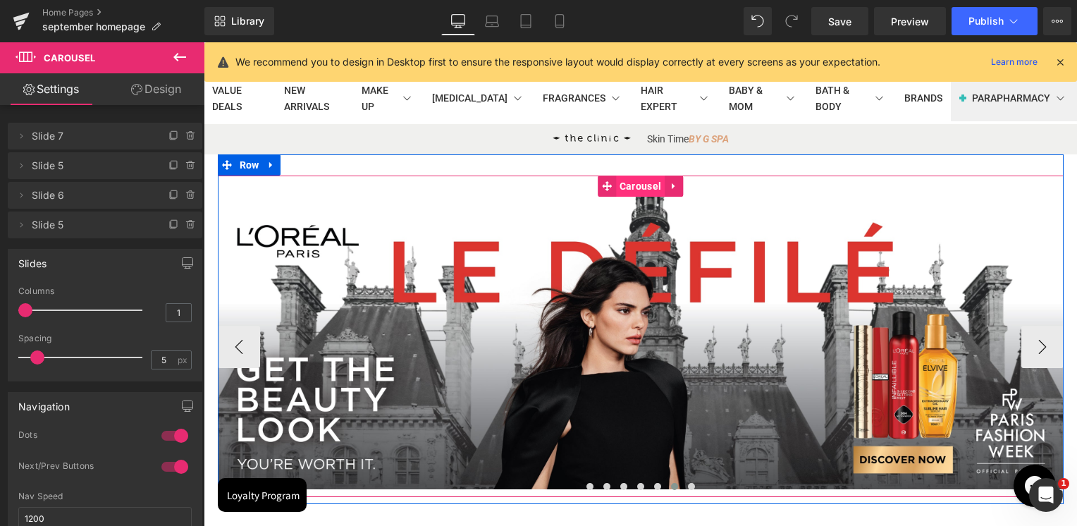
click at [622, 188] on span "Carousel" at bounding box center [640, 185] width 49 height 21
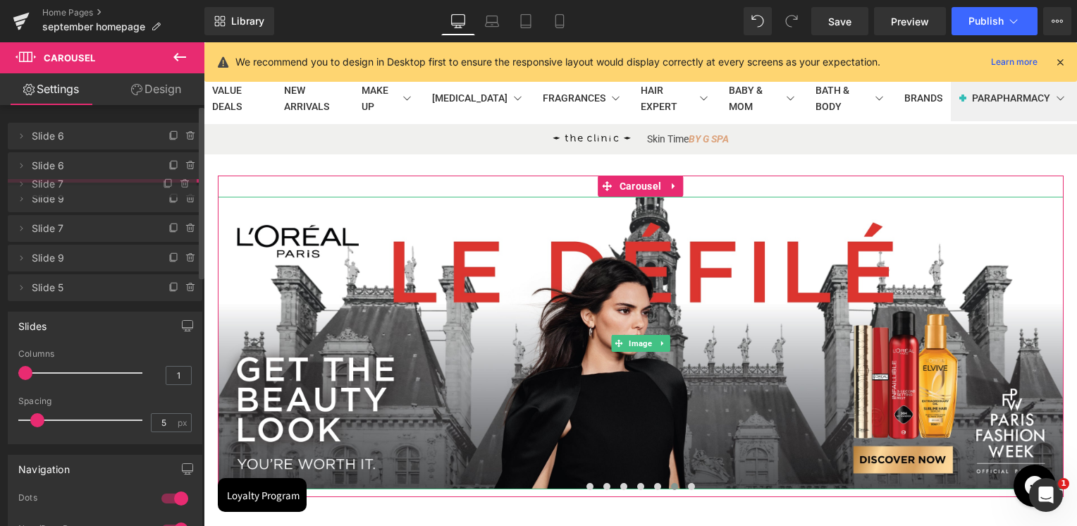
drag, startPoint x: 92, startPoint y: 277, endPoint x: 110, endPoint y: 177, distance: 101.7
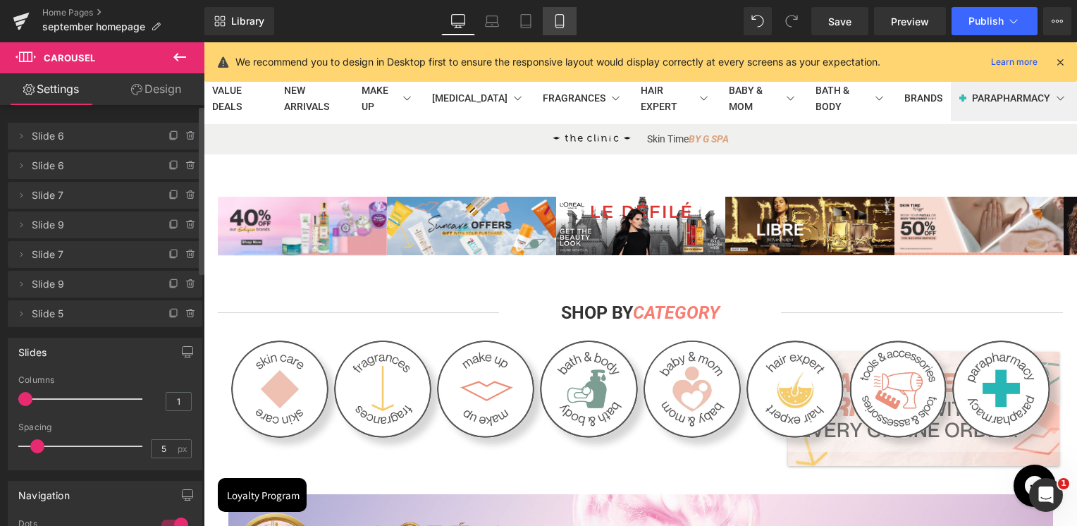
click at [555, 24] on icon at bounding box center [560, 21] width 14 height 14
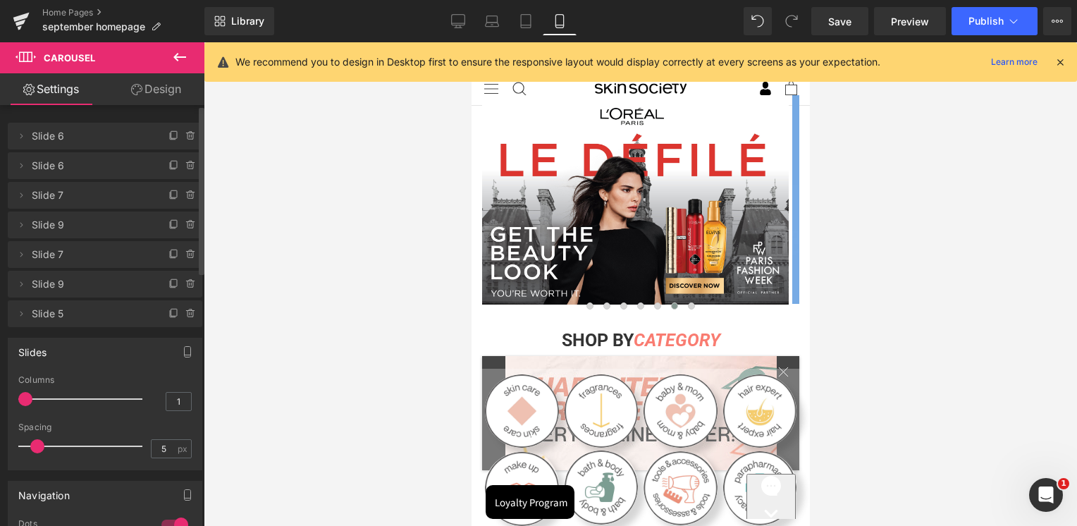
scroll to position [0, 0]
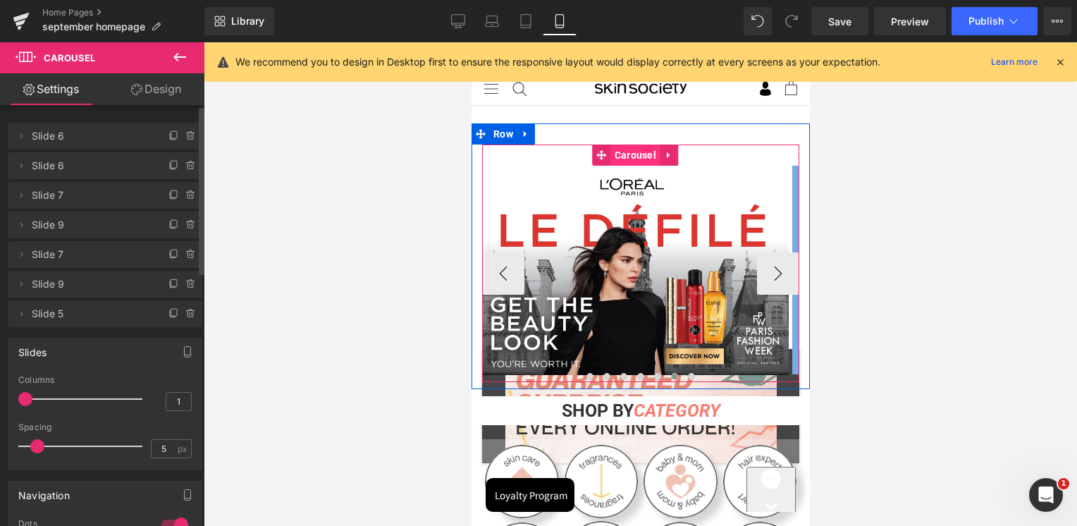
click at [640, 159] on span "Carousel" at bounding box center [634, 154] width 49 height 21
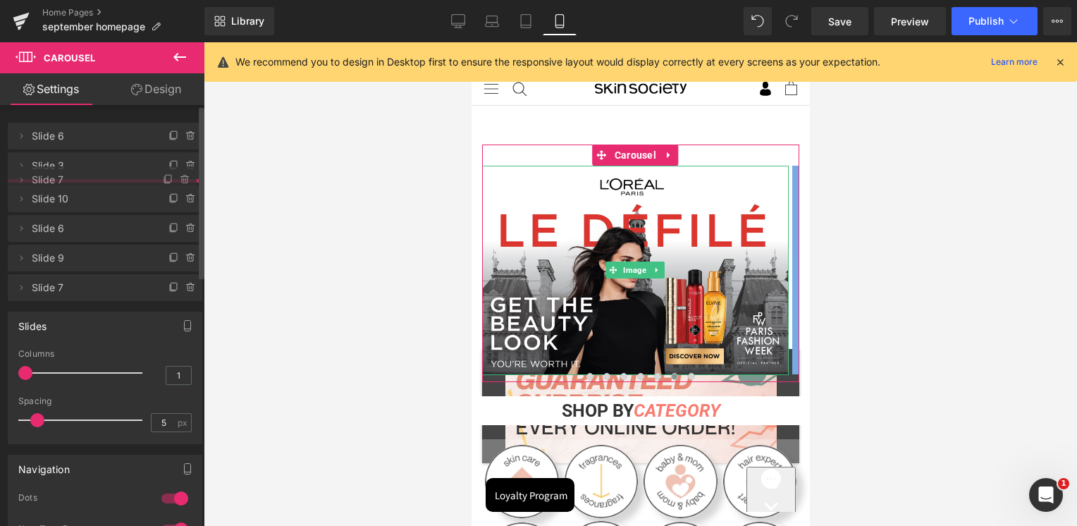
drag, startPoint x: 74, startPoint y: 286, endPoint x: 87, endPoint y: 182, distance: 105.1
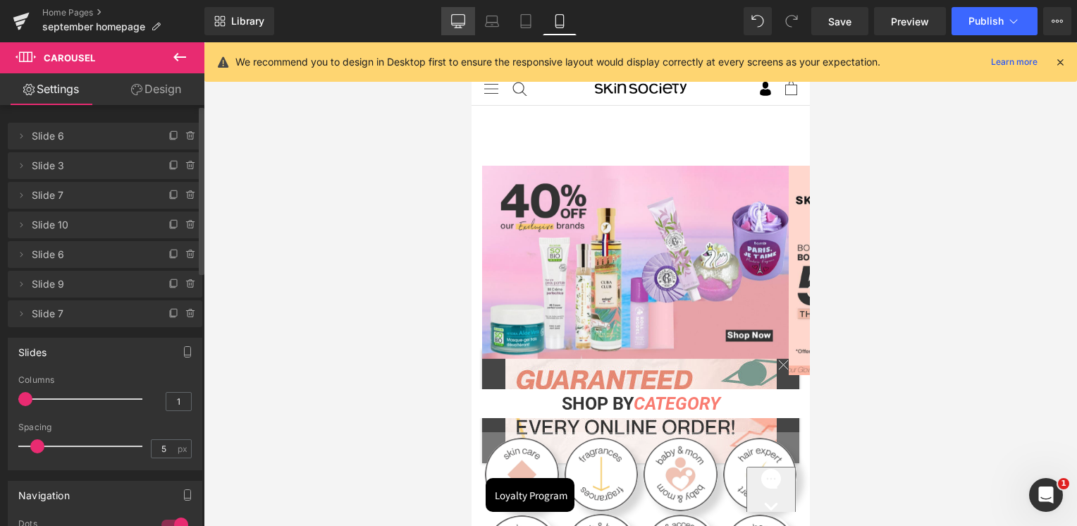
click at [461, 14] on icon at bounding box center [458, 21] width 14 height 14
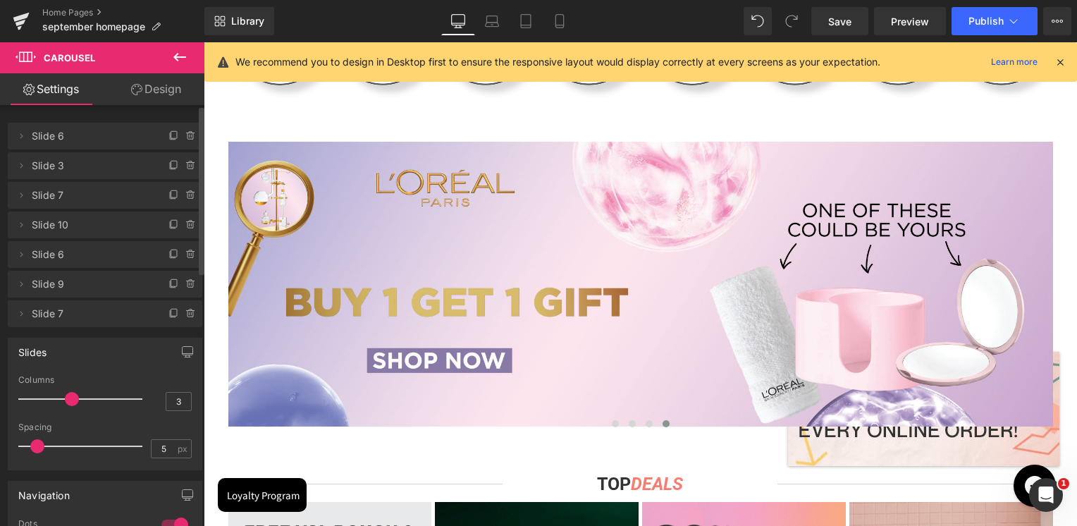
scroll to position [564, 0]
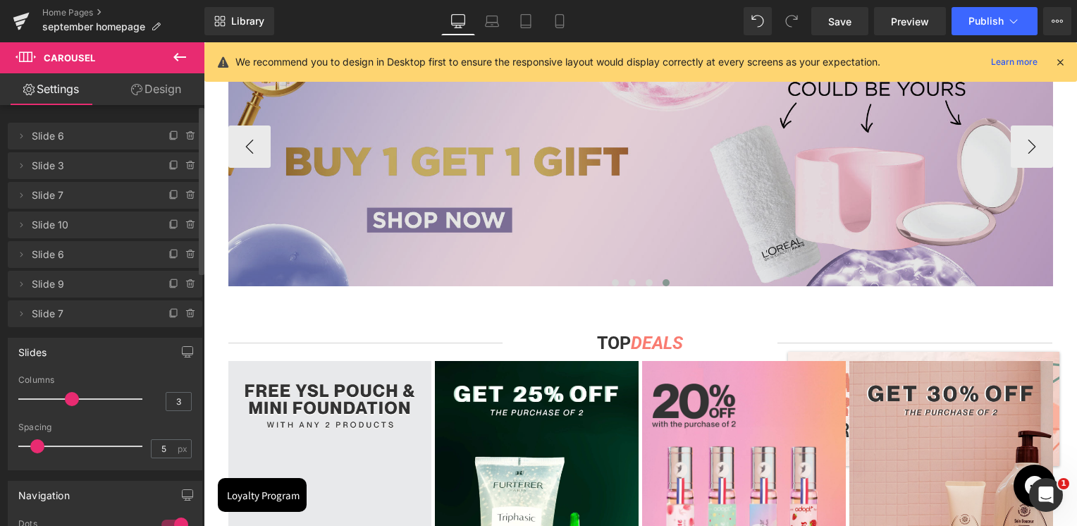
click at [651, 203] on img at bounding box center [640, 143] width 825 height 285
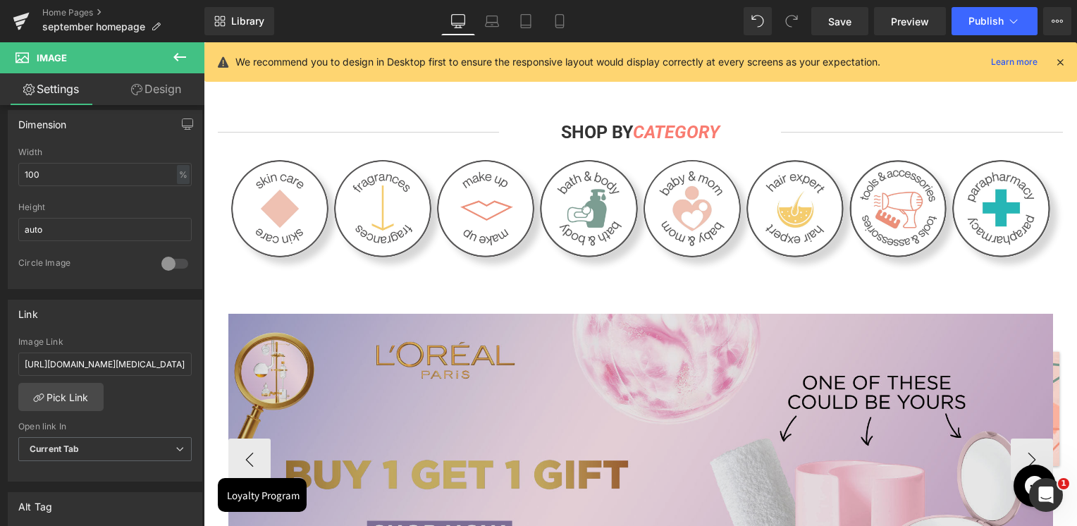
scroll to position [0, 0]
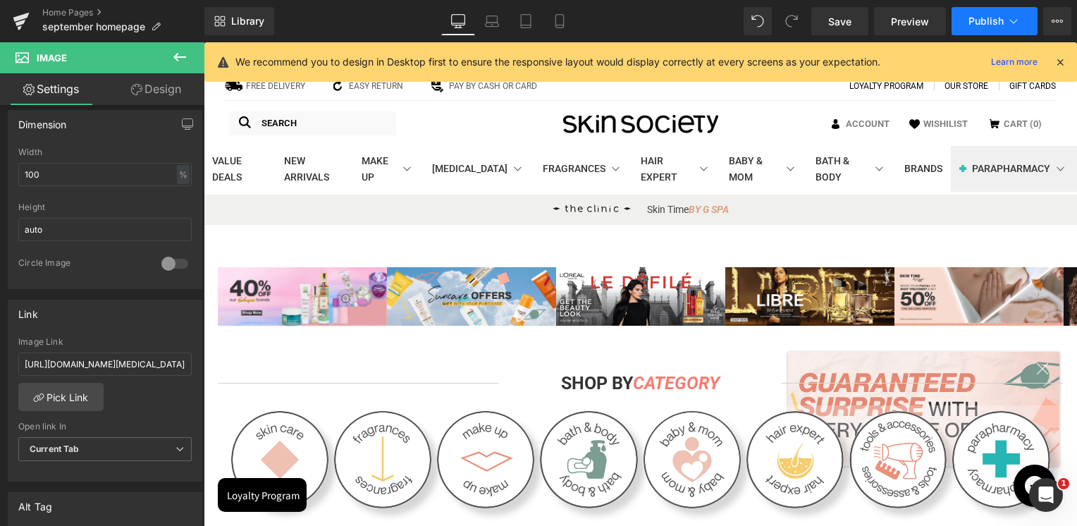
click at [987, 27] on button "Publish" at bounding box center [994, 21] width 86 height 28
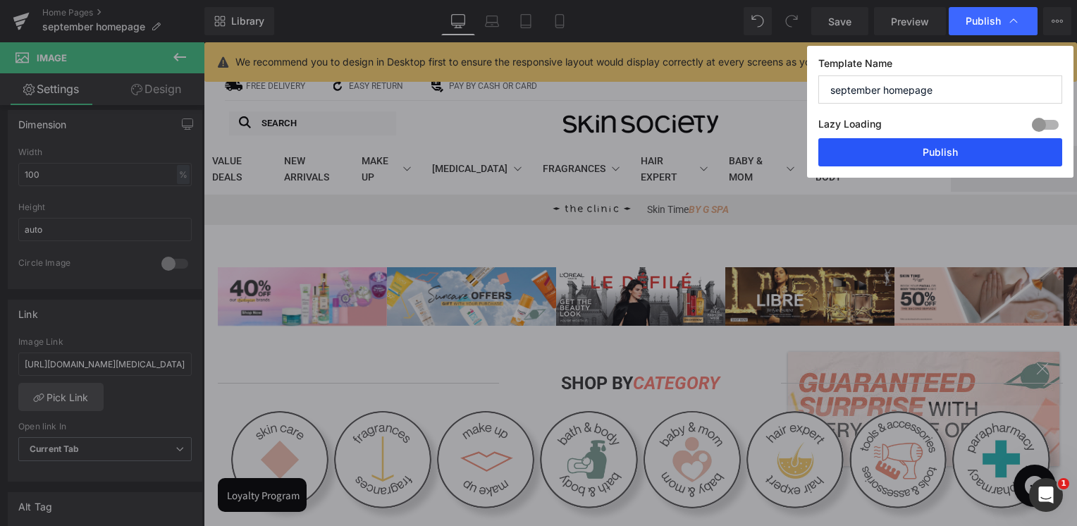
drag, startPoint x: 944, startPoint y: 142, endPoint x: 577, endPoint y: 56, distance: 377.0
click at [944, 142] on button "Publish" at bounding box center [940, 152] width 244 height 28
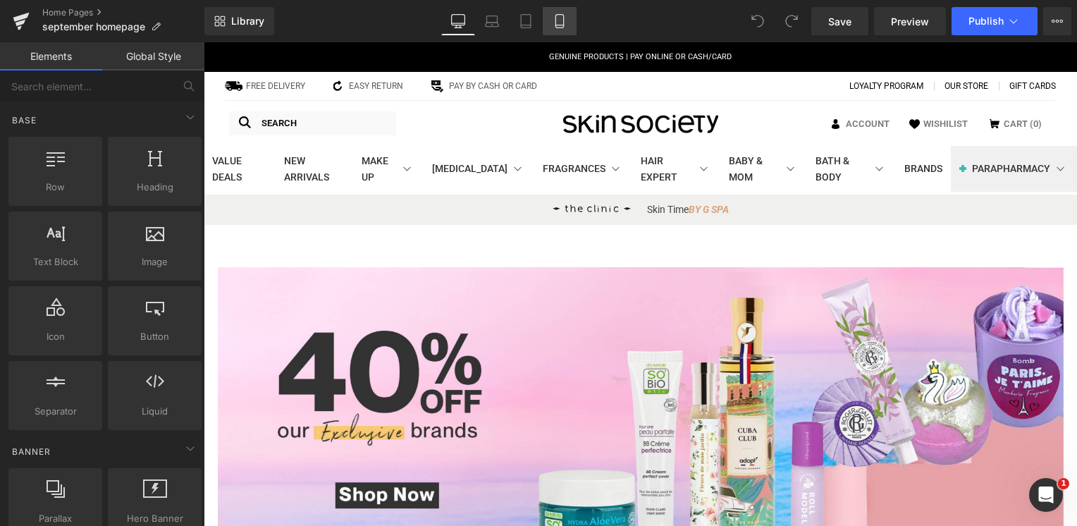
click at [555, 27] on icon at bounding box center [559, 21] width 8 height 13
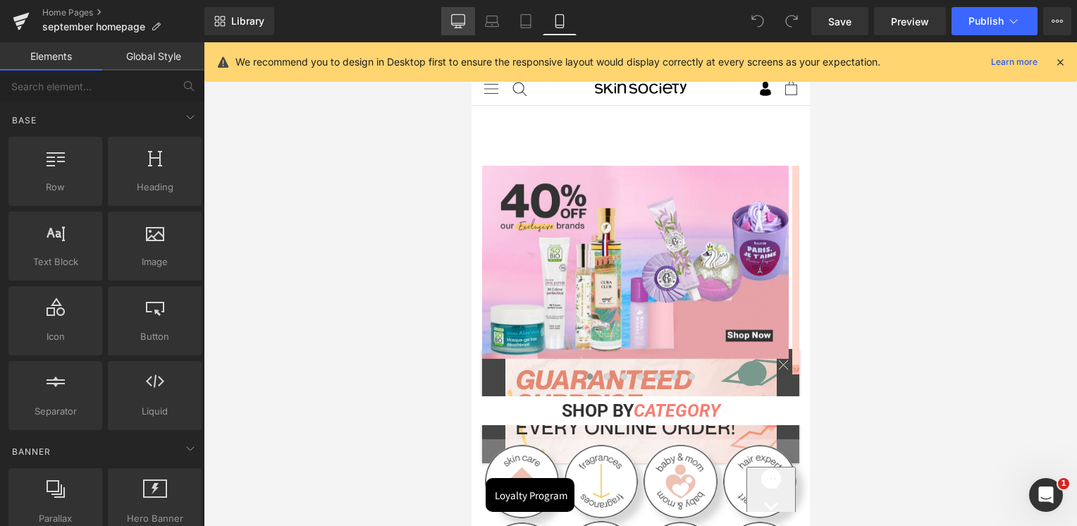
click at [457, 21] on icon at bounding box center [458, 21] width 14 height 14
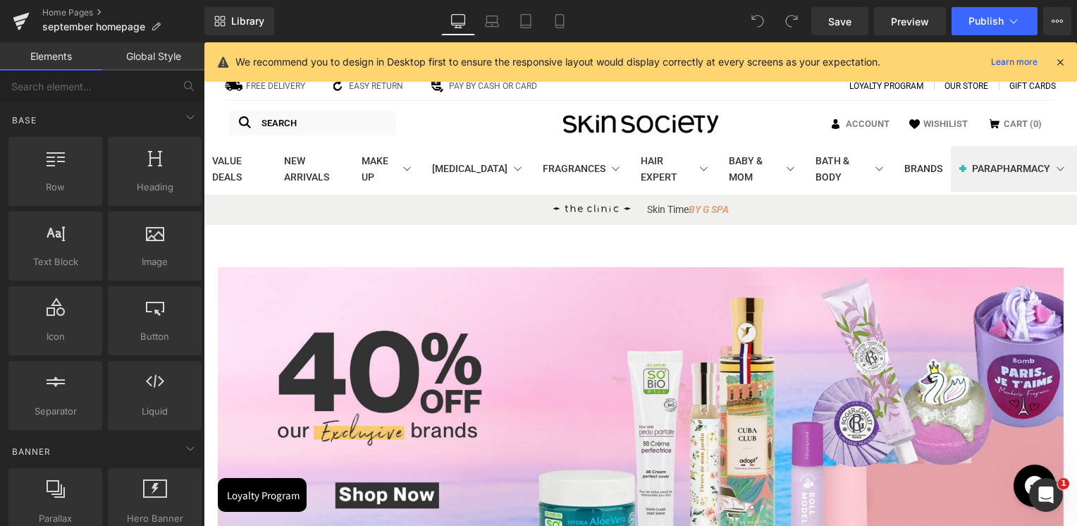
click at [623, 95] on nav "FREE DELIVERY EASY RETURN PAY BY CASH OR CARD Loyalty program OUR STORE Gift Ca…" at bounding box center [640, 86] width 873 height 29
click at [1063, 61] on icon at bounding box center [1060, 62] width 13 height 13
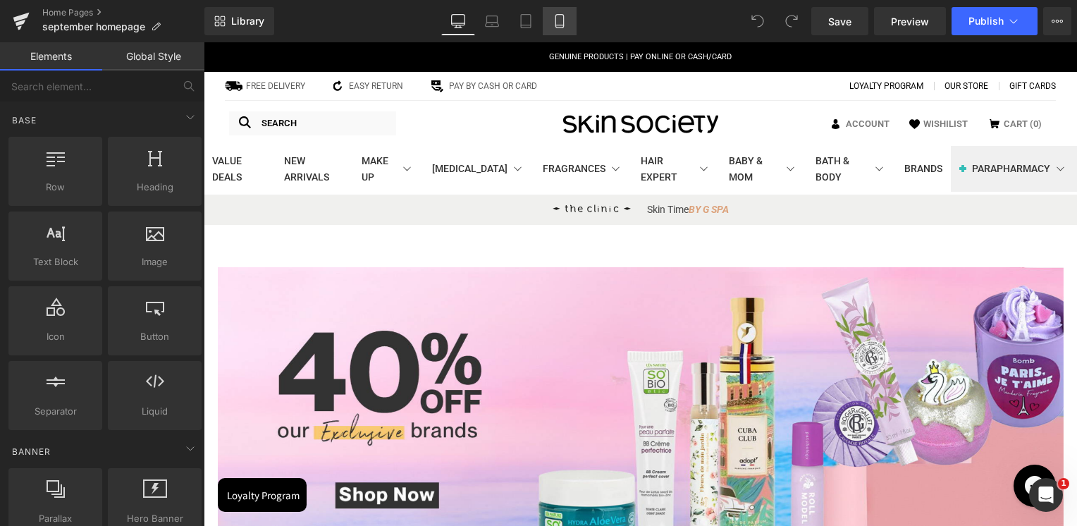
click at [553, 11] on link "Mobile" at bounding box center [560, 21] width 34 height 28
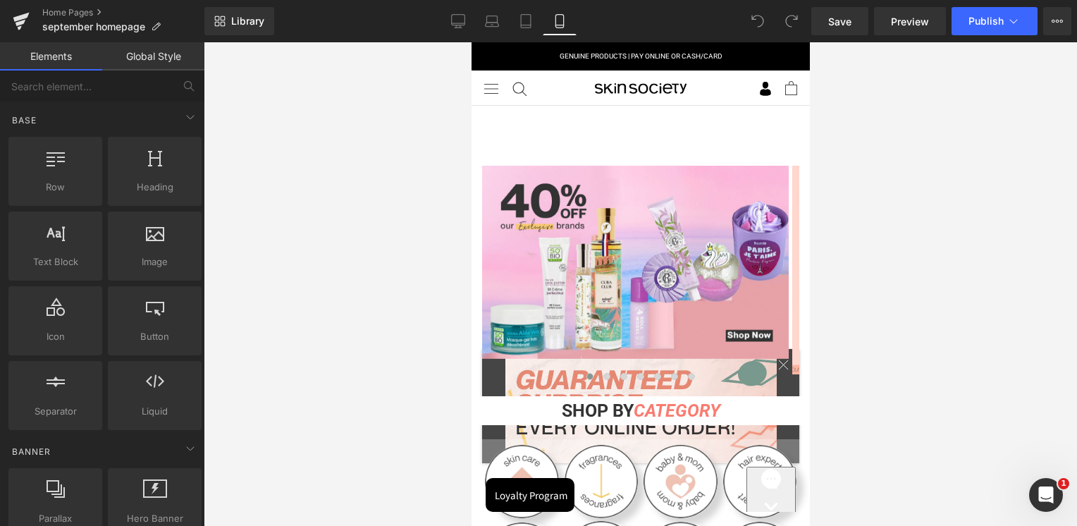
click at [633, 138] on div "Image Image Image Image Image Image Image ‹" at bounding box center [640, 256] width 338 height 266
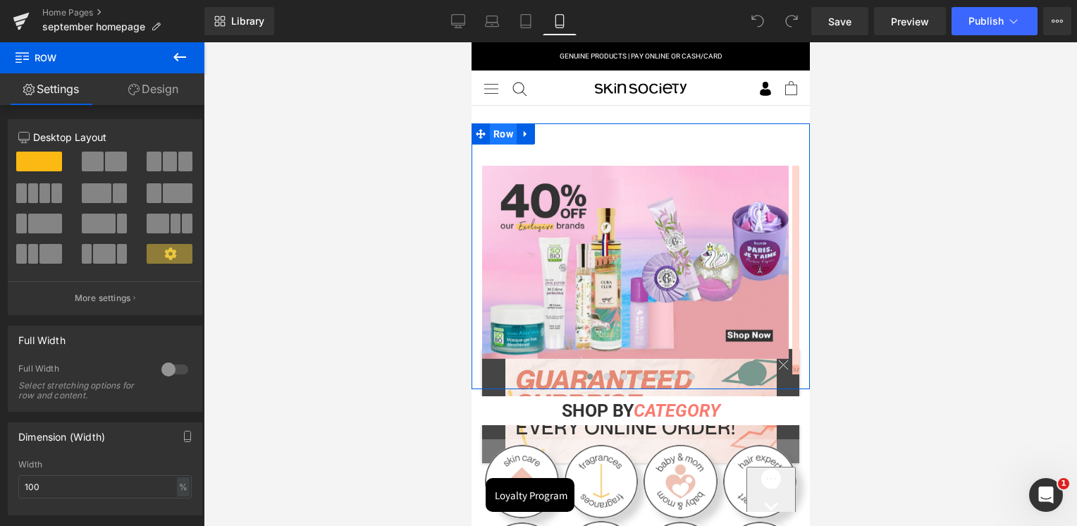
click at [501, 139] on span "Row" at bounding box center [502, 133] width 27 height 21
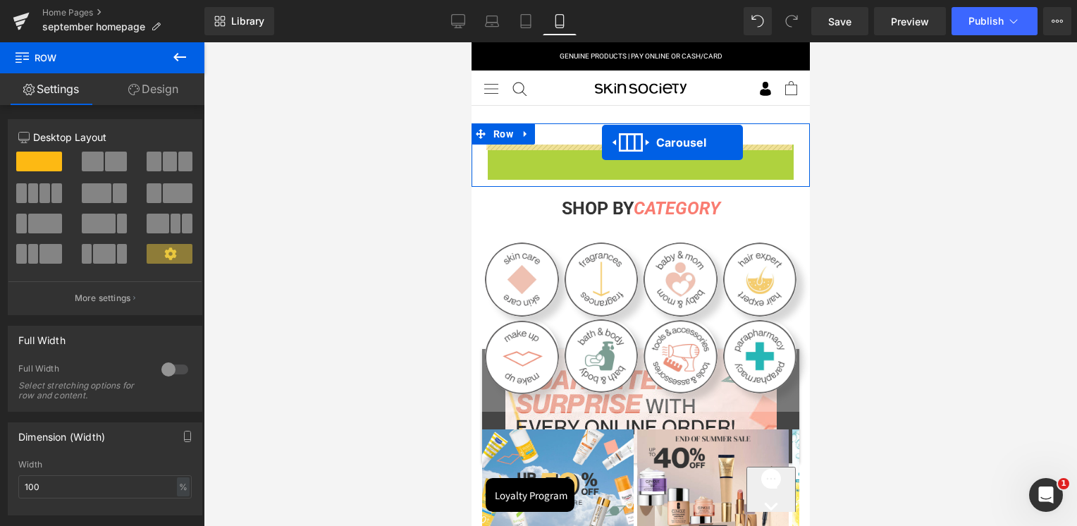
drag, startPoint x: 601, startPoint y: 154, endPoint x: 601, endPoint y: 142, distance: 11.3
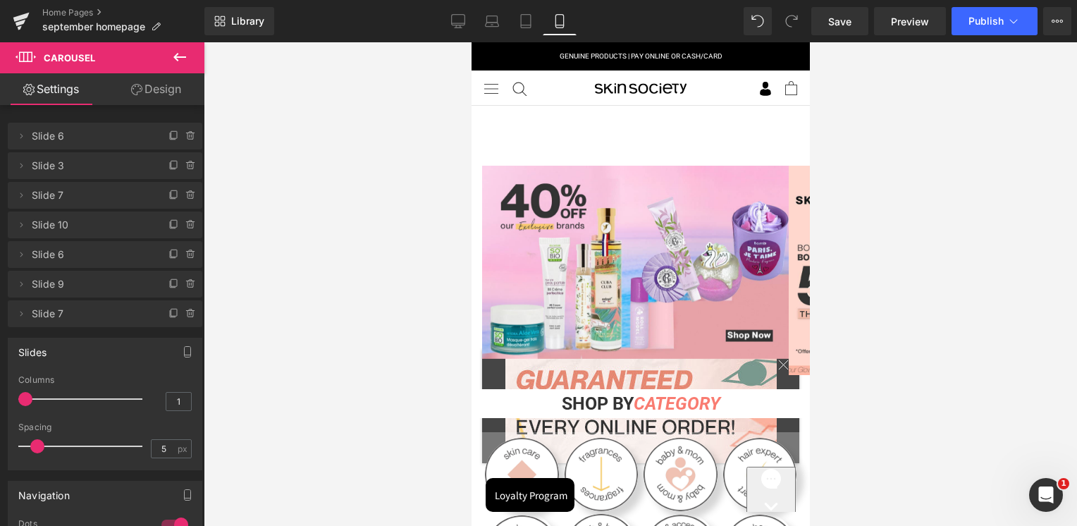
click at [901, 251] on div at bounding box center [640, 283] width 873 height 483
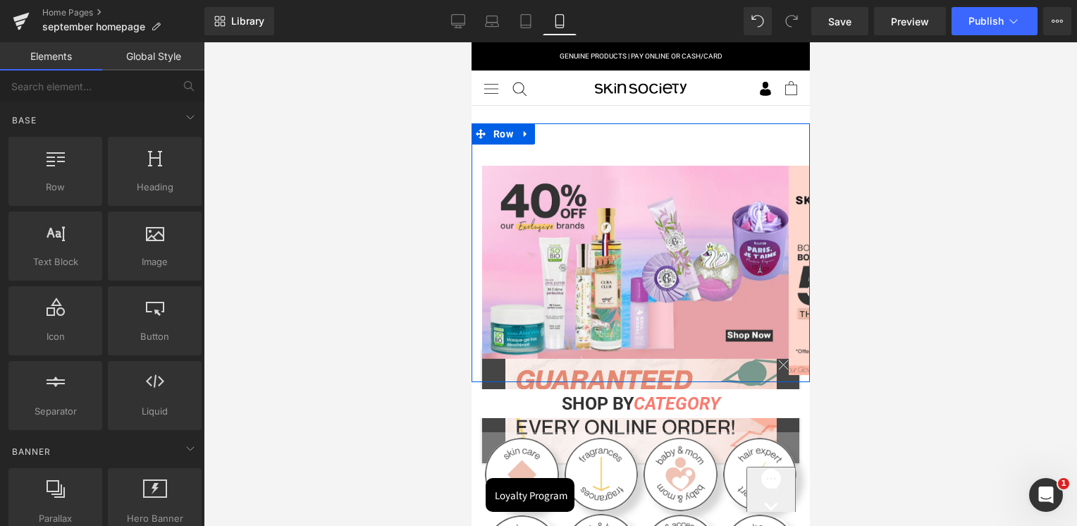
click at [605, 151] on icon at bounding box center [608, 155] width 8 height 8
click at [623, 151] on span "Carousel" at bounding box center [634, 155] width 39 height 17
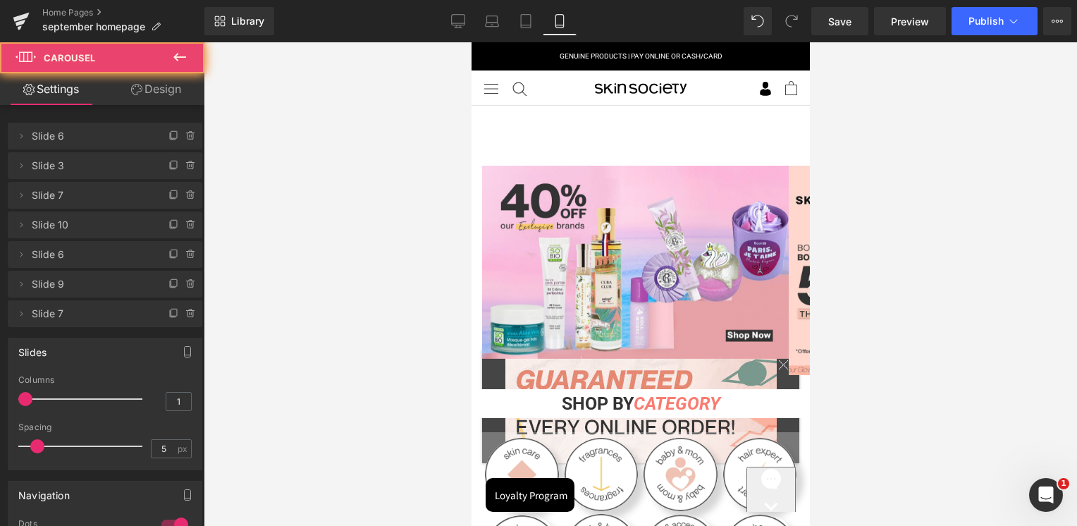
click at [954, 248] on div at bounding box center [640, 283] width 873 height 483
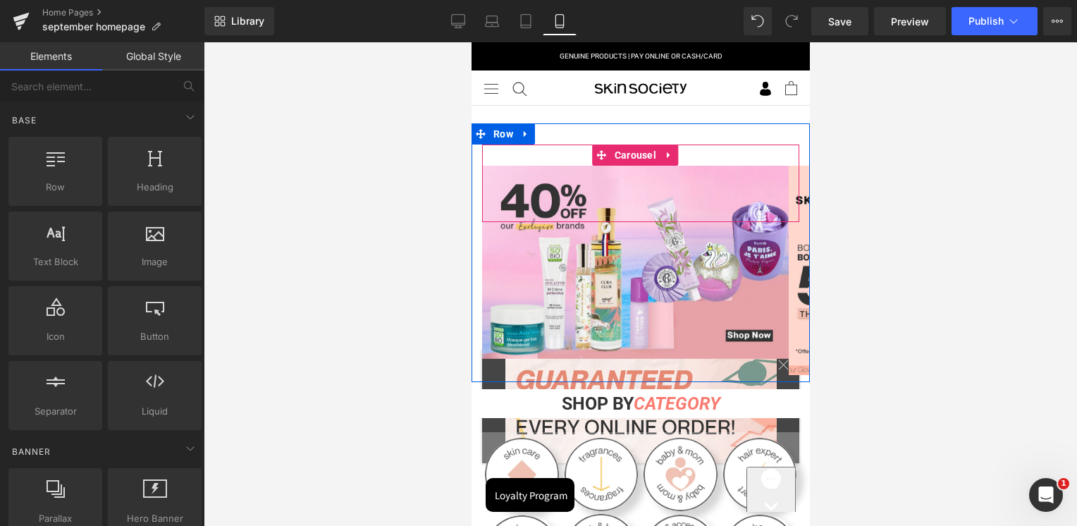
click at [636, 159] on span "Carousel" at bounding box center [634, 154] width 49 height 21
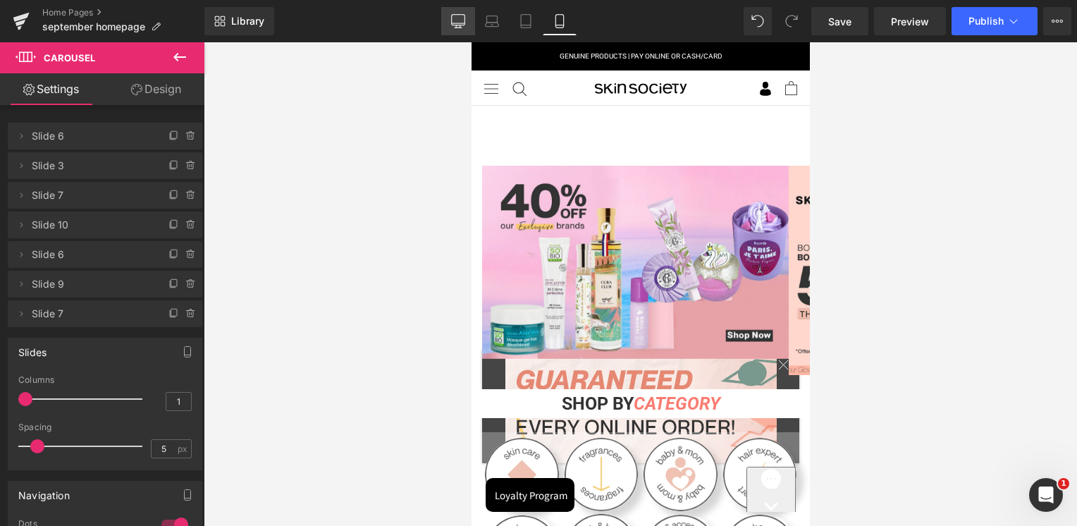
click at [467, 26] on link "Desktop" at bounding box center [458, 21] width 34 height 28
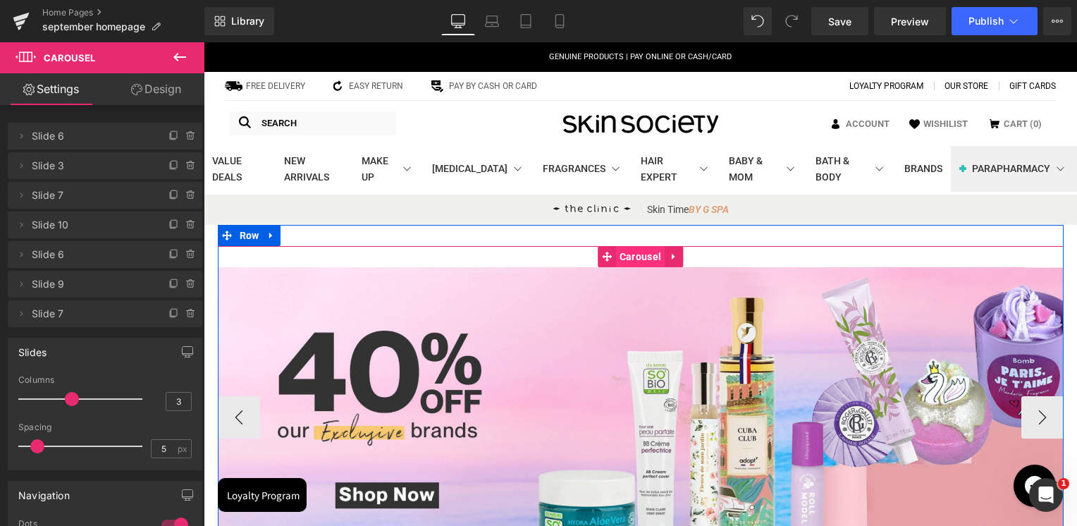
click at [624, 255] on span "Carousel" at bounding box center [640, 256] width 49 height 21
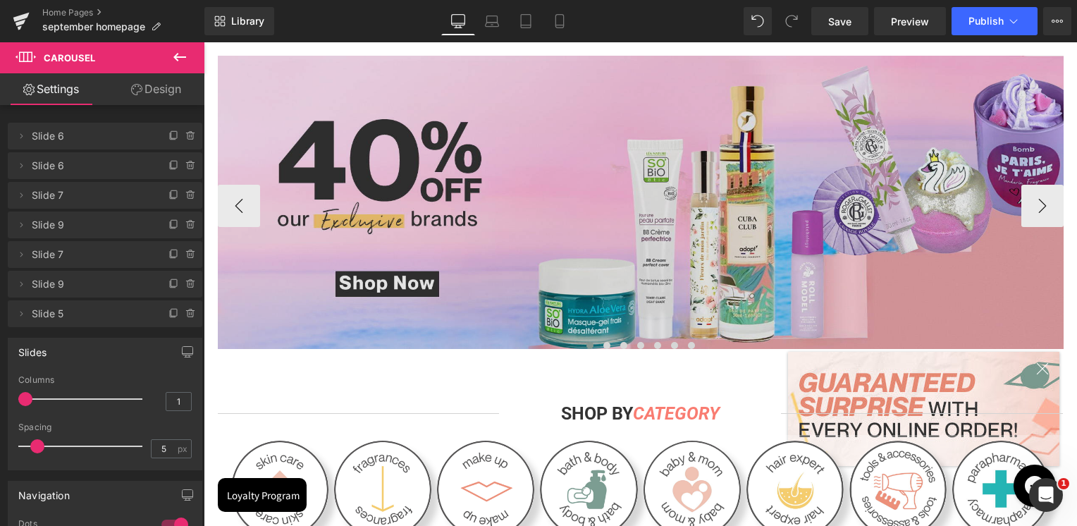
scroll to position [70, 0]
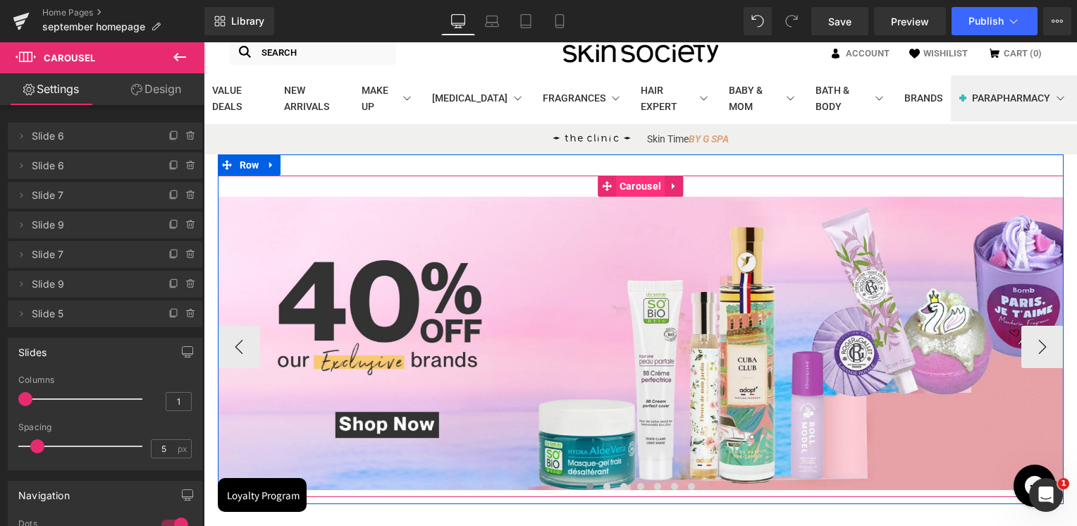
click at [632, 193] on span "Carousel" at bounding box center [640, 185] width 49 height 21
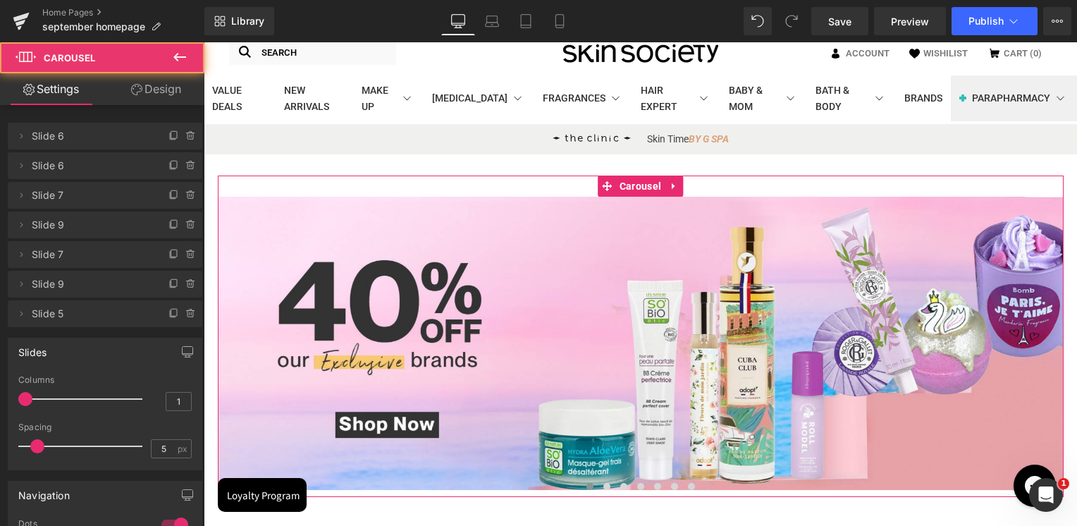
click at [165, 82] on link "Design" at bounding box center [156, 89] width 102 height 32
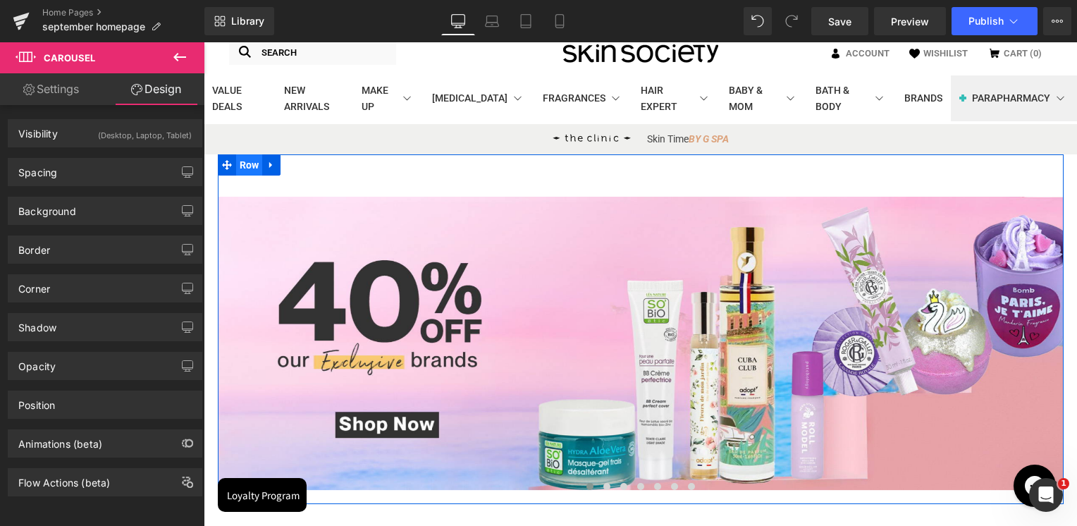
click at [236, 162] on span "Row" at bounding box center [249, 164] width 27 height 21
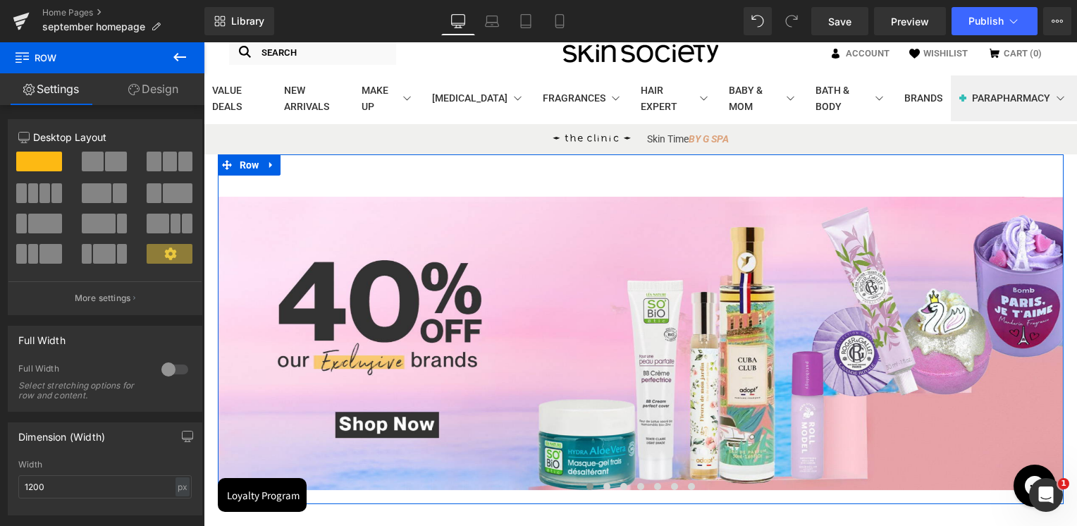
click at [149, 92] on link "Design" at bounding box center [153, 89] width 102 height 32
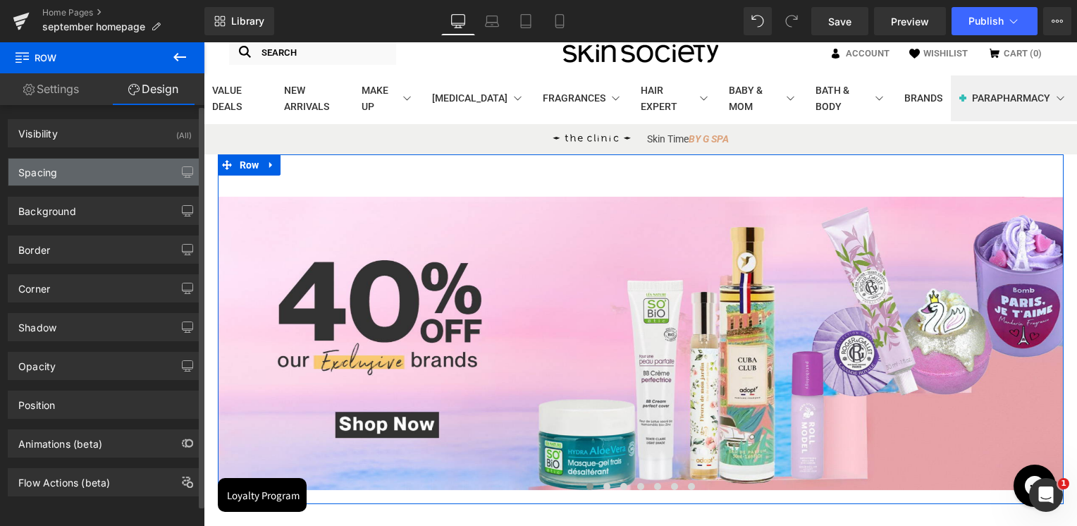
click at [61, 176] on div "Spacing" at bounding box center [104, 172] width 193 height 27
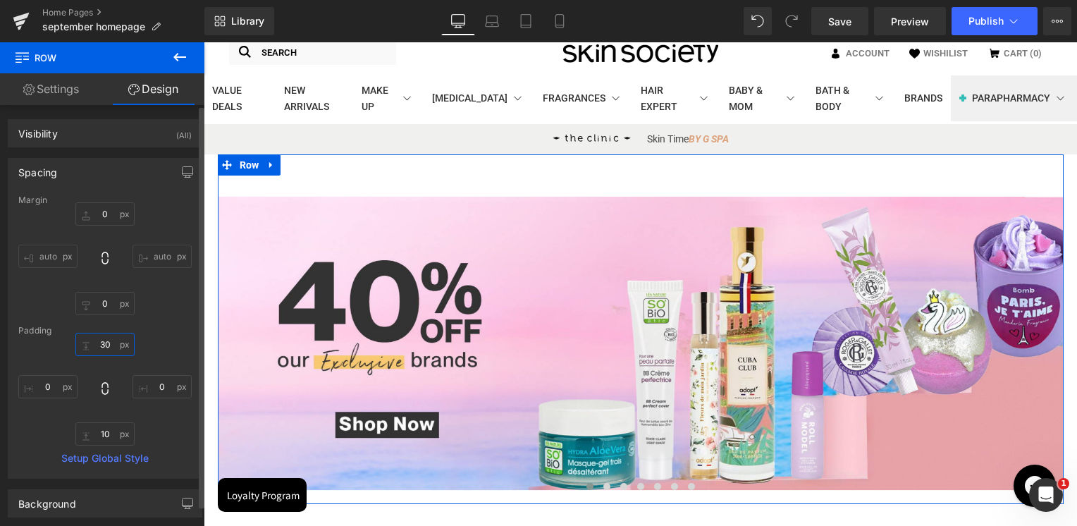
click at [107, 345] on input "30" at bounding box center [104, 344] width 59 height 23
click at [152, 326] on div "Padding" at bounding box center [104, 331] width 173 height 10
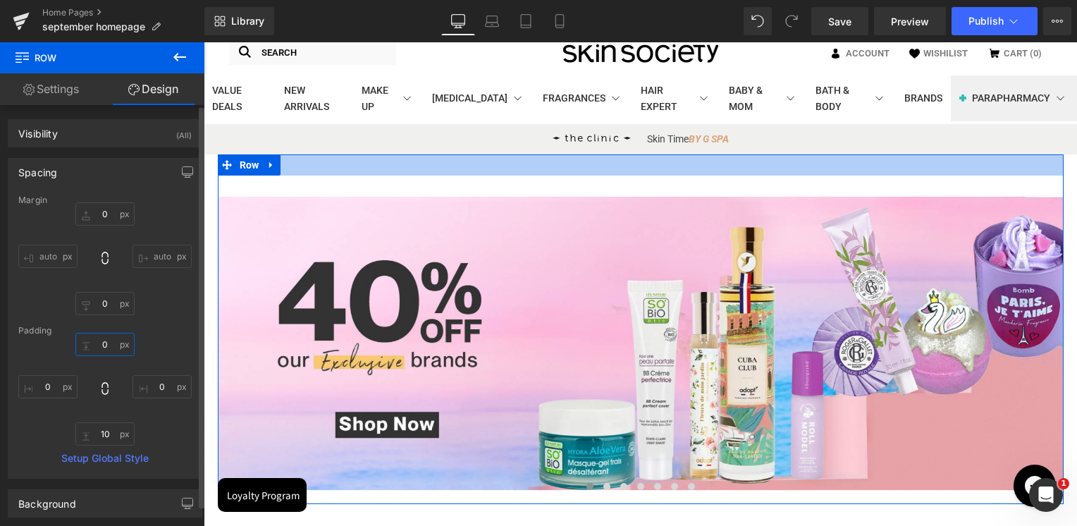
click at [104, 353] on input "text" at bounding box center [104, 344] width 59 height 23
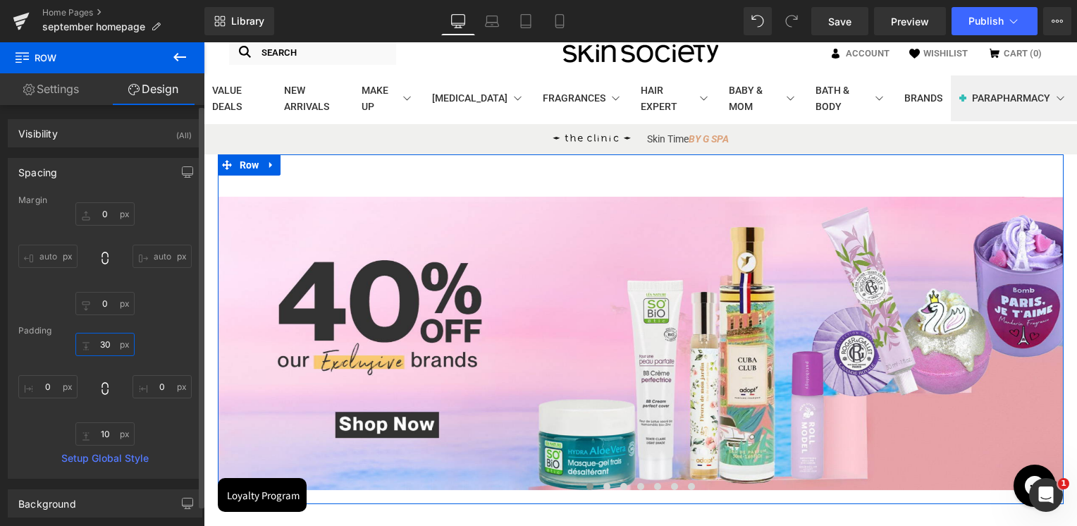
type input "3"
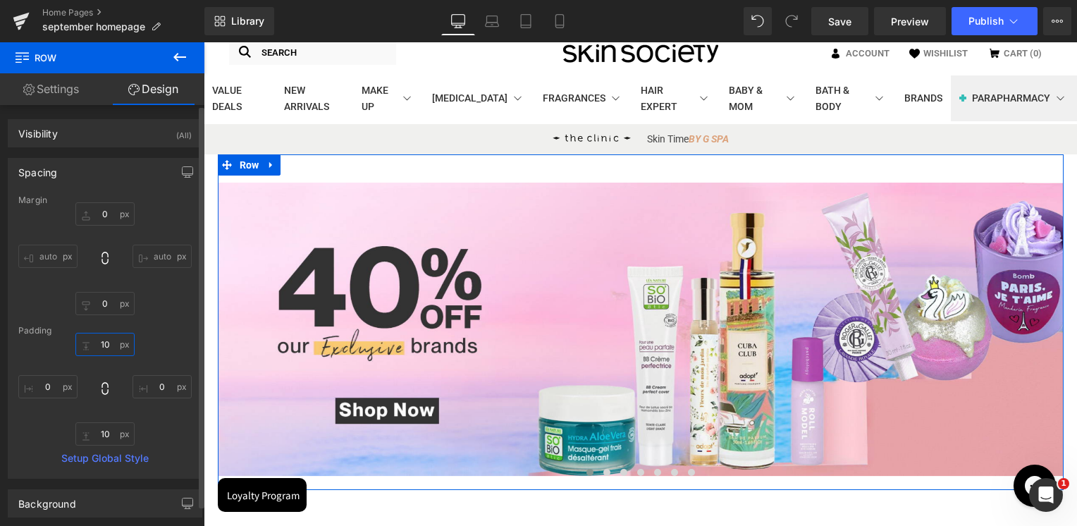
type input "1"
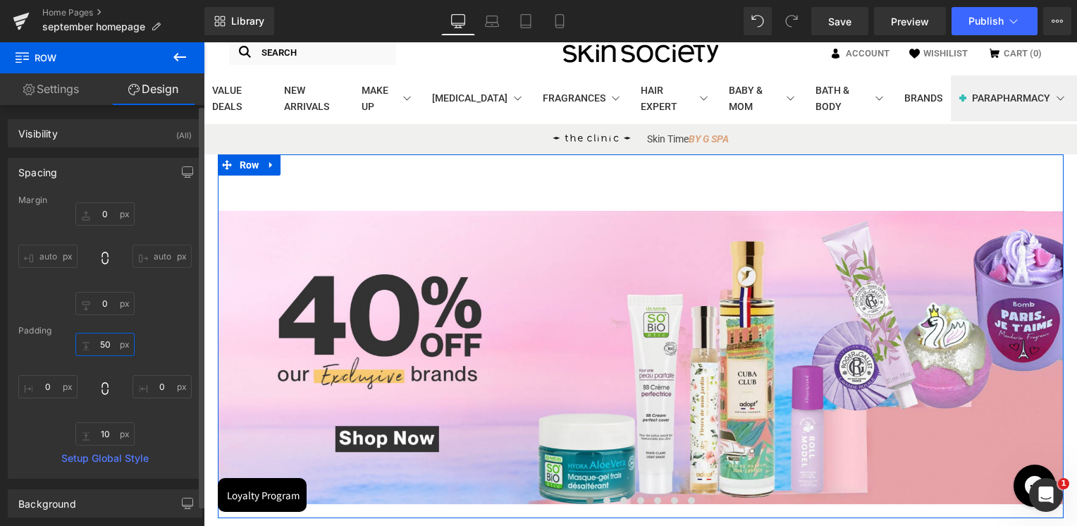
type input "5"
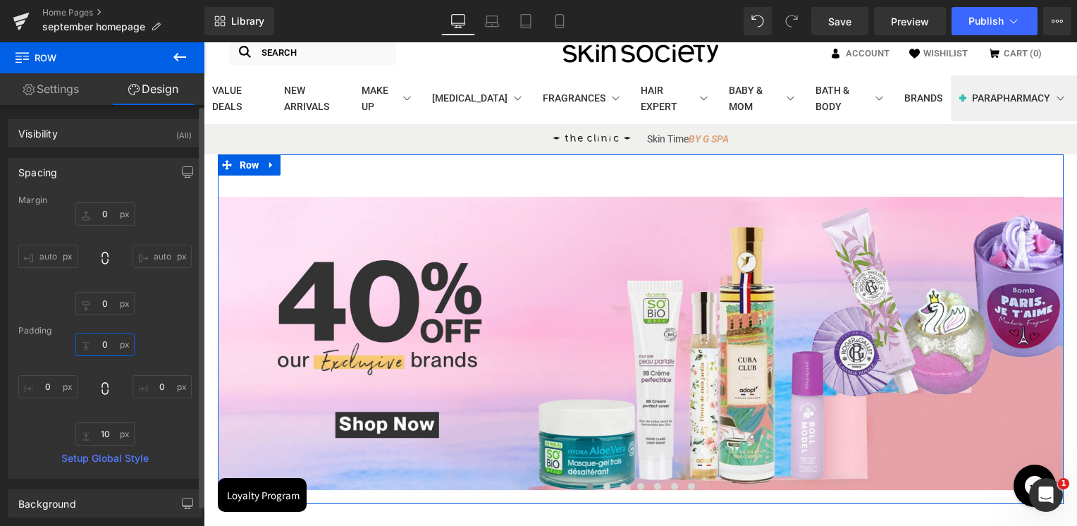
type input "1"
type input "5"
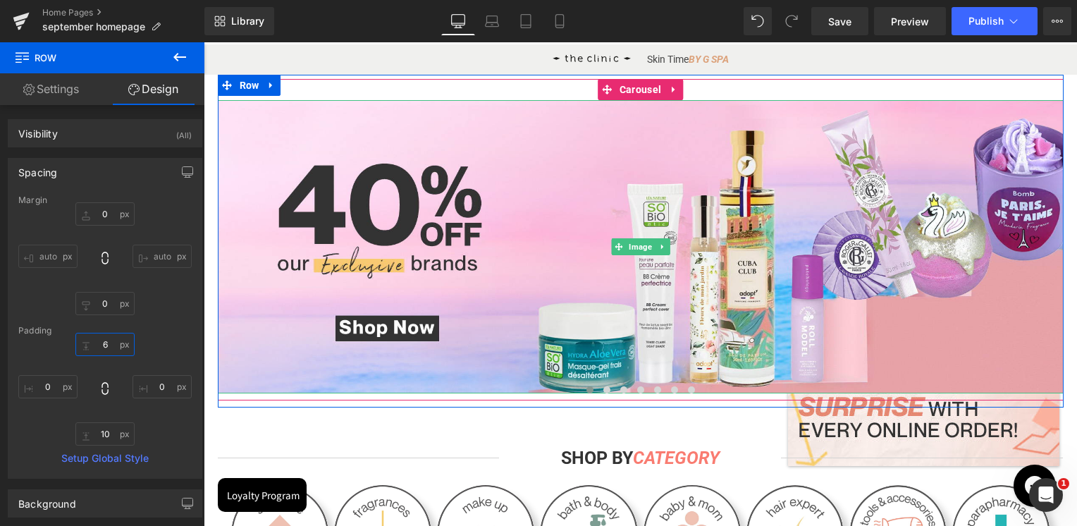
scroll to position [211, 0]
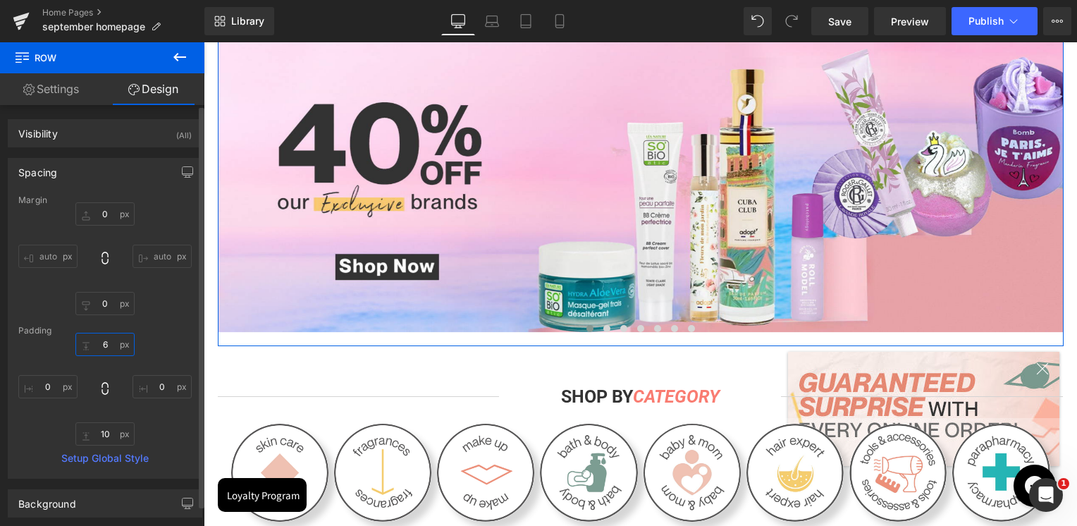
click at [97, 340] on input "6" at bounding box center [104, 344] width 59 height 23
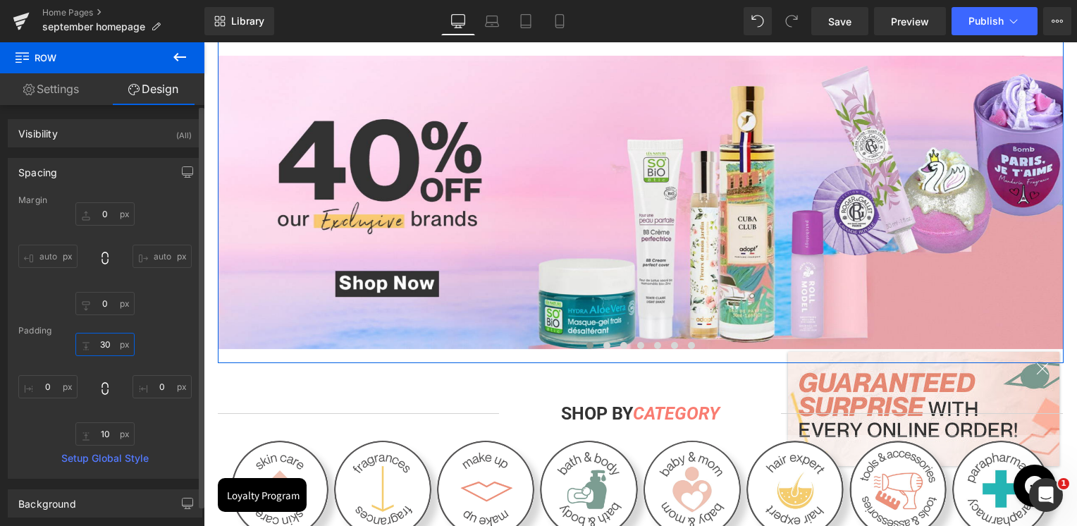
type input "3"
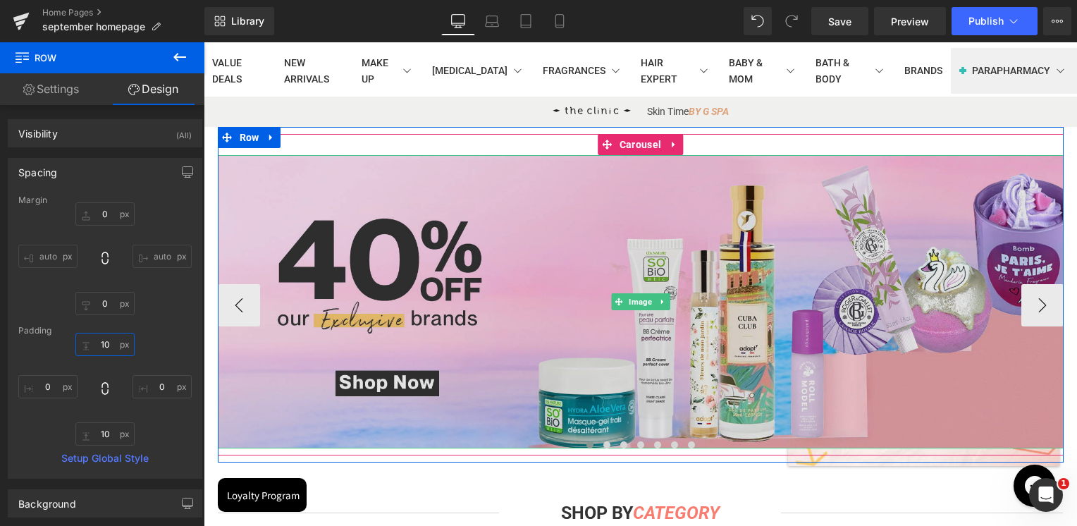
scroll to position [0, 0]
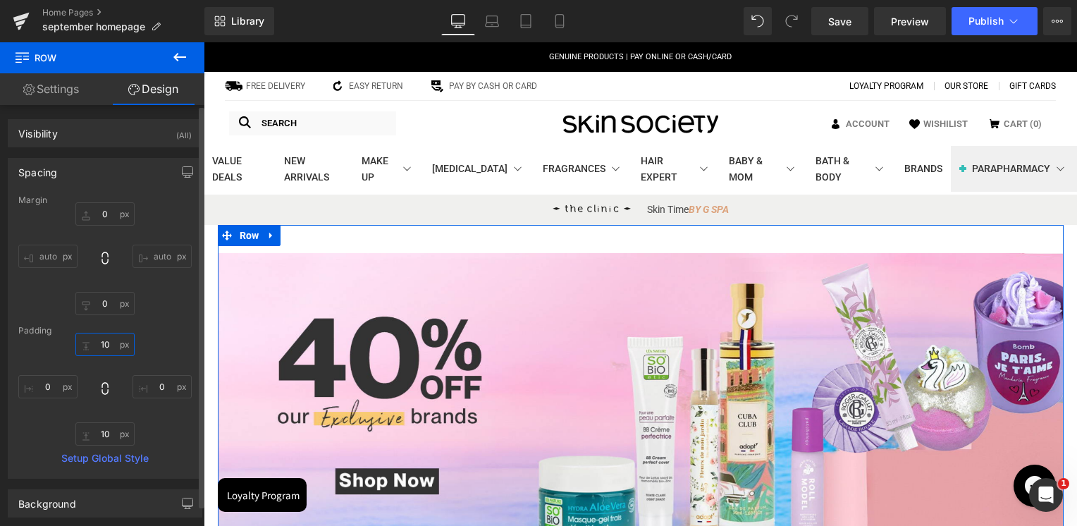
click at [97, 348] on input "10" at bounding box center [104, 344] width 59 height 23
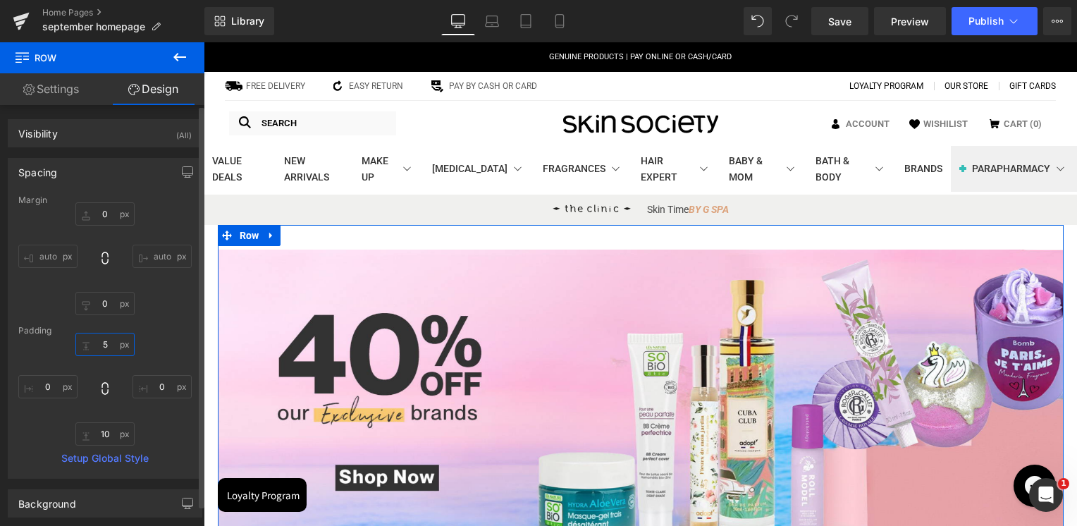
click at [100, 341] on input "5" at bounding box center [104, 344] width 59 height 23
type input "30"
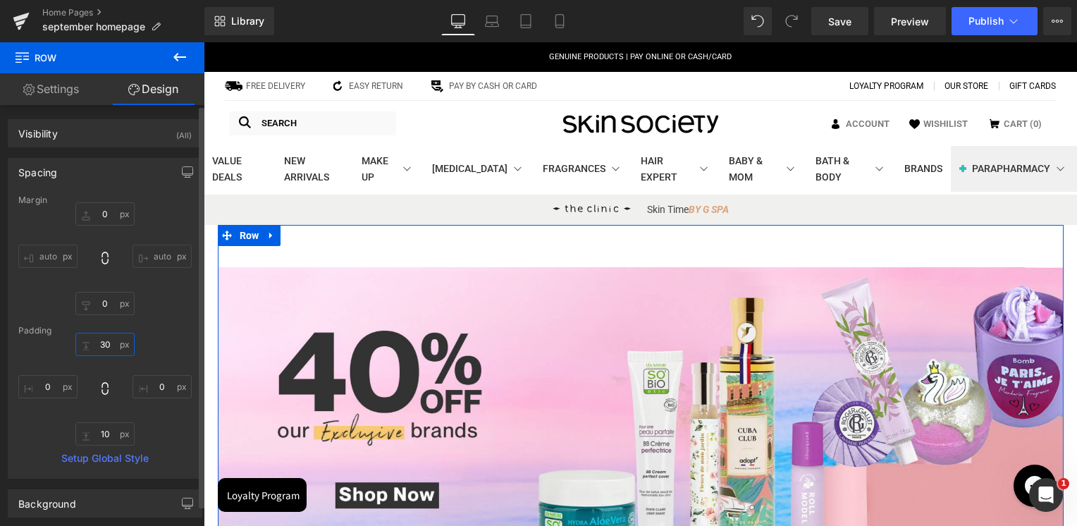
click at [100, 341] on input "30" at bounding box center [104, 344] width 59 height 23
click at [187, 316] on div "Margin 0 auto 0 auto Padding 0 10 0 Setup Global Style" at bounding box center [104, 336] width 193 height 283
click at [106, 337] on input "text" at bounding box center [104, 344] width 59 height 23
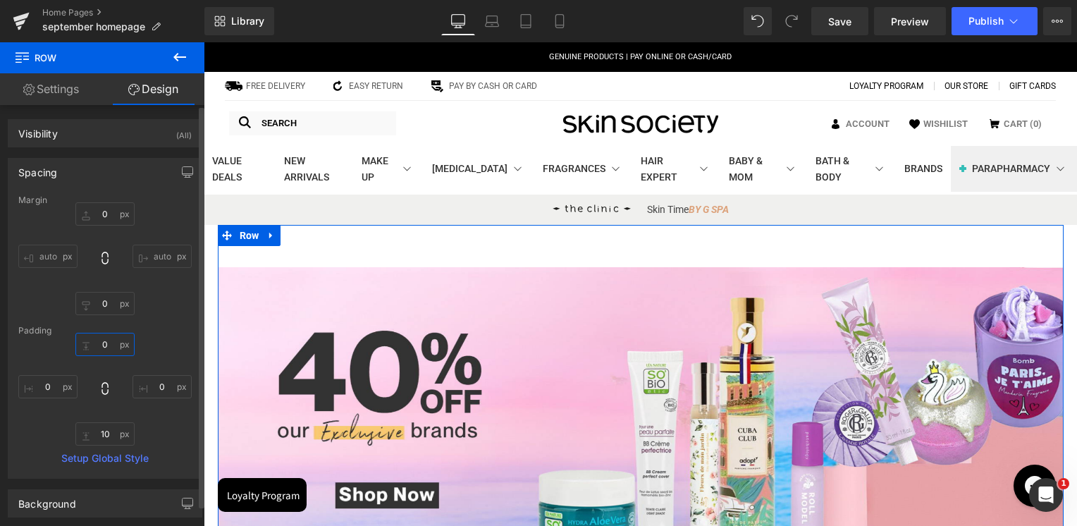
click at [106, 337] on input "text" at bounding box center [104, 344] width 59 height 23
click at [104, 338] on input "text" at bounding box center [104, 344] width 59 height 23
click at [107, 346] on input "text" at bounding box center [104, 344] width 59 height 23
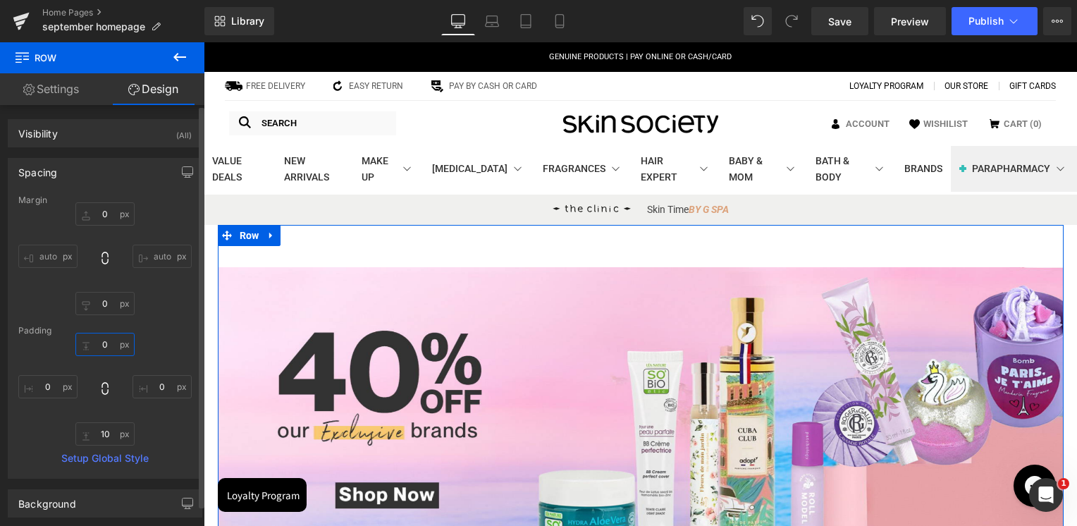
click at [107, 346] on input "text" at bounding box center [104, 344] width 59 height 23
click at [103, 347] on input "text" at bounding box center [104, 344] width 59 height 23
click at [102, 344] on input "text" at bounding box center [104, 344] width 59 height 23
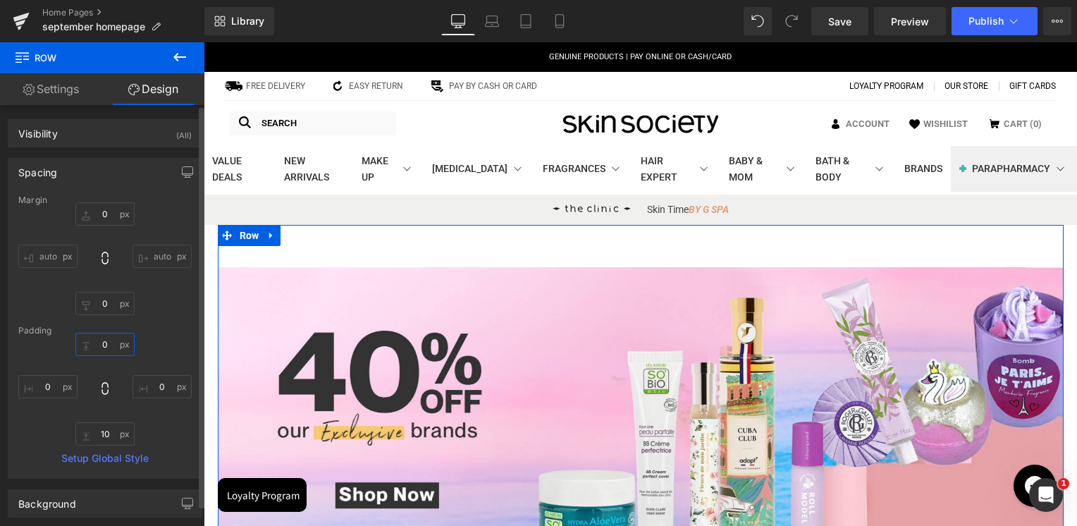
click at [108, 345] on input "text" at bounding box center [104, 344] width 59 height 23
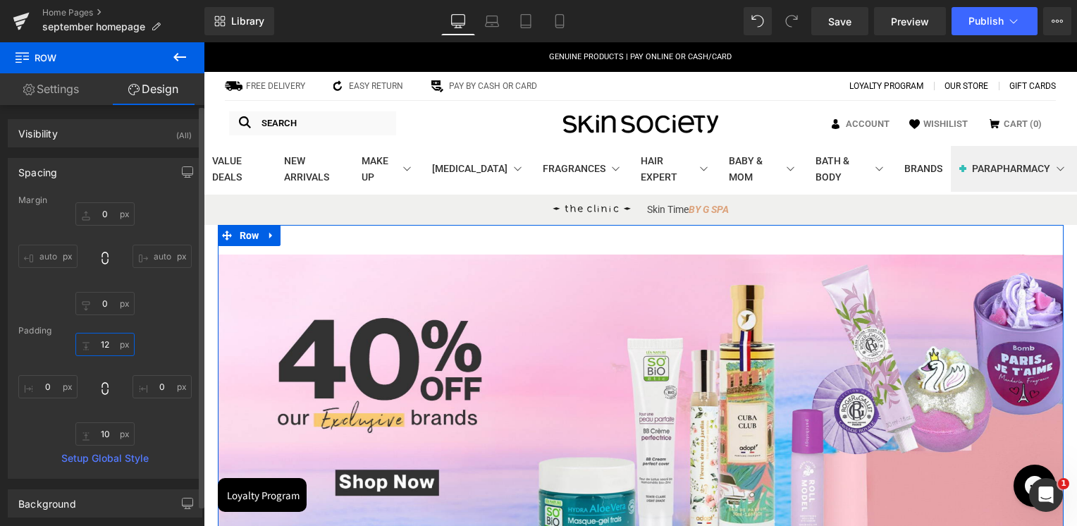
type input "1"
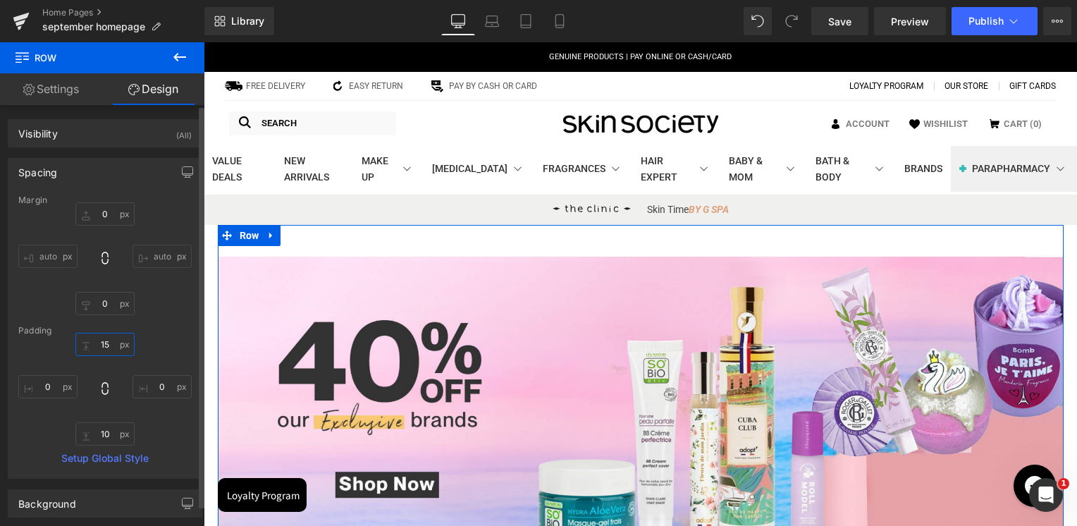
type input "1"
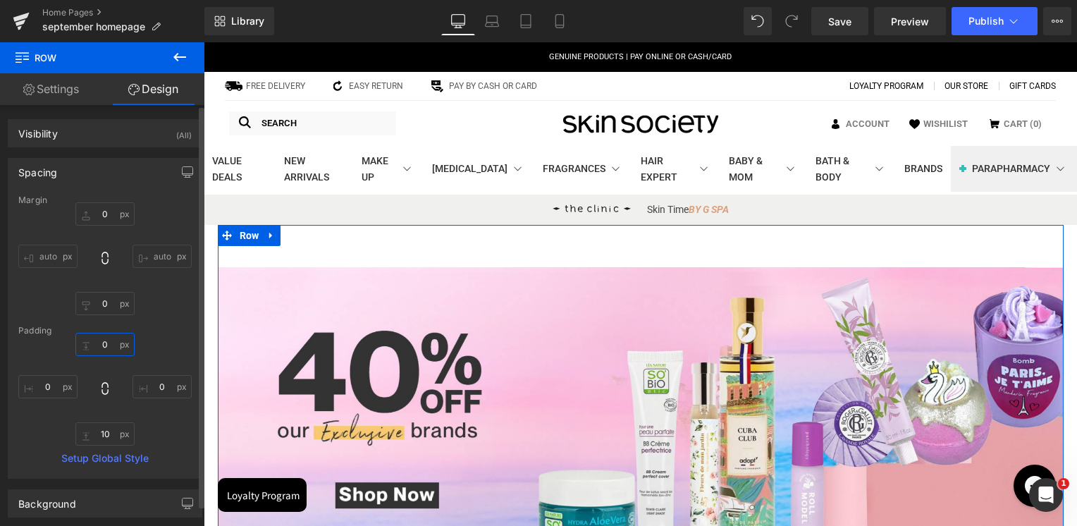
type input "2"
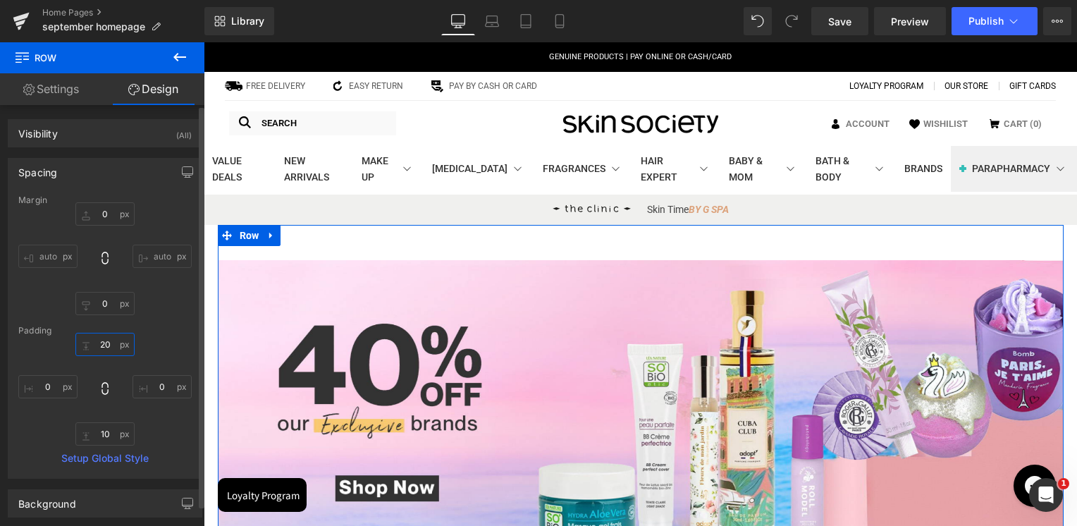
type input "2"
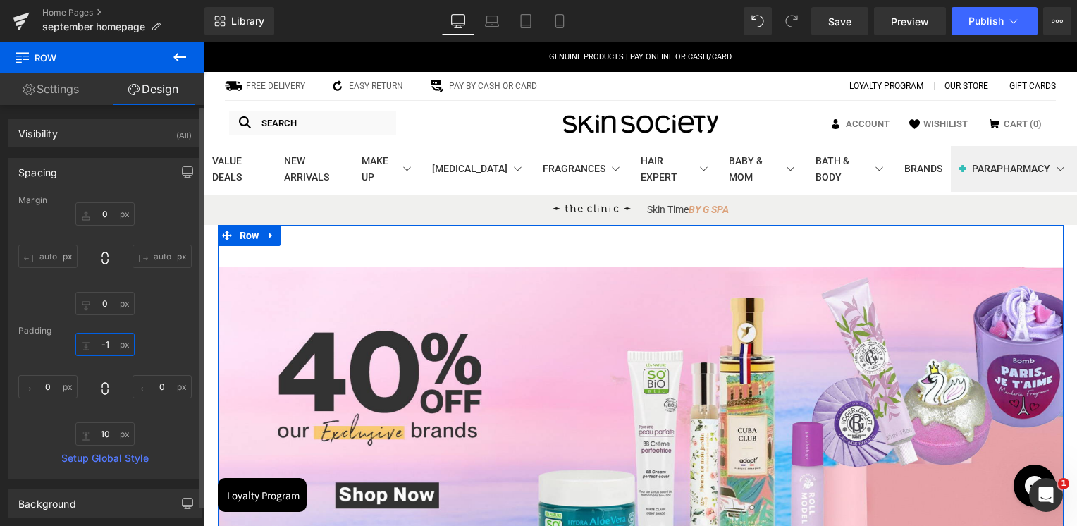
type input "-"
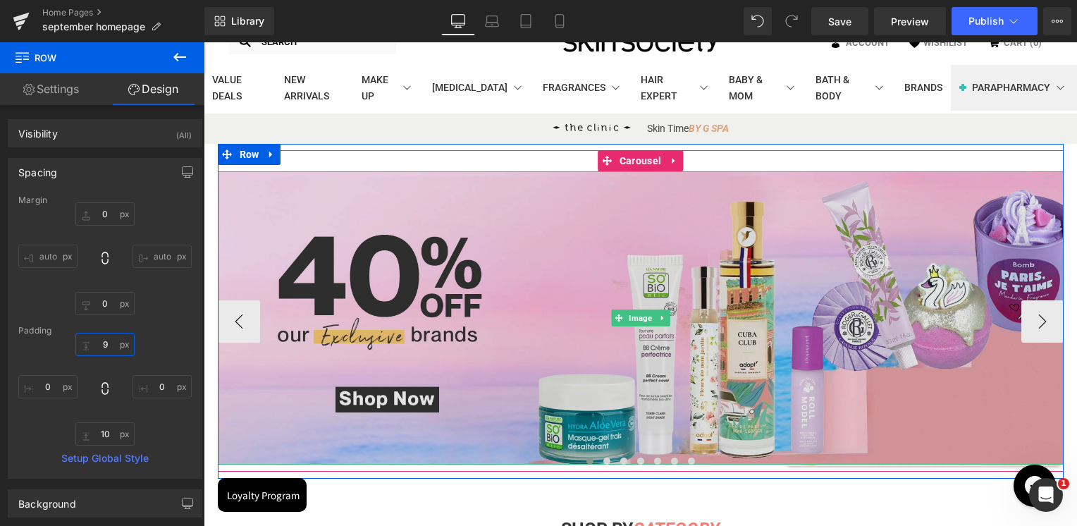
scroll to position [211, 0]
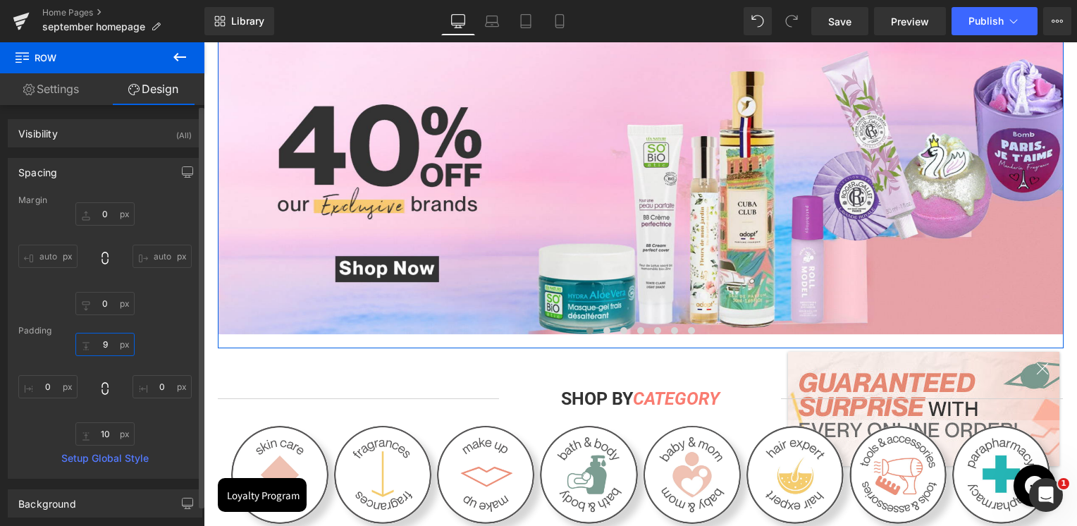
click at [99, 343] on input "9" at bounding box center [104, 344] width 59 height 23
type input "30"
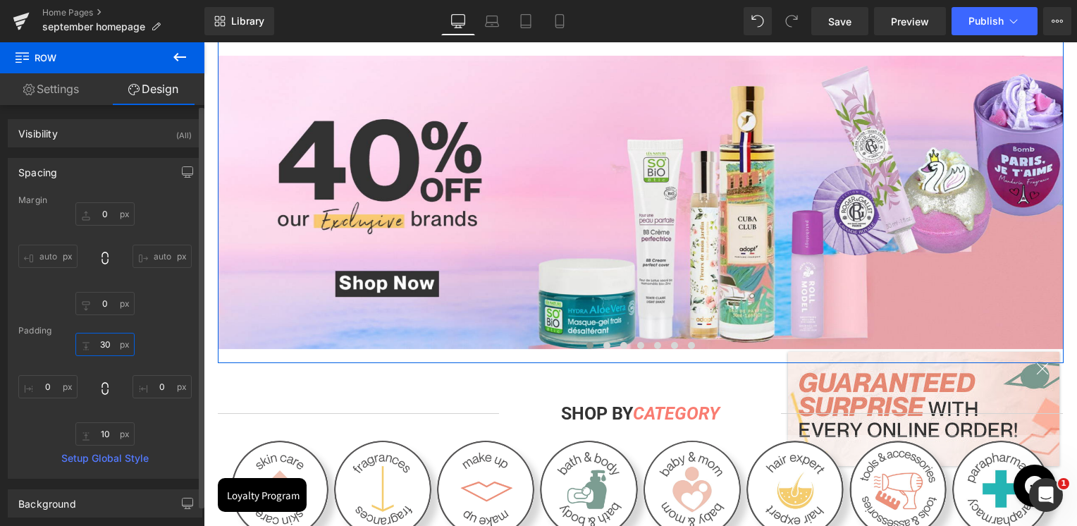
click at [99, 343] on input "30" at bounding box center [104, 344] width 59 height 23
click at [172, 329] on div "Padding" at bounding box center [104, 331] width 173 height 10
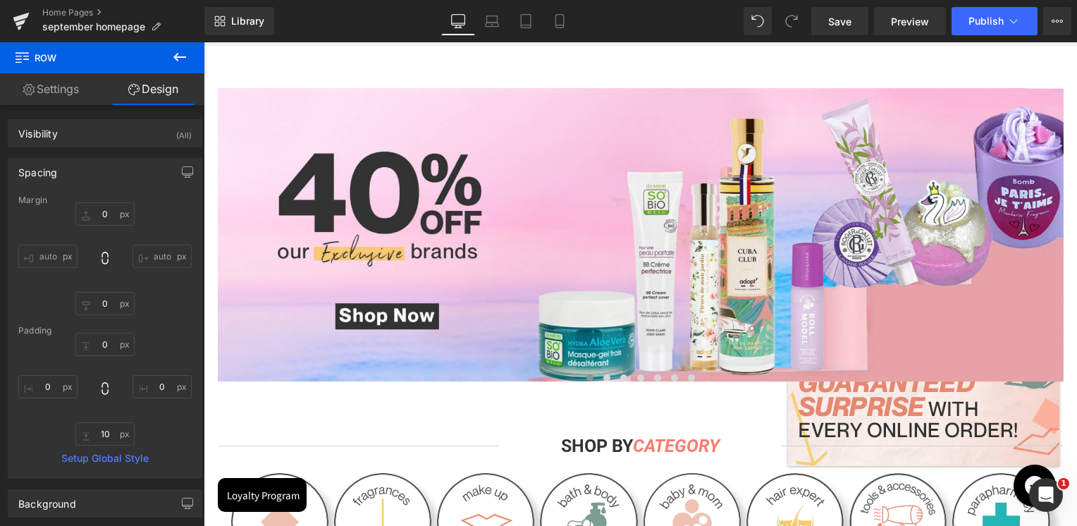
scroll to position [70, 0]
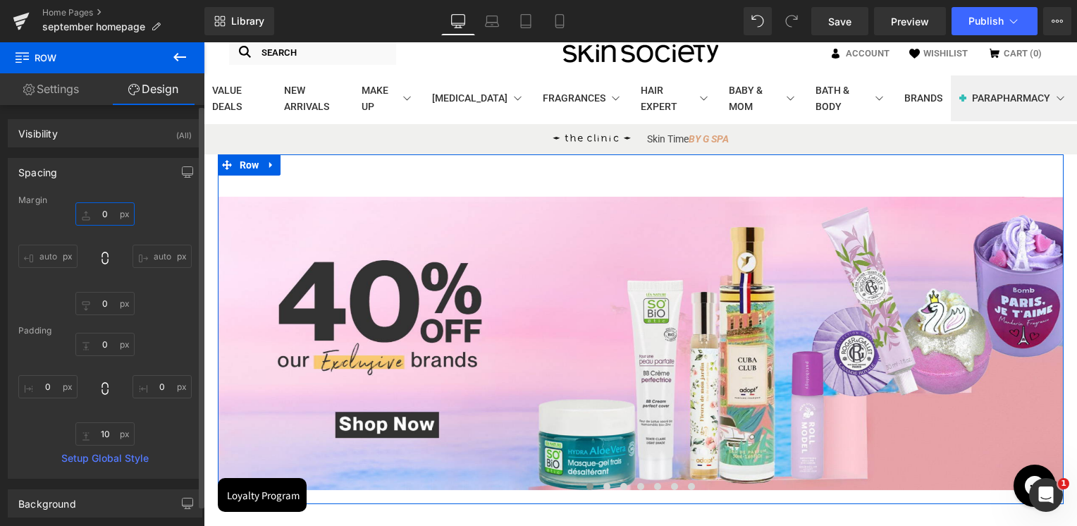
click at [97, 217] on input "0" at bounding box center [104, 213] width 59 height 23
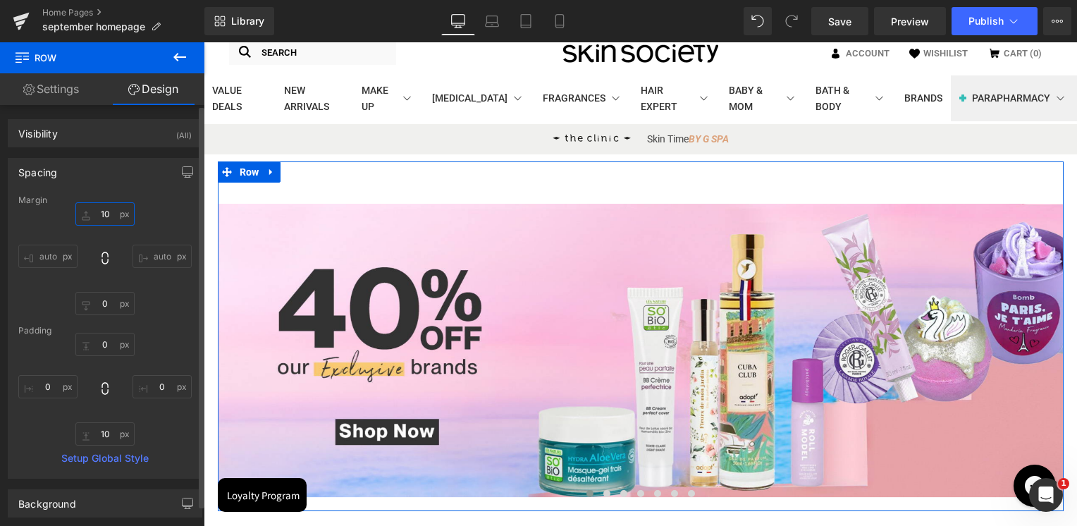
type input "1"
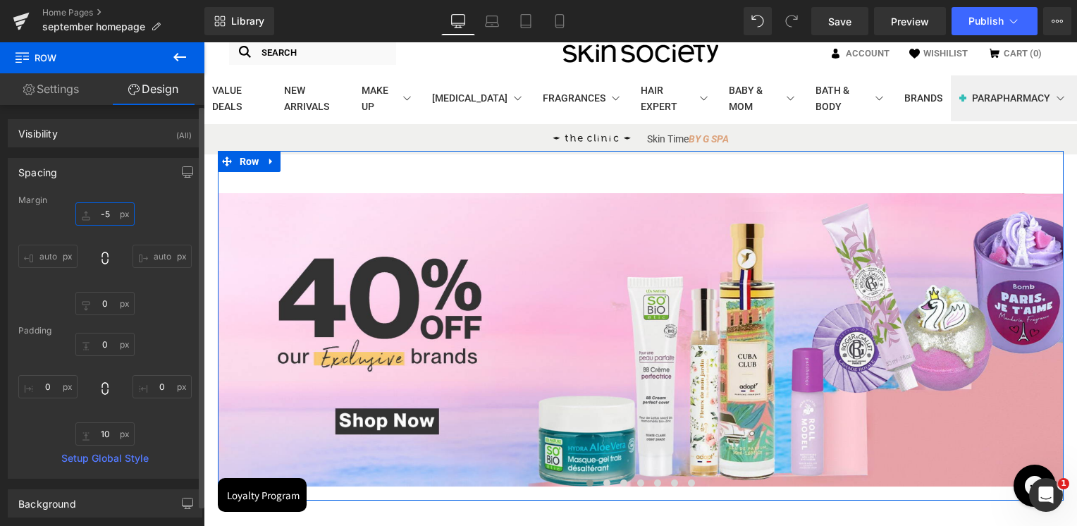
type input "-"
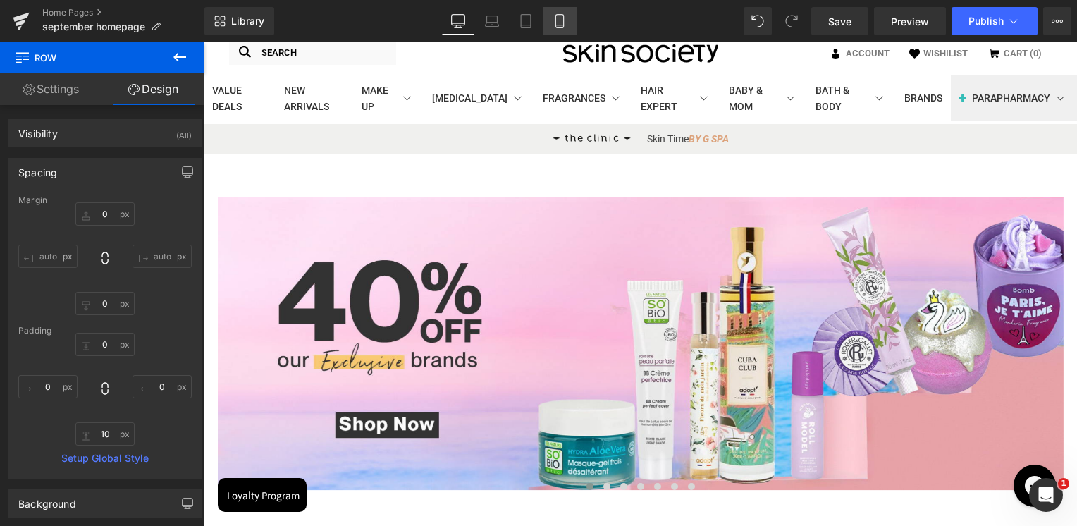
click at [567, 22] on link "Mobile" at bounding box center [560, 21] width 34 height 28
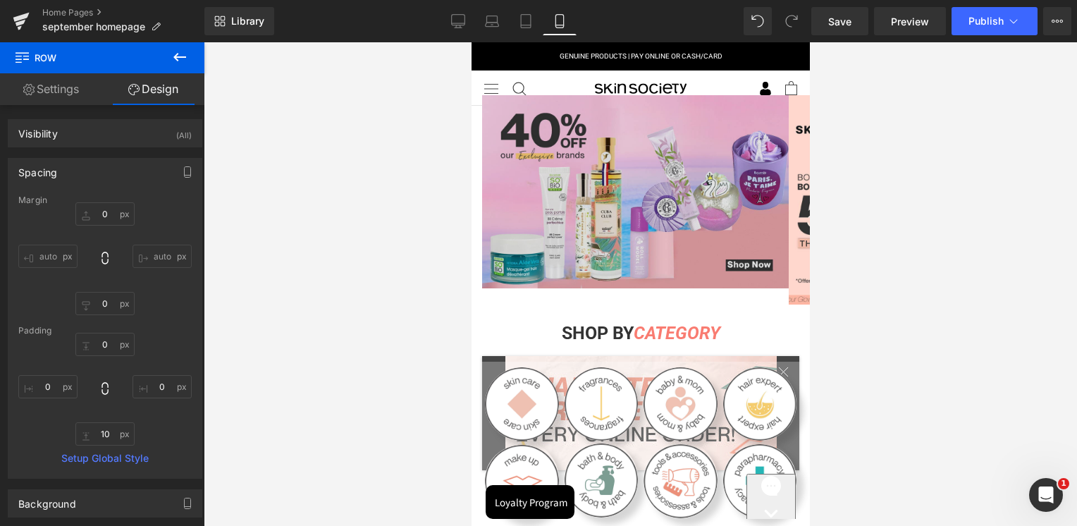
scroll to position [0, 0]
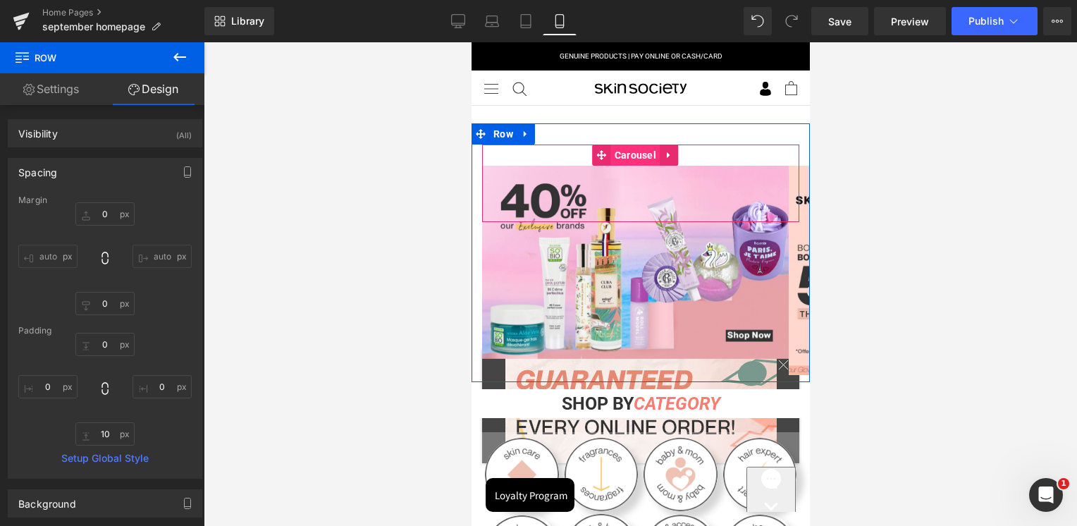
click at [636, 152] on span "Carousel" at bounding box center [634, 154] width 49 height 21
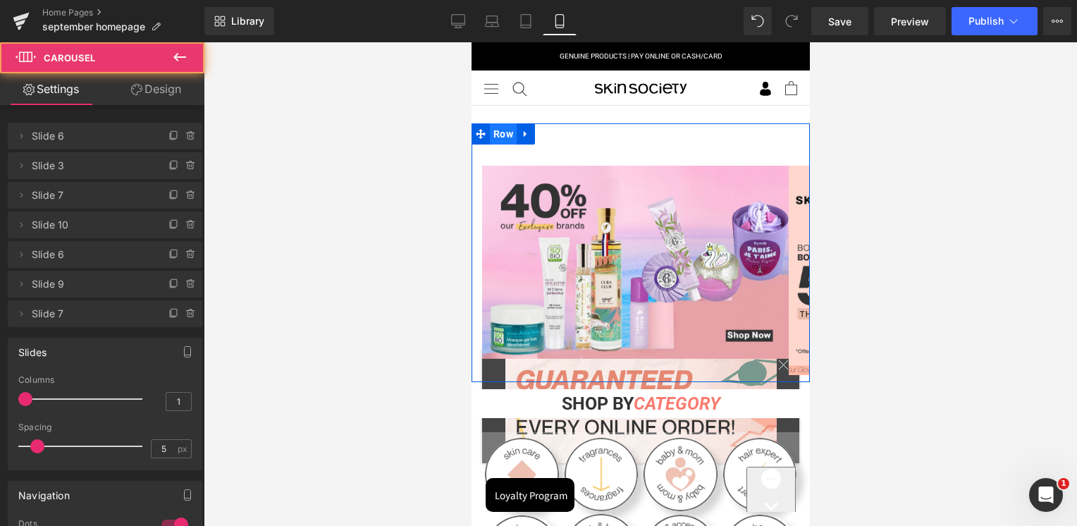
click at [508, 137] on span "Row" at bounding box center [502, 133] width 27 height 21
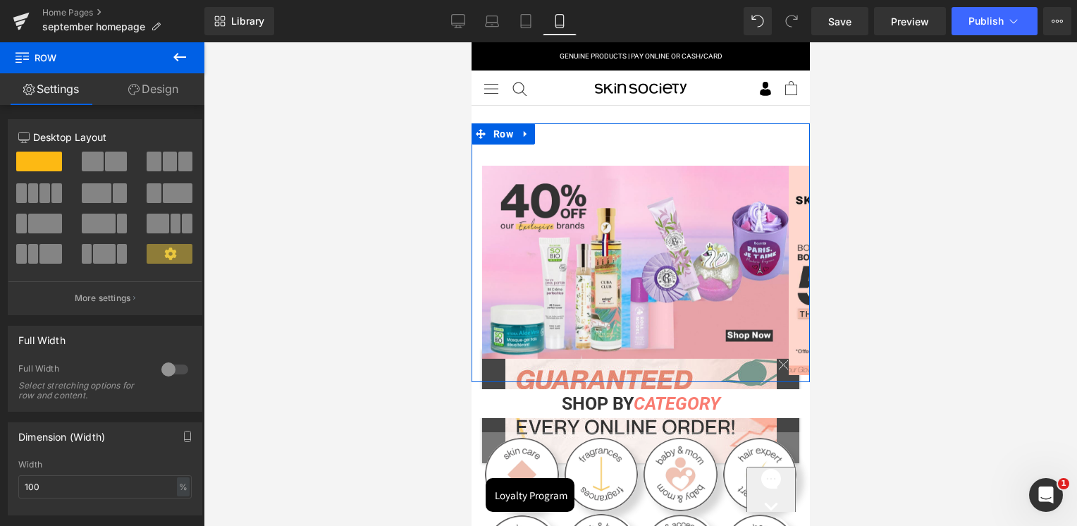
click at [167, 97] on link "Design" at bounding box center [153, 89] width 102 height 32
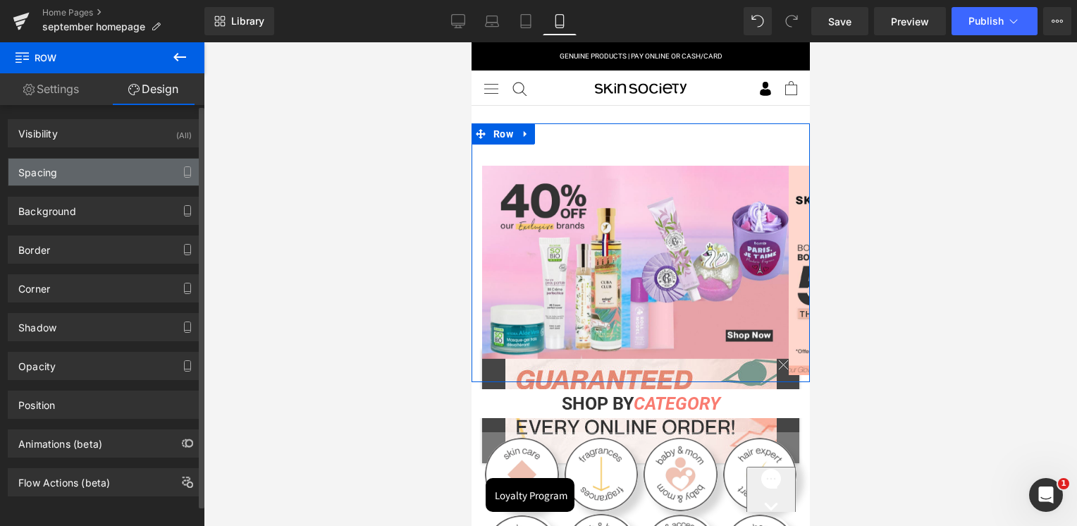
click at [44, 179] on div "Spacing" at bounding box center [104, 172] width 193 height 27
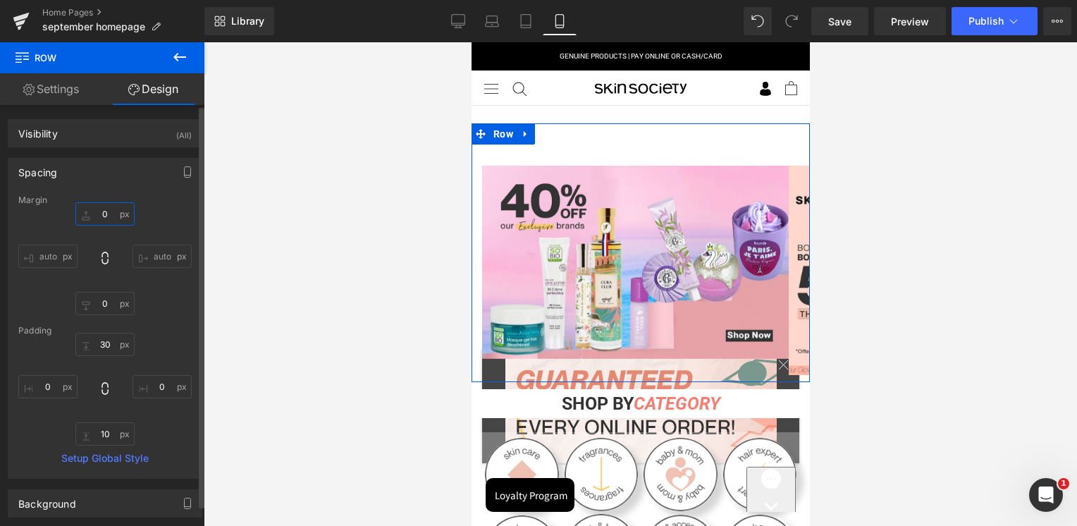
click at [107, 216] on input "text" at bounding box center [104, 213] width 59 height 23
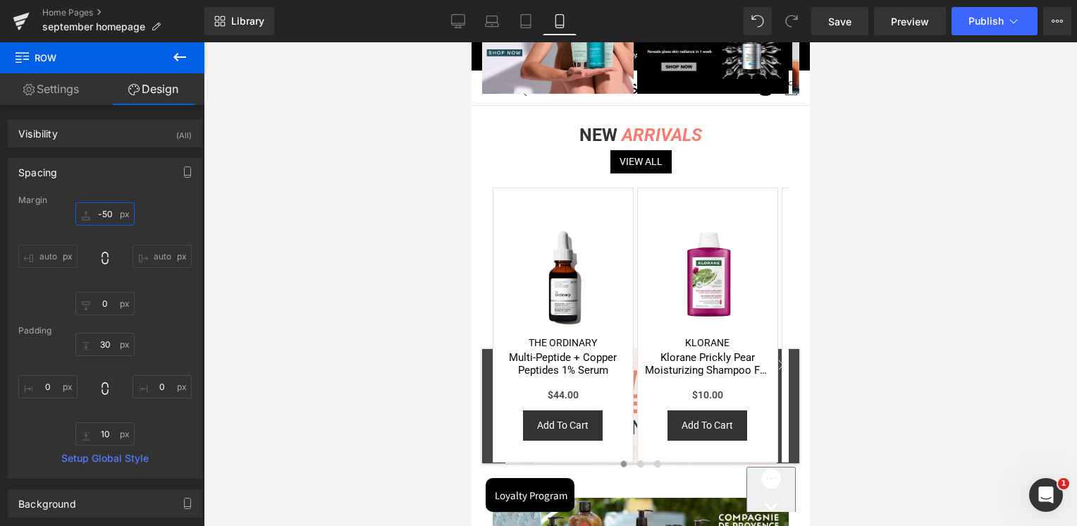
scroll to position [1443, 0]
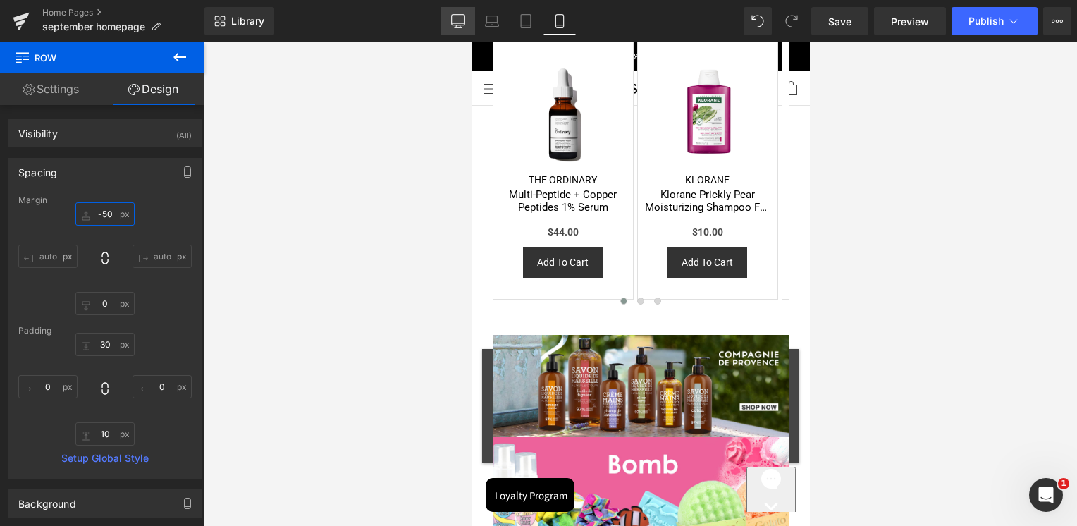
type input "-50"
click at [450, 21] on link "Desktop" at bounding box center [458, 21] width 34 height 28
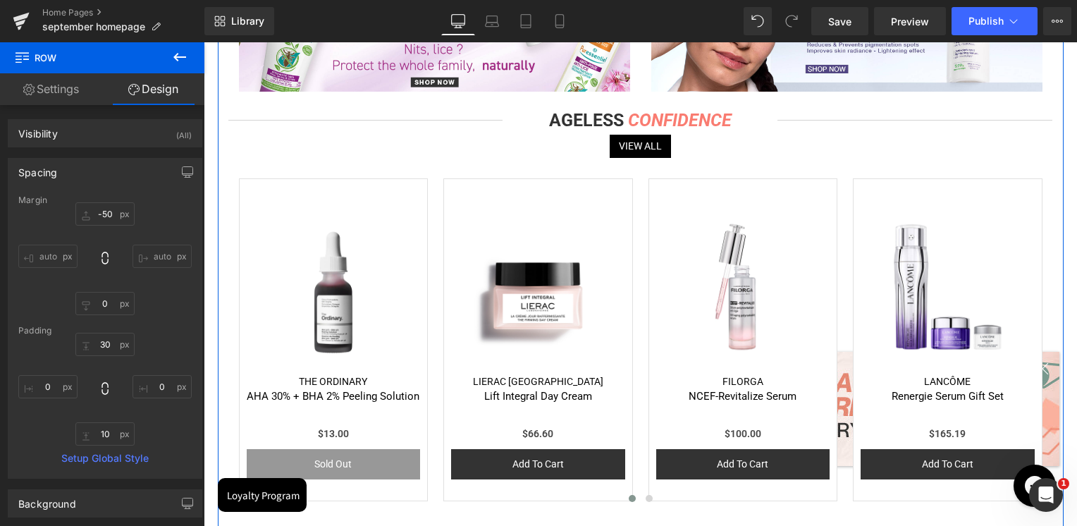
scroll to position [2976, 0]
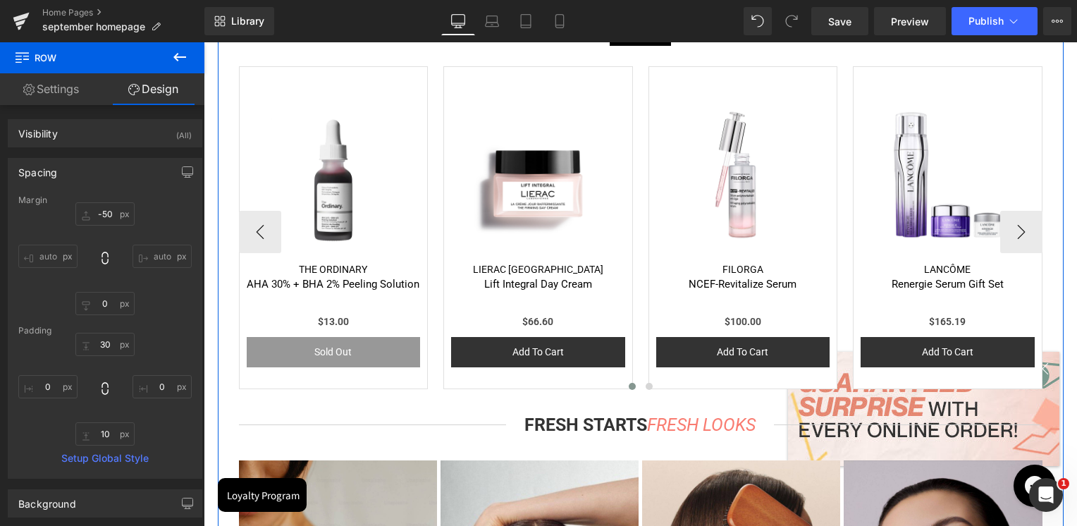
click at [324, 189] on img at bounding box center [334, 175] width 174 height 174
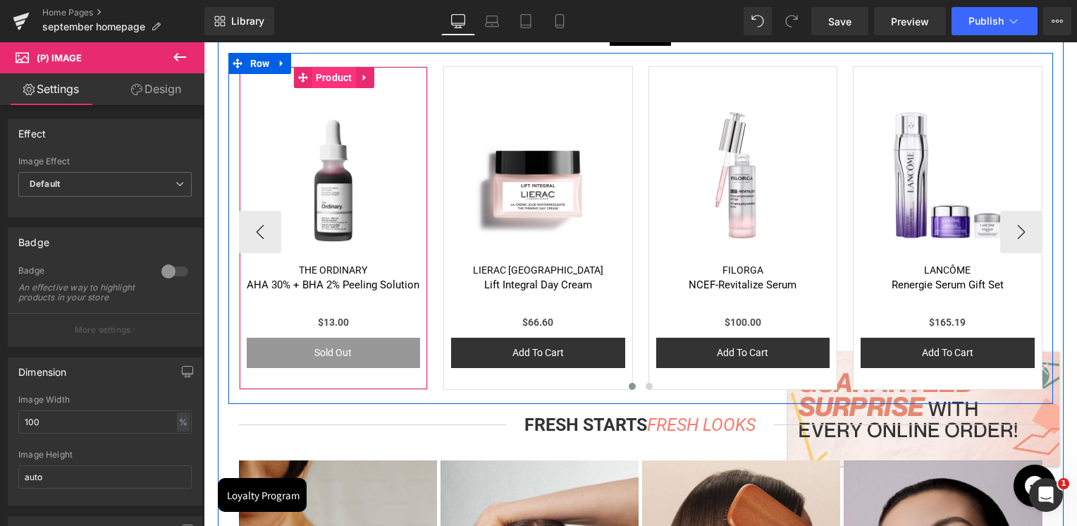
click at [319, 78] on span "Product" at bounding box center [334, 77] width 44 height 21
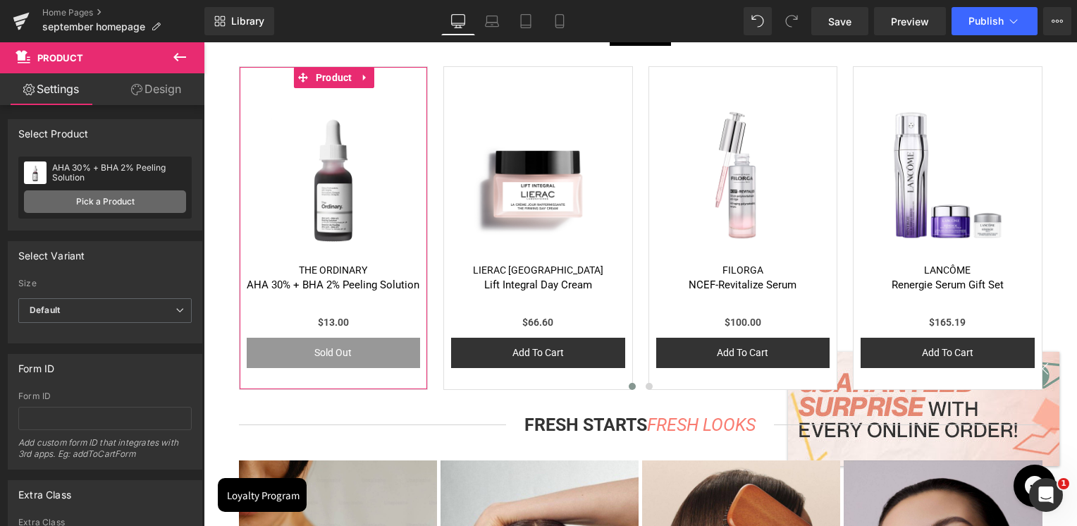
click at [113, 209] on link "Pick a Product" at bounding box center [105, 201] width 162 height 23
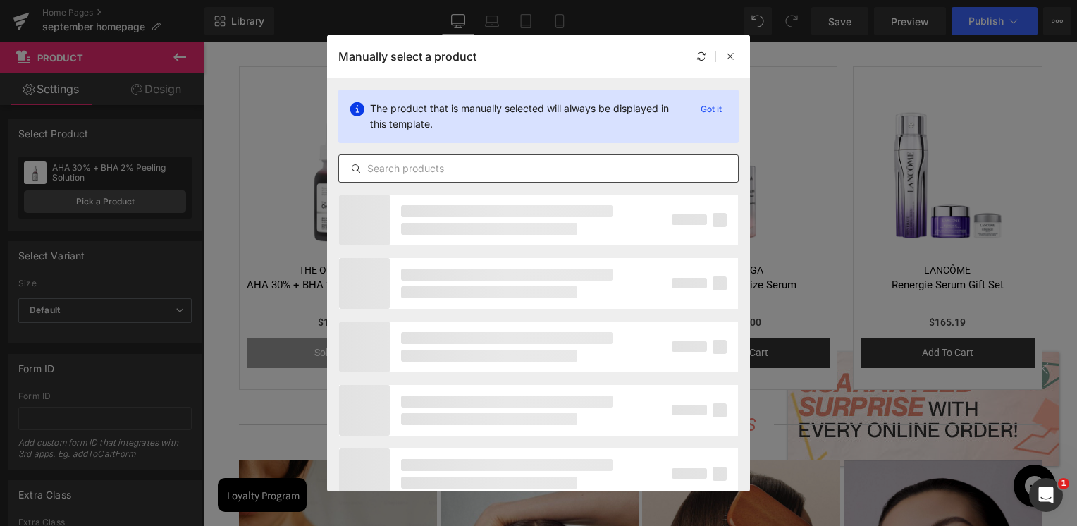
click at [471, 168] on input "text" at bounding box center [538, 168] width 399 height 17
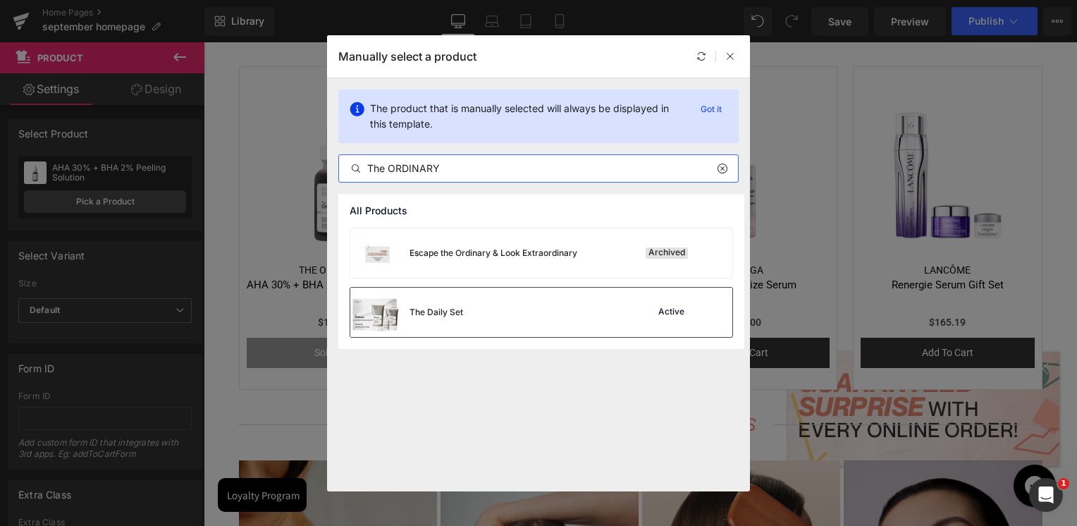
type input "The ORDINARY"
click at [578, 314] on div "The Daily Set Active" at bounding box center [541, 312] width 382 height 49
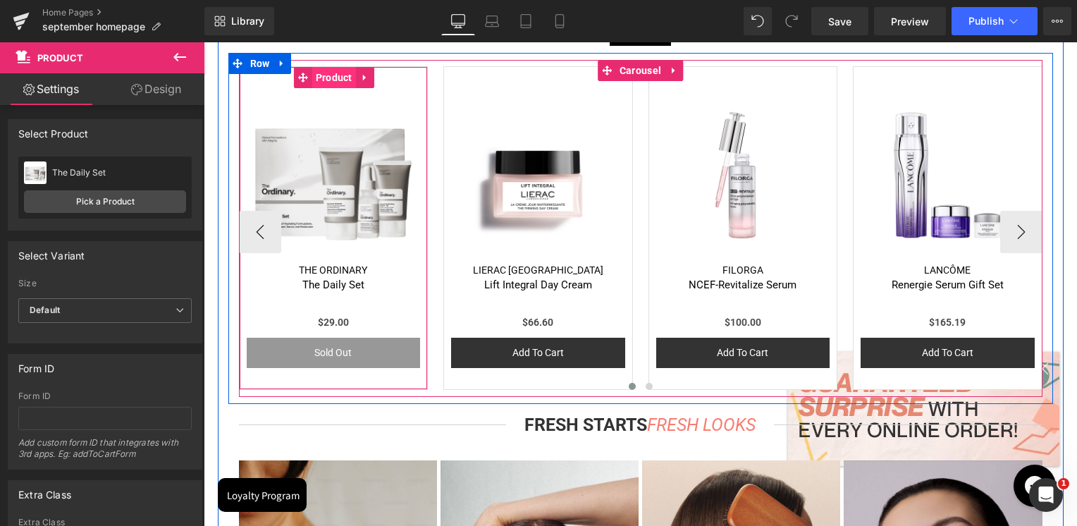
click at [327, 79] on span "Product" at bounding box center [334, 77] width 44 height 21
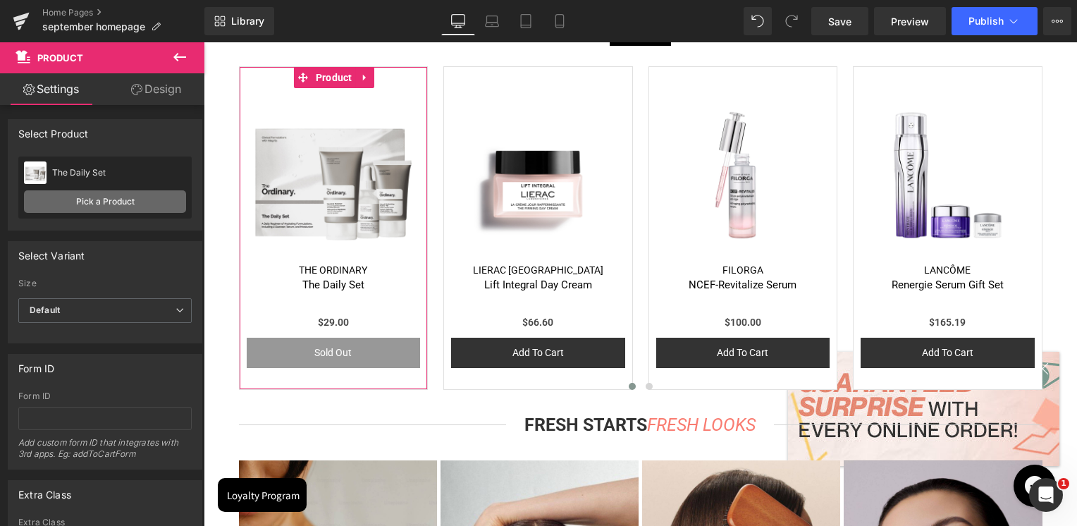
click at [118, 204] on link "Pick a Product" at bounding box center [105, 201] width 162 height 23
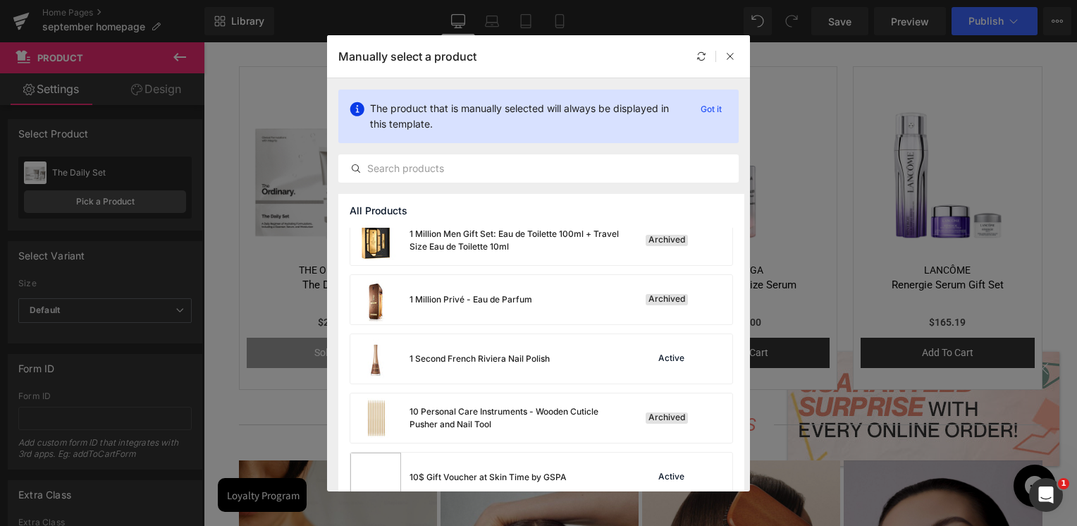
scroll to position [1042, 0]
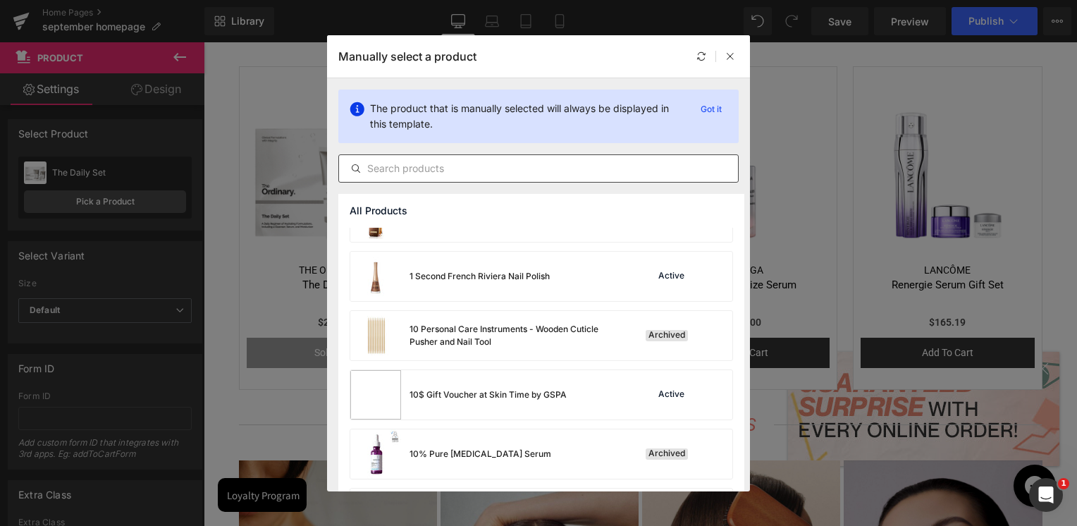
click at [449, 166] on input "text" at bounding box center [538, 168] width 399 height 17
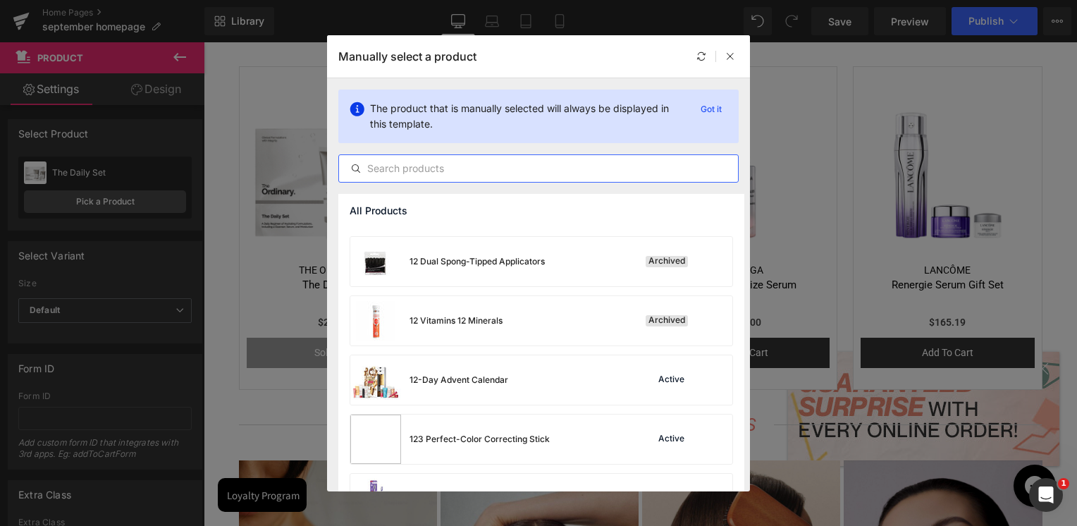
scroll to position [2790, 0]
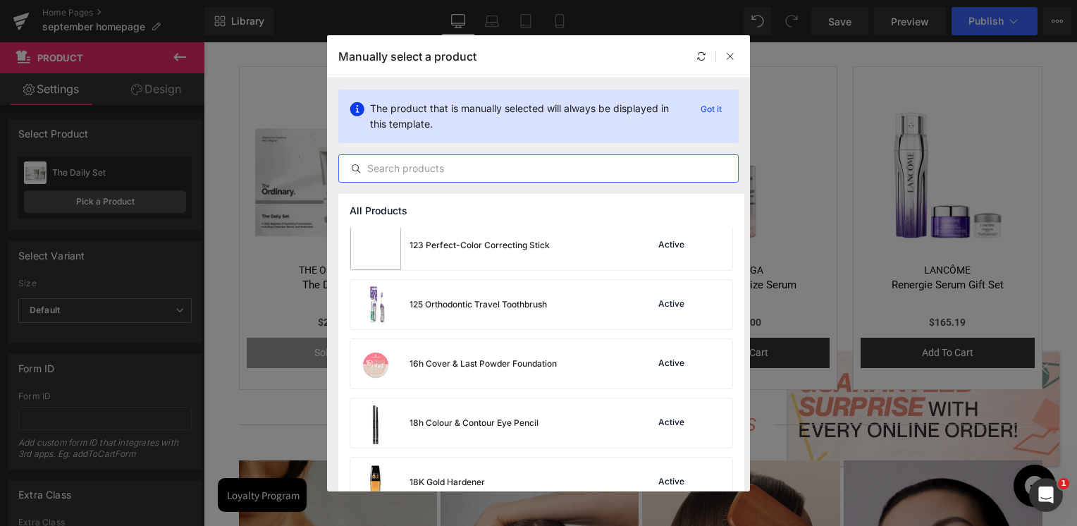
click at [493, 166] on input "text" at bounding box center [538, 168] width 399 height 17
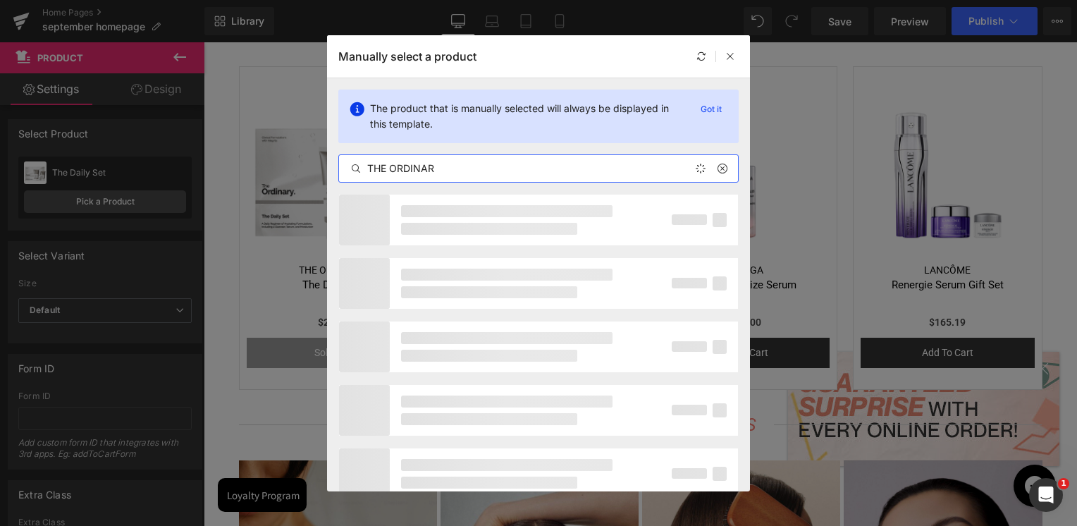
type input "THE ORDINARY"
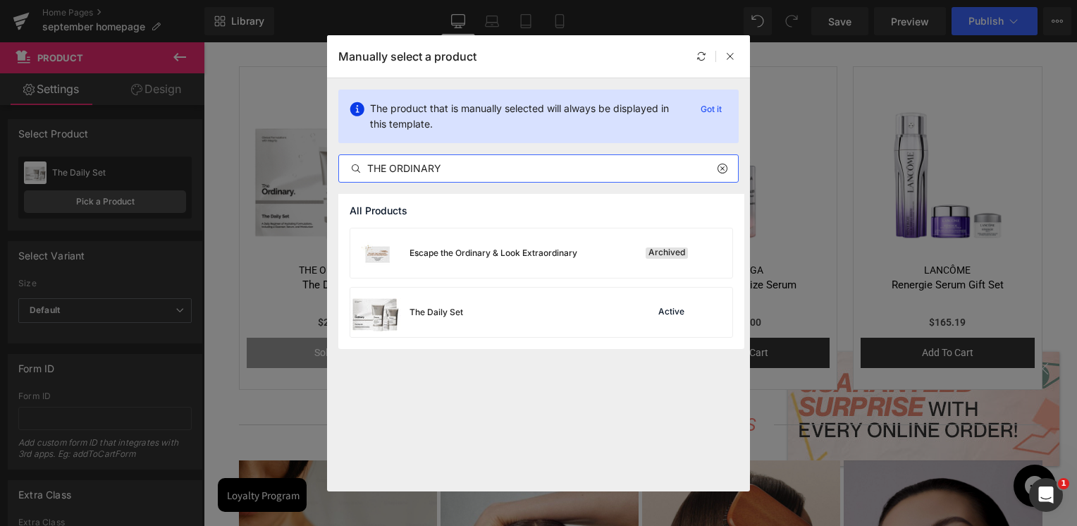
click at [455, 162] on input "THE ORDINARY" at bounding box center [538, 168] width 399 height 17
click at [454, 162] on input "THE ORDINARY" at bounding box center [538, 168] width 399 height 17
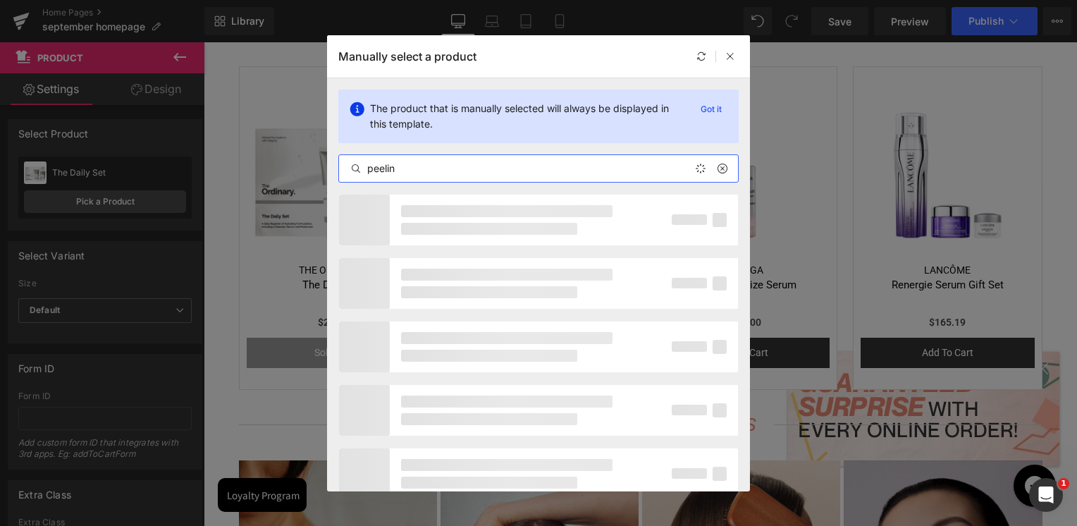
type input "peeling"
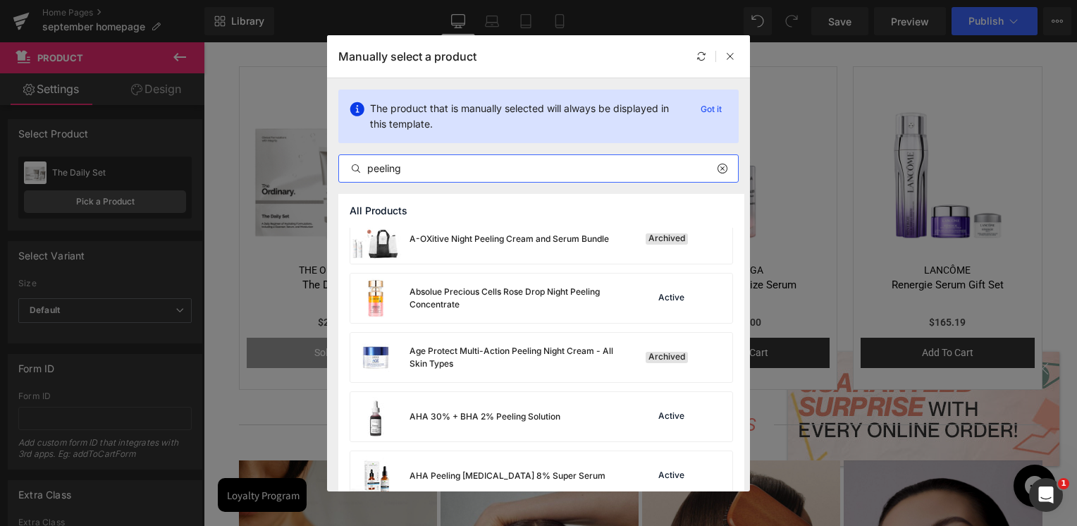
scroll to position [634, 0]
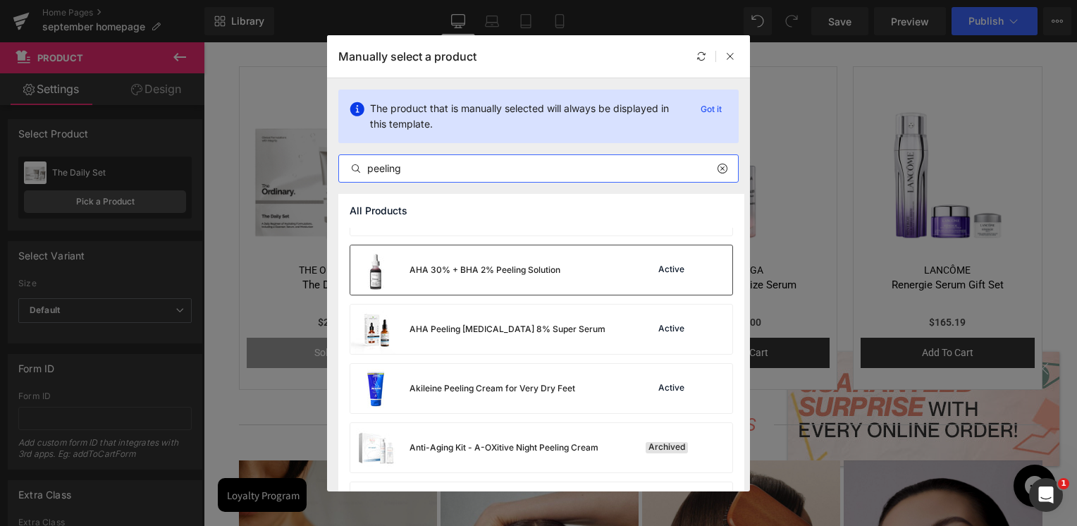
click at [546, 266] on div "AHA 30% + BHA 2% Peeling Solution" at bounding box center [484, 270] width 151 height 13
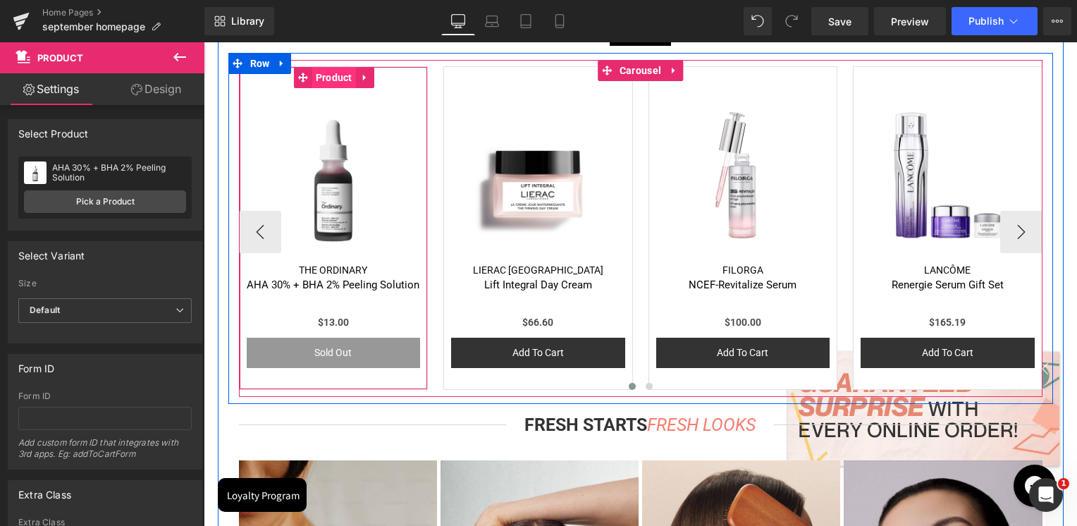
click at [326, 79] on span "Product" at bounding box center [334, 77] width 44 height 21
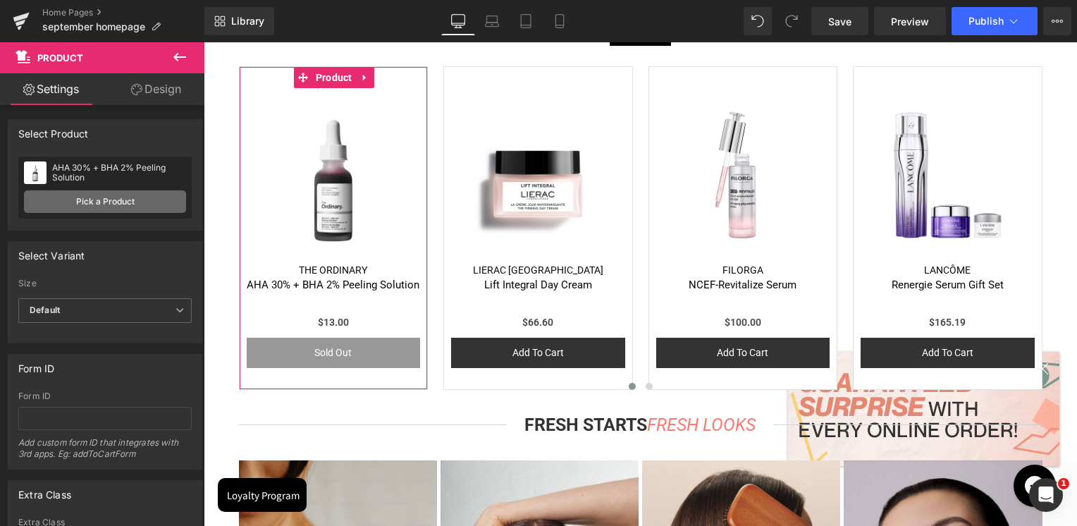
click at [142, 190] on link "Pick a Product" at bounding box center [105, 201] width 162 height 23
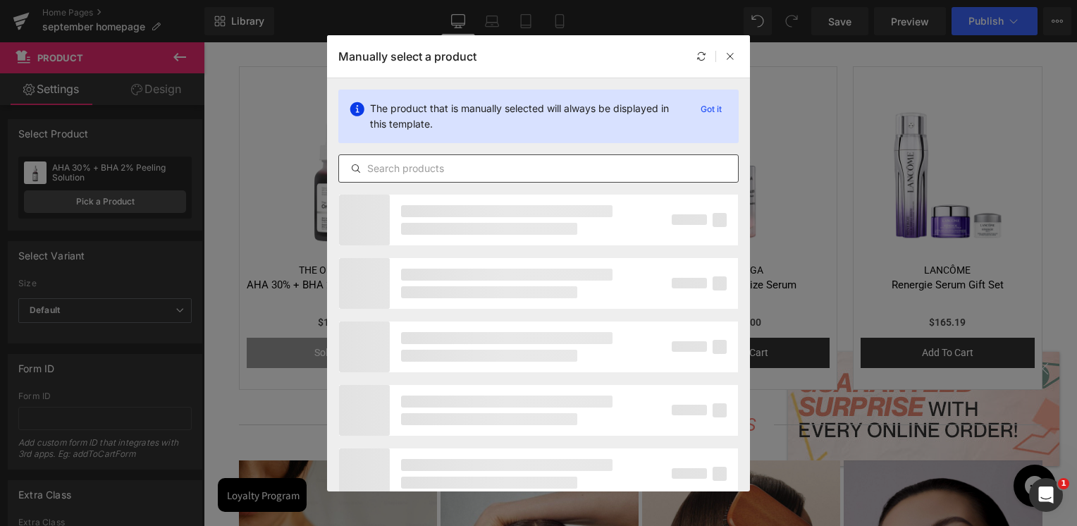
click at [412, 171] on input "text" at bounding box center [538, 168] width 399 height 17
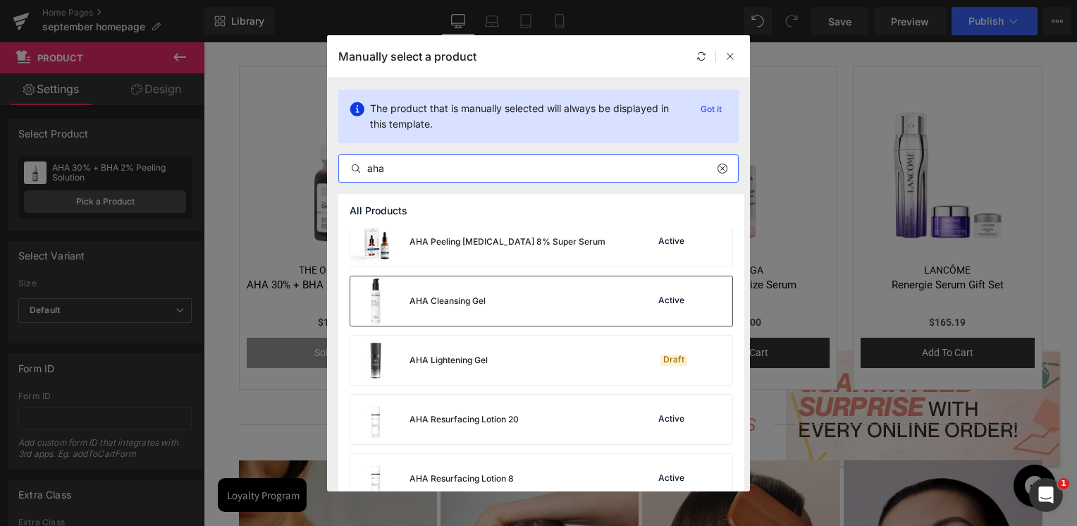
scroll to position [282, 0]
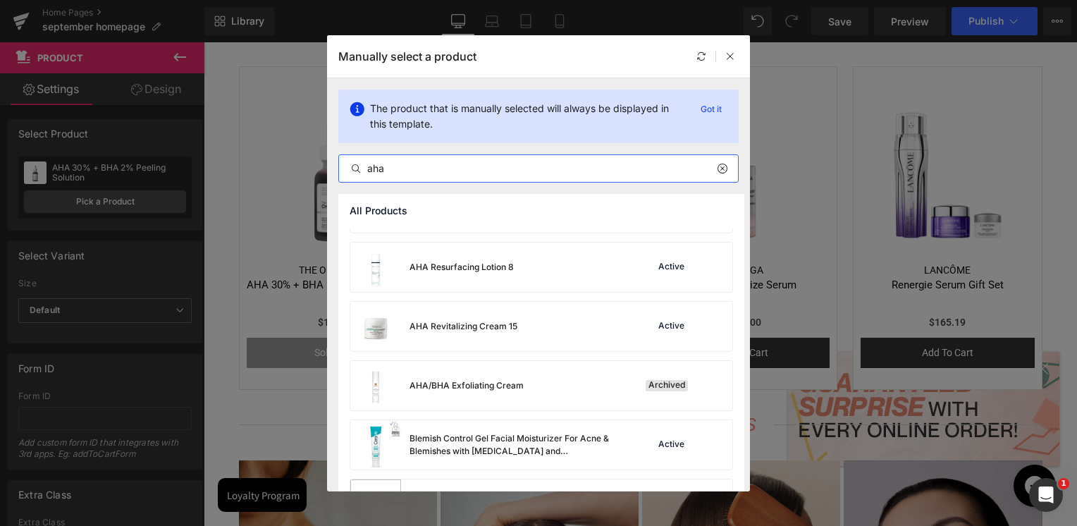
click at [462, 174] on input "aha" at bounding box center [538, 168] width 399 height 17
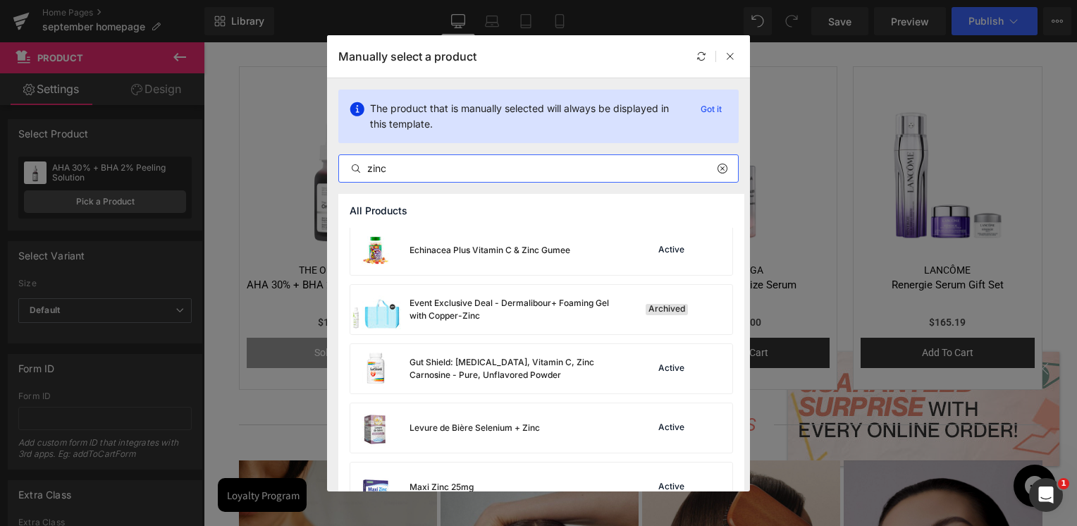
scroll to position [916, 0]
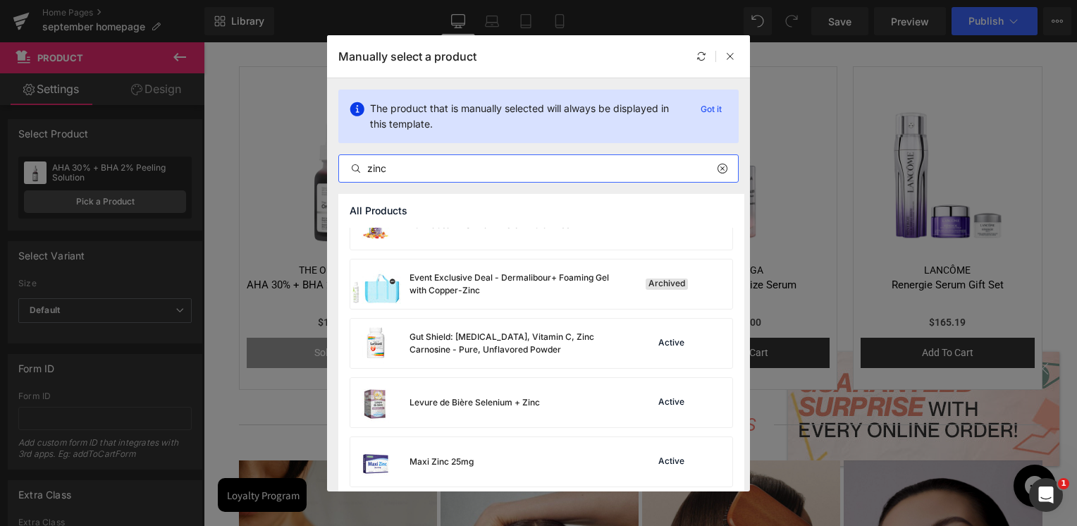
click at [378, 159] on div "zinc" at bounding box center [538, 168] width 400 height 28
click at [371, 168] on input "zinc" at bounding box center [538, 168] width 399 height 17
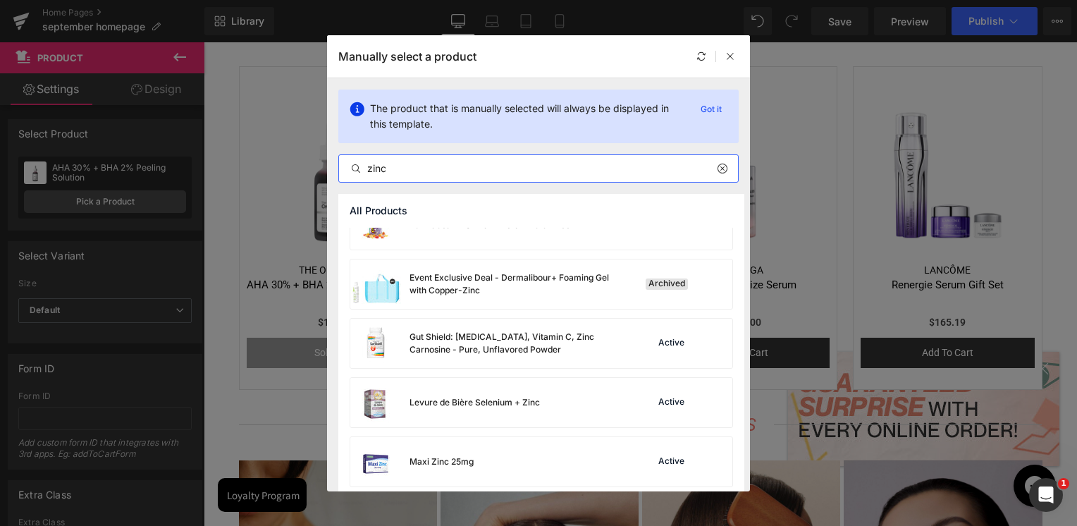
paste input "Multi-Peptide Lash and Brow Serum"
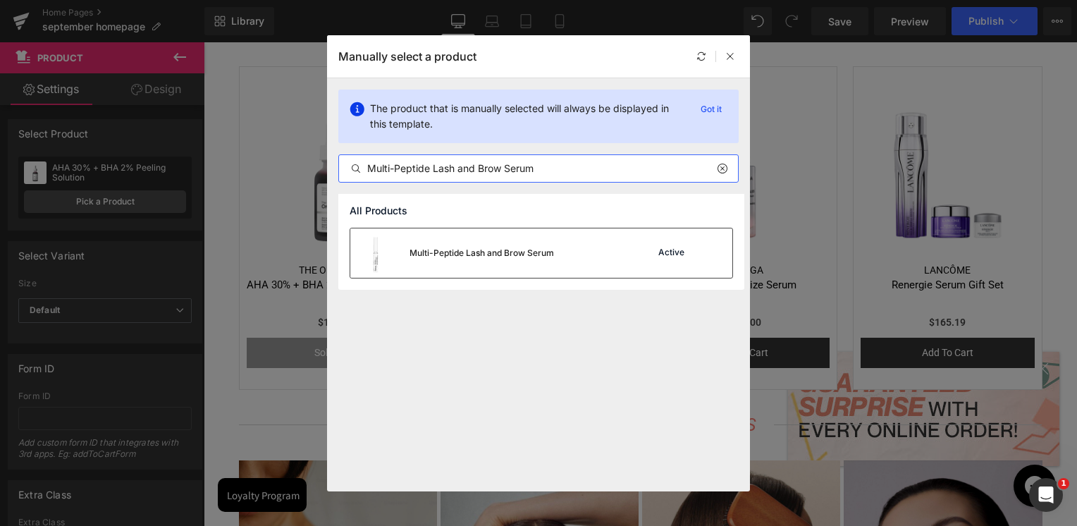
type input "Multi-Peptide Lash and Brow Serum"
click at [478, 258] on div "Multi-Peptide Lash and Brow Serum" at bounding box center [481, 253] width 144 height 13
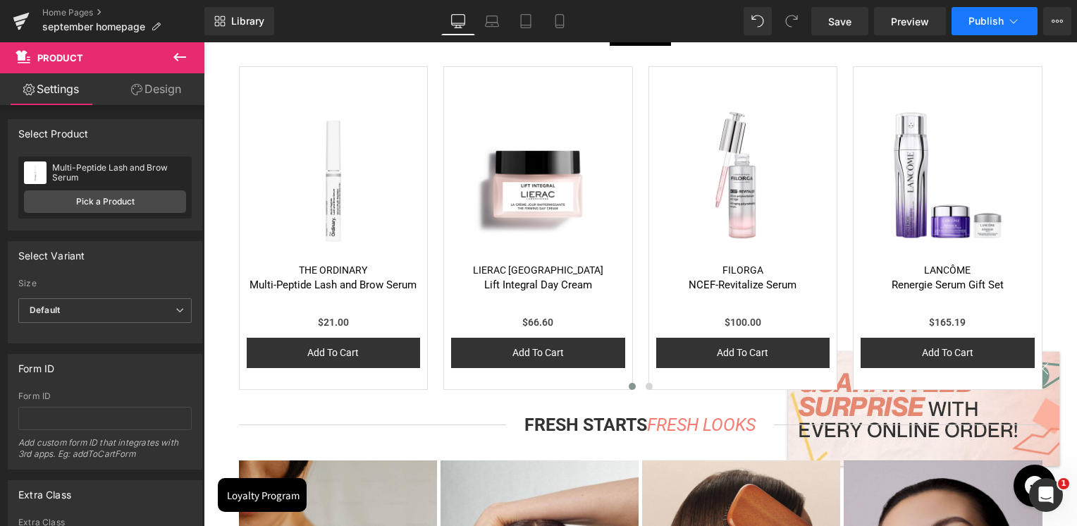
click at [976, 18] on span "Publish" at bounding box center [985, 21] width 35 height 11
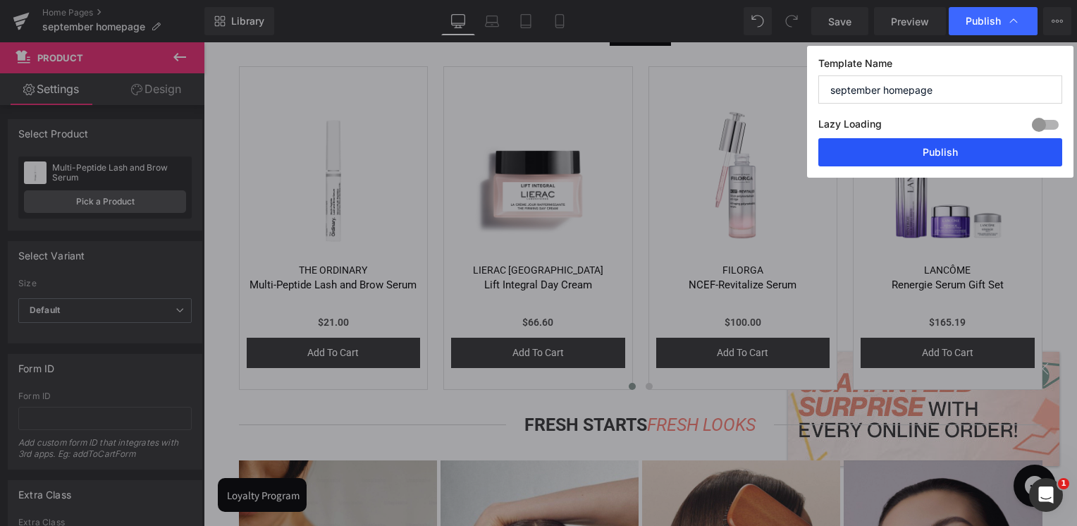
click at [922, 151] on button "Publish" at bounding box center [940, 152] width 244 height 28
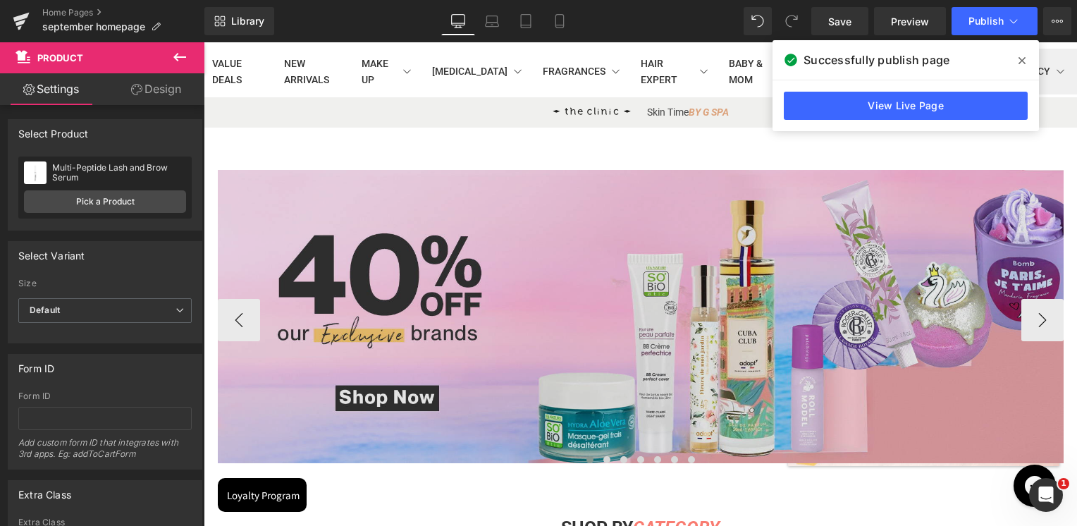
scroll to position [352, 0]
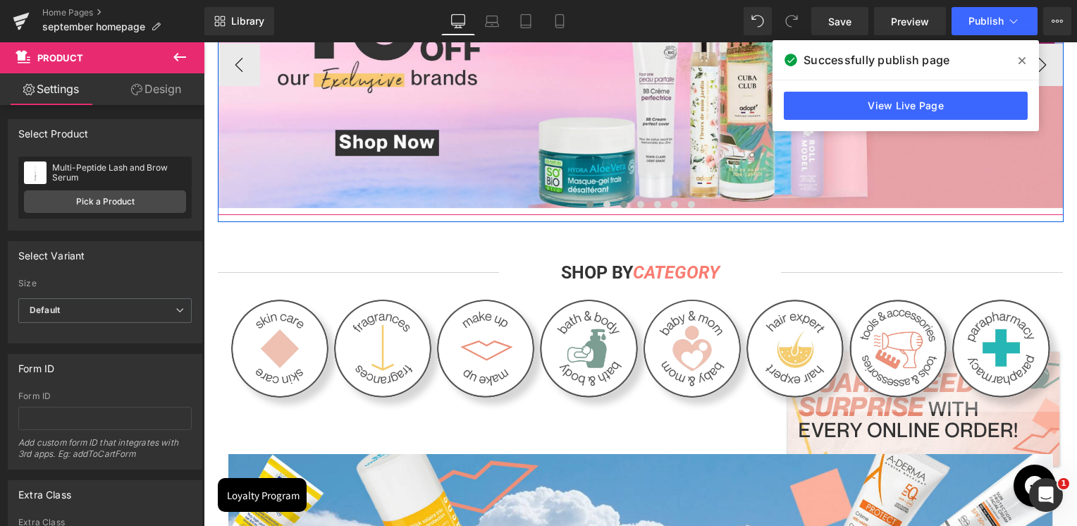
drag, startPoint x: 603, startPoint y: 208, endPoint x: 619, endPoint y: 203, distance: 16.9
click at [603, 208] on button at bounding box center [606, 204] width 17 height 14
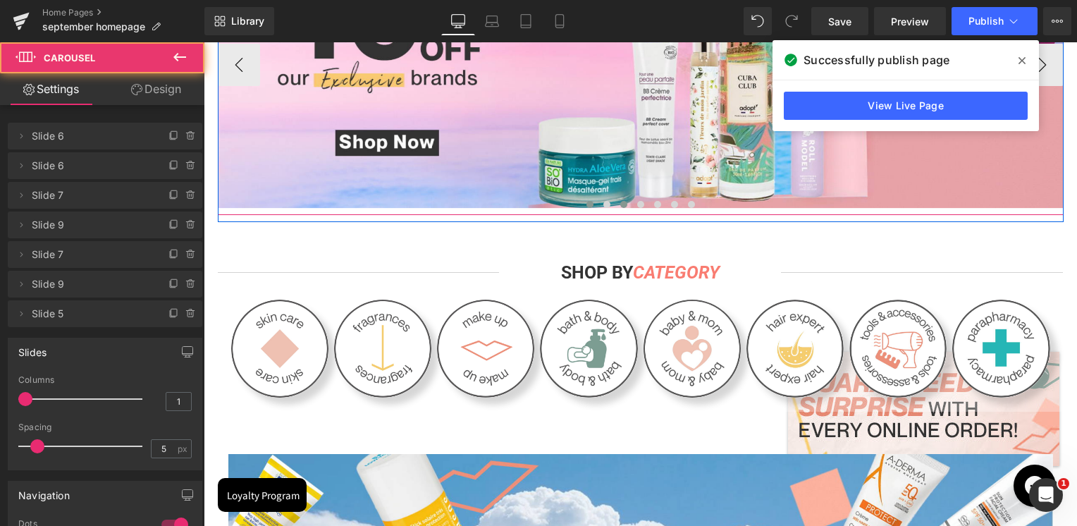
click at [620, 203] on span at bounding box center [623, 204] width 7 height 7
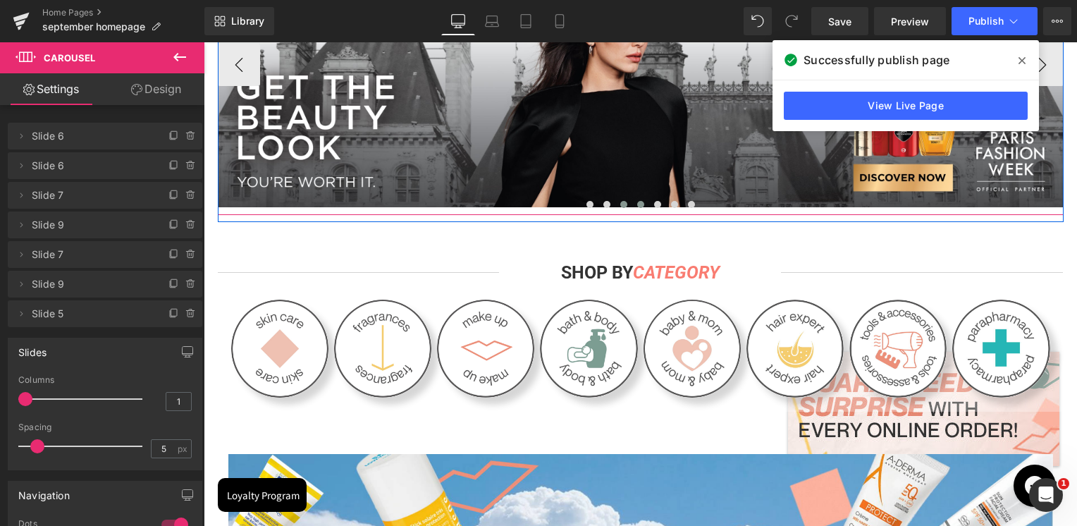
click at [637, 202] on button at bounding box center [640, 204] width 17 height 14
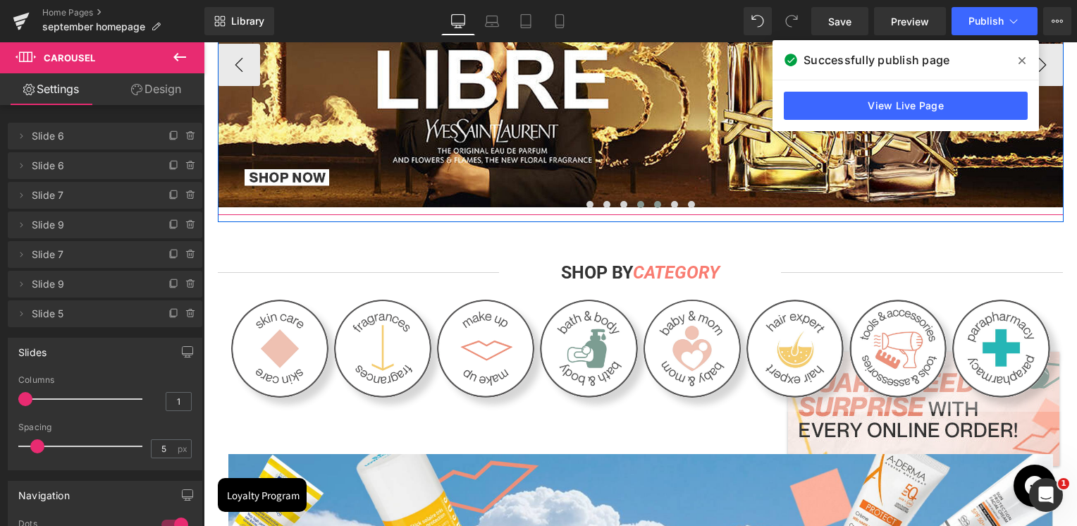
click at [655, 202] on button at bounding box center [657, 204] width 17 height 14
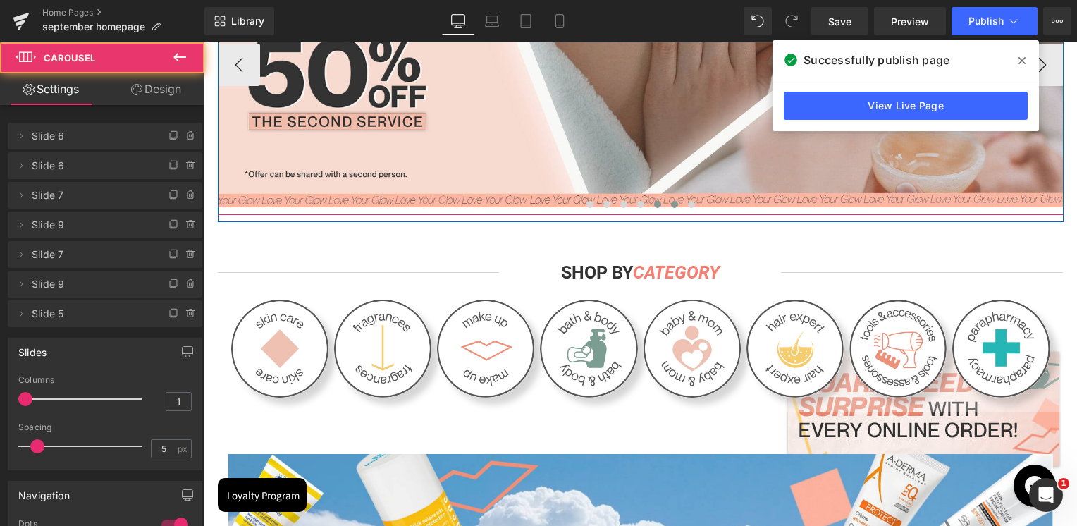
click at [666, 202] on button at bounding box center [674, 204] width 17 height 14
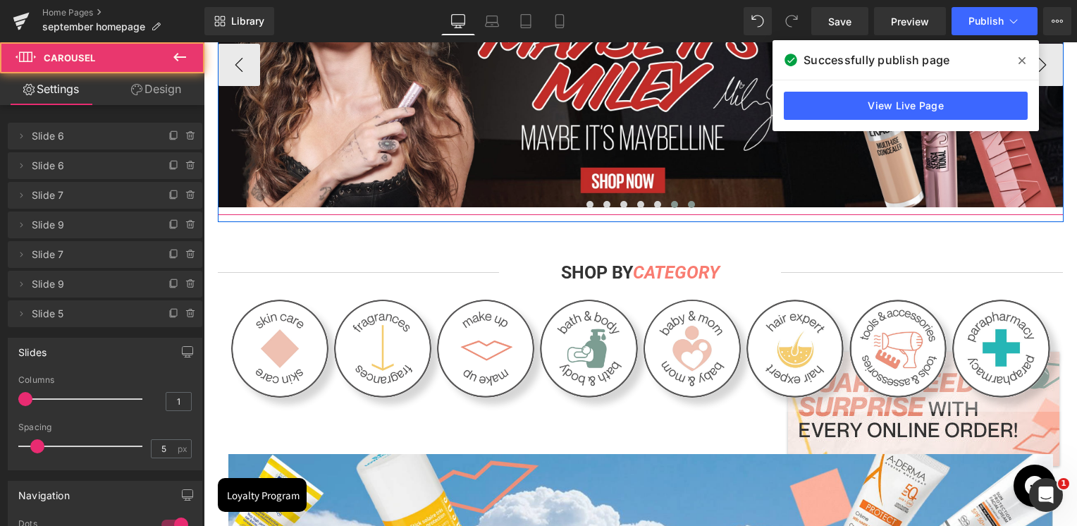
click at [683, 202] on button at bounding box center [691, 204] width 17 height 14
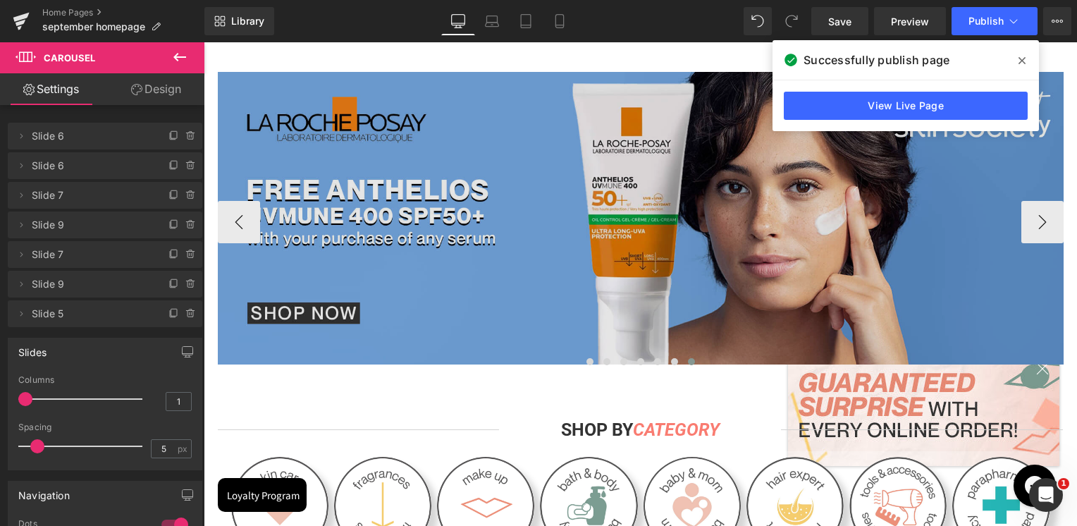
scroll to position [0, 0]
